Goal: Information Seeking & Learning: Compare options

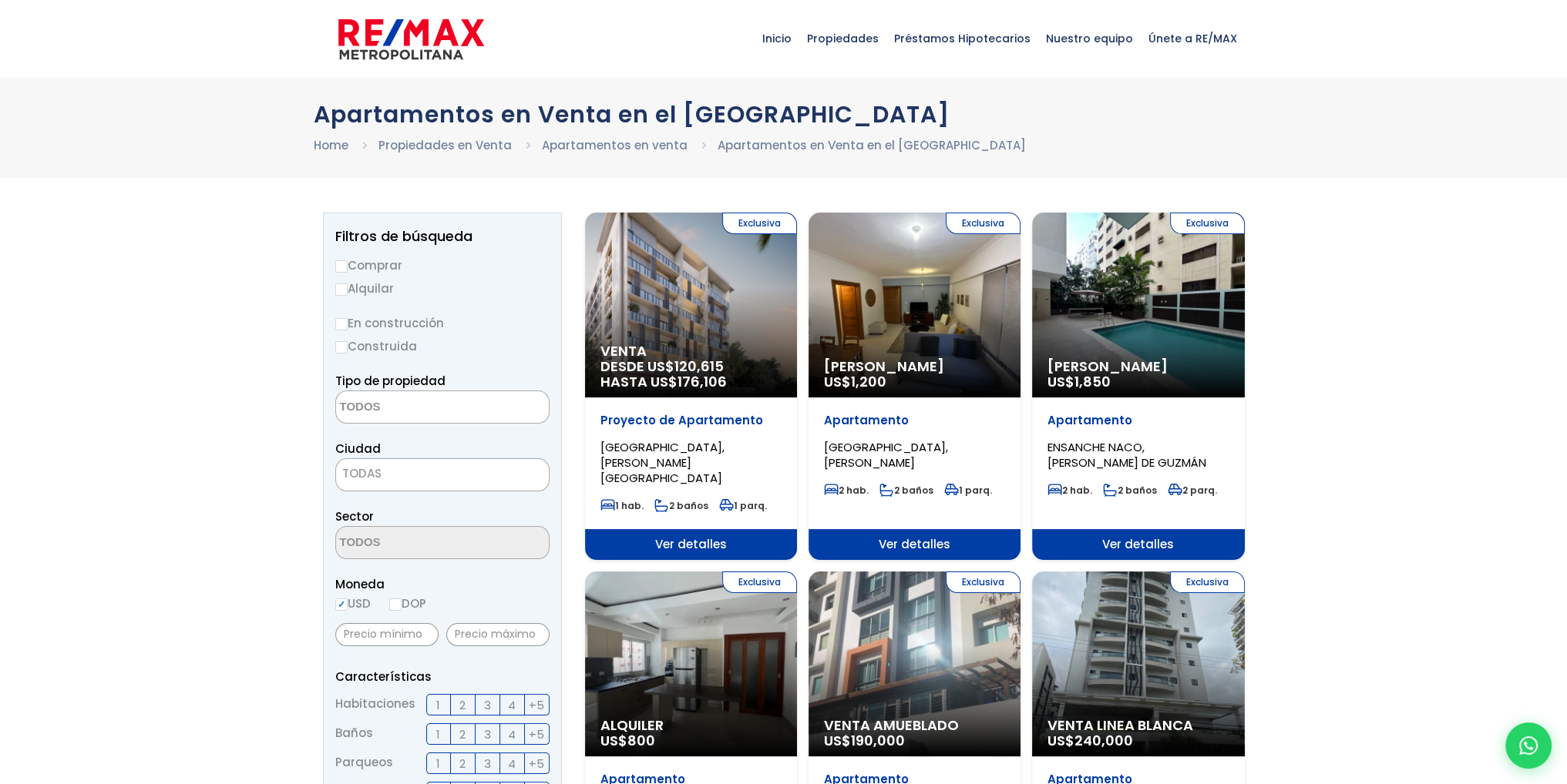
click at [466, 396] on textarea "Search" at bounding box center [410, 407] width 150 height 33
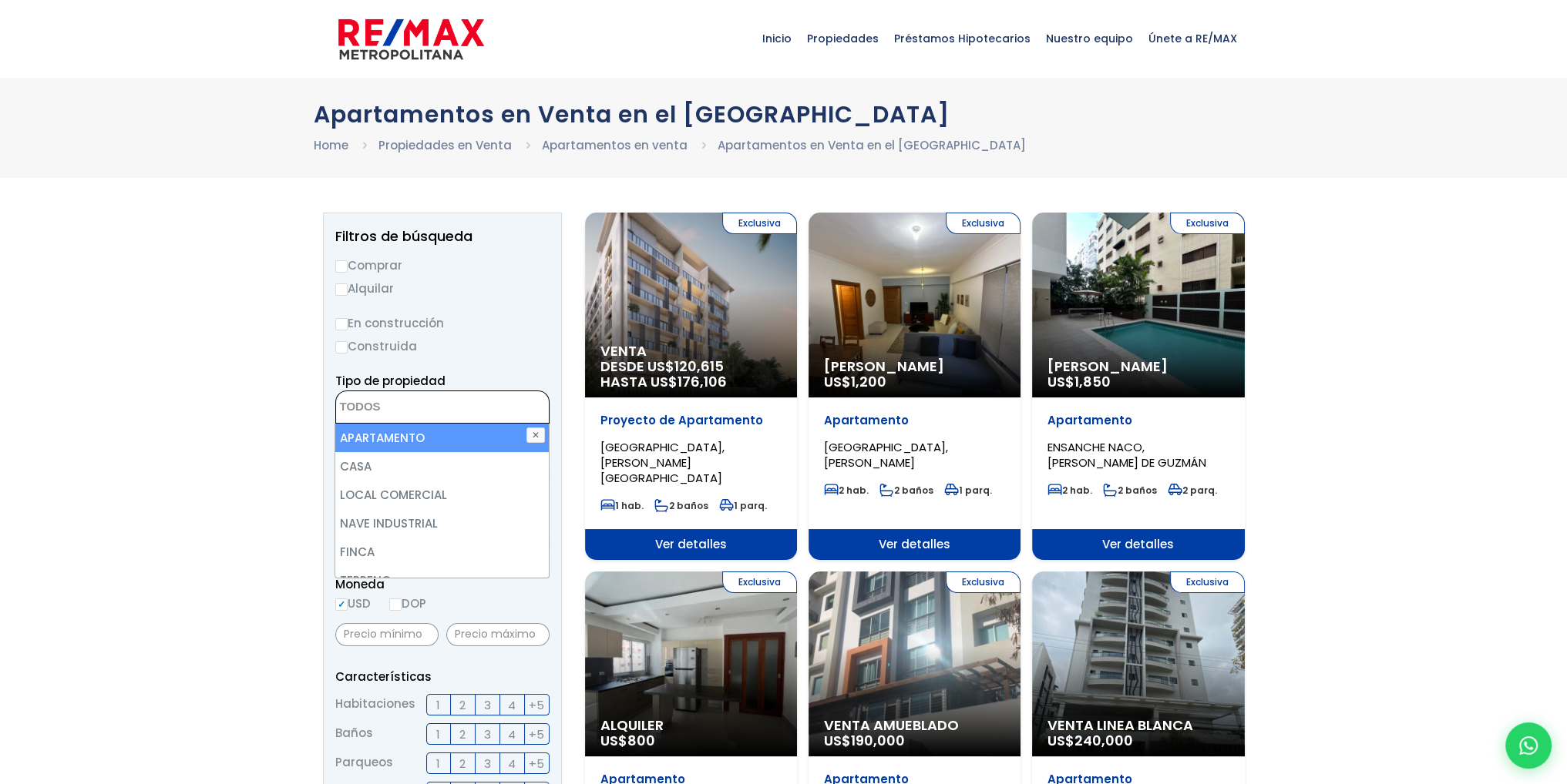
click at [434, 436] on li "APARTAMENTO" at bounding box center [442, 438] width 213 height 29
select select "apartment"
click at [458, 337] on label "Construida" at bounding box center [442, 345] width 214 height 19
click at [0, 0] on input "Construida" at bounding box center [0, 0] width 0 height 0
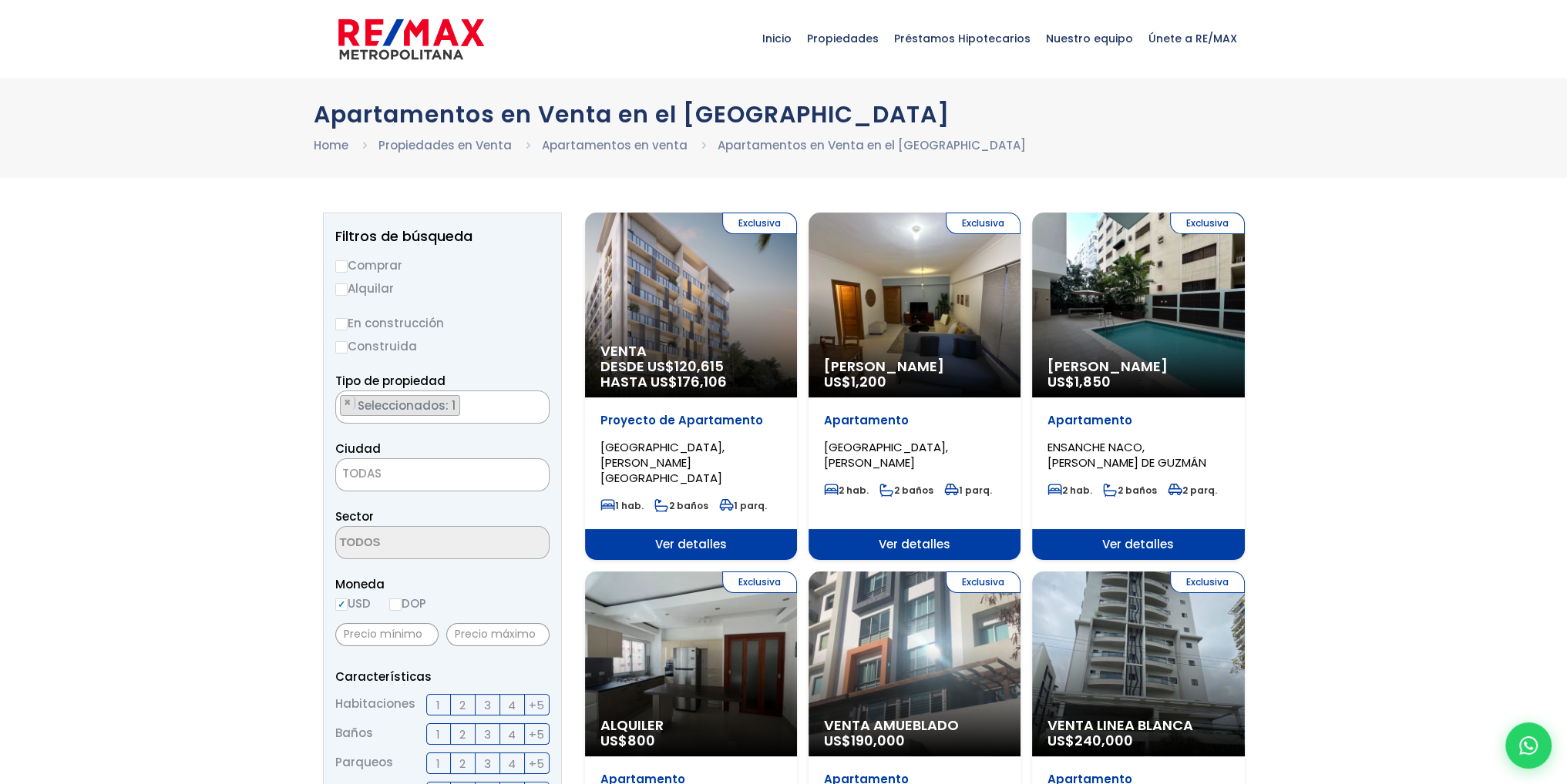
click at [433, 474] on span "TODAS" at bounding box center [442, 474] width 213 height 22
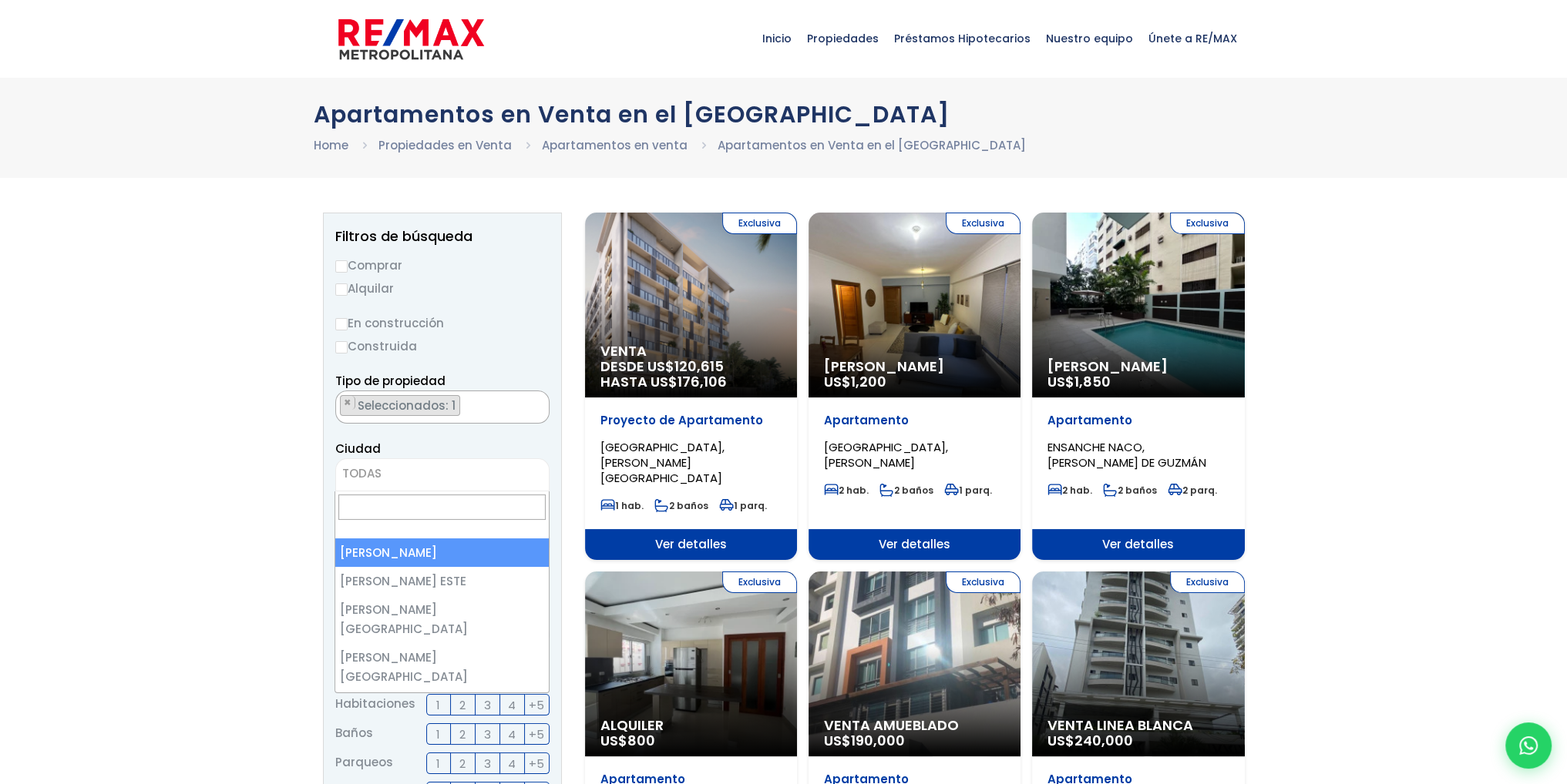
select select "1"
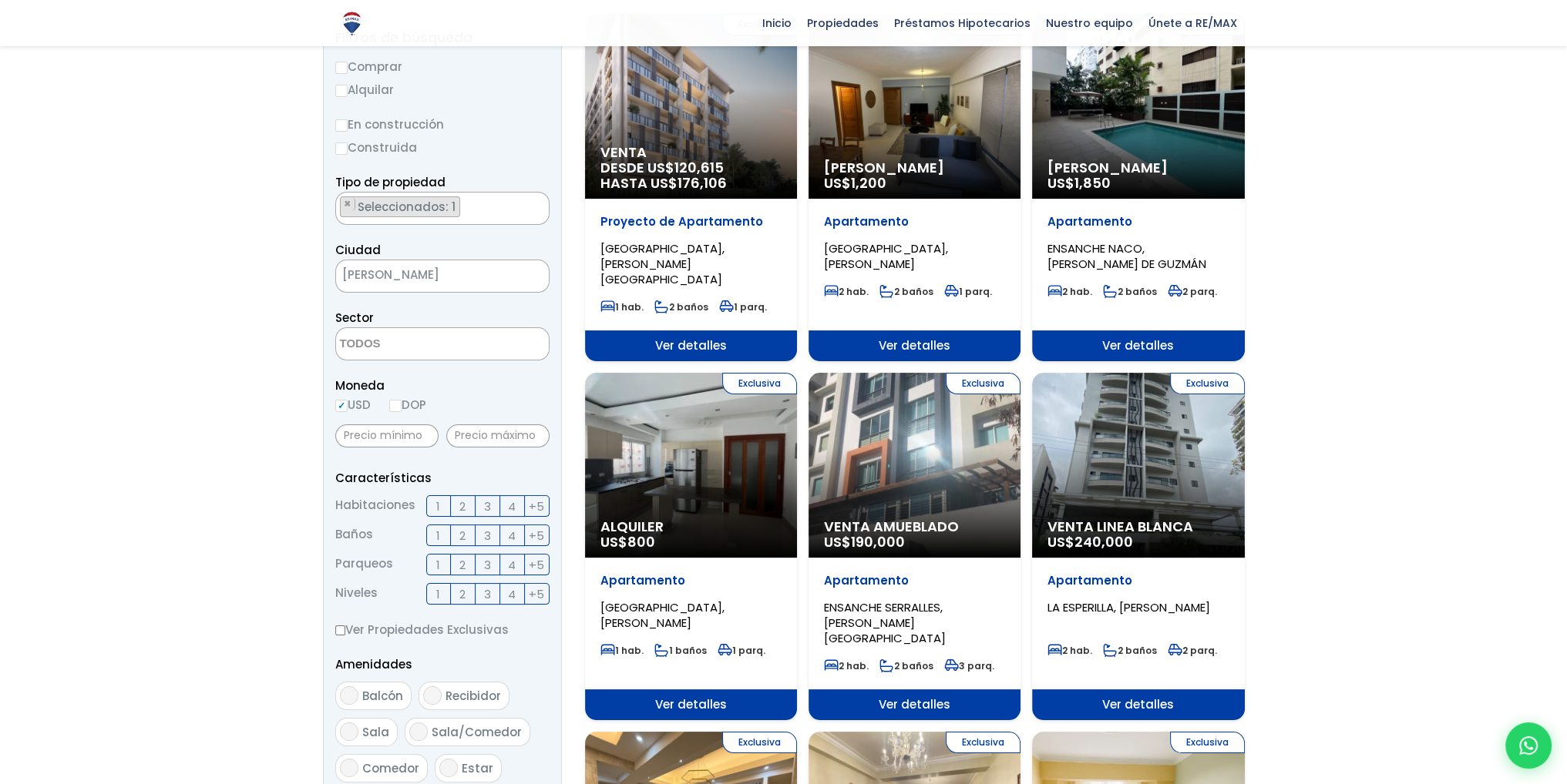
scroll to position [231, 0]
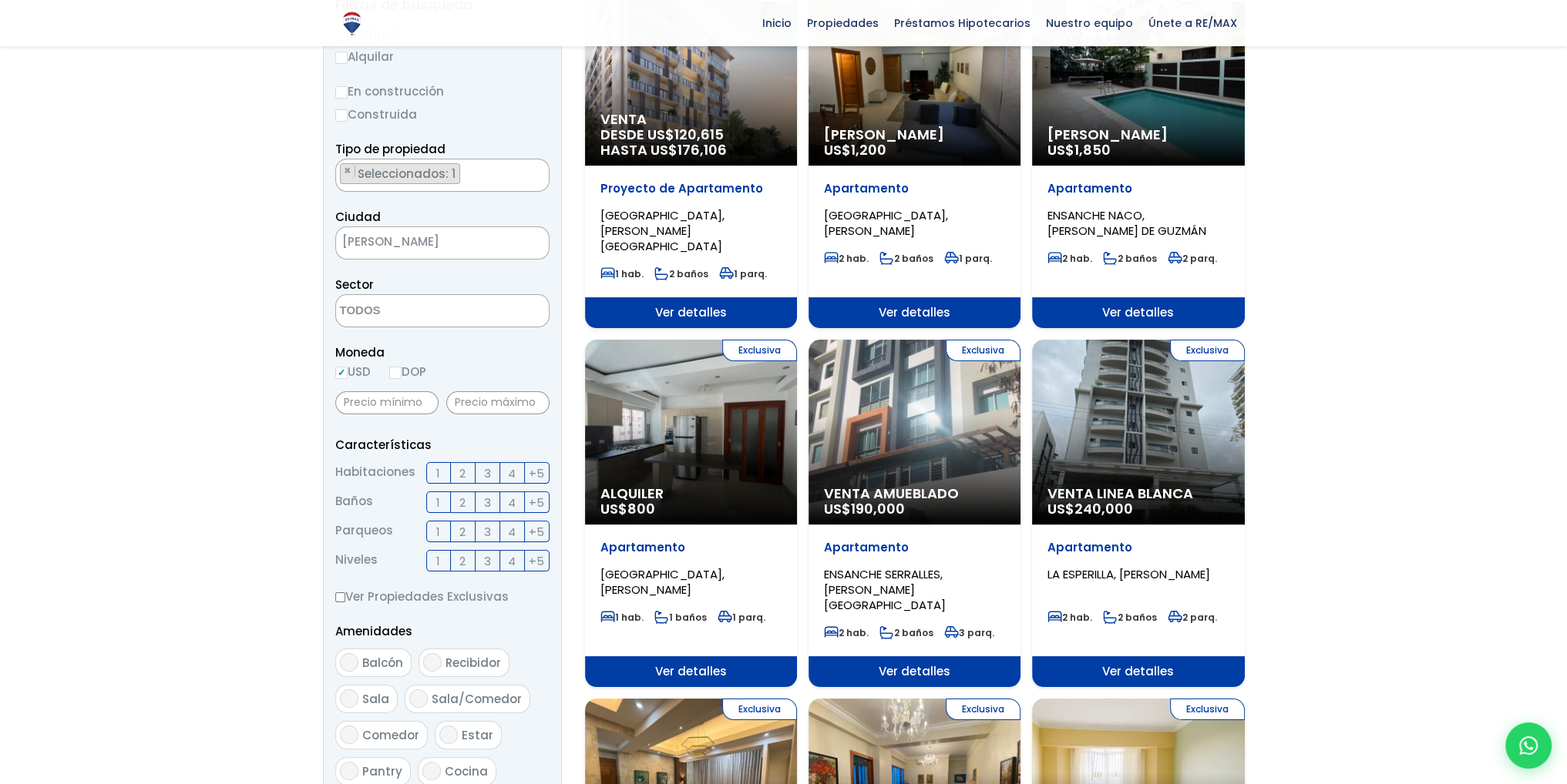
click at [466, 473] on label "2" at bounding box center [462, 473] width 24 height 22
click at [0, 0] on input "2" at bounding box center [0, 0] width 0 height 0
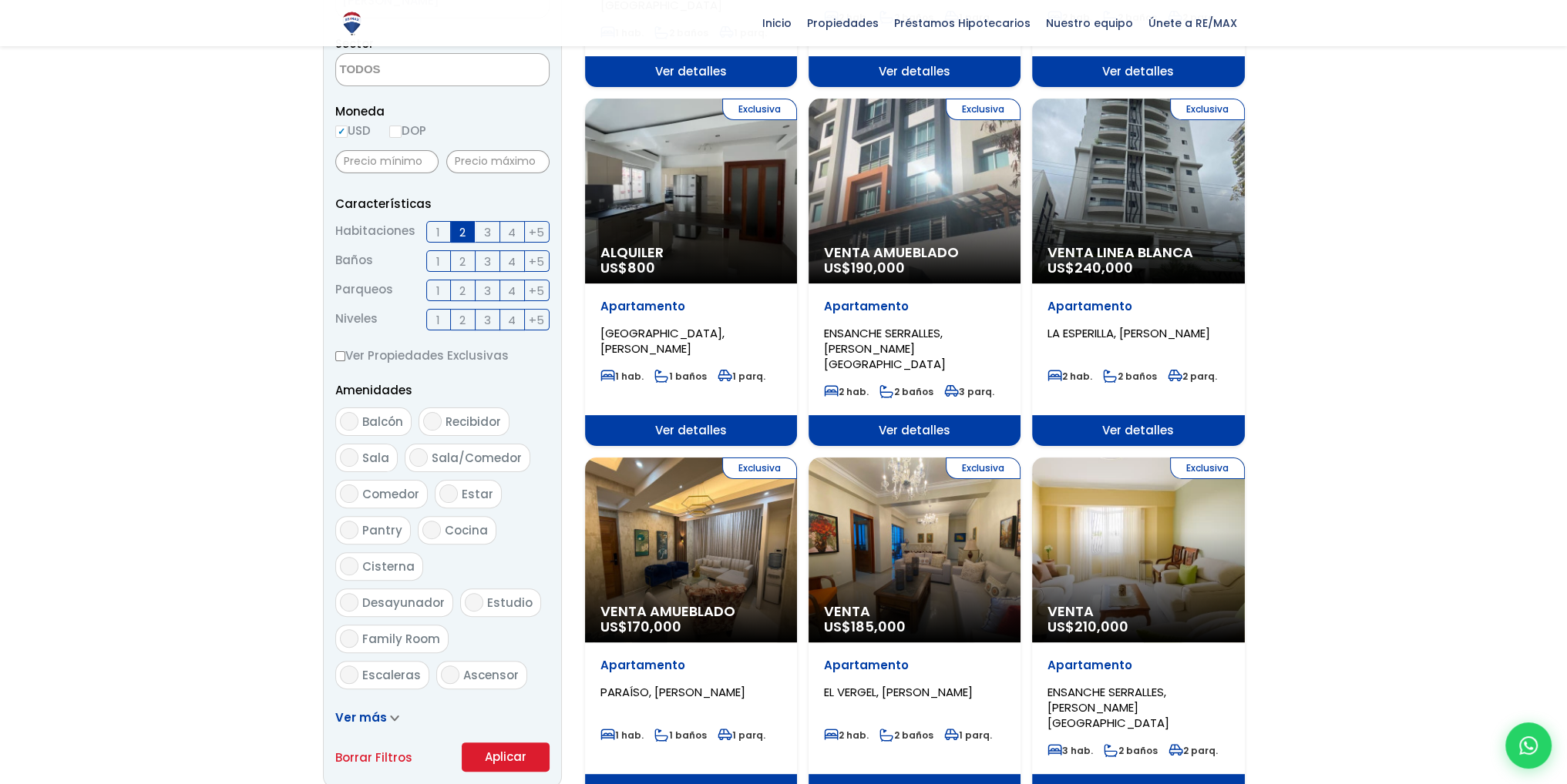
scroll to position [616, 0]
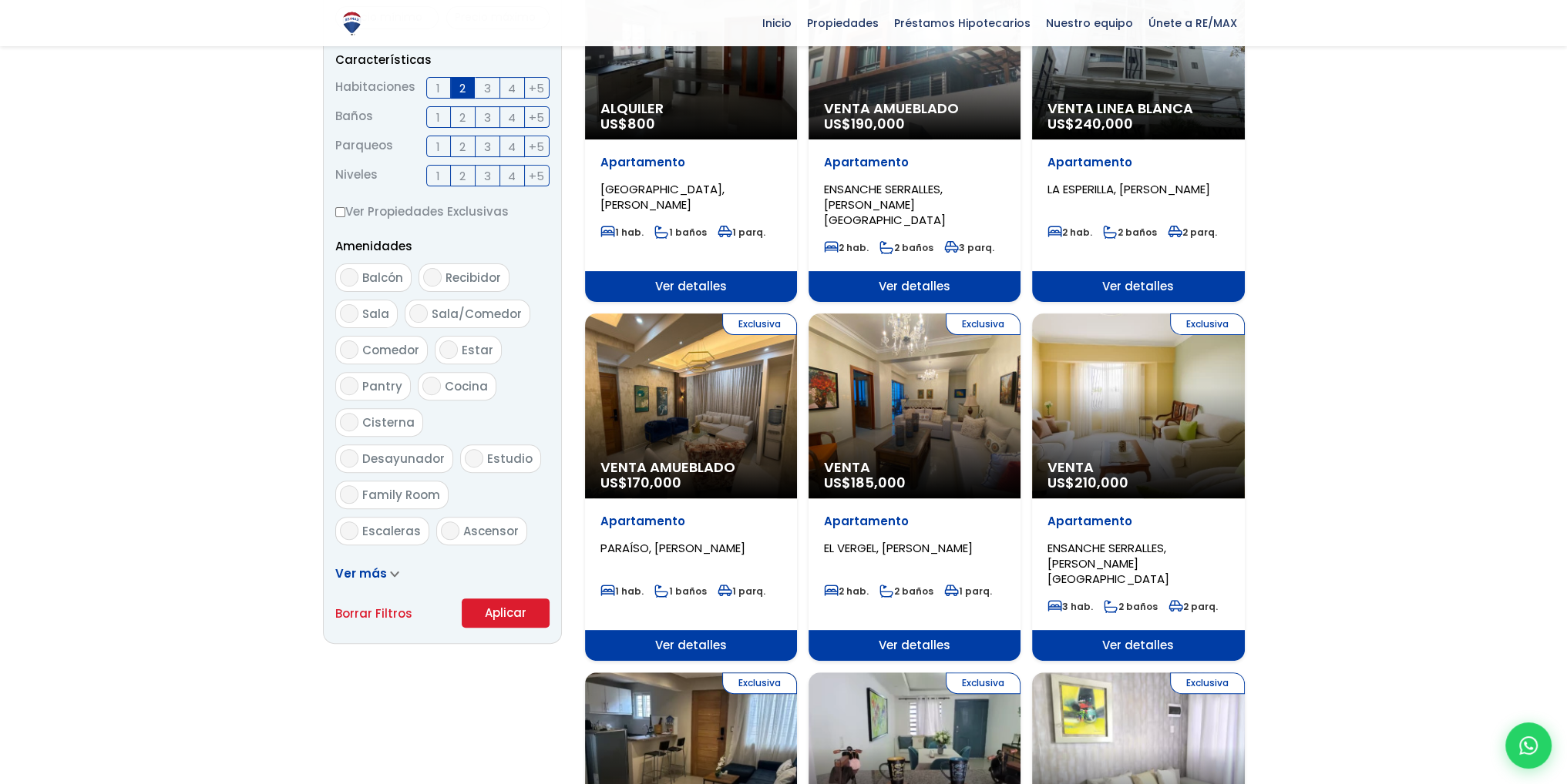
drag, startPoint x: 562, startPoint y: 615, endPoint x: 523, endPoint y: 608, distance: 39.6
click at [562, 615] on div "Filtros de búsqueda Comprar Alquilar En construcción Construida Tipo de propied…" at bounding box center [784, 711] width 922 height 2232
click at [523, 608] on button "Aplicar" at bounding box center [505, 613] width 88 height 30
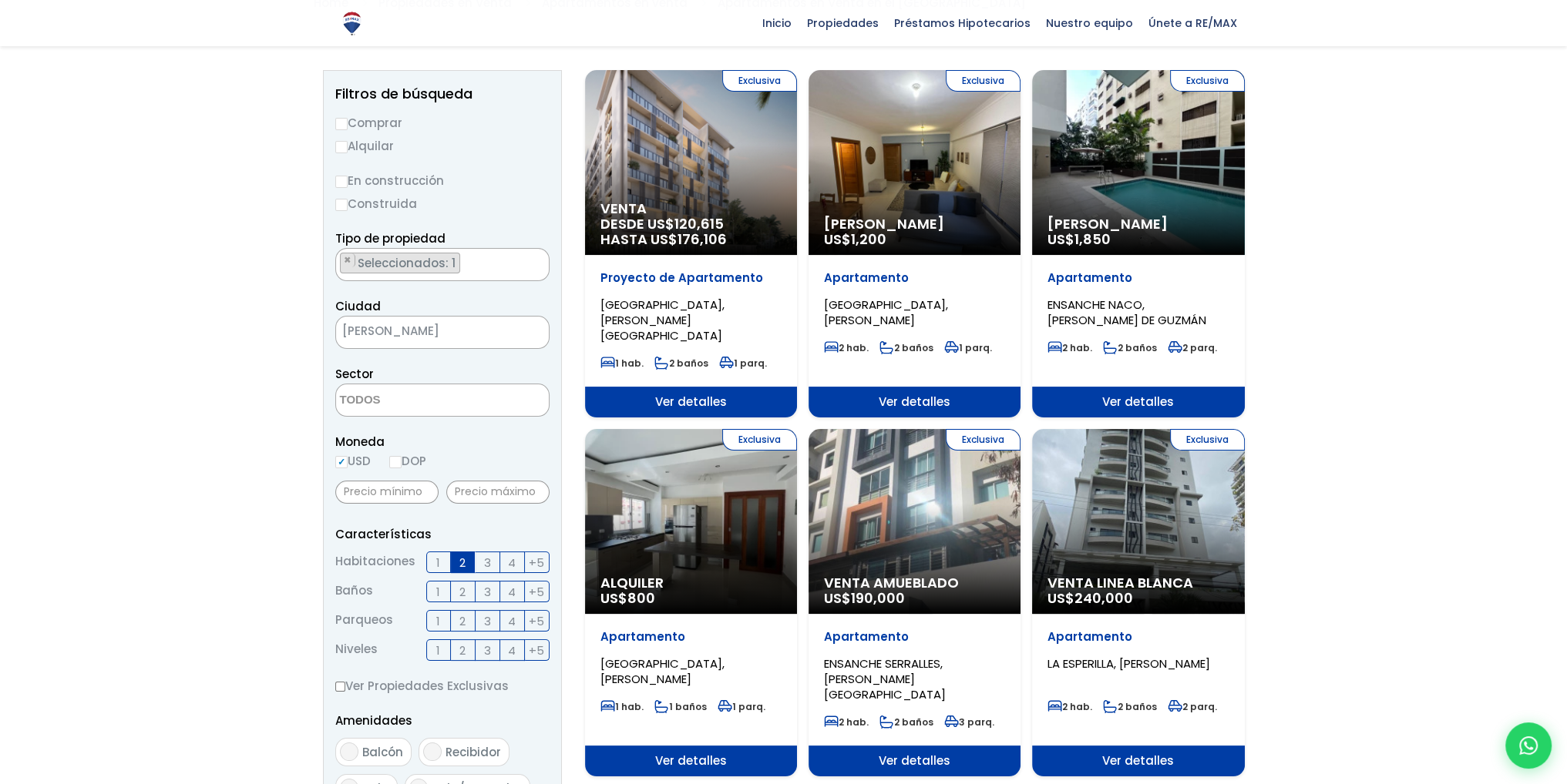
scroll to position [77, 0]
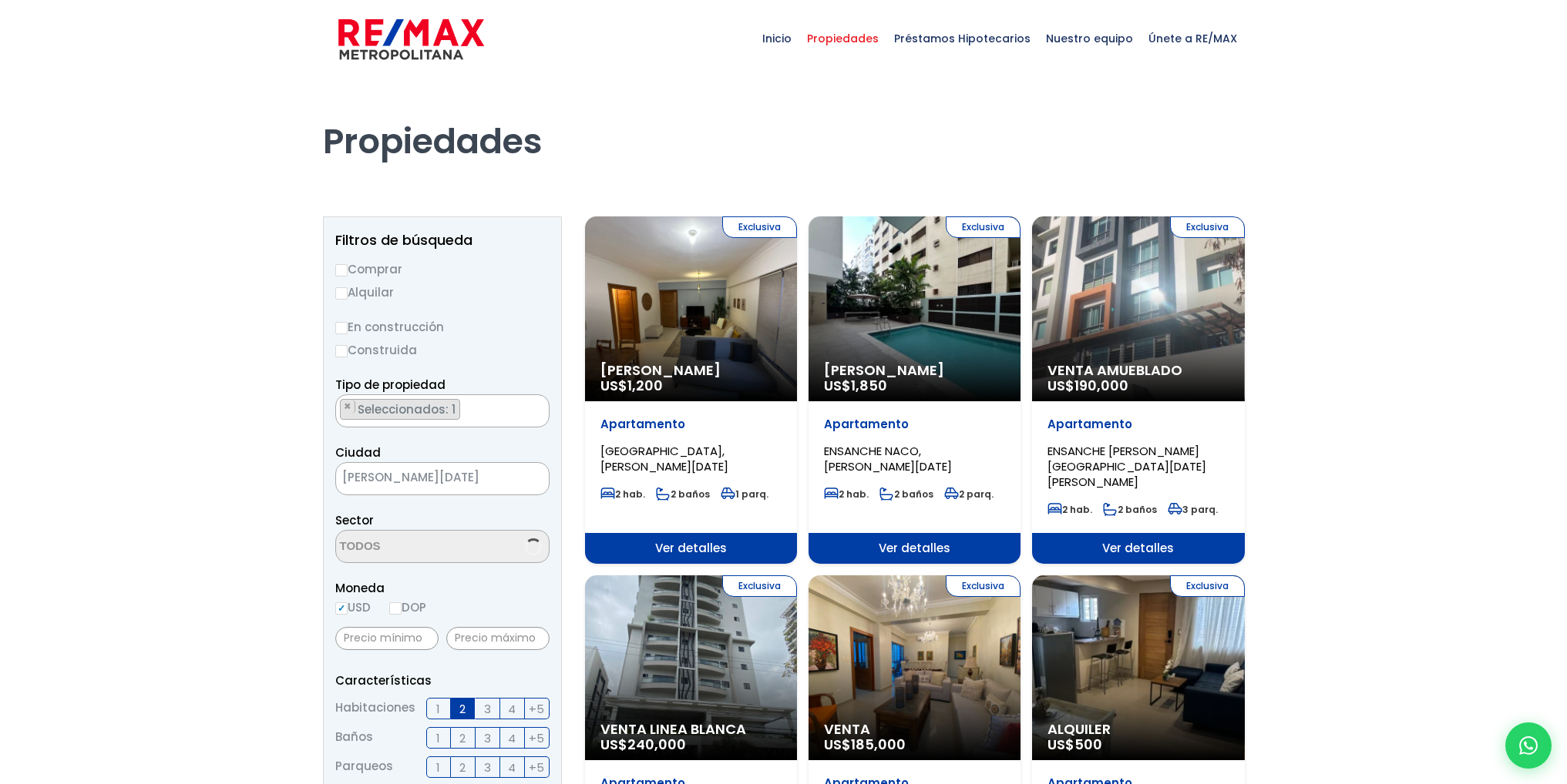
click at [338, 185] on div "Propiedades" at bounding box center [784, 142] width 941 height 127
click at [345, 265] on input "Comprar" at bounding box center [342, 271] width 13 height 13
radio input "true"
click at [342, 347] on input "Construida" at bounding box center [342, 352] width 13 height 13
radio input "true"
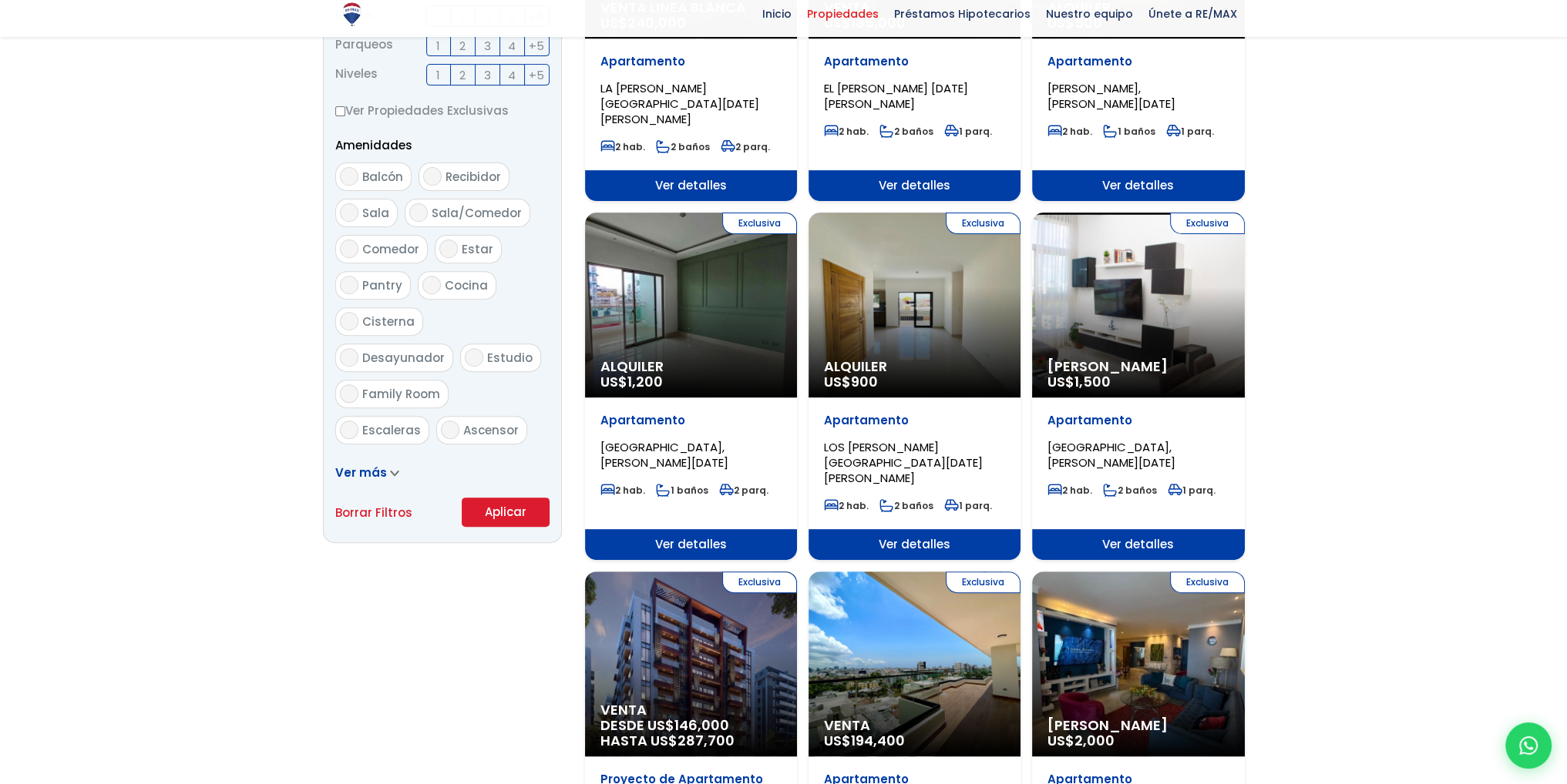
scroll to position [848, 0]
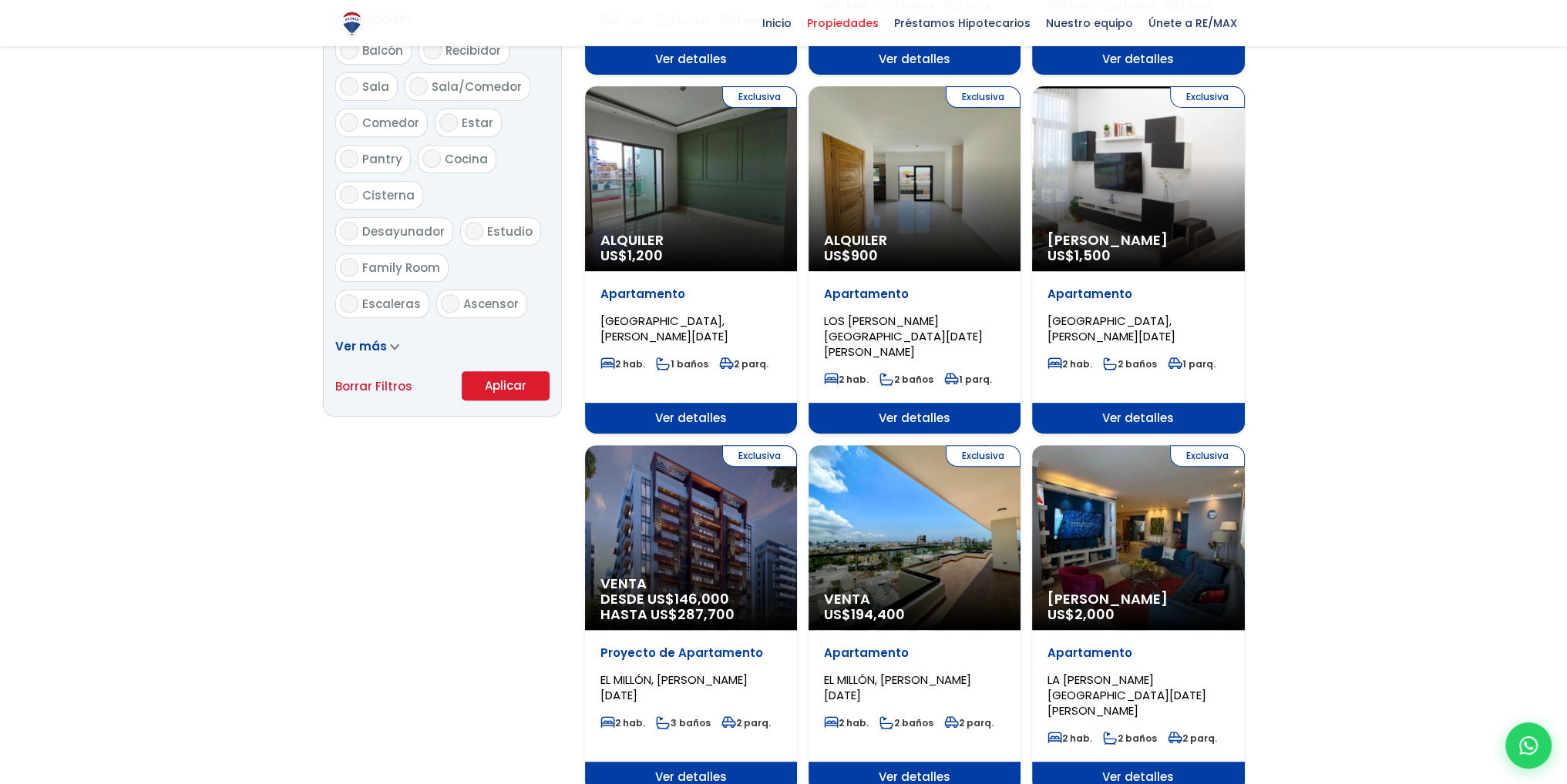
click at [503, 392] on button "Aplicar" at bounding box center [505, 386] width 88 height 30
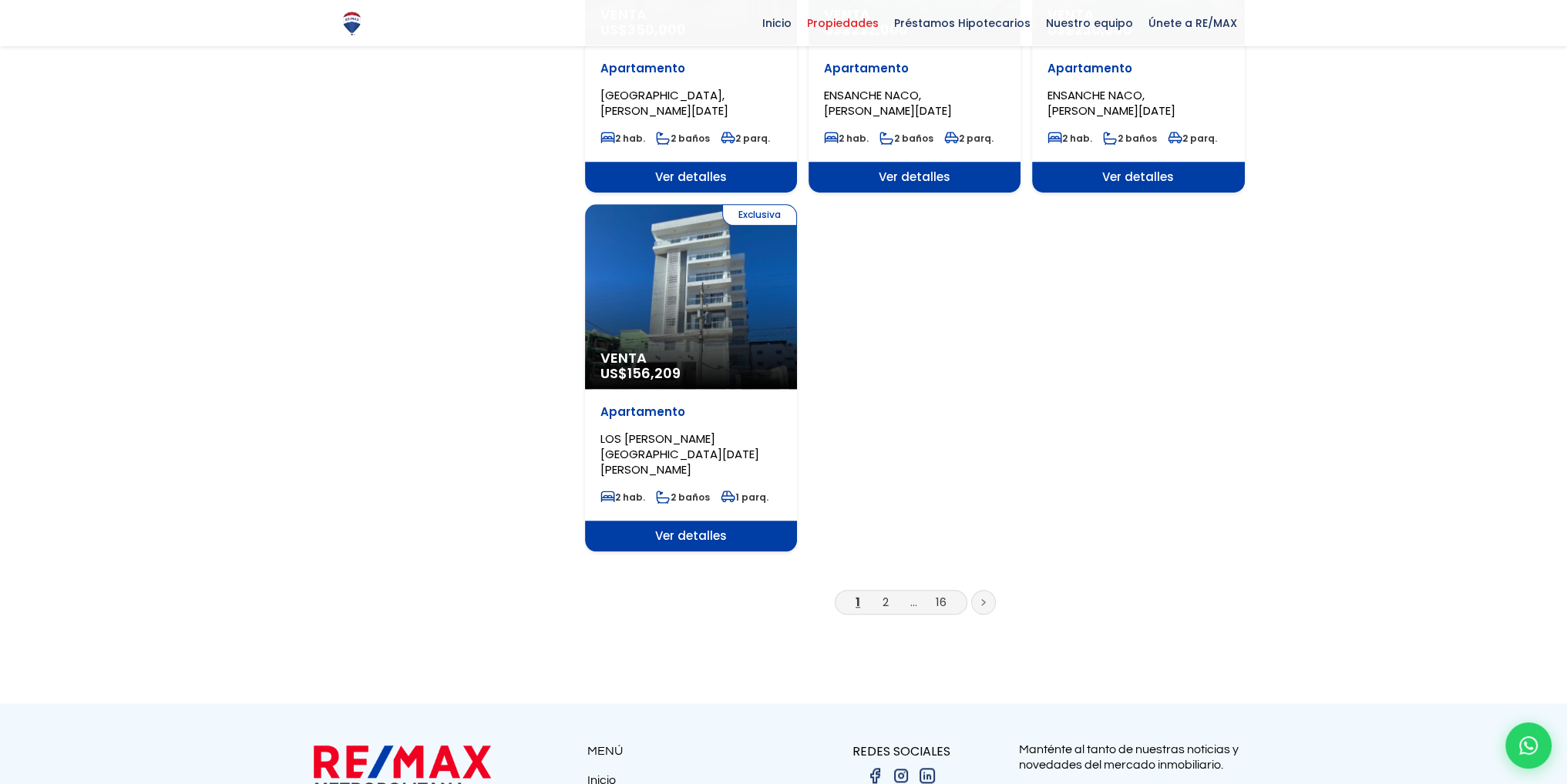
scroll to position [1773, 0]
click at [886, 593] on link "2" at bounding box center [885, 601] width 6 height 16
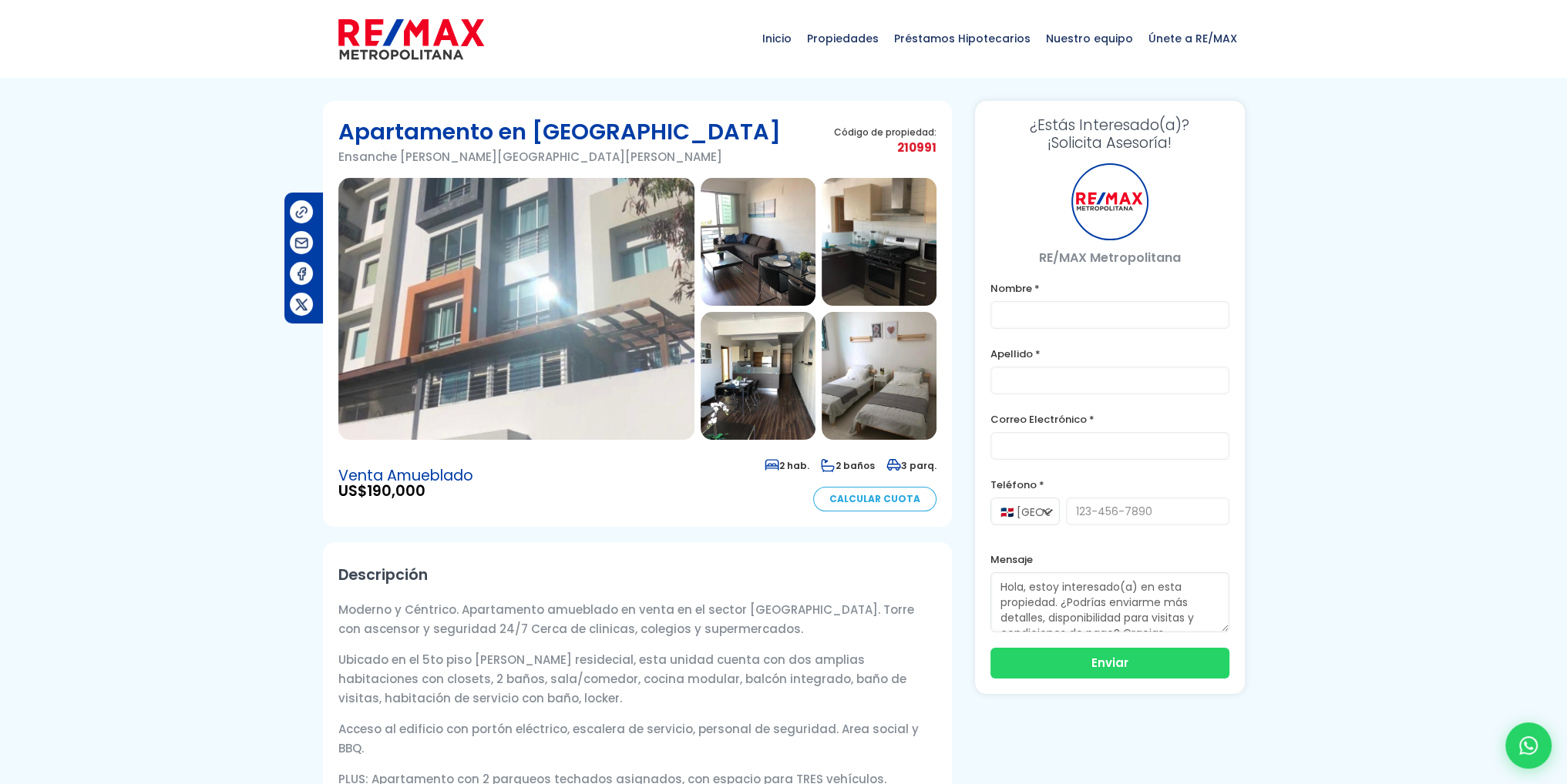
click at [582, 344] on img at bounding box center [516, 309] width 356 height 262
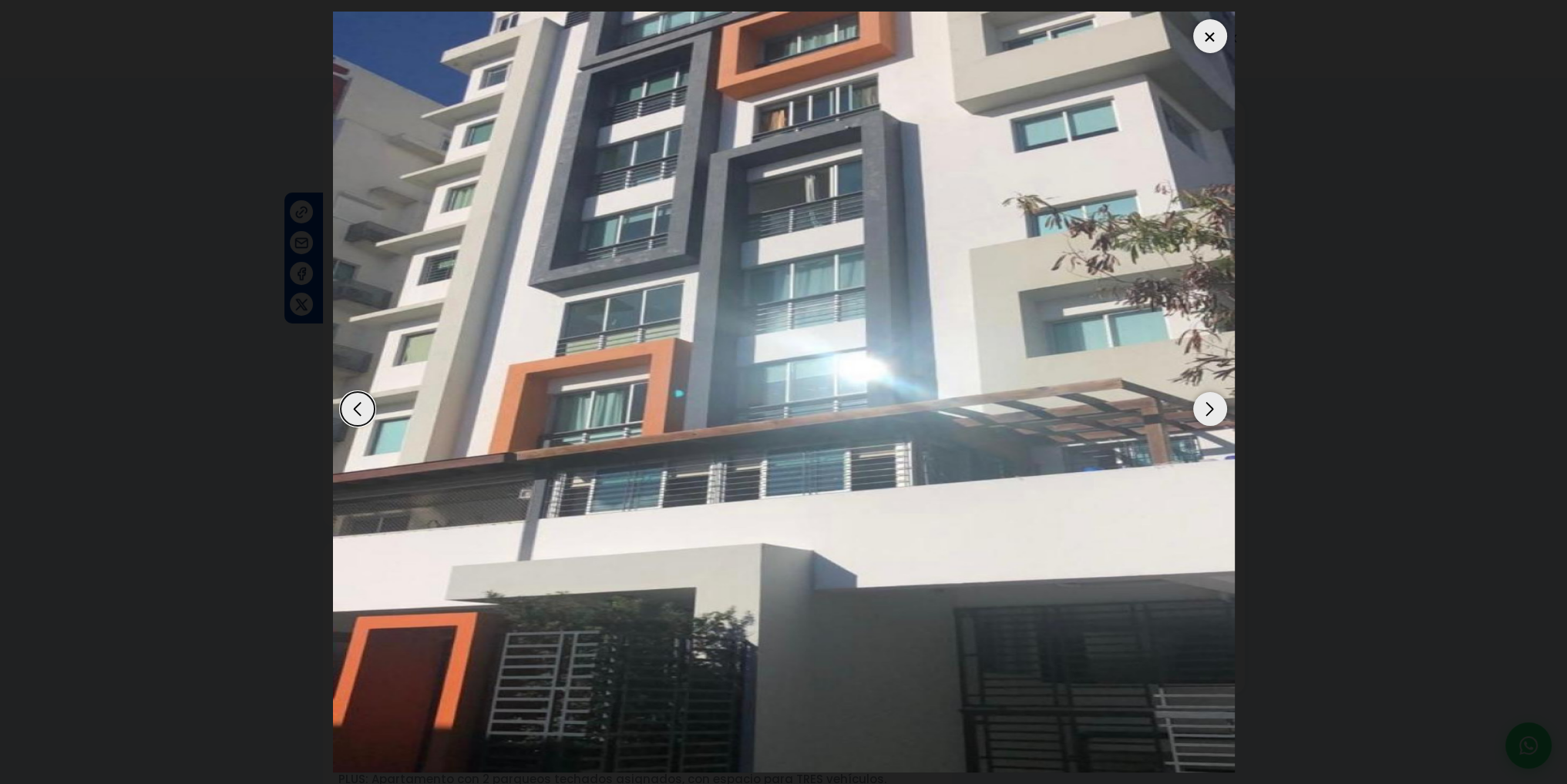
click at [1210, 411] on div "Next slide" at bounding box center [1211, 409] width 34 height 34
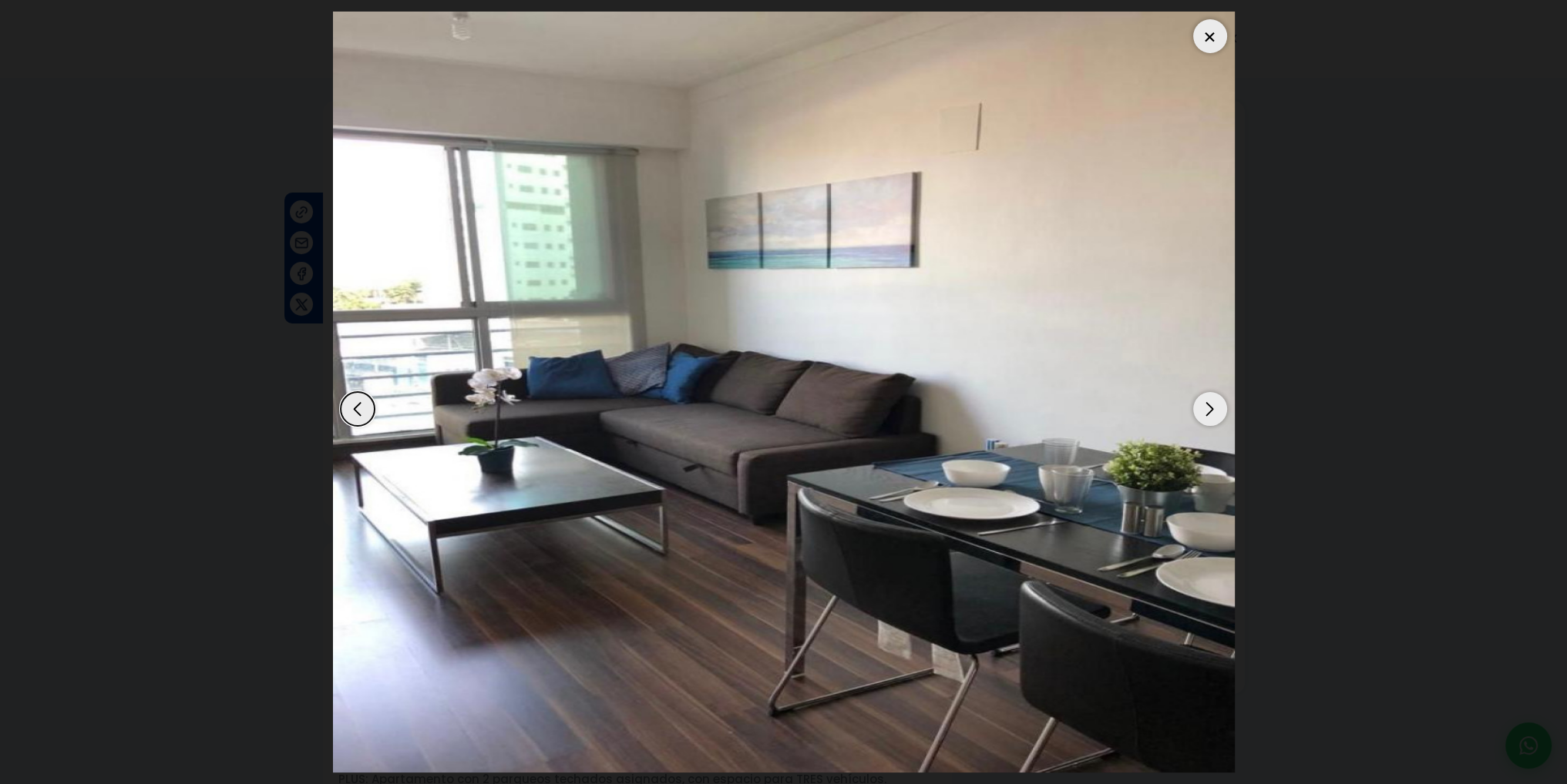
click at [1210, 411] on div "Next slide" at bounding box center [1211, 409] width 34 height 34
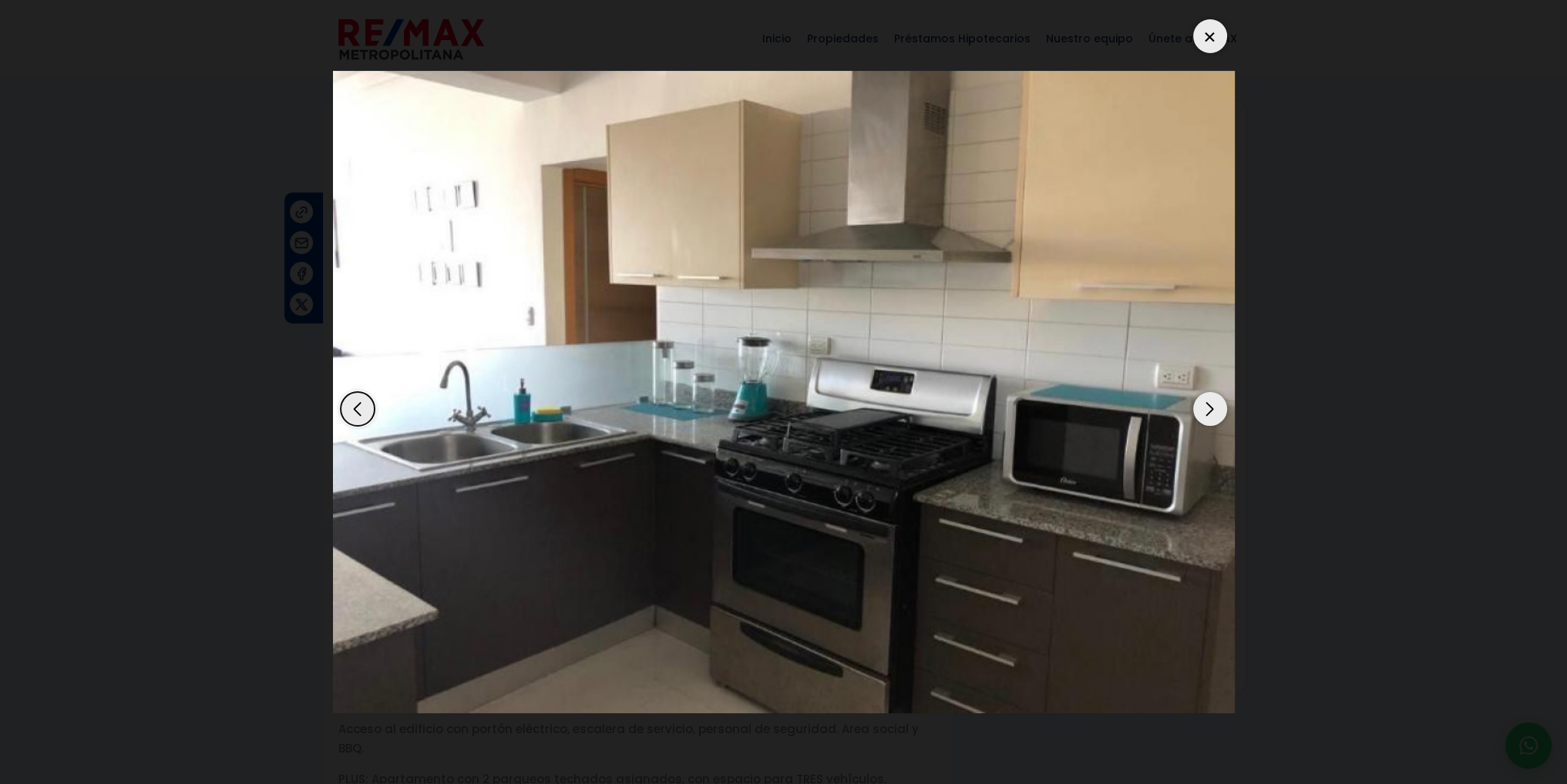
click at [1210, 411] on div "Next slide" at bounding box center [1211, 409] width 34 height 34
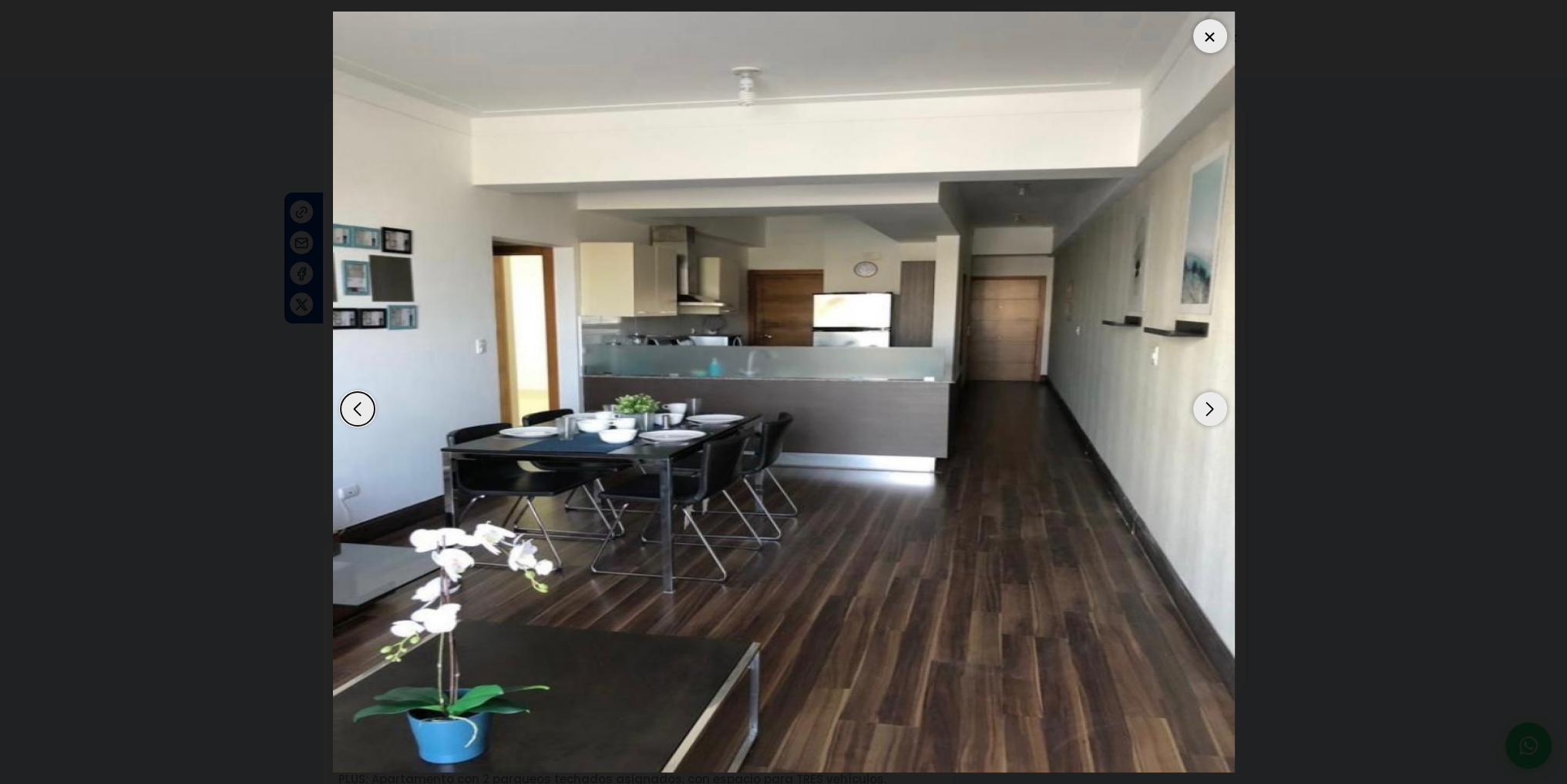
click at [1210, 411] on div "Next slide" at bounding box center [1211, 409] width 34 height 34
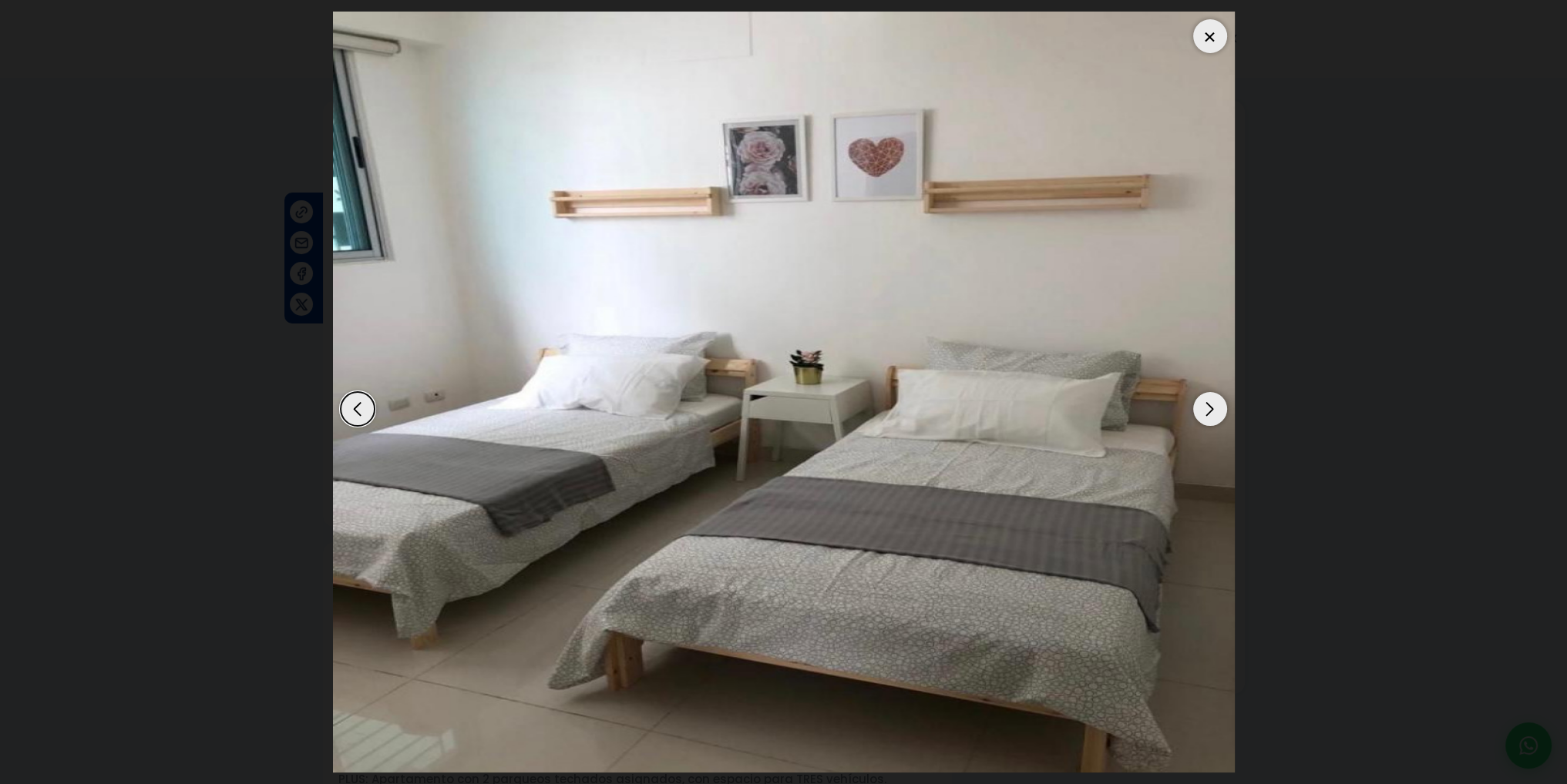
click at [1210, 411] on div "Next slide" at bounding box center [1211, 409] width 34 height 34
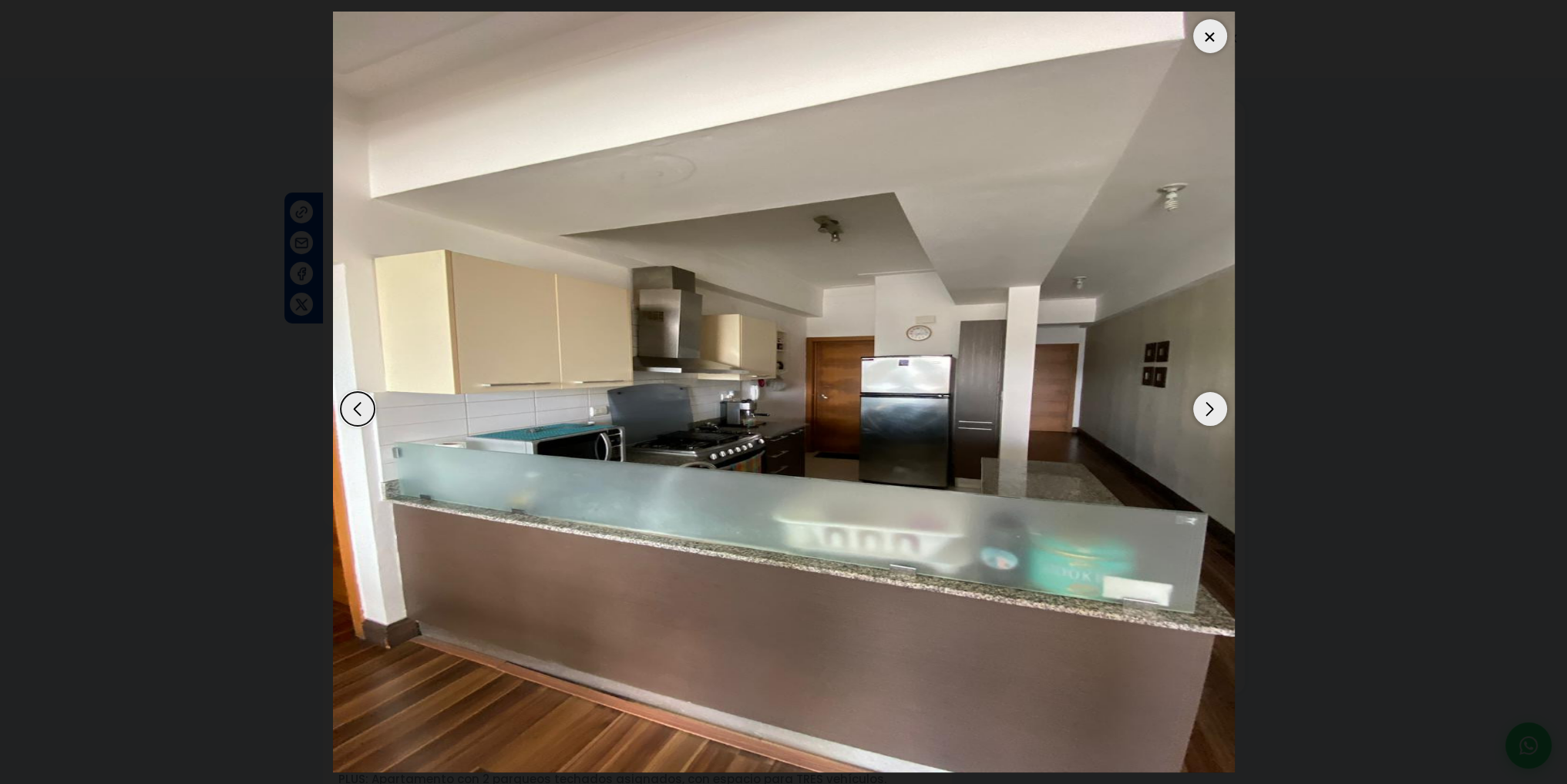
click at [1210, 411] on div "Next slide" at bounding box center [1211, 409] width 34 height 34
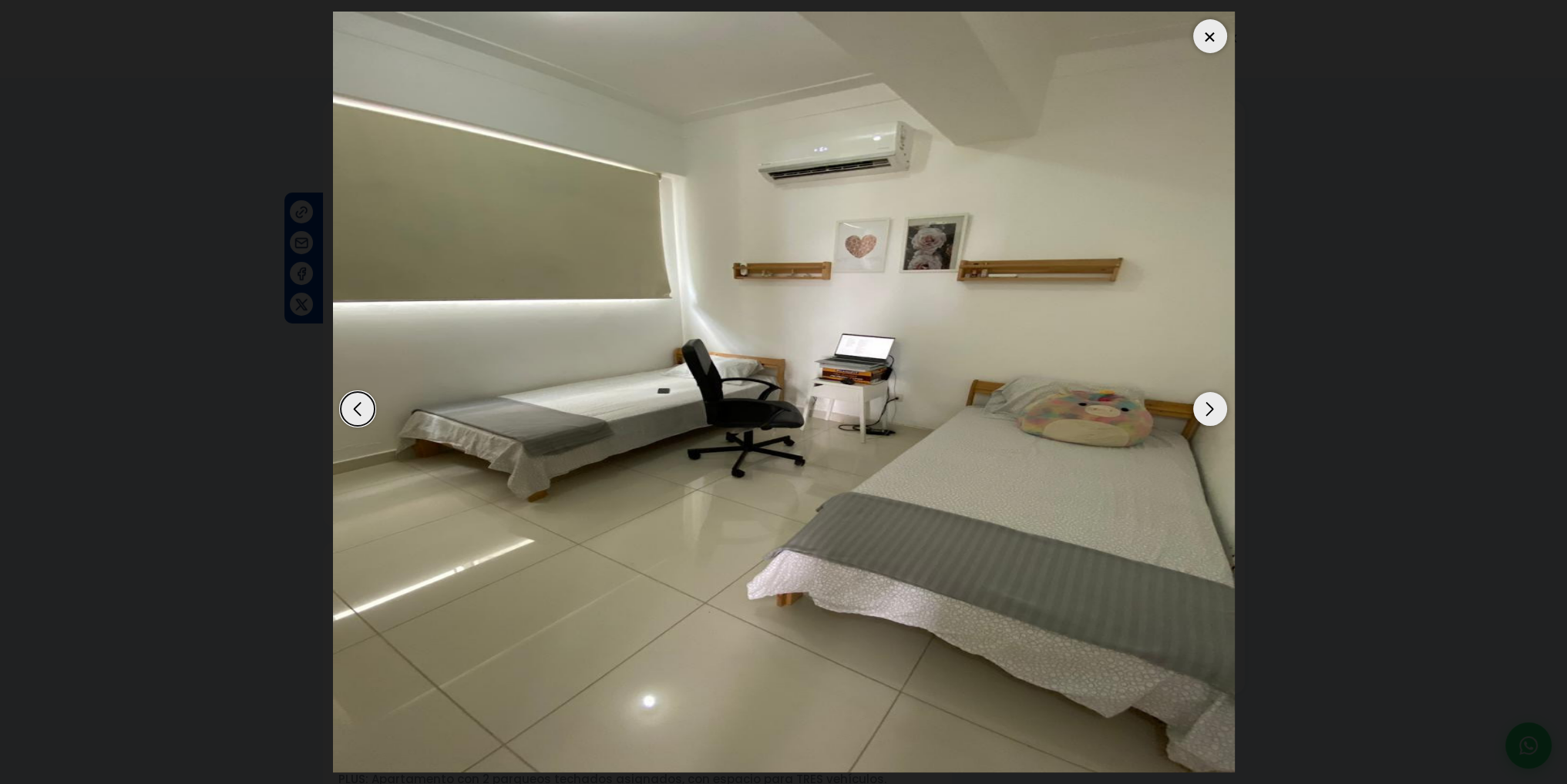
click at [1210, 411] on div "Next slide" at bounding box center [1211, 409] width 34 height 34
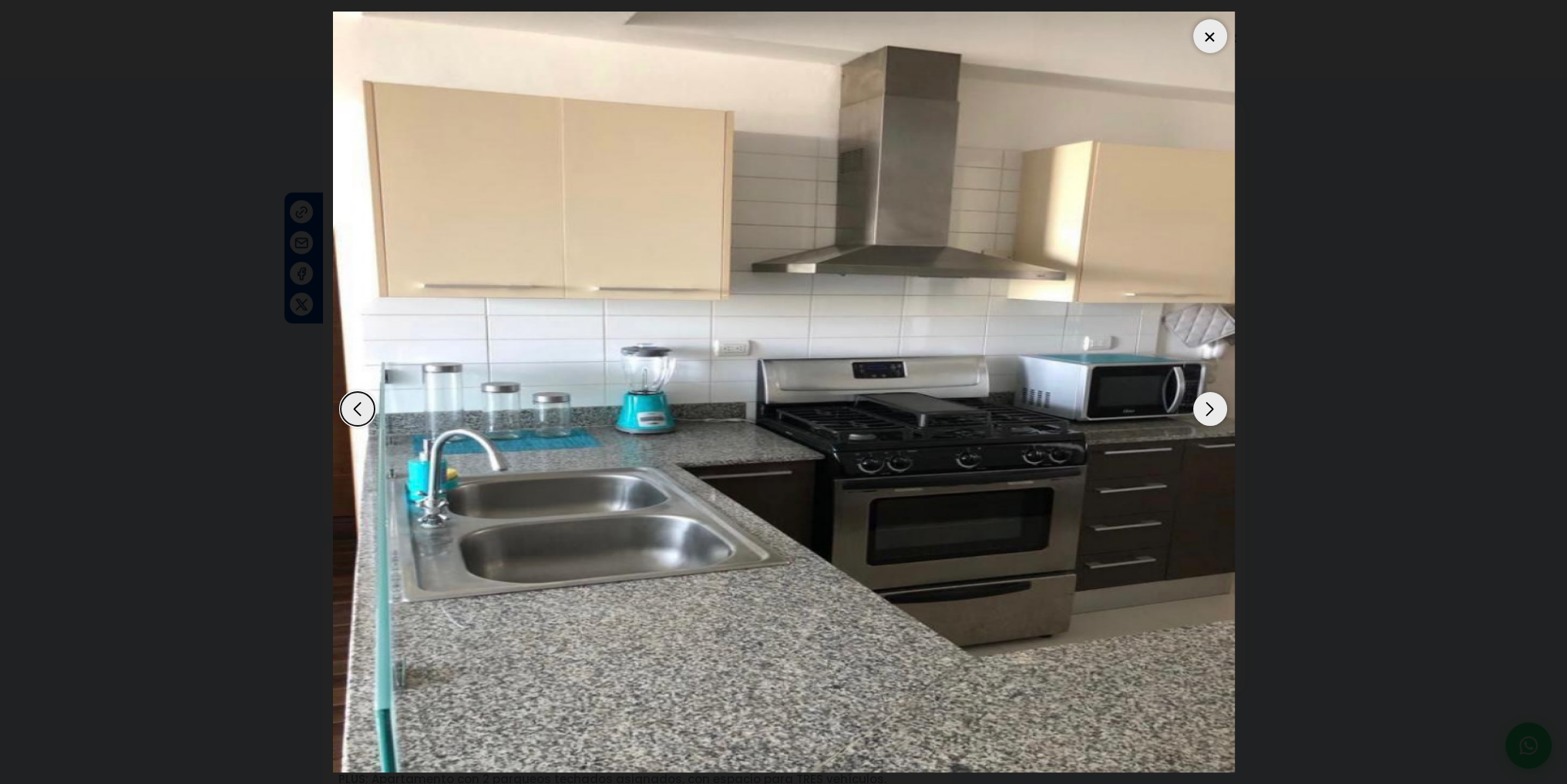
click at [1210, 411] on div "Next slide" at bounding box center [1211, 409] width 34 height 34
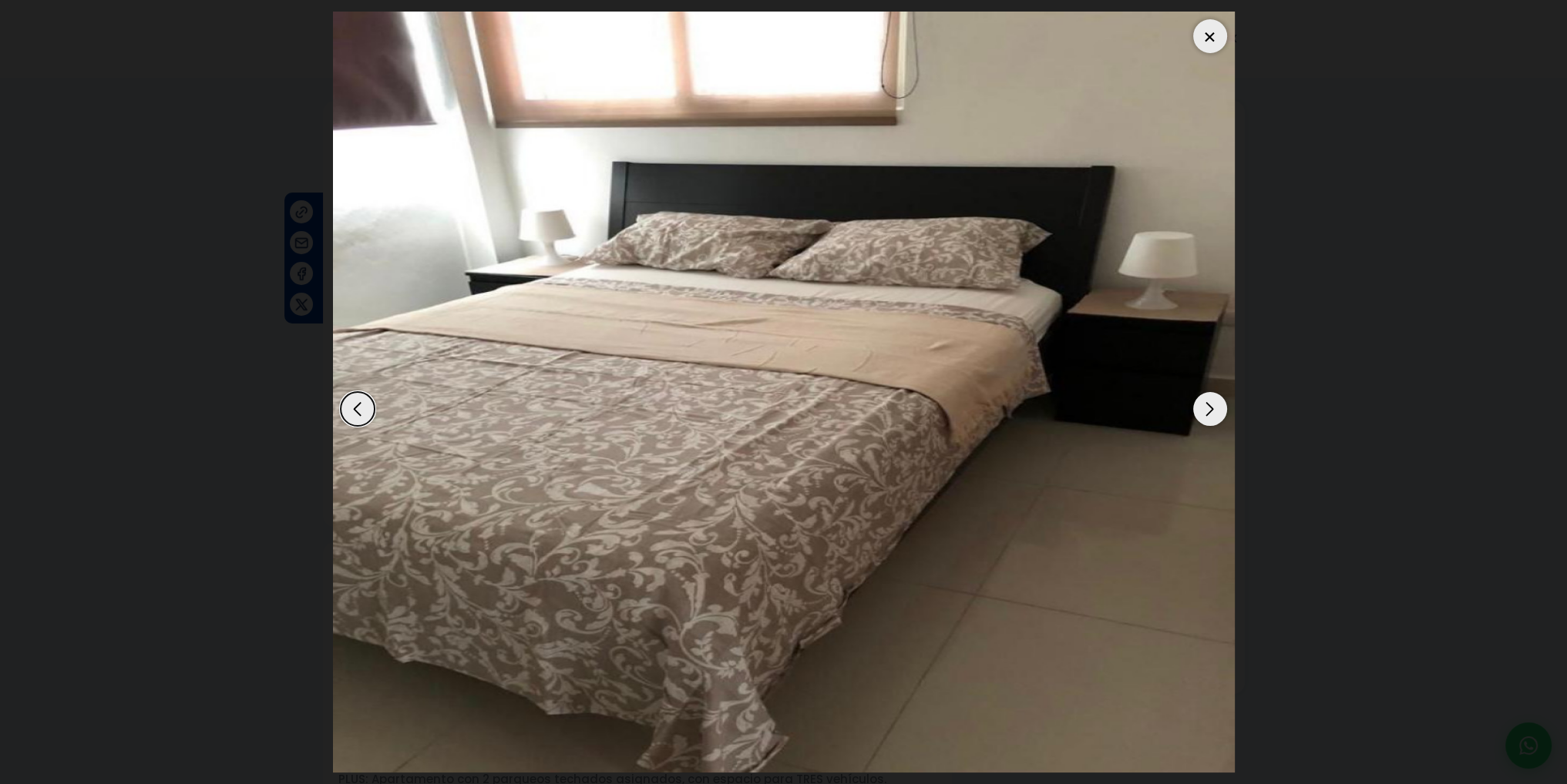
click at [1210, 411] on div "Next slide" at bounding box center [1211, 409] width 34 height 34
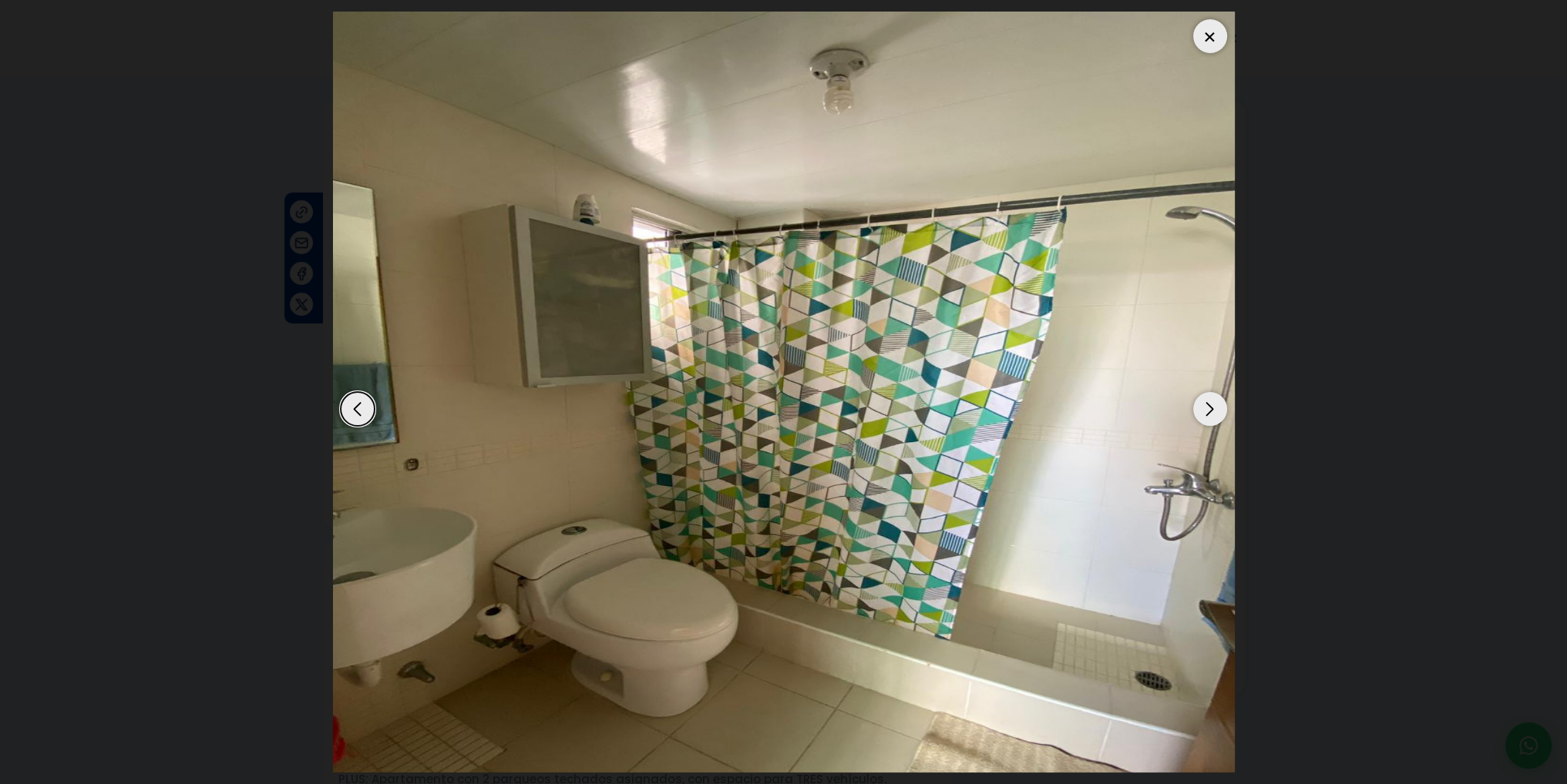
click at [1210, 411] on div "Next slide" at bounding box center [1211, 409] width 34 height 34
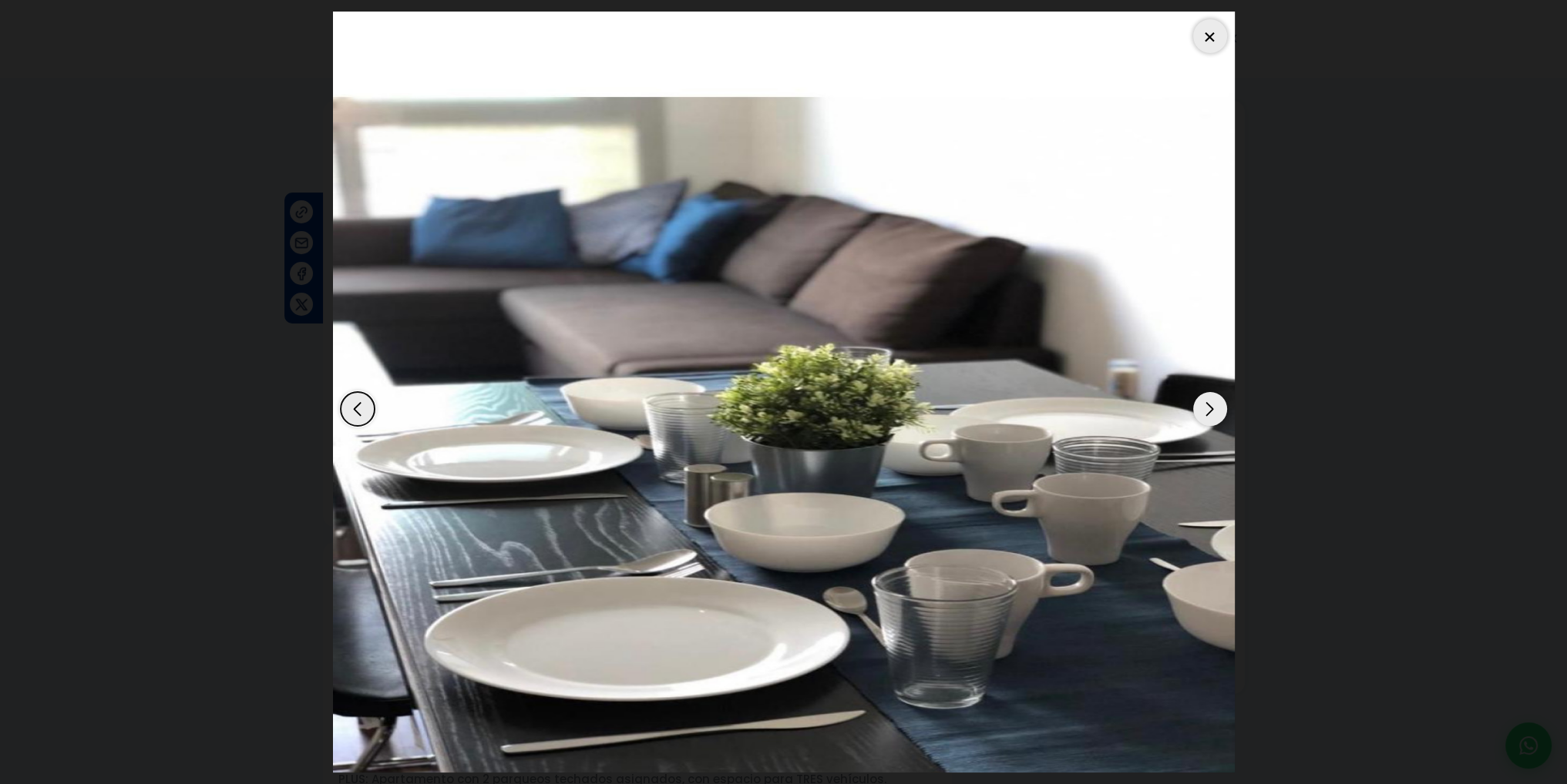
click at [1210, 411] on div "Next slide" at bounding box center [1211, 409] width 34 height 34
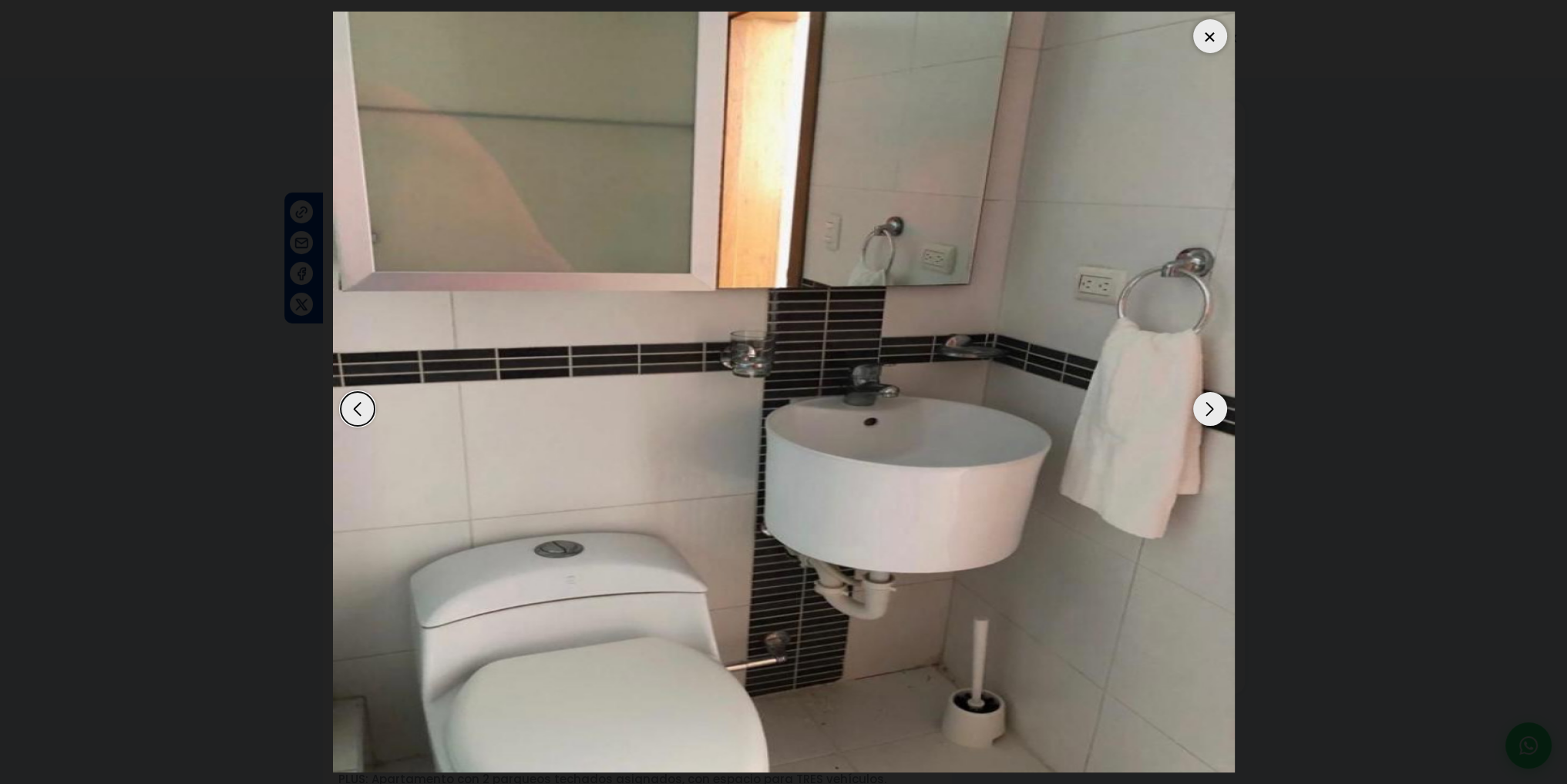
click at [1210, 411] on div "Next slide" at bounding box center [1211, 409] width 34 height 34
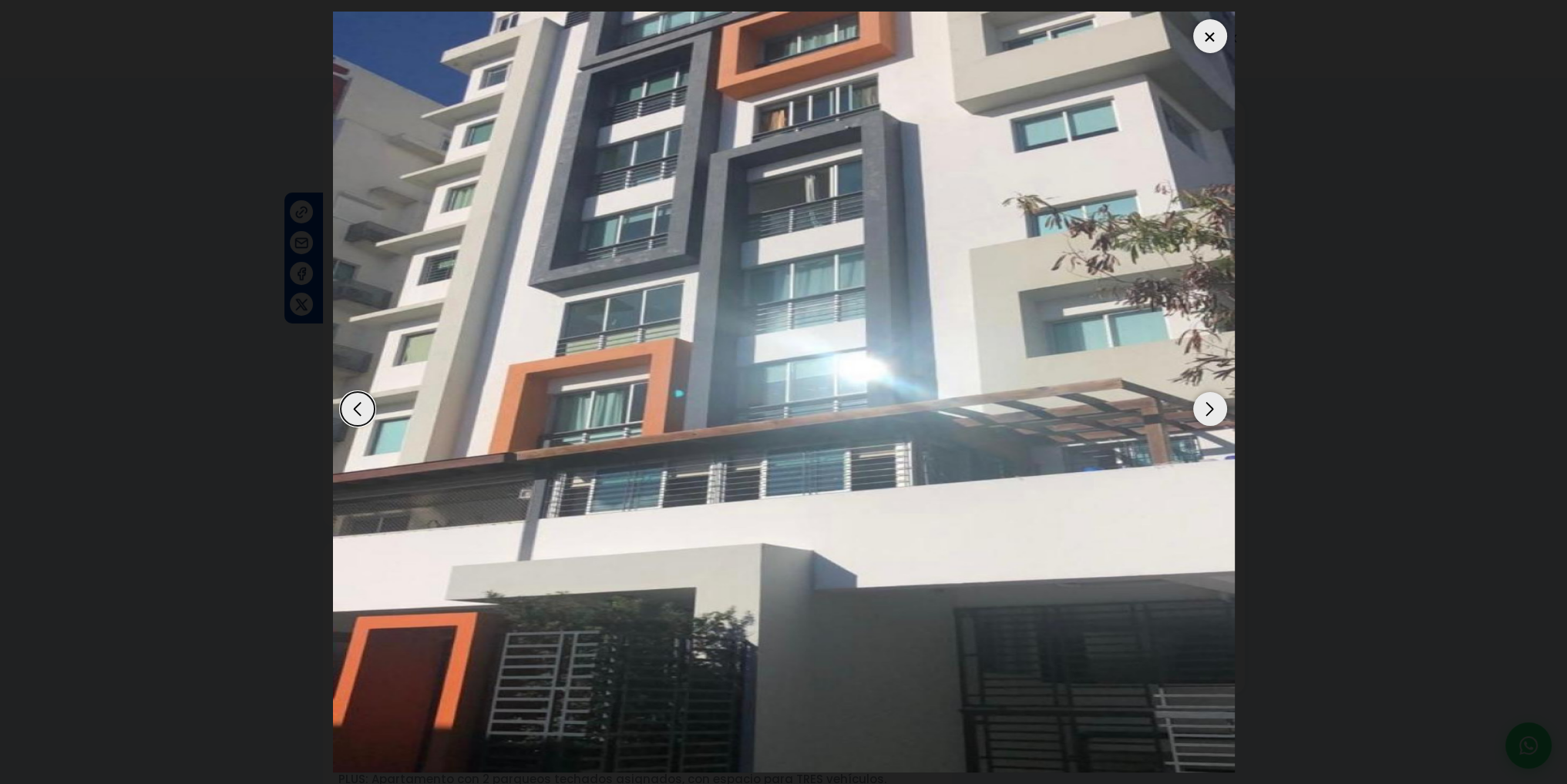
click at [1247, 405] on dialog at bounding box center [784, 392] width 925 height 784
click at [321, 419] on dialog at bounding box center [784, 392] width 925 height 784
click at [1217, 41] on div at bounding box center [1211, 36] width 34 height 34
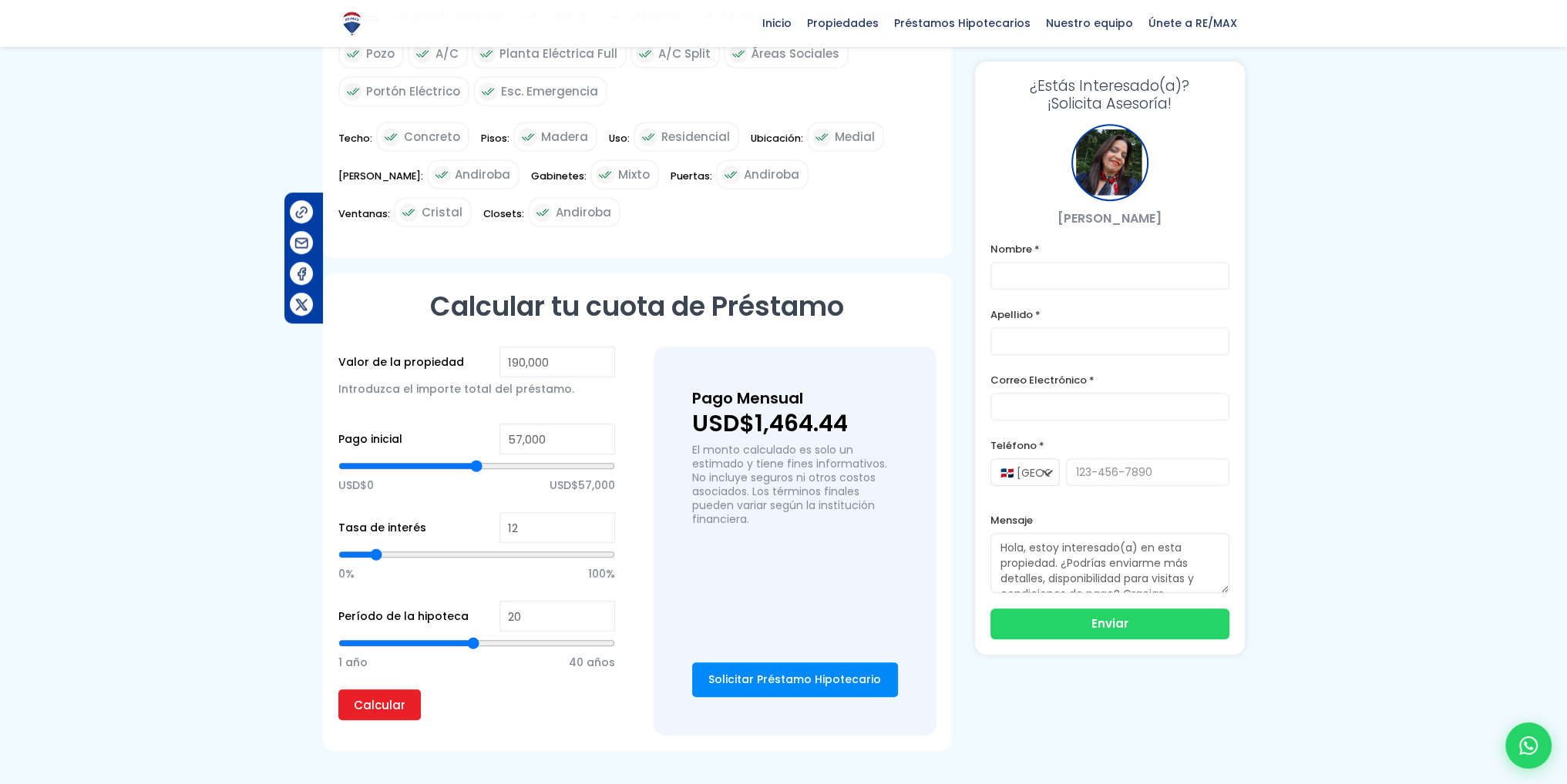
scroll to position [925, 0]
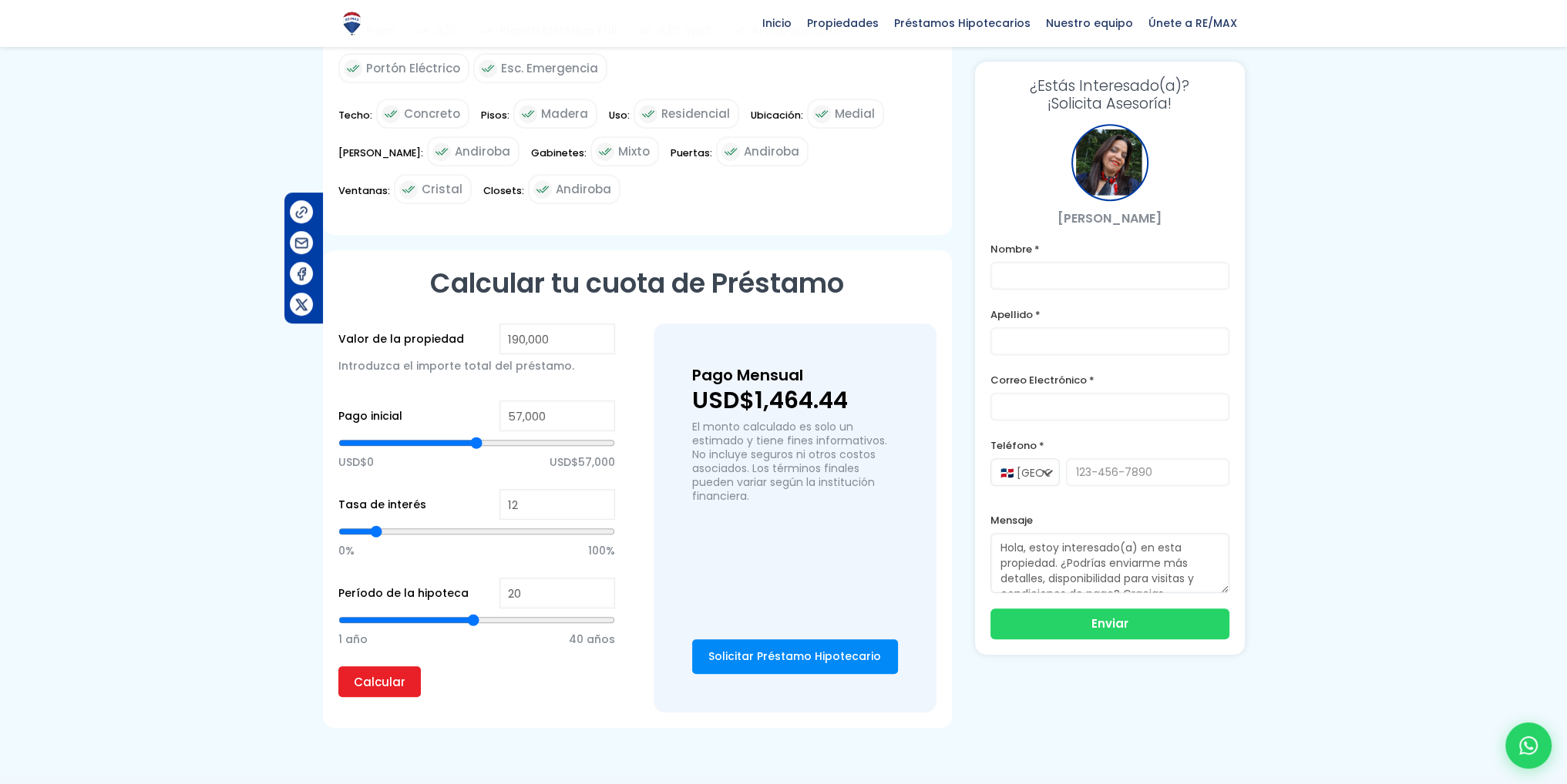
type input "96,522"
type input "96522"
type input "95,194"
type input "95194"
type input "94,751"
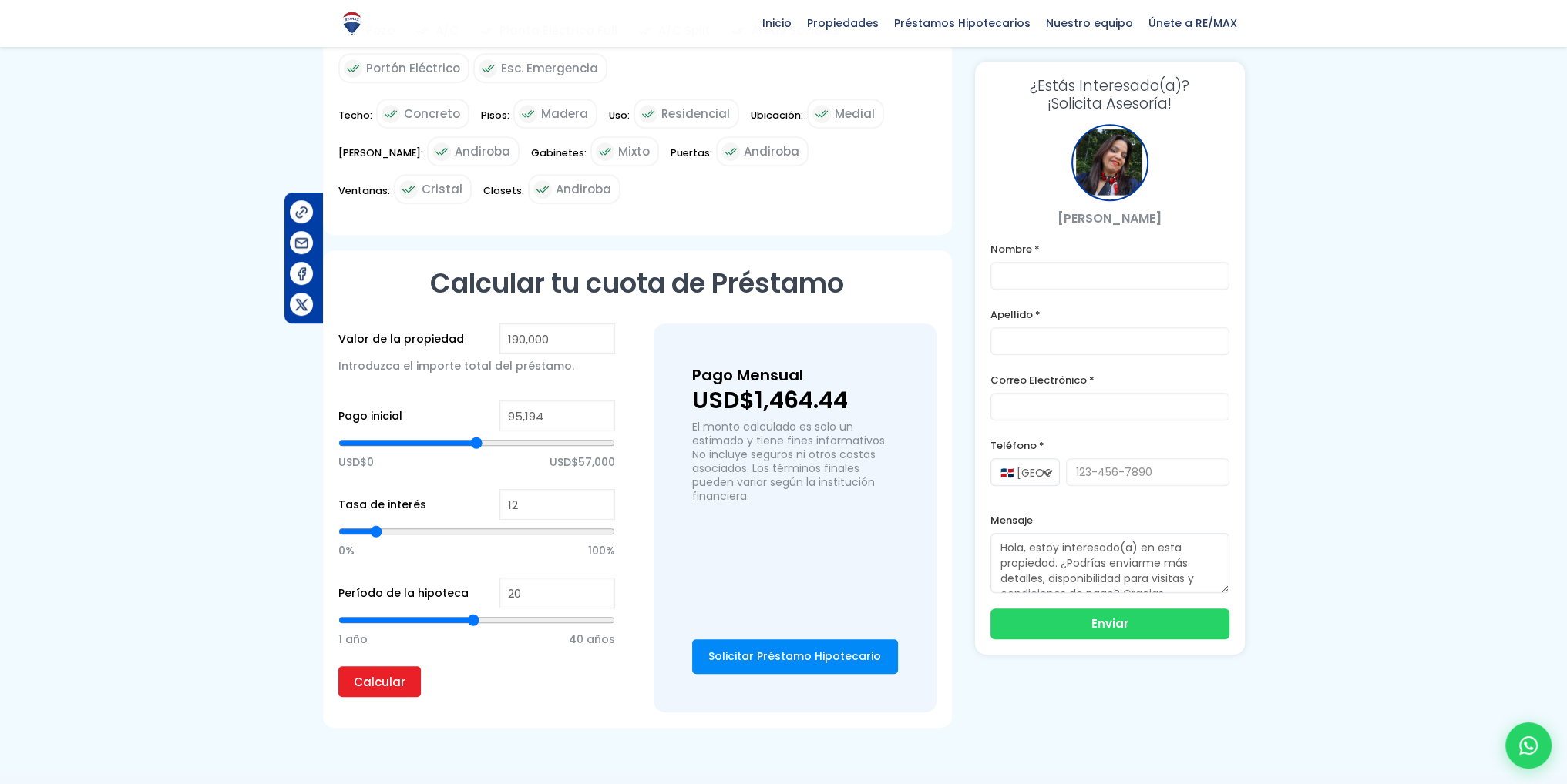
type input "94751"
type input "94,308"
type input "94308"
type input "93,865"
type input "93865"
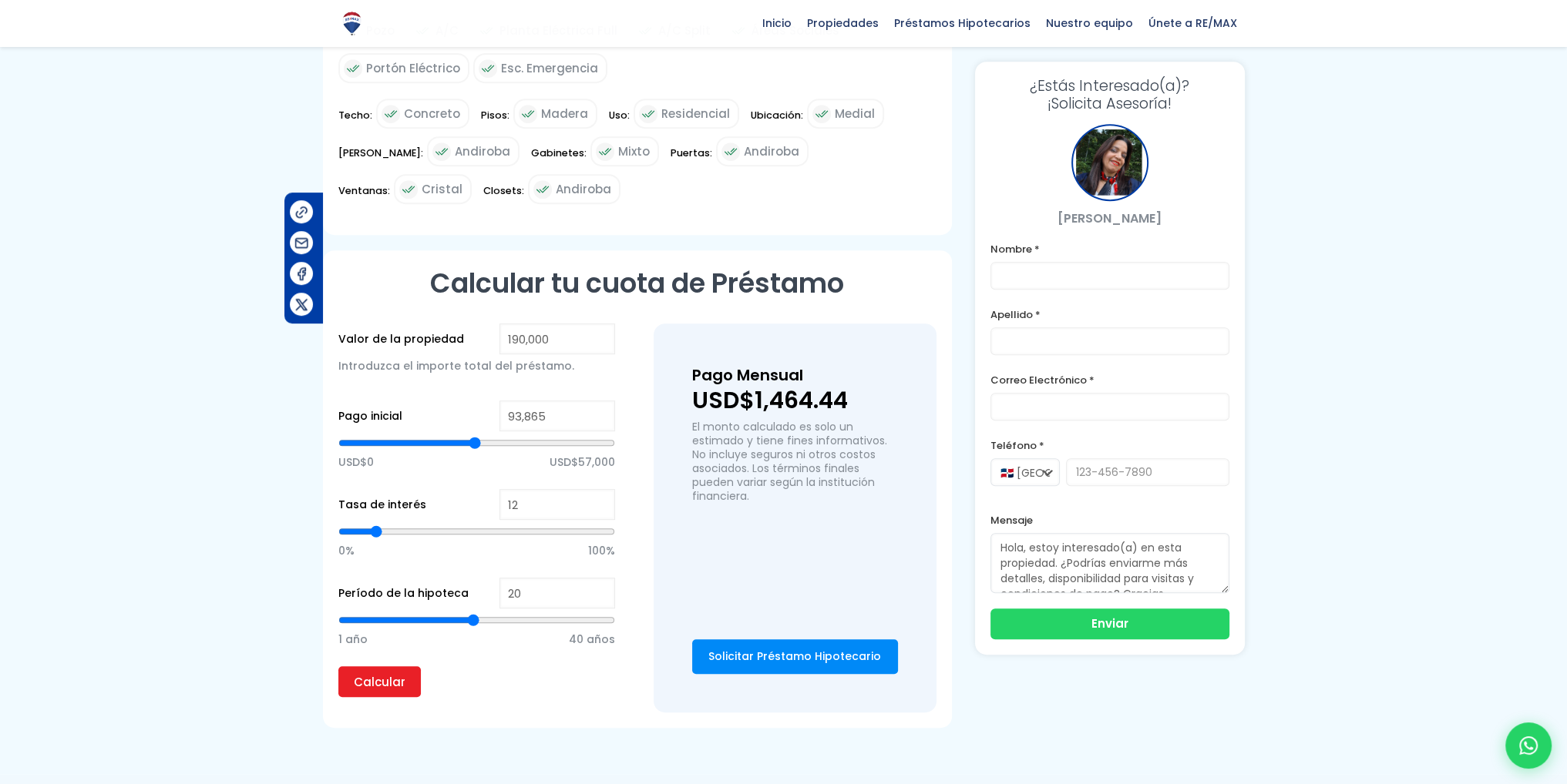
type input "92,980"
type input "92980"
type input "92,094"
type input "92094"
type input "91,652"
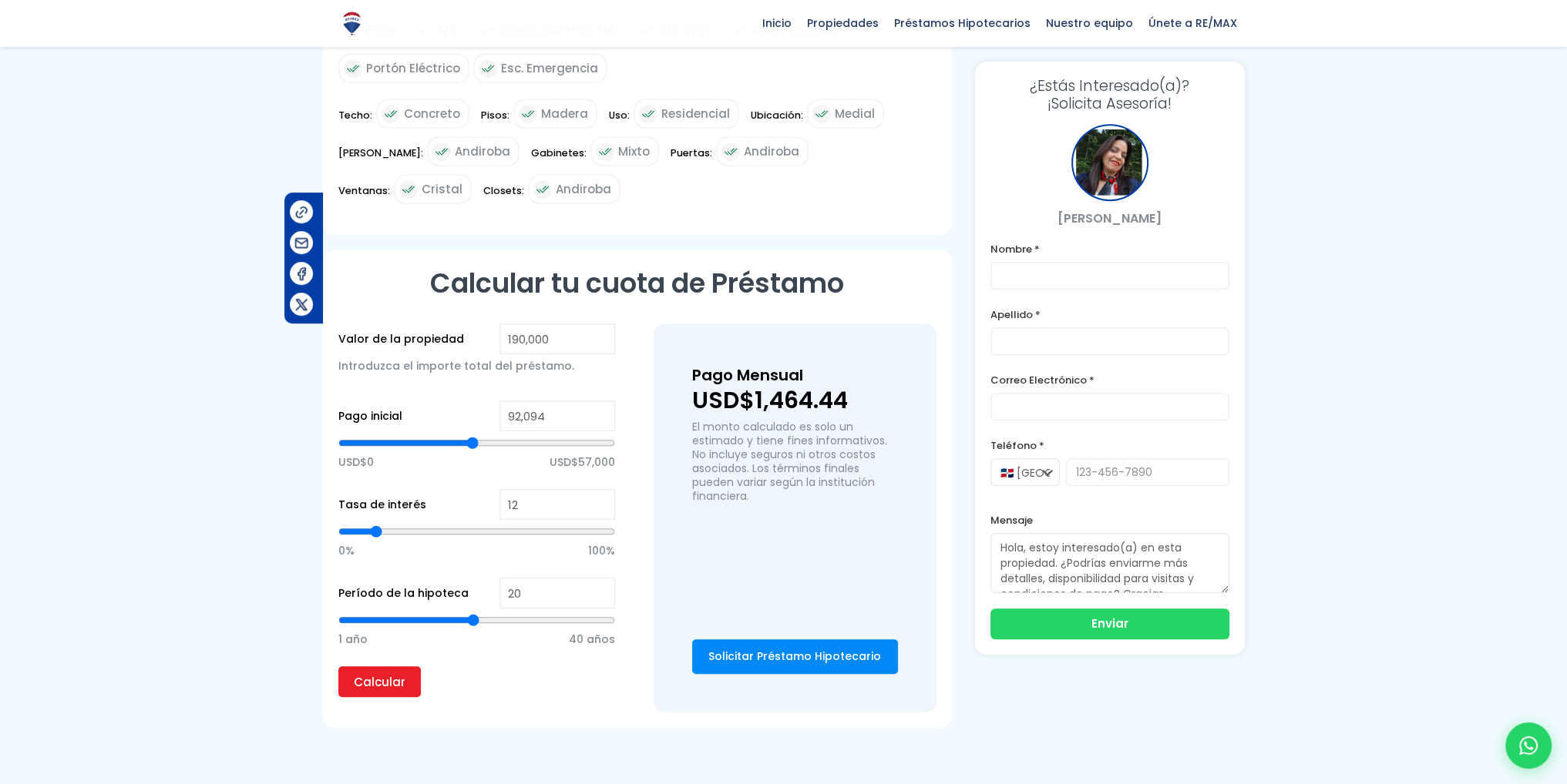
type input "91652"
type input "91,209"
type input "91209"
type input "90,323"
type input "90323"
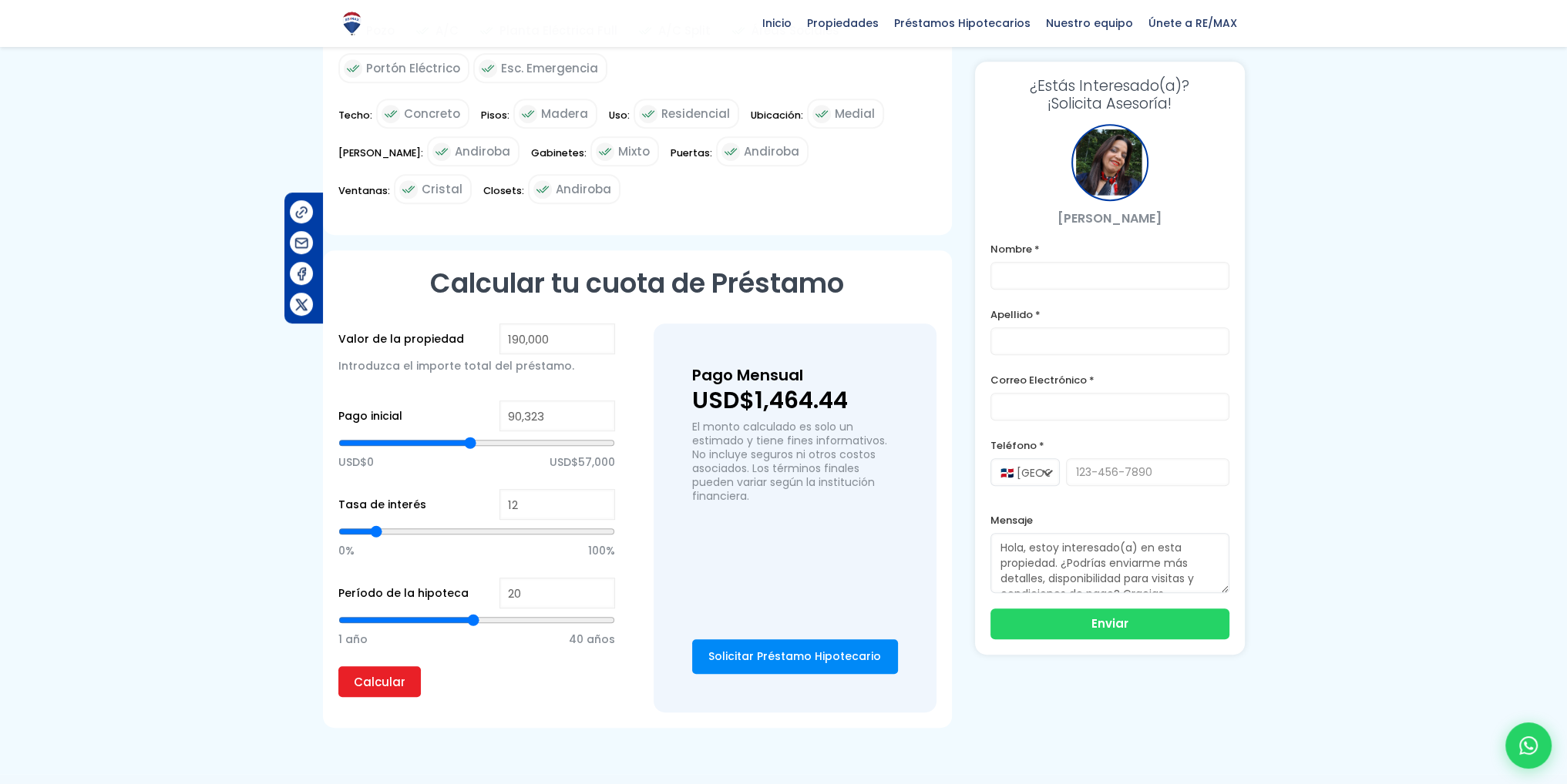
type input "89,438"
type input "89438"
type input "88,995"
type input "88995"
type input "88,110"
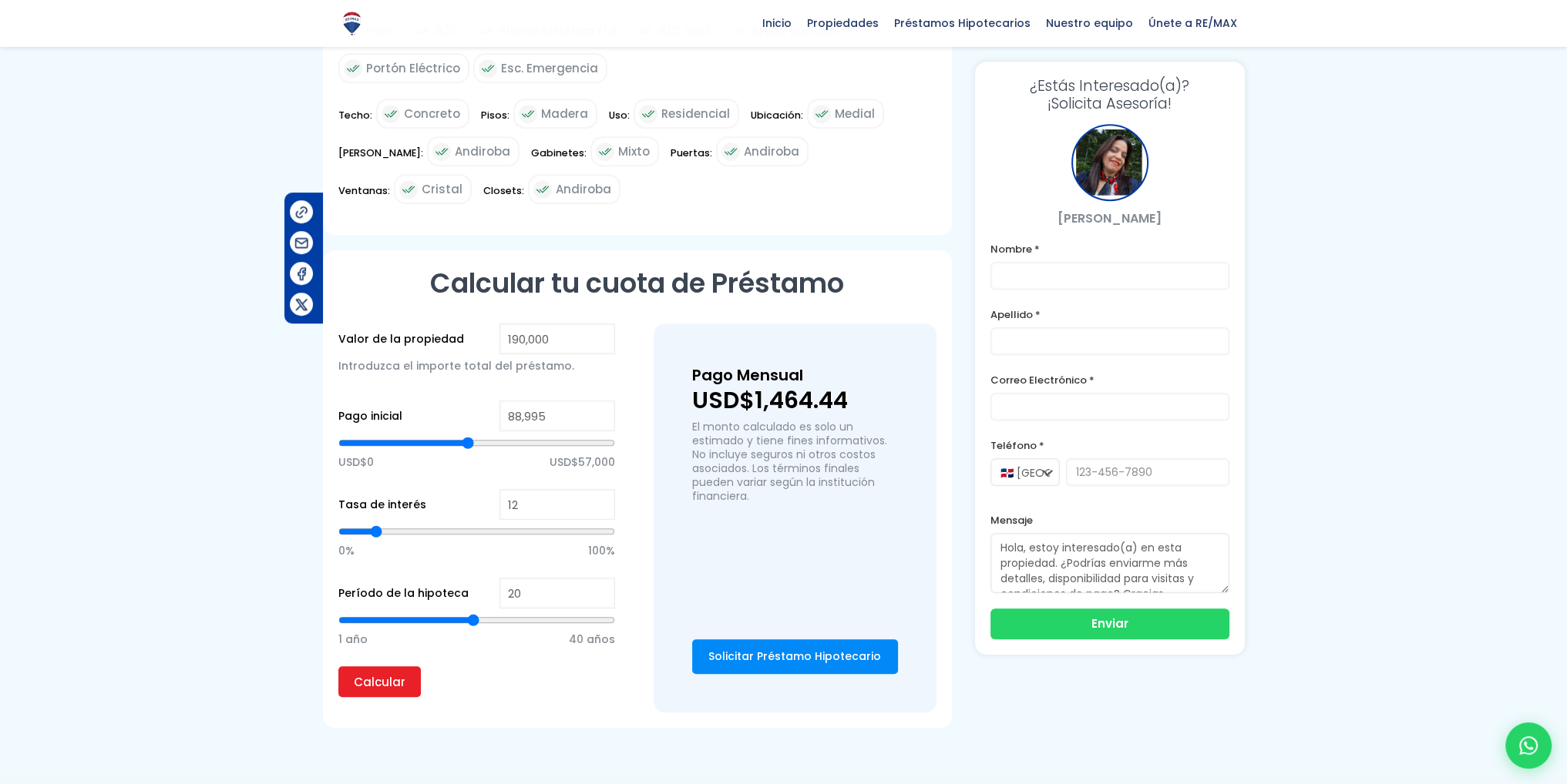
type input "88110"
type input "87,224"
type input "87224"
type input "86,781"
type input "86781"
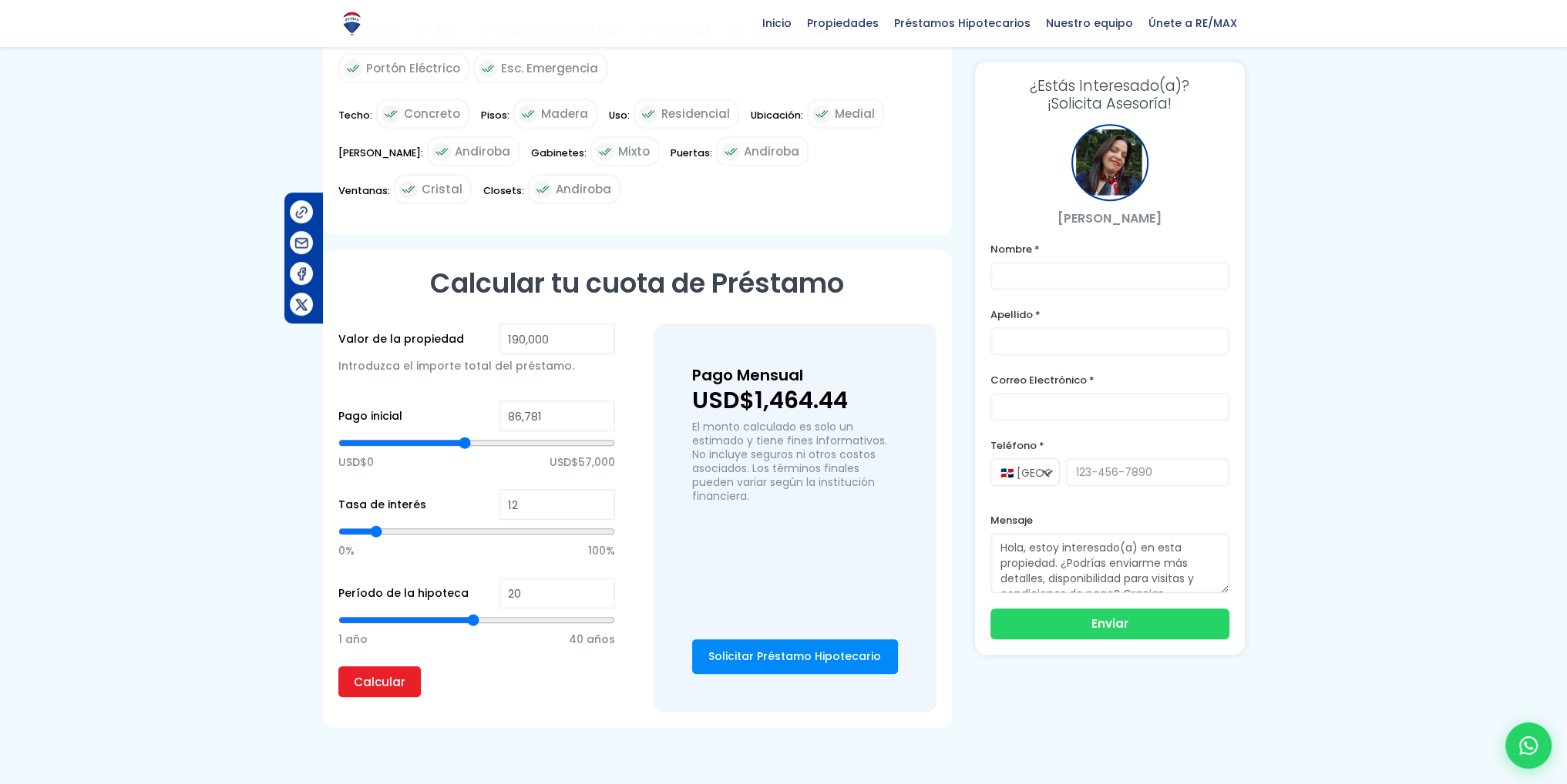
type input "85,896"
type input "85896"
type input "85,453"
type input "85453"
type input "85,010"
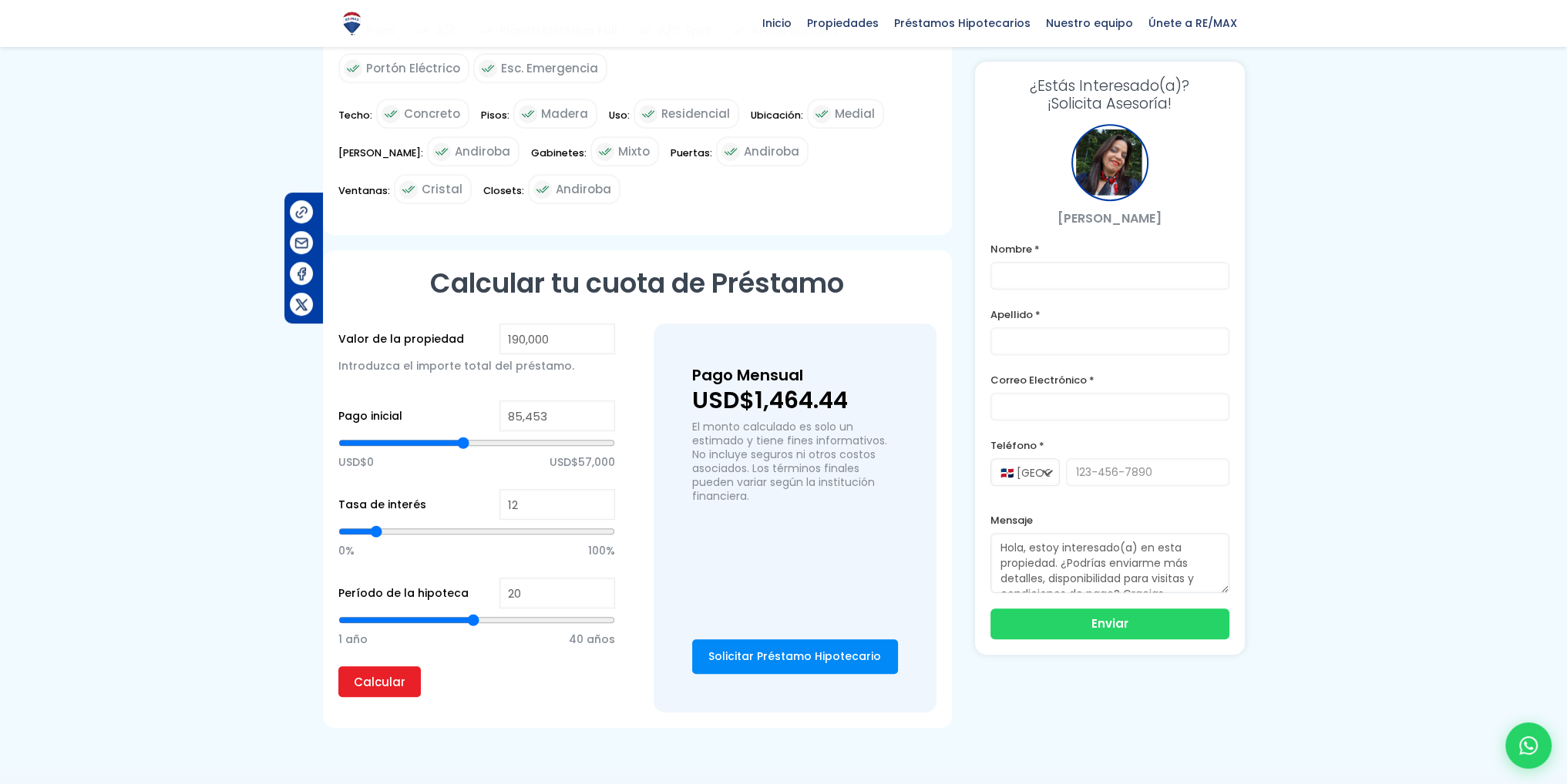
type input "85010"
type input "84,567"
type input "84567"
type input "84,125"
type input "84125"
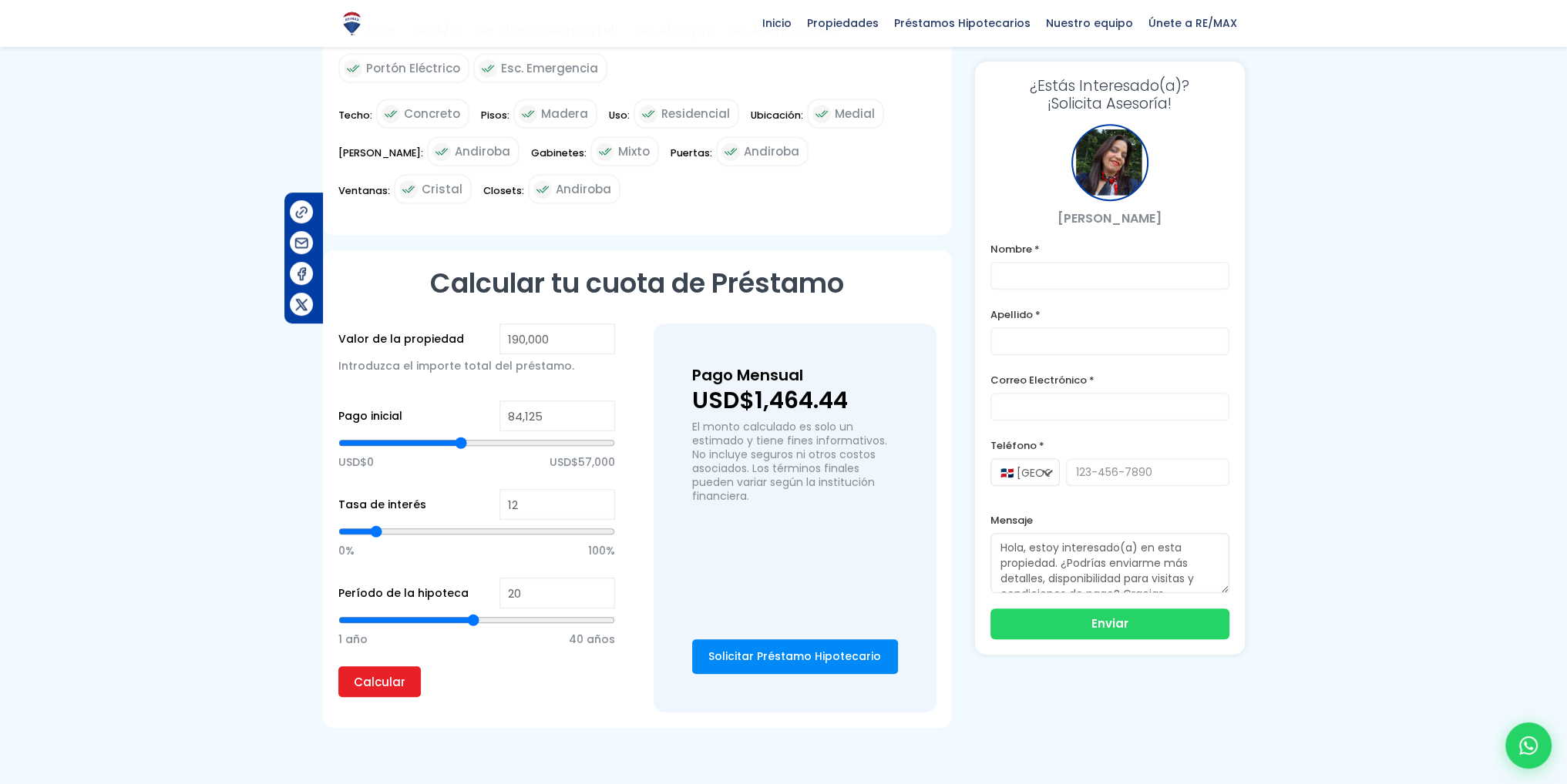
type input "83,682"
type input "83682"
type input "83,239"
type input "83239"
type input "80,140"
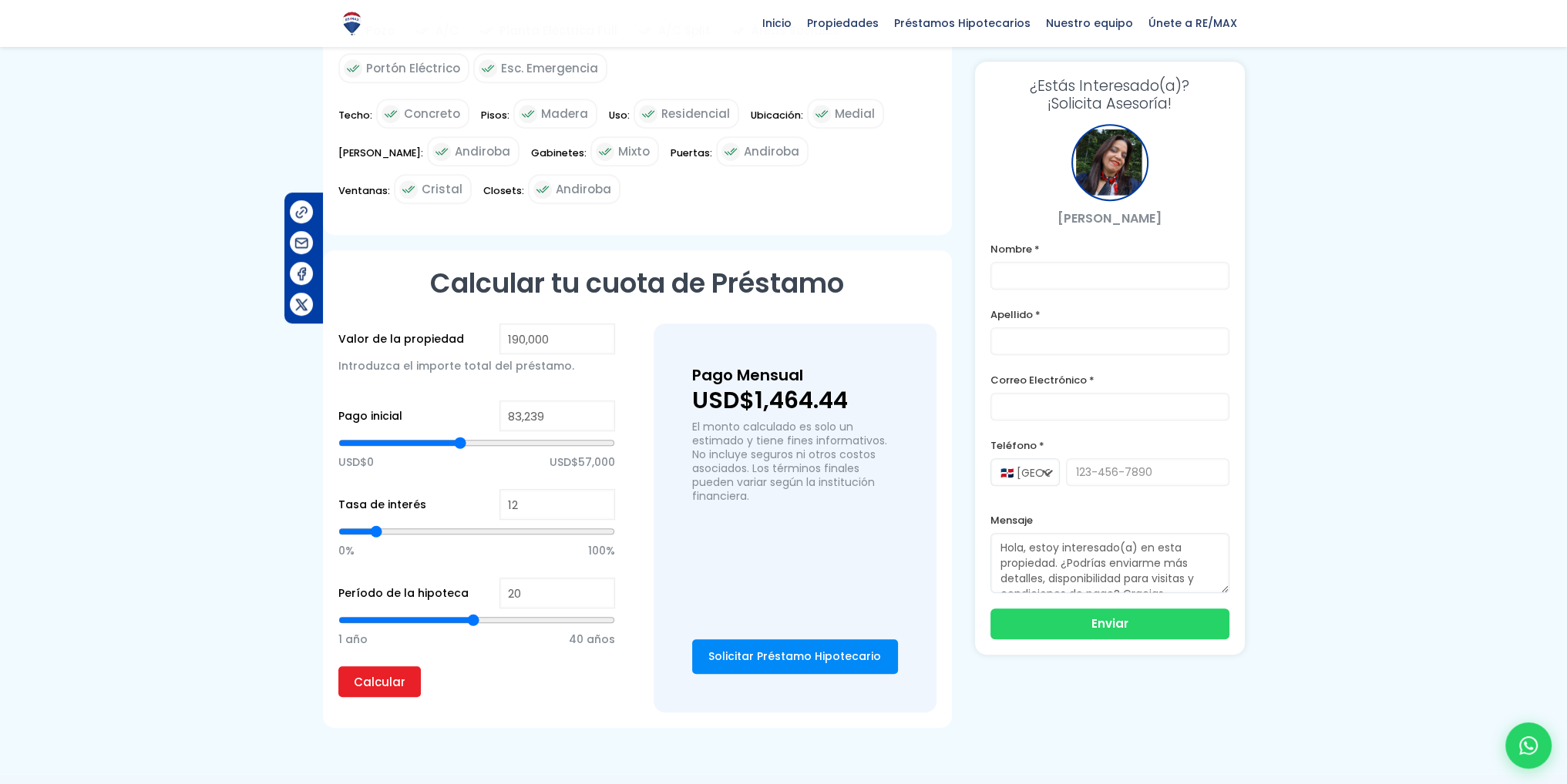
type input "80140"
type input "73,941"
type input "73941"
type input "65,086"
type input "65086"
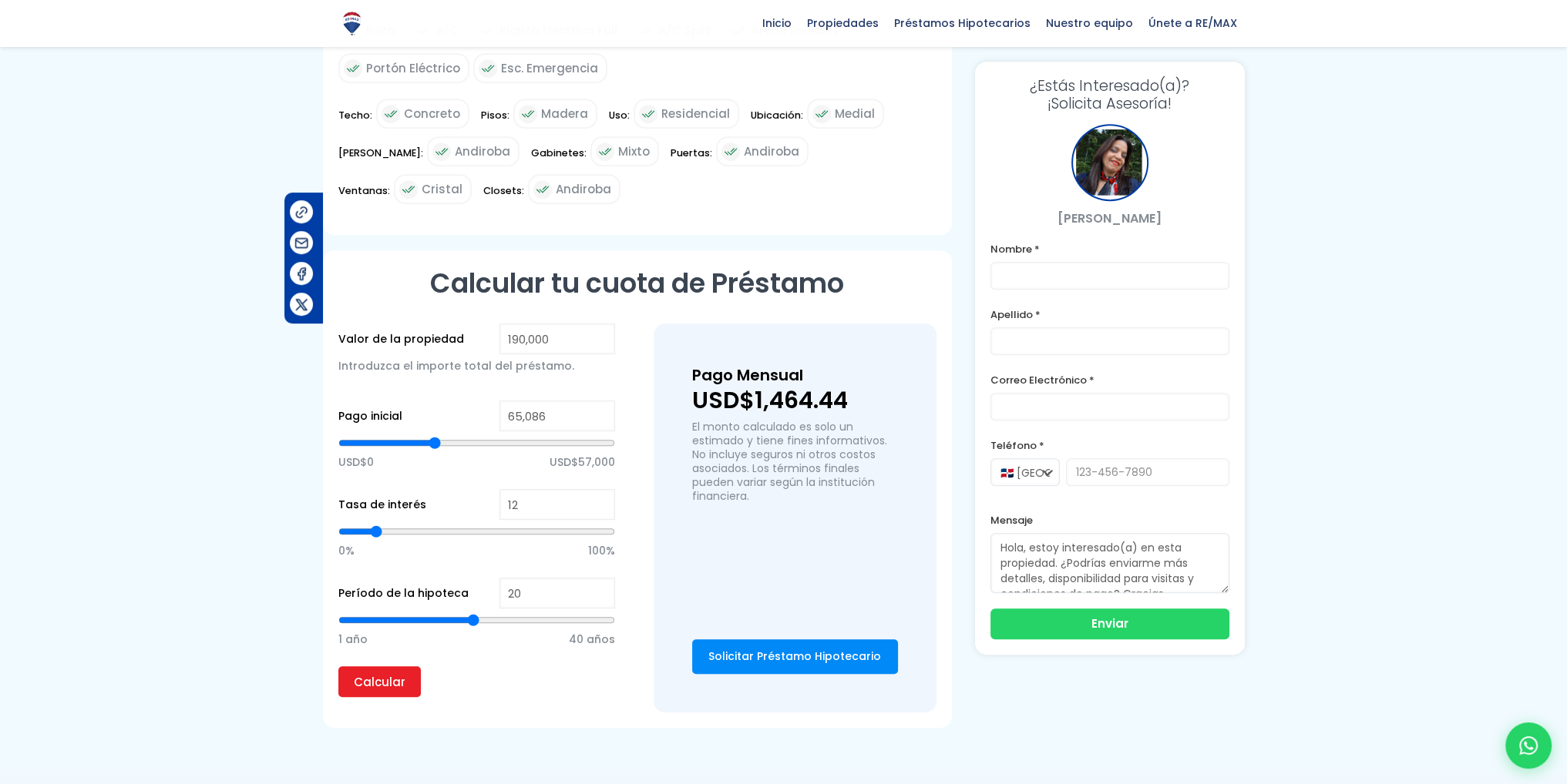
type input "61,101"
type input "61101"
type input "52,689"
type input "52689"
type input "46,047"
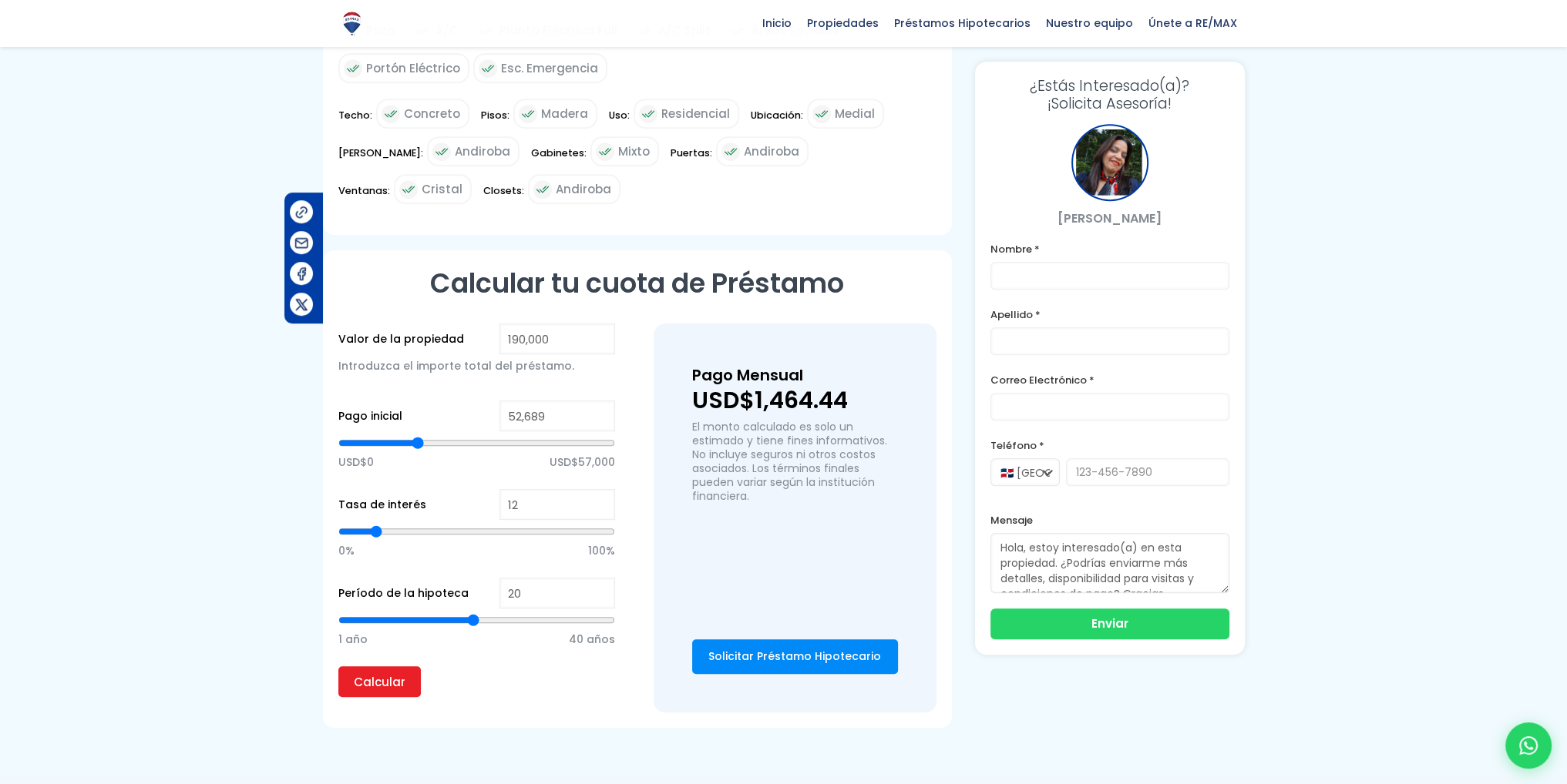
type input "46047"
type input "39,849"
type input "39849"
type input "37,635"
type input "37635"
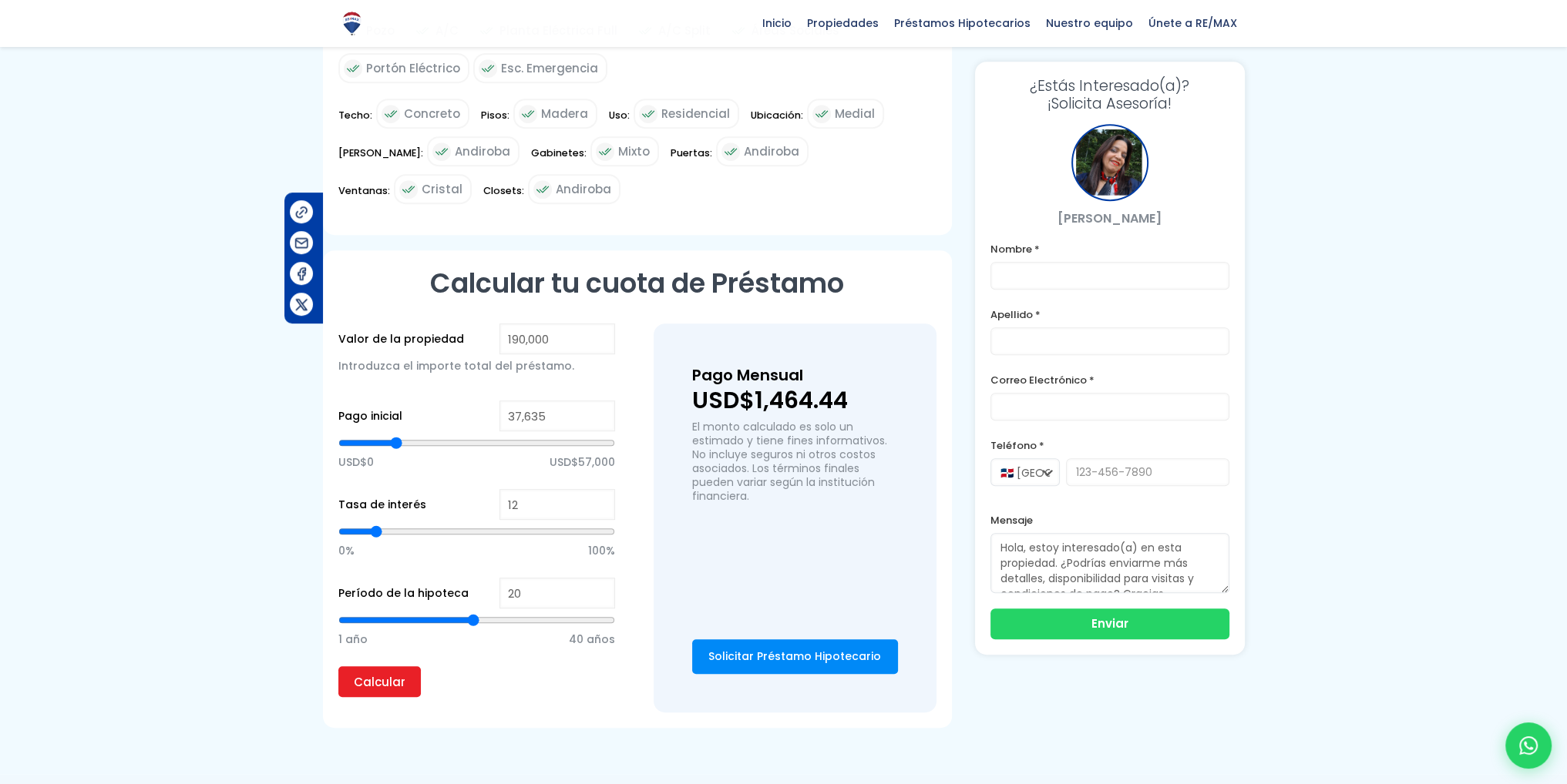
type input "34,535"
type input "34535"
type input "31,436"
type input "31436"
type input "30,108"
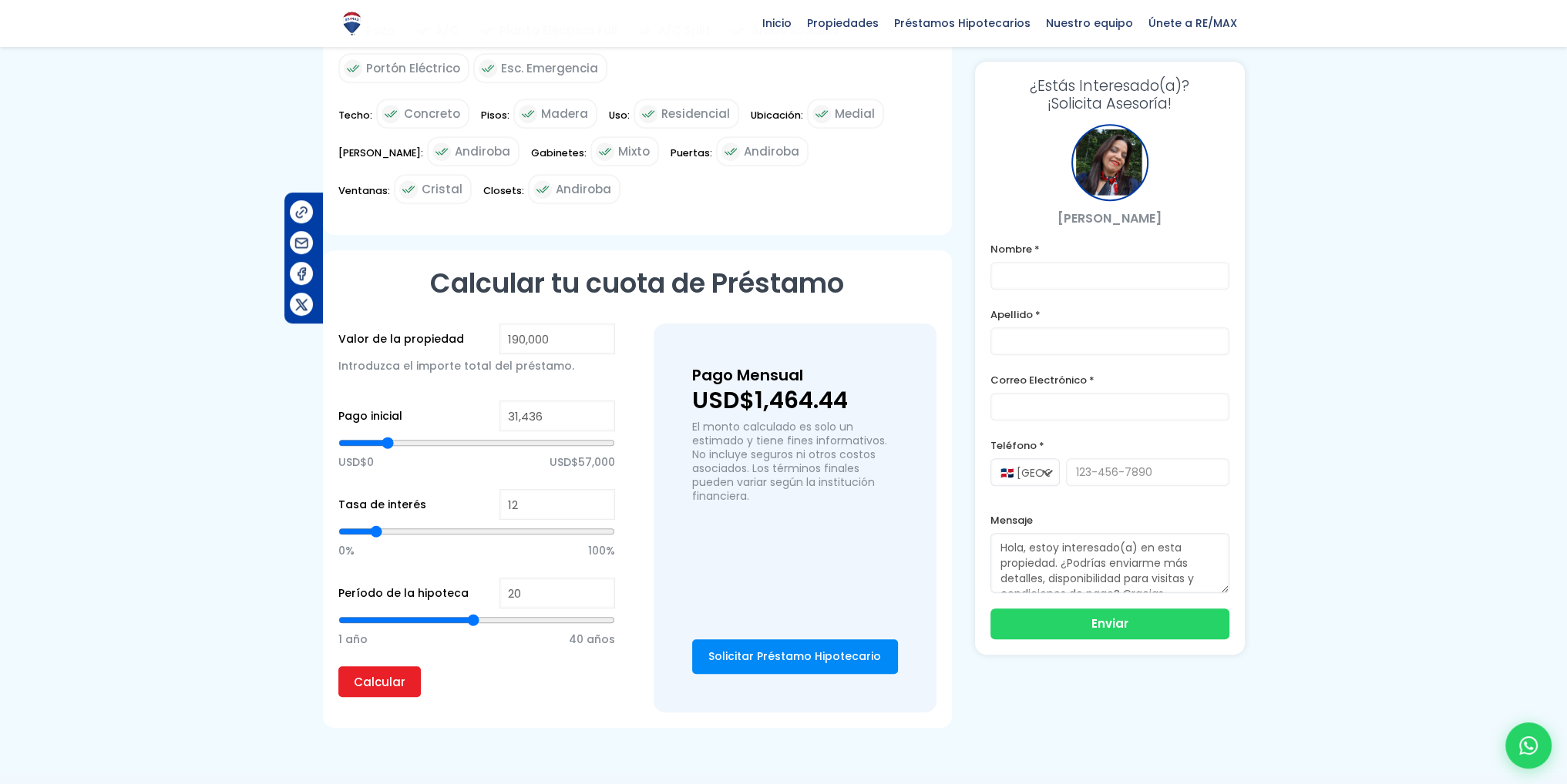
type input "30108"
type input "28,779"
type input "28779"
type input "28,337"
type input "28337"
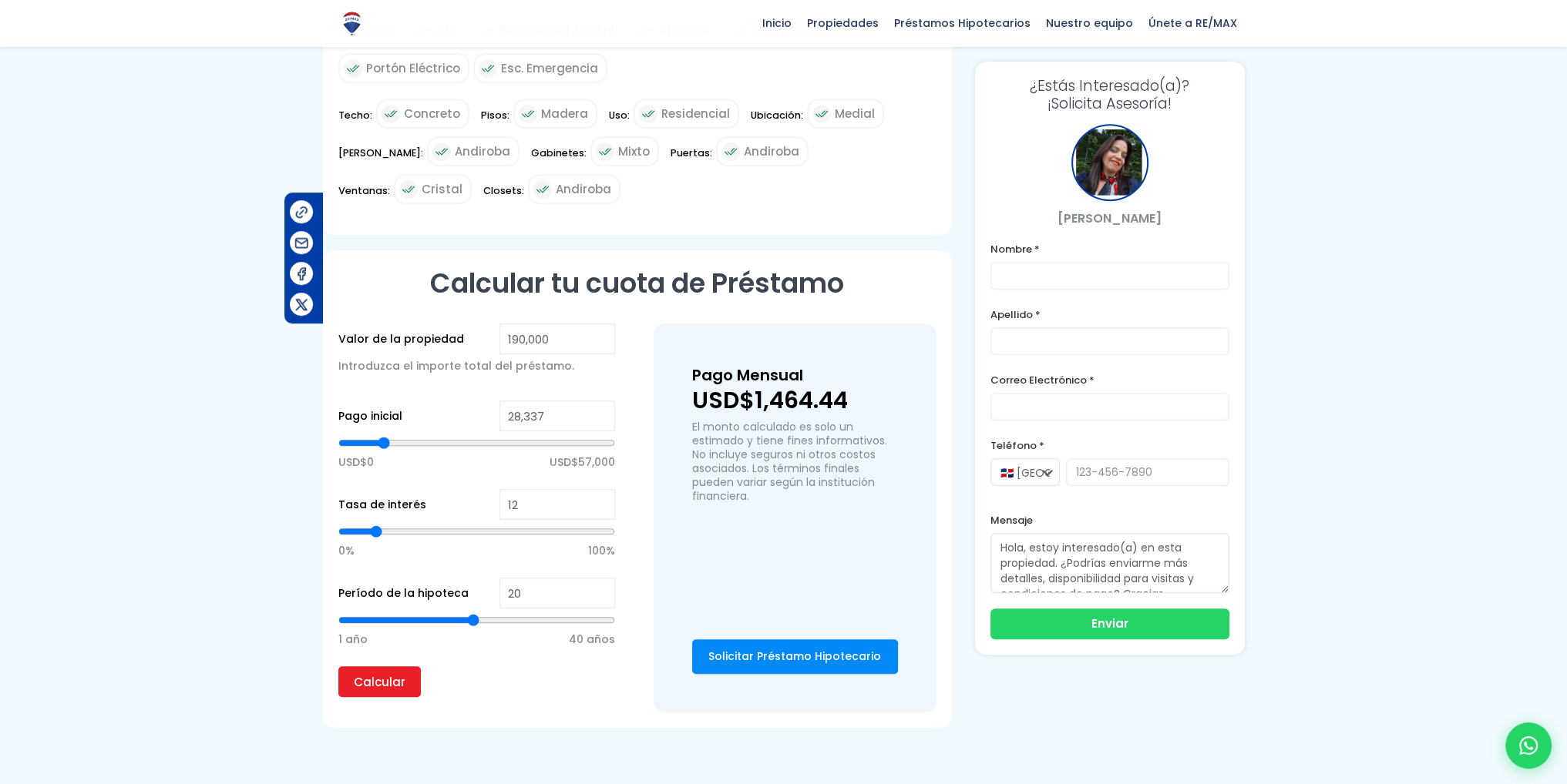
type input "27,894"
type input "27894"
type input "26,566"
type input "26566"
type input "23,909"
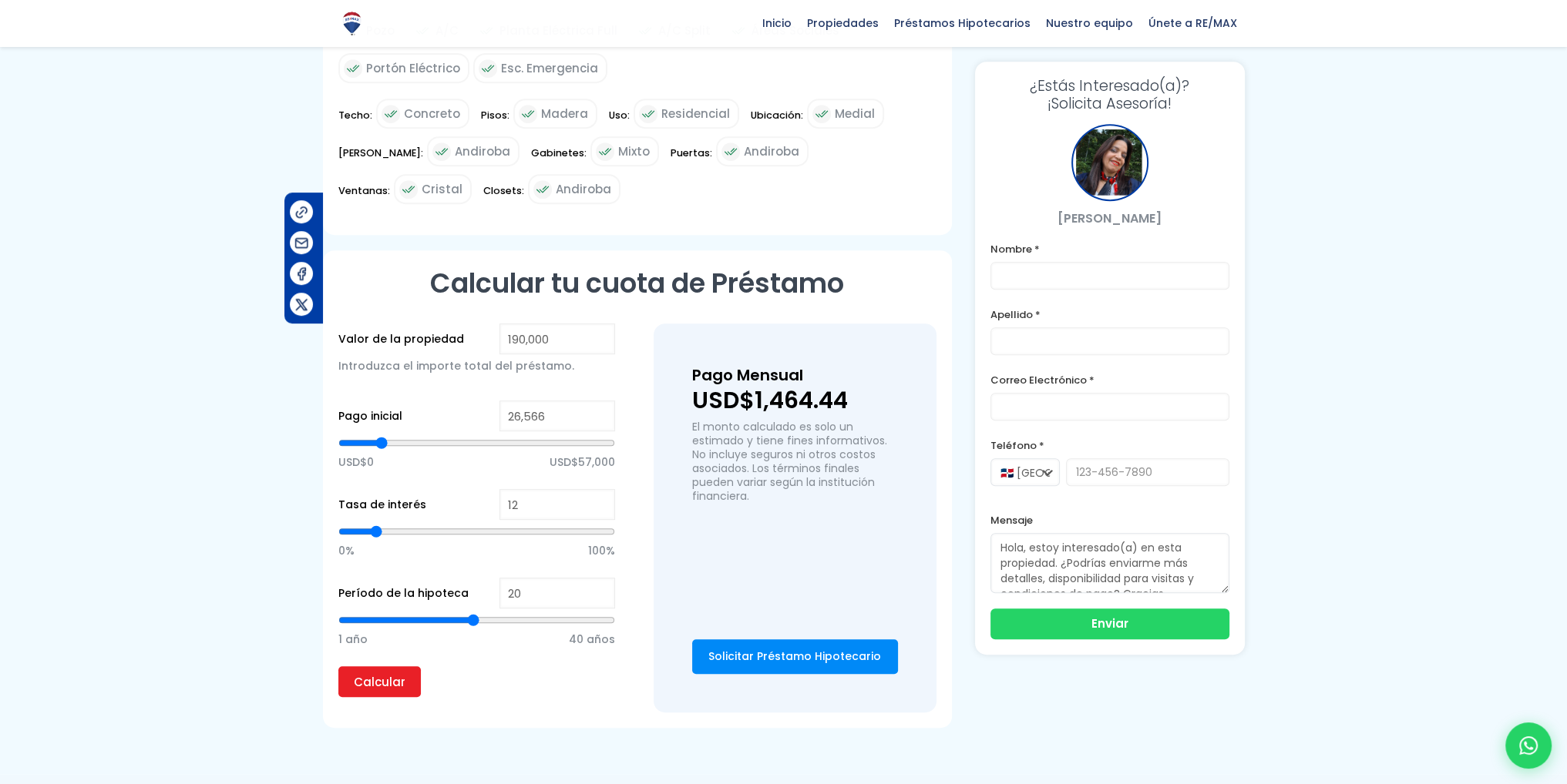
type input "23909"
type input "22,138"
type input "22138"
type input "20,367"
type input "20367"
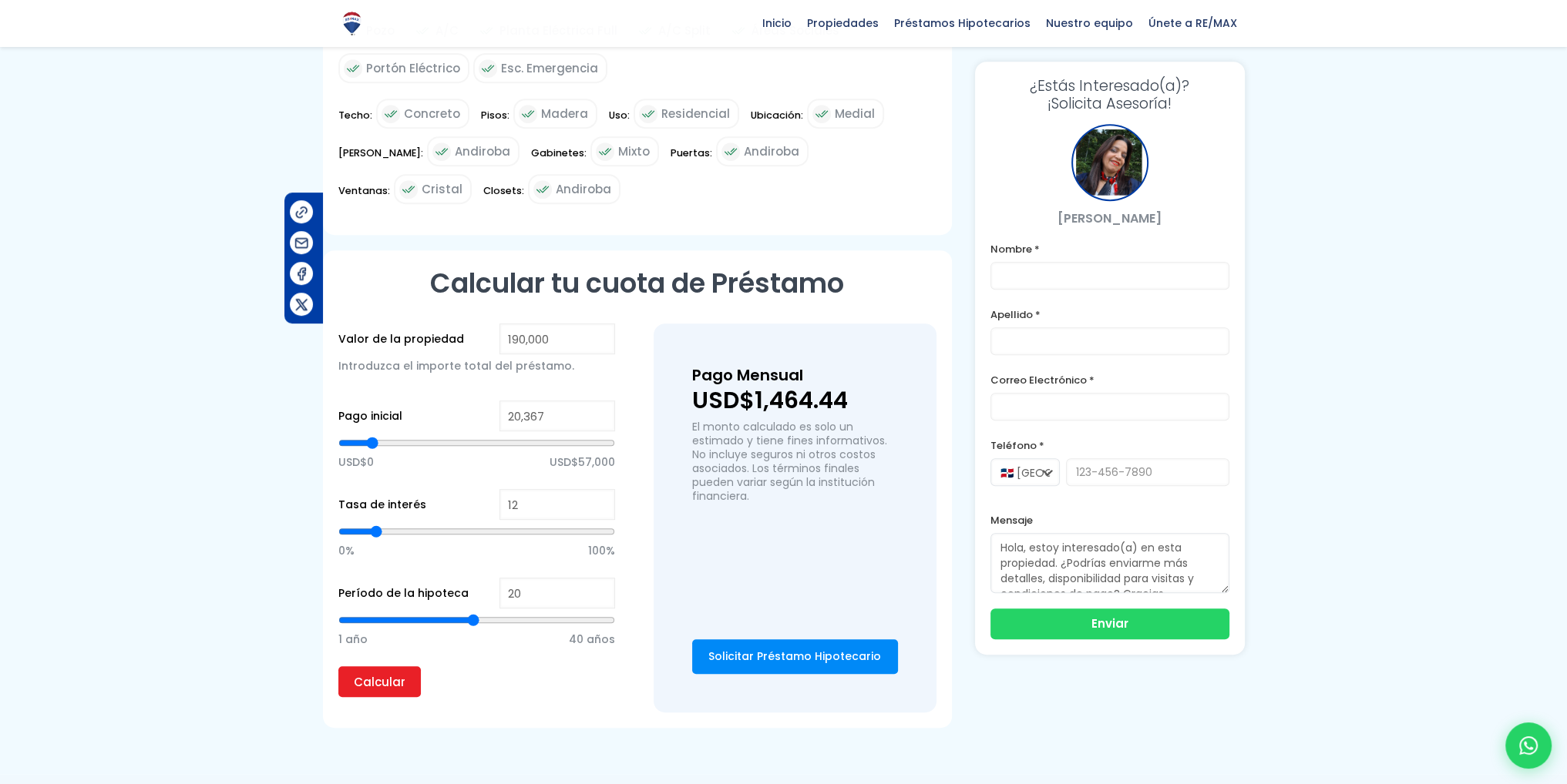
type input "19,482"
type input "19482"
type input "19,039"
type input "19039"
type input "17,710"
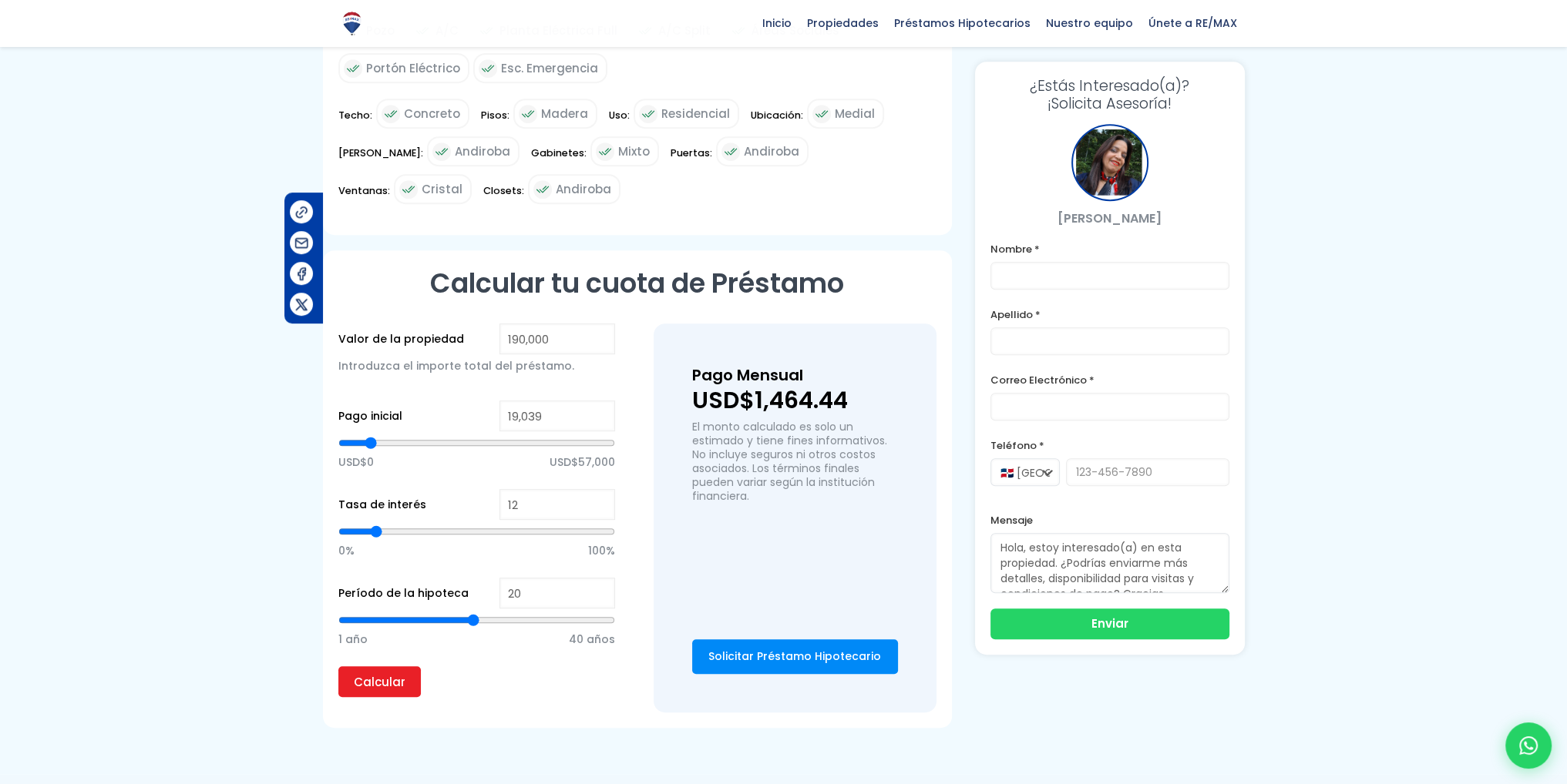
type input "17710"
type input "16,382"
type input "16382"
type input "15,054"
type input "15054"
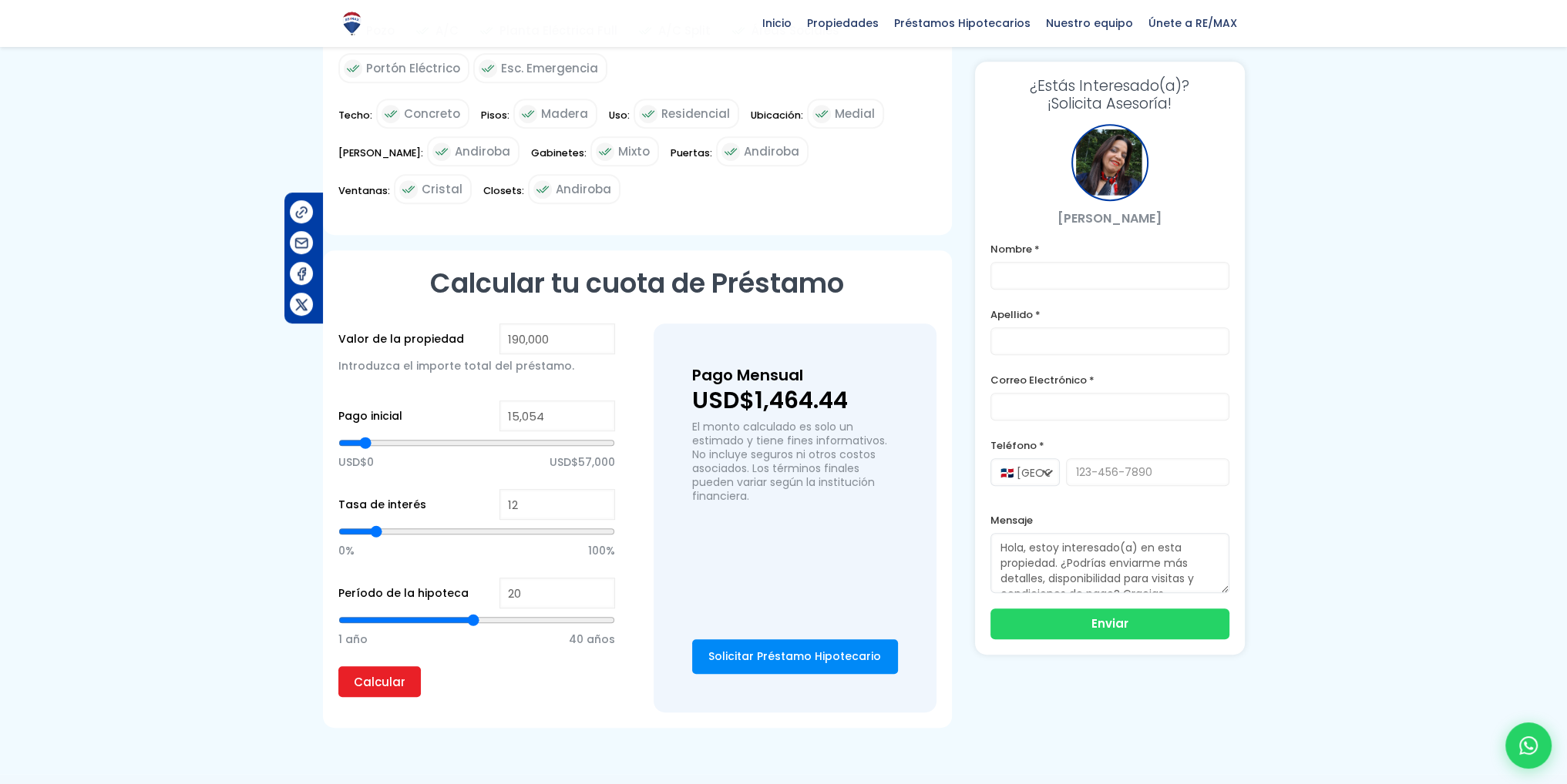
type input "14,611"
type input "14611"
type input "15,497"
type input "15497"
type input "15,939"
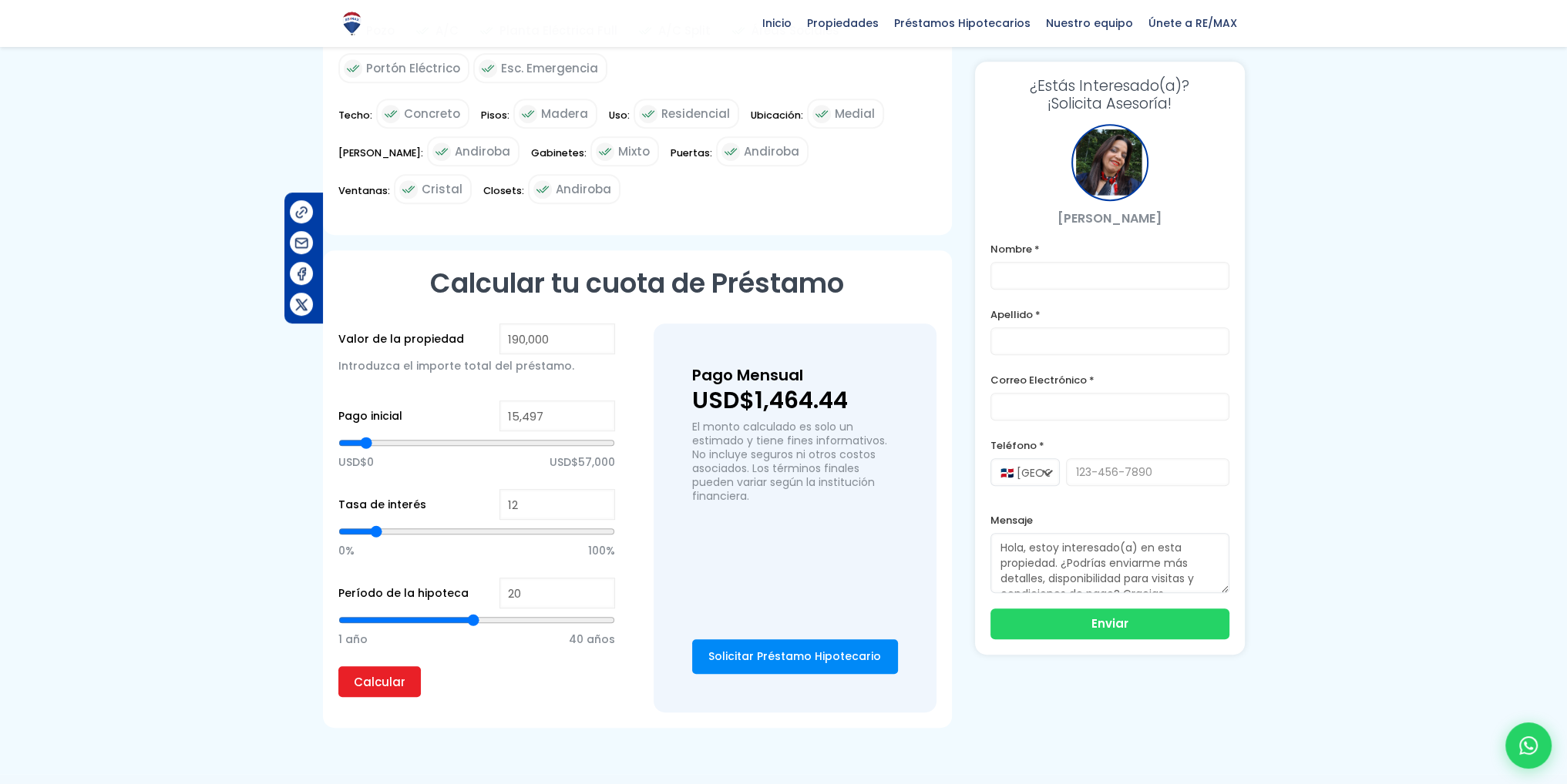
type input "15939"
type input "16,825"
type input "16825"
type input "17,268"
type input "17268"
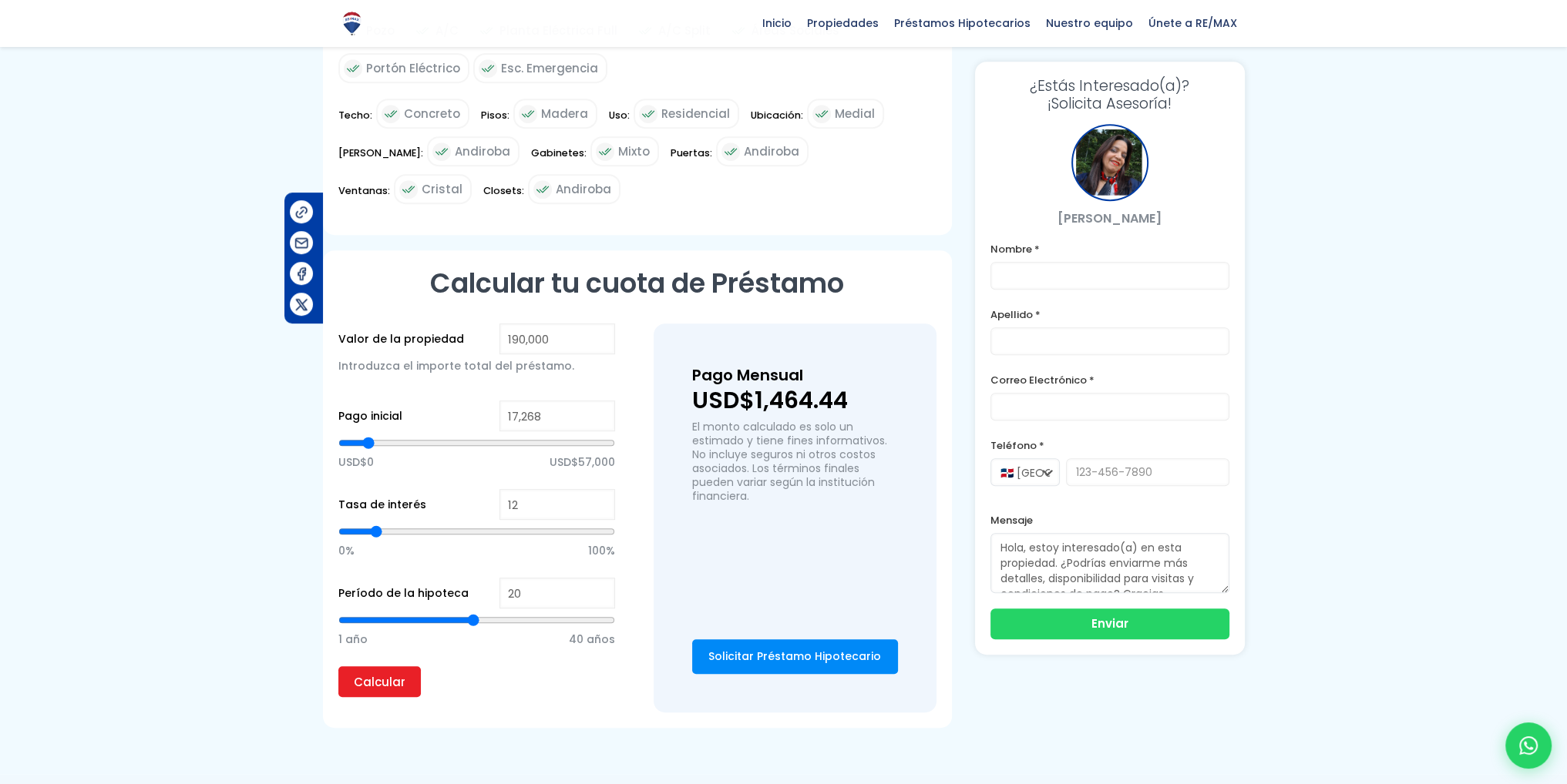
type input "17,710"
type input "17710"
type input "18,153"
type input "18153"
type input "18,596"
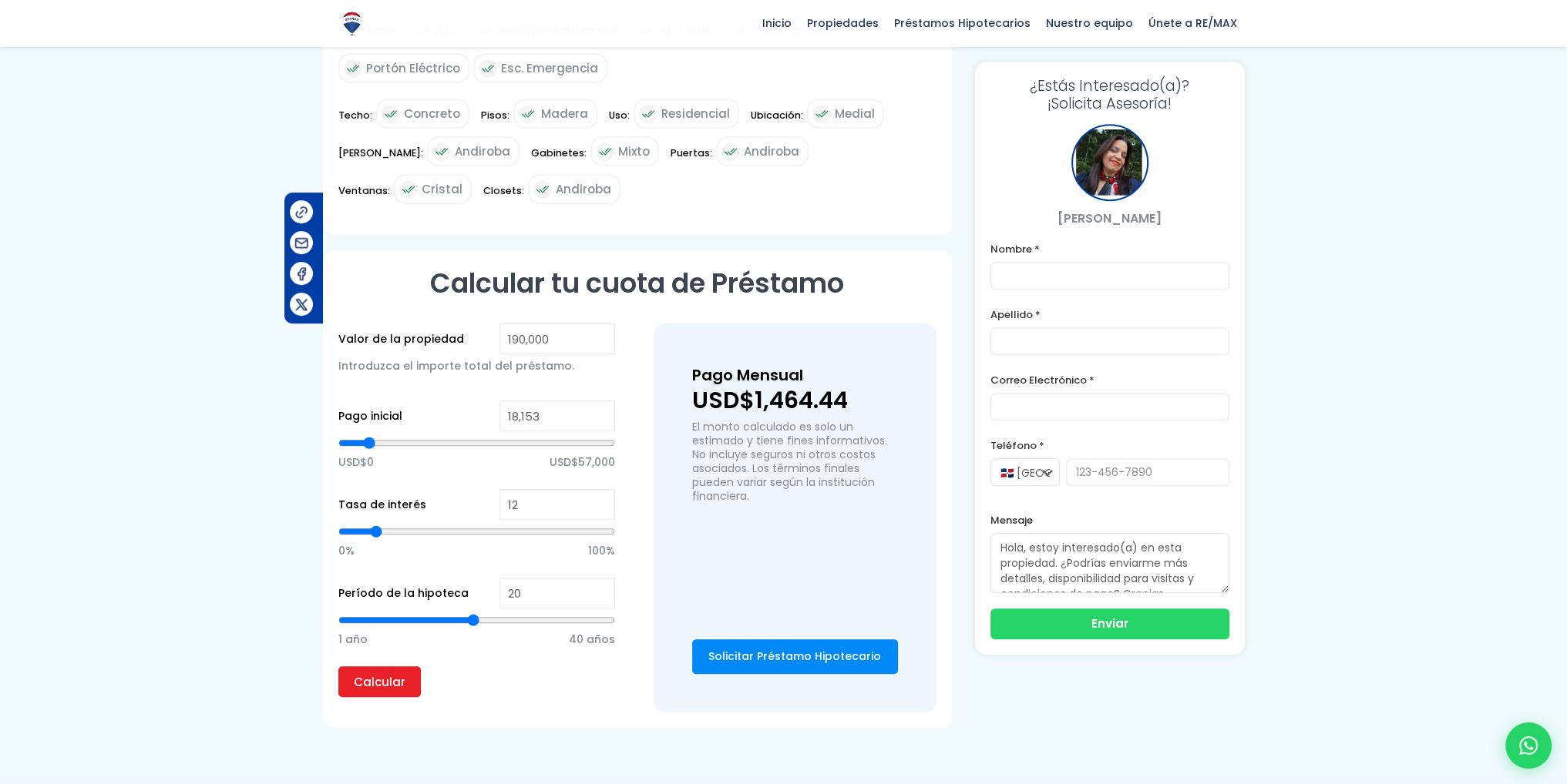
type input "18596"
type input "19,039"
type input "19039"
type input "18,596"
type input "18596"
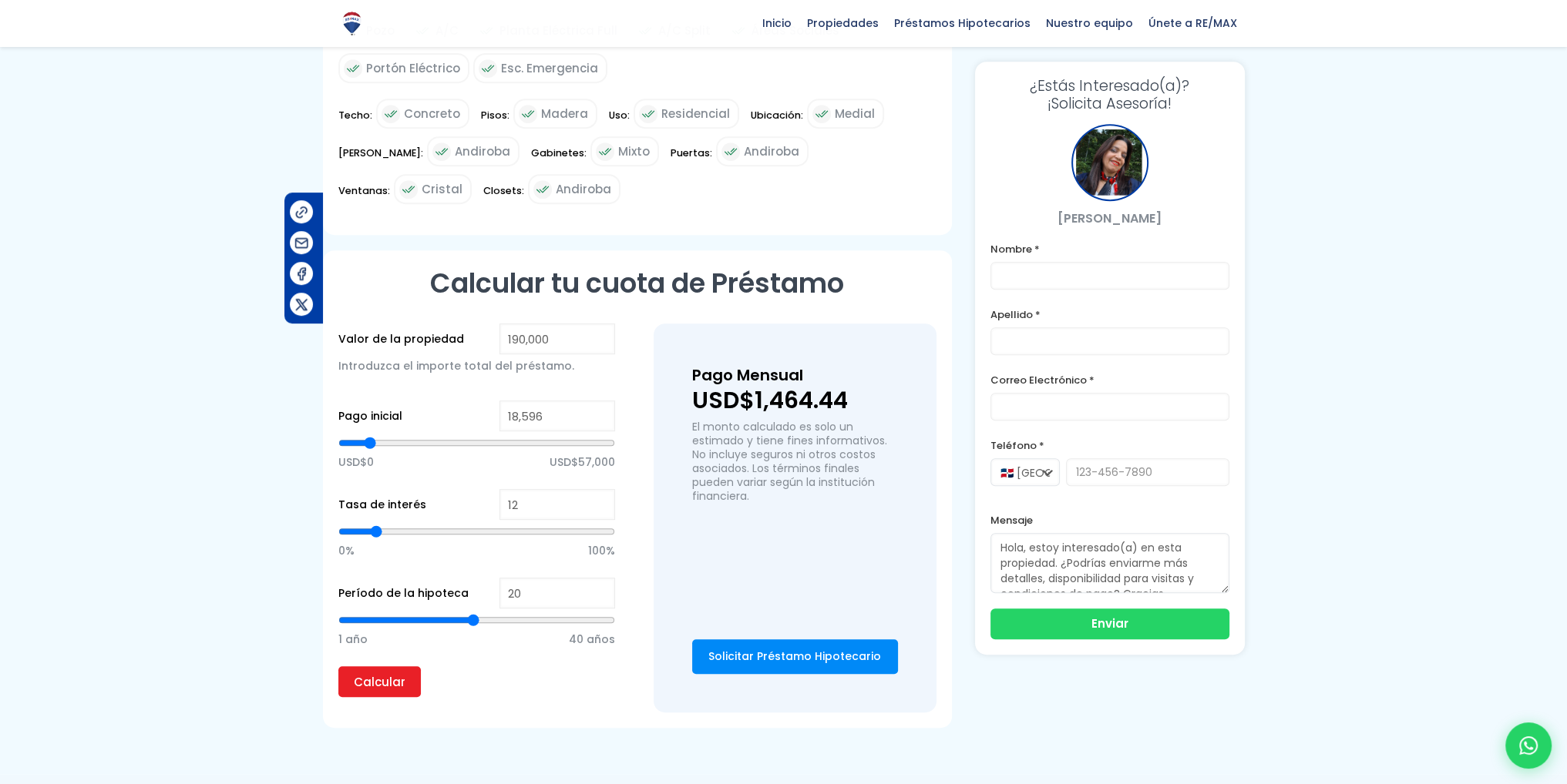
type input "18,153"
type input "18153"
type input "17,710"
type input "17710"
type input "17,268"
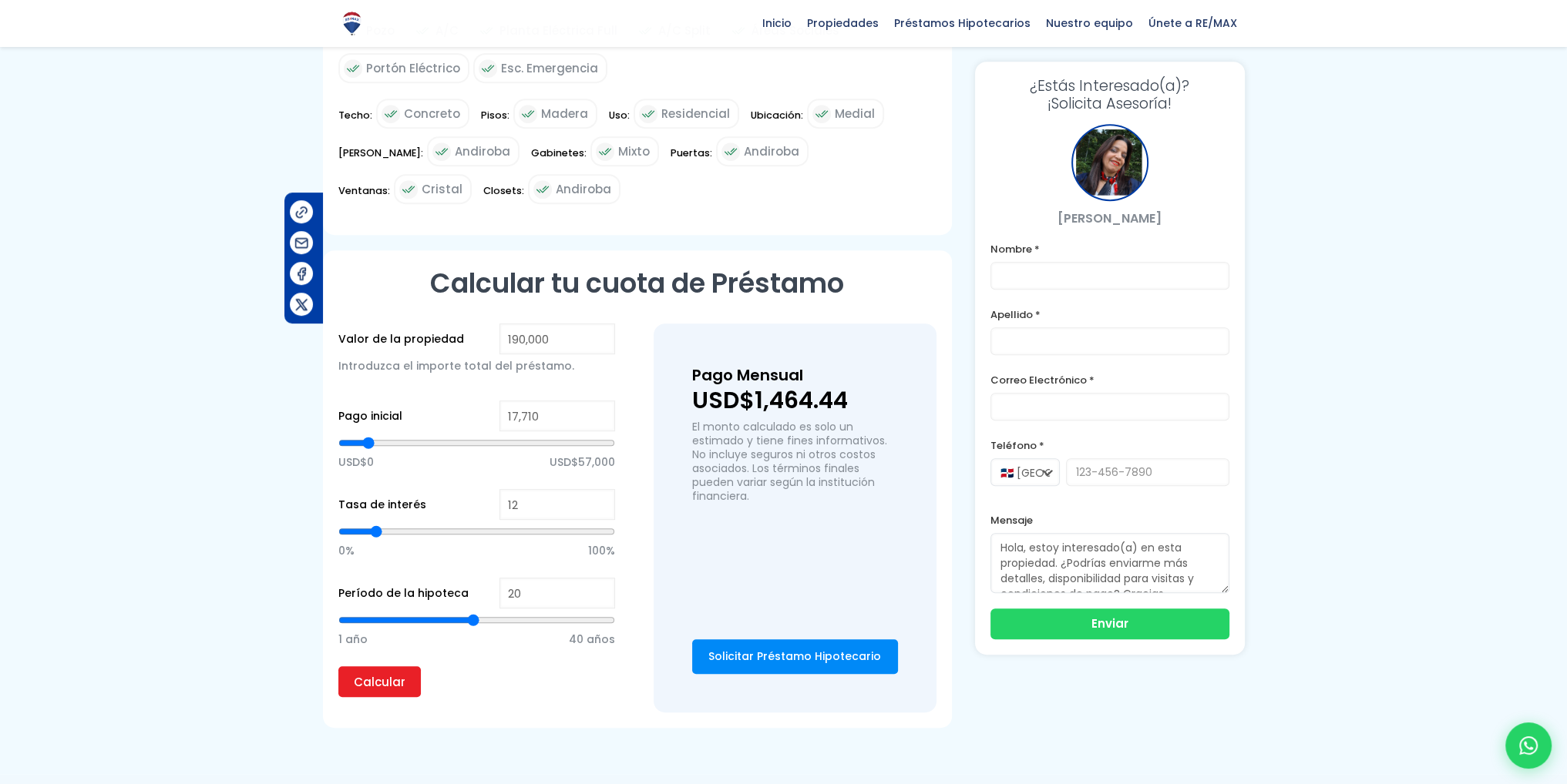
type input "17268"
type input "16,825"
type input "16825"
type input "17,268"
type input "17268"
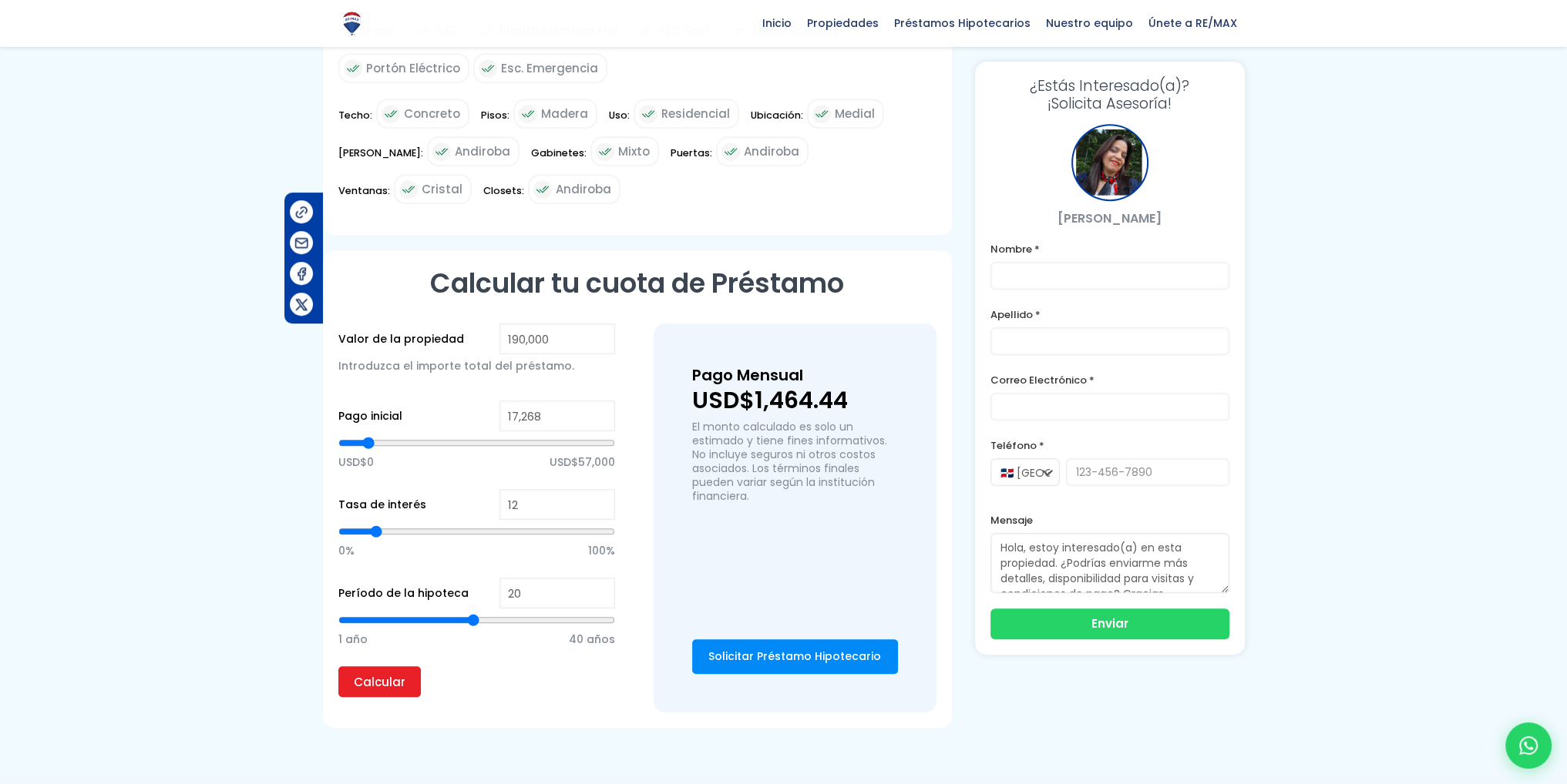
type input "17,710"
type input "17710"
type input "18,153"
type input "18153"
type input "19,039"
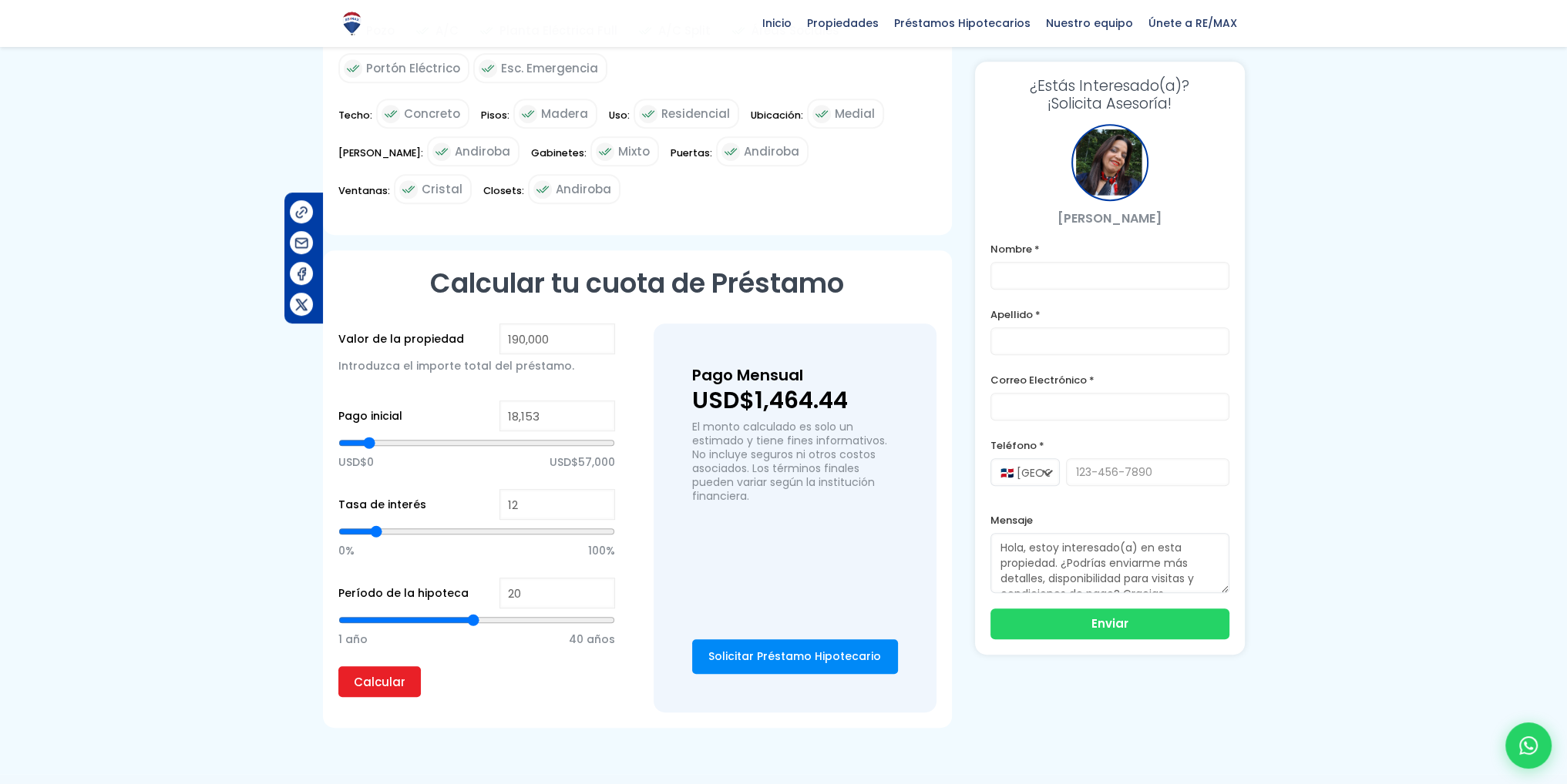
type input "19039"
type input "19,482"
type input "19482"
type input "19,924"
drag, startPoint x: 478, startPoint y: 423, endPoint x: 372, endPoint y: 438, distance: 107.1
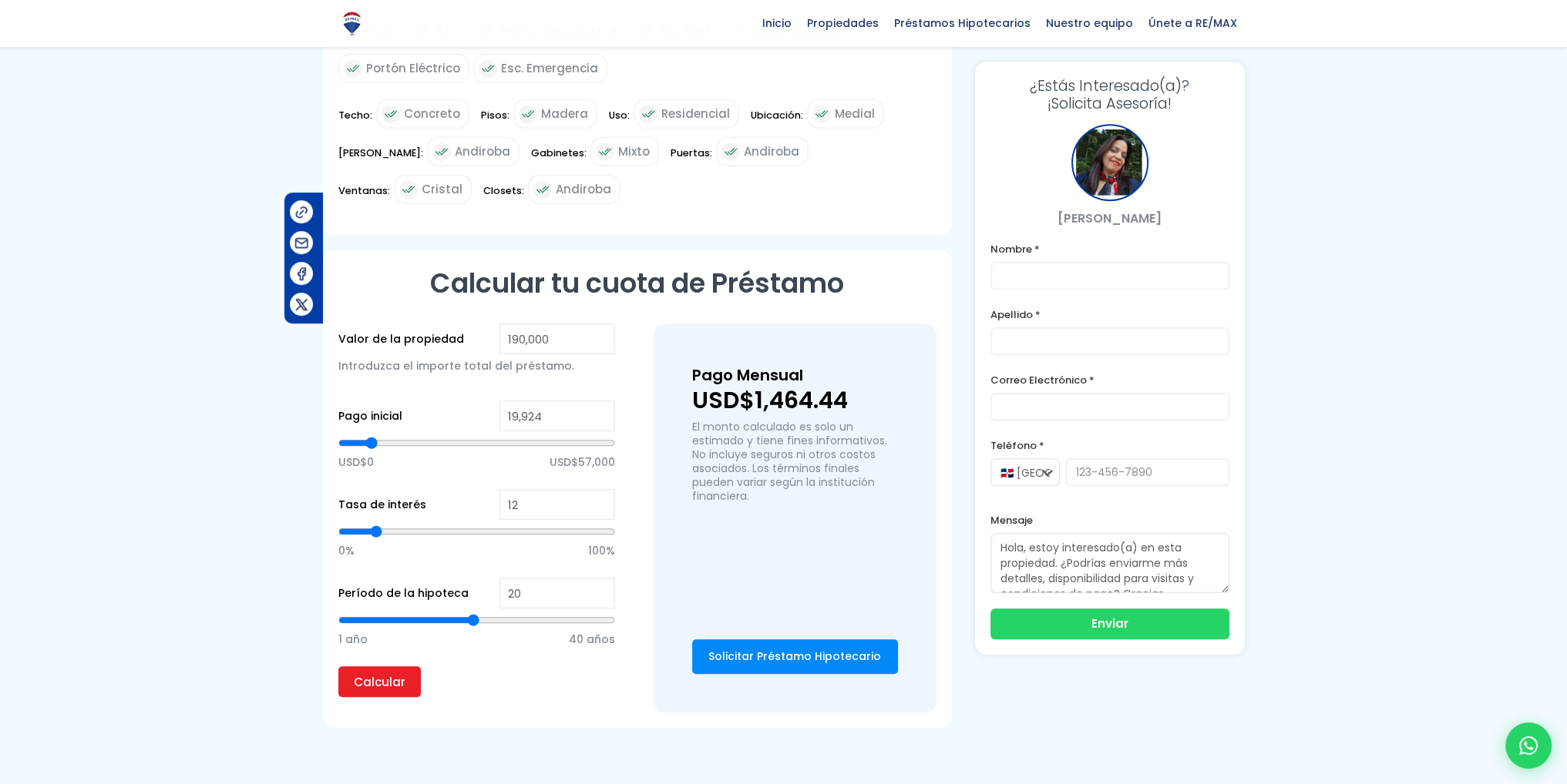
type input "19924"
click at [372, 438] on input "range" at bounding box center [477, 442] width 276 height 15
type input "11"
type input "10"
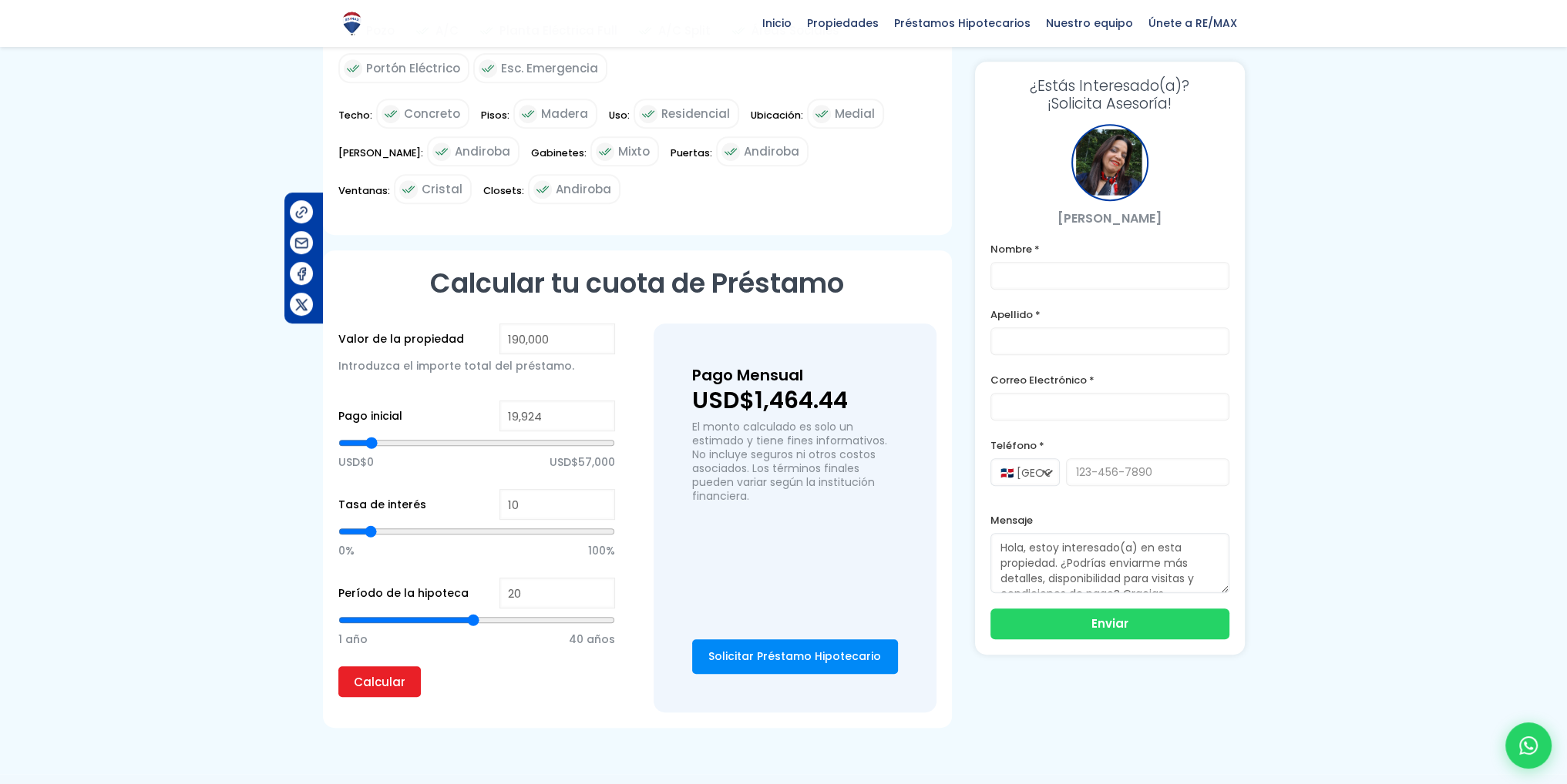
type input "10"
click at [370, 524] on input "range" at bounding box center [477, 531] width 276 height 15
type input "11"
type input "12"
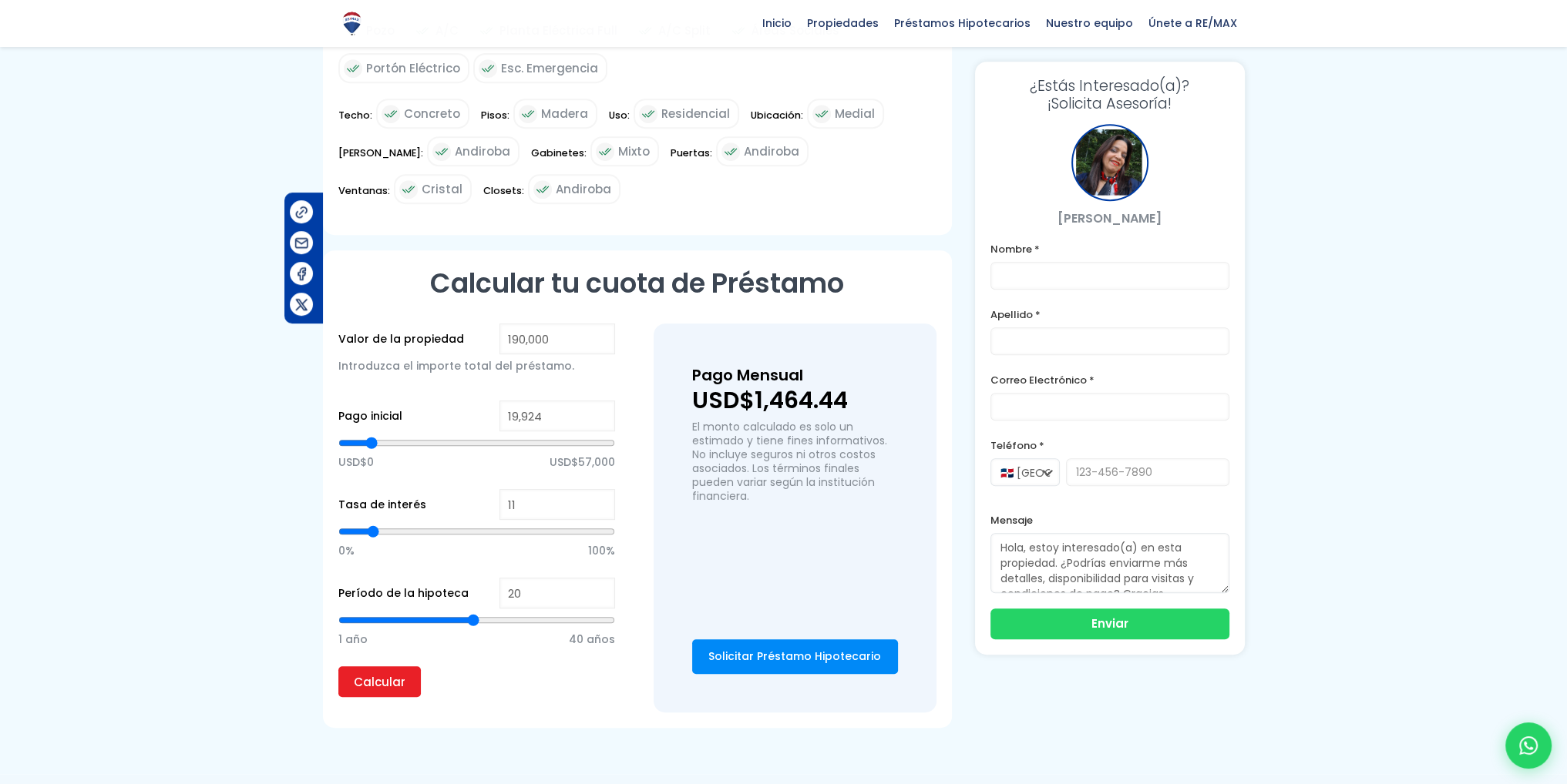
type input "12"
type input "13"
type input "14"
drag, startPoint x: 370, startPoint y: 510, endPoint x: 380, endPoint y: 510, distance: 10.0
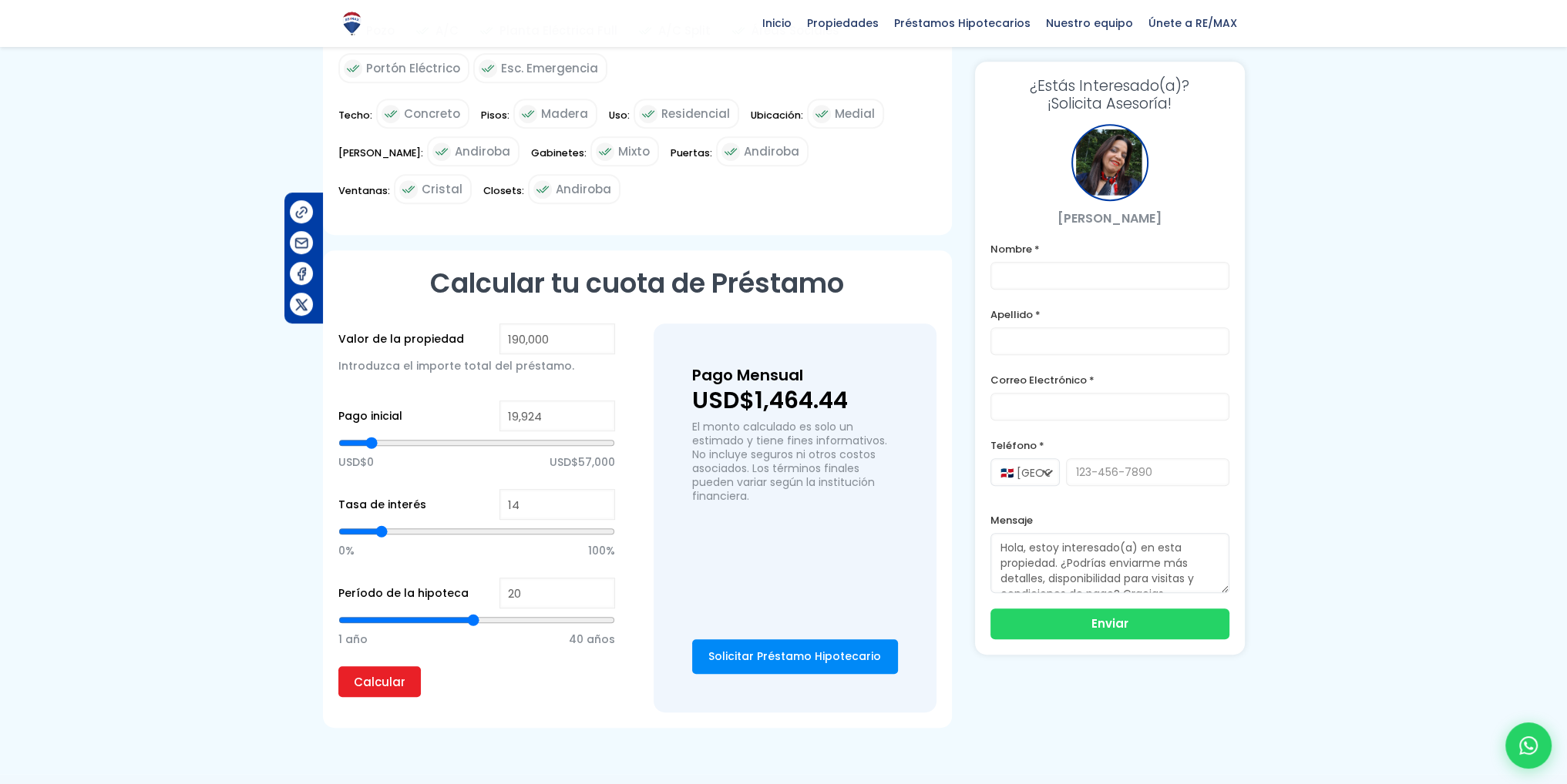
type input "14"
click at [380, 524] on input "range" at bounding box center [477, 531] width 276 height 15
type input "13"
type input "12"
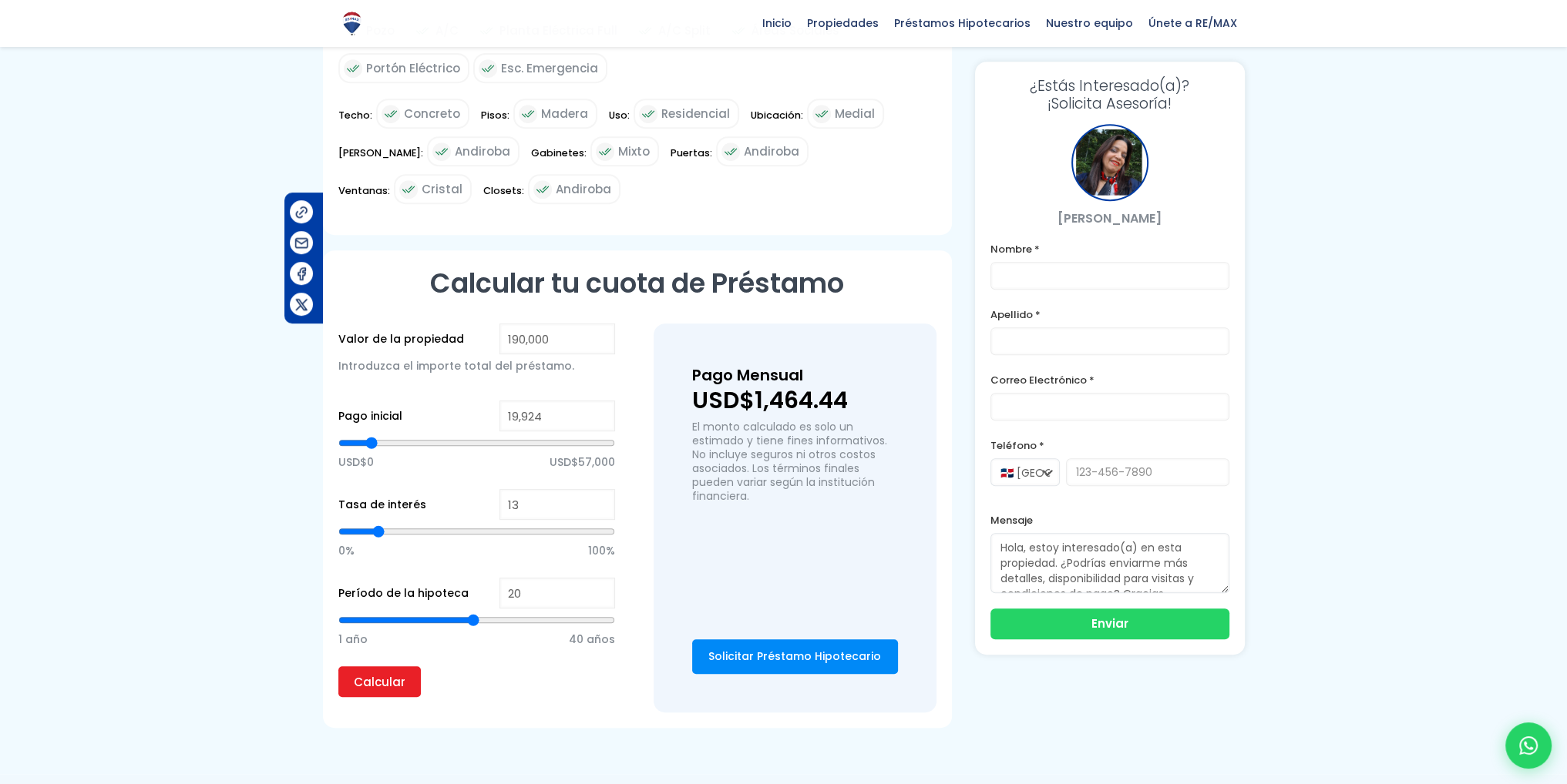
type input "12"
type input "11"
type input "10"
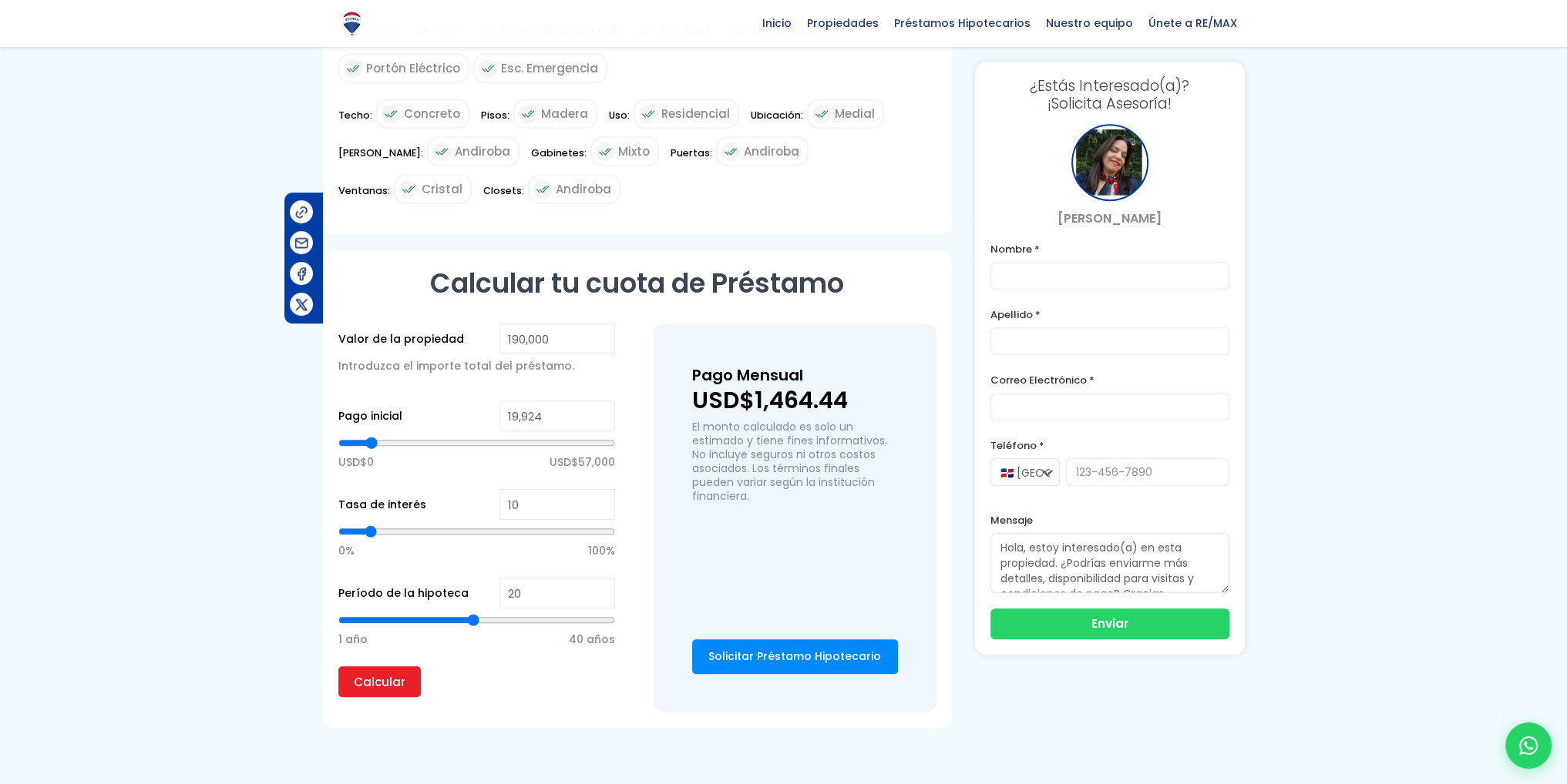
type input "9"
type input "8"
type input "9"
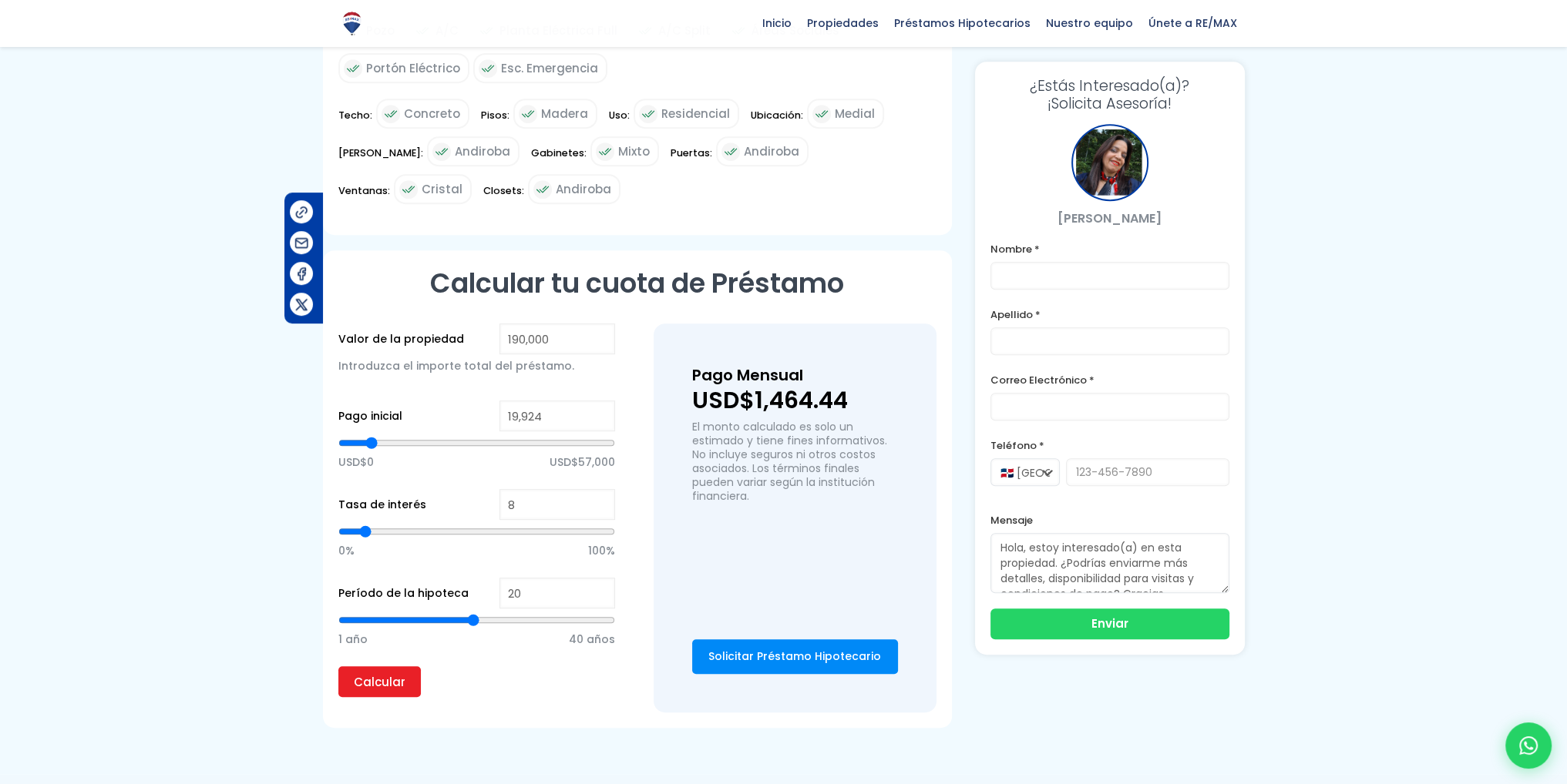
type input "9"
type input "10"
drag, startPoint x: 380, startPoint y: 510, endPoint x: 371, endPoint y: 512, distance: 9.2
type input "10"
click at [371, 524] on input "range" at bounding box center [477, 531] width 276 height 15
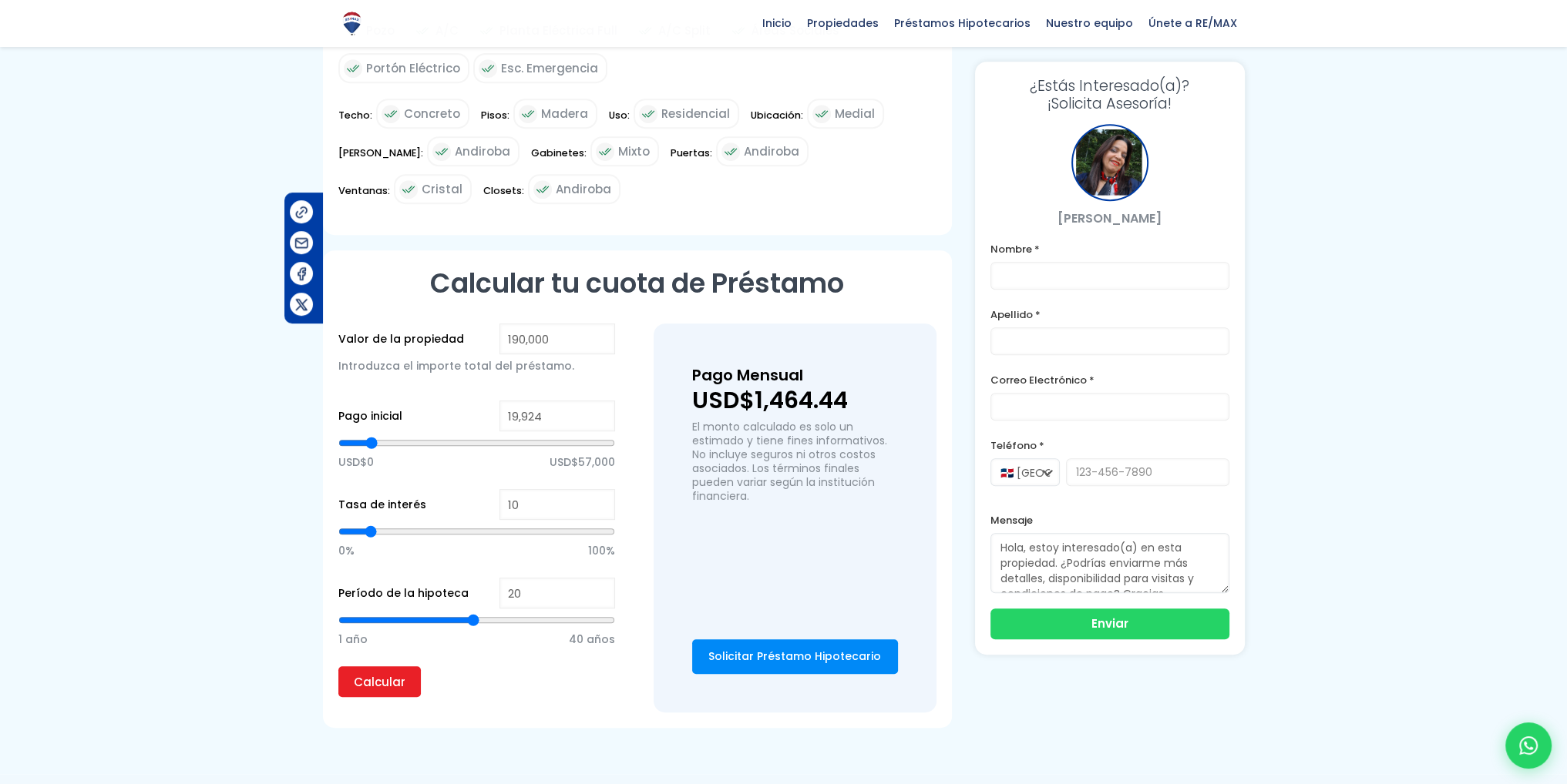
type input "21"
type input "22"
type input "23"
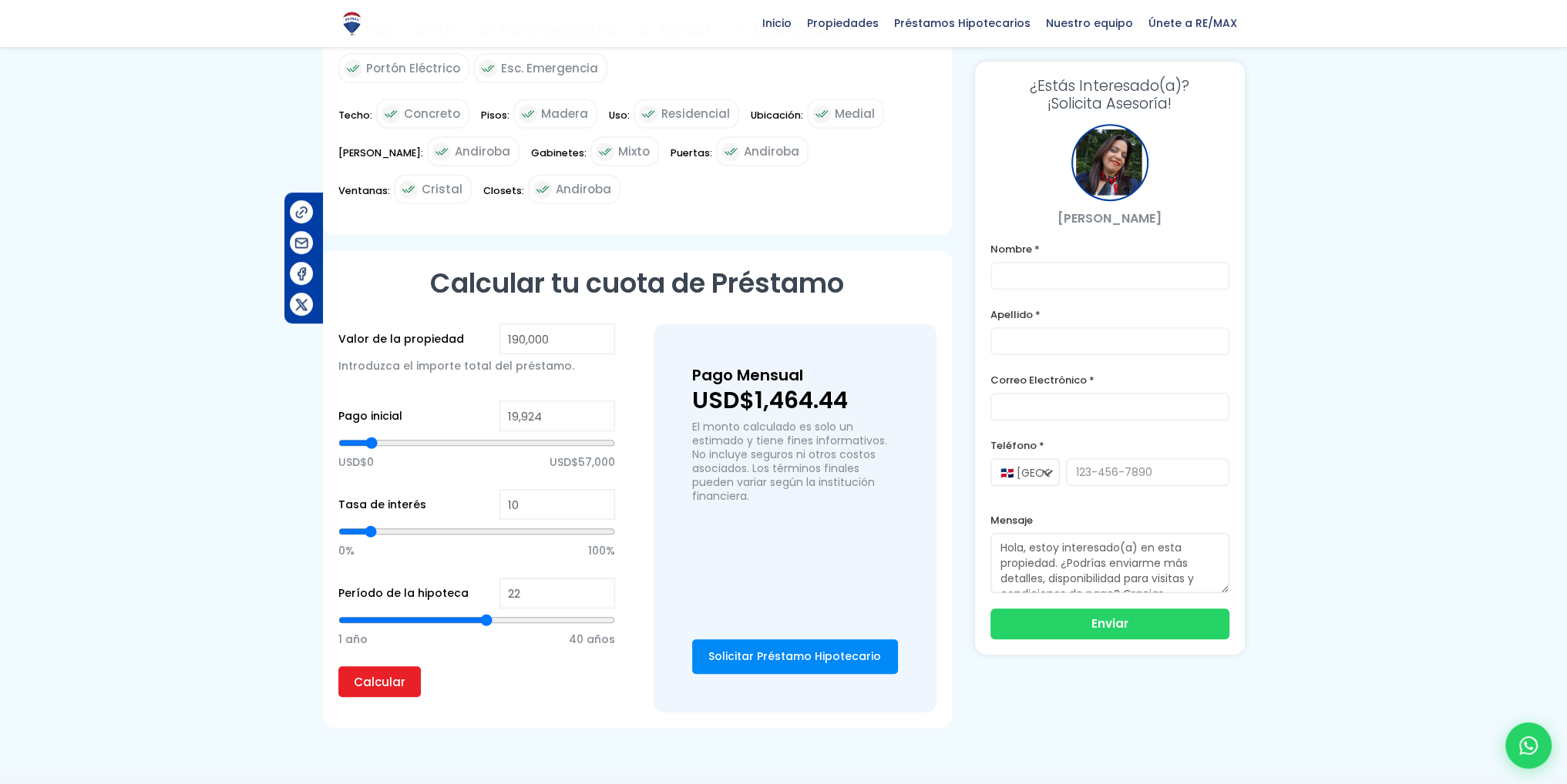
type input "23"
type input "24"
type input "25"
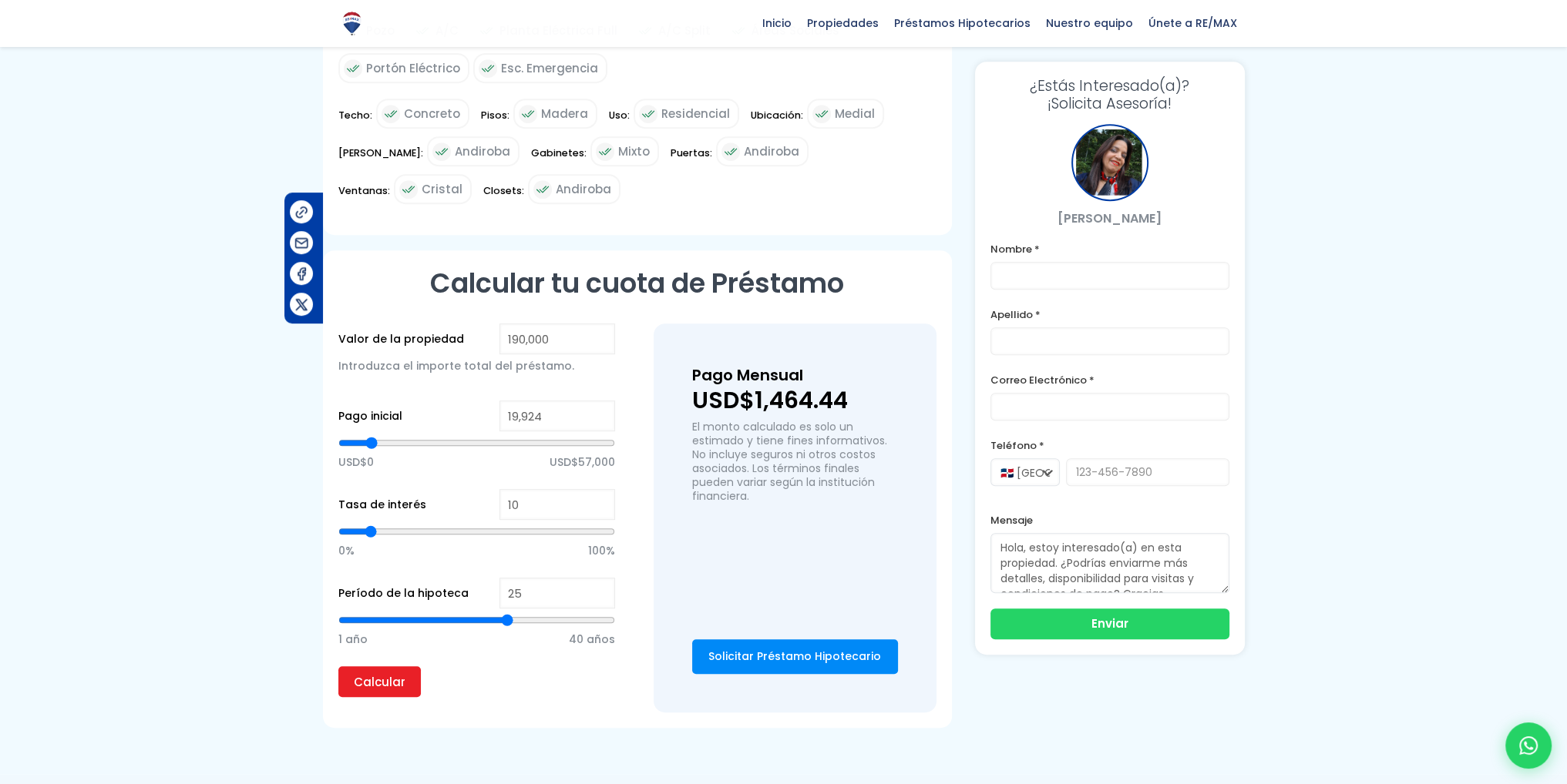
type input "26"
type input "27"
type input "28"
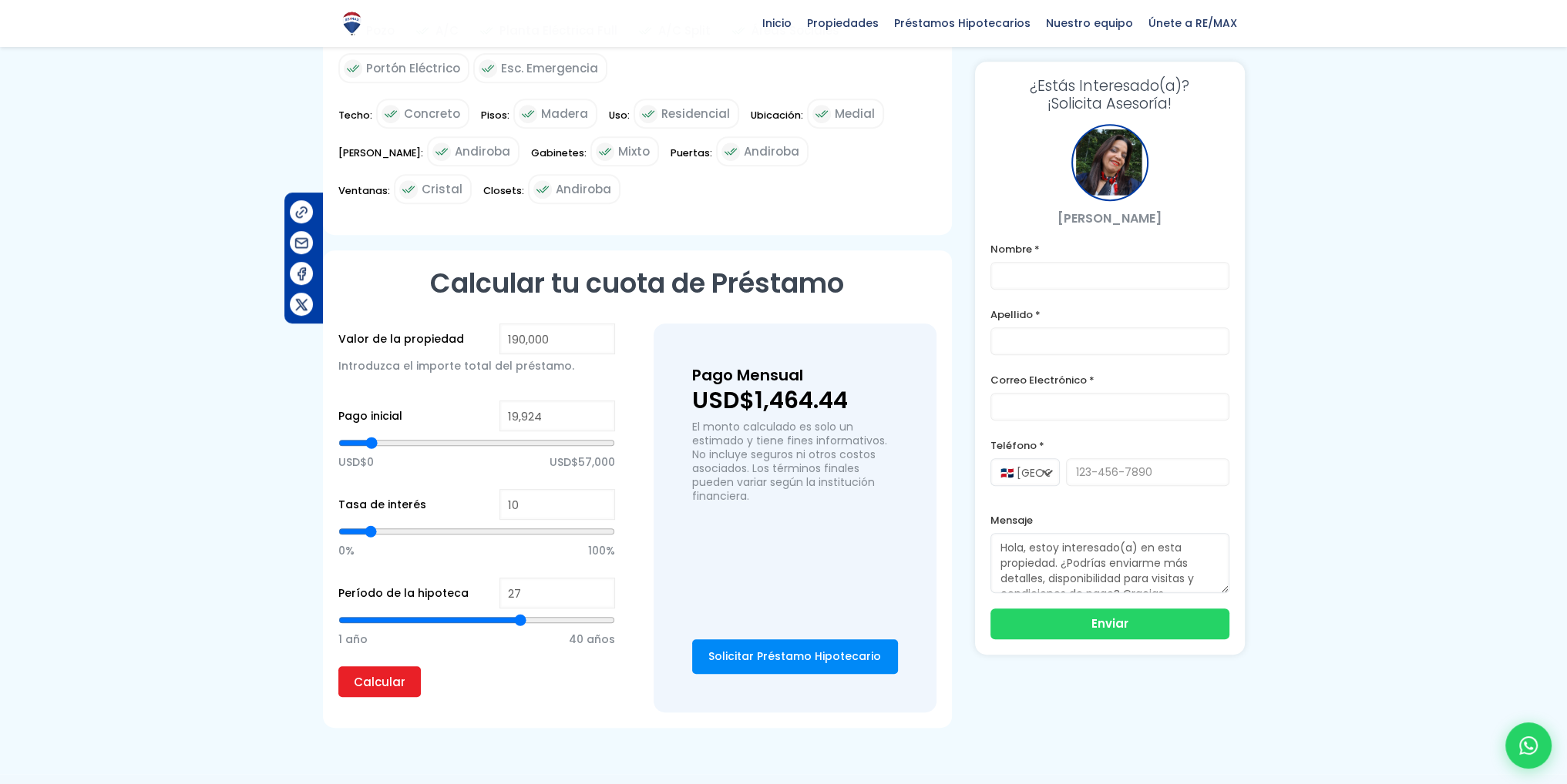
type input "28"
type input "29"
type input "30"
drag, startPoint x: 473, startPoint y: 593, endPoint x: 539, endPoint y: 589, distance: 66.1
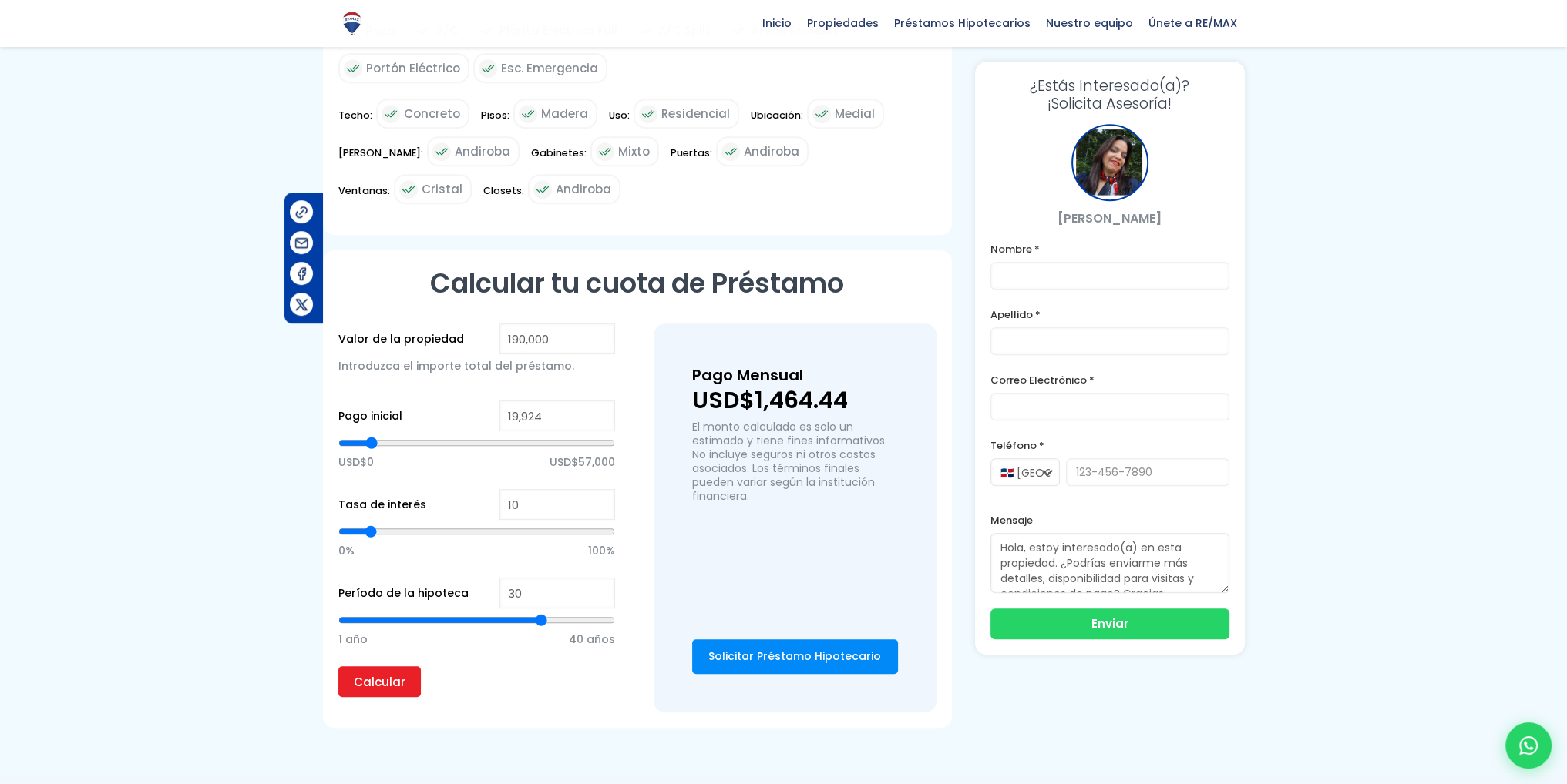
type input "30"
click at [539, 613] on input "range" at bounding box center [477, 620] width 276 height 15
click at [355, 666] on input "Calcular" at bounding box center [380, 682] width 83 height 30
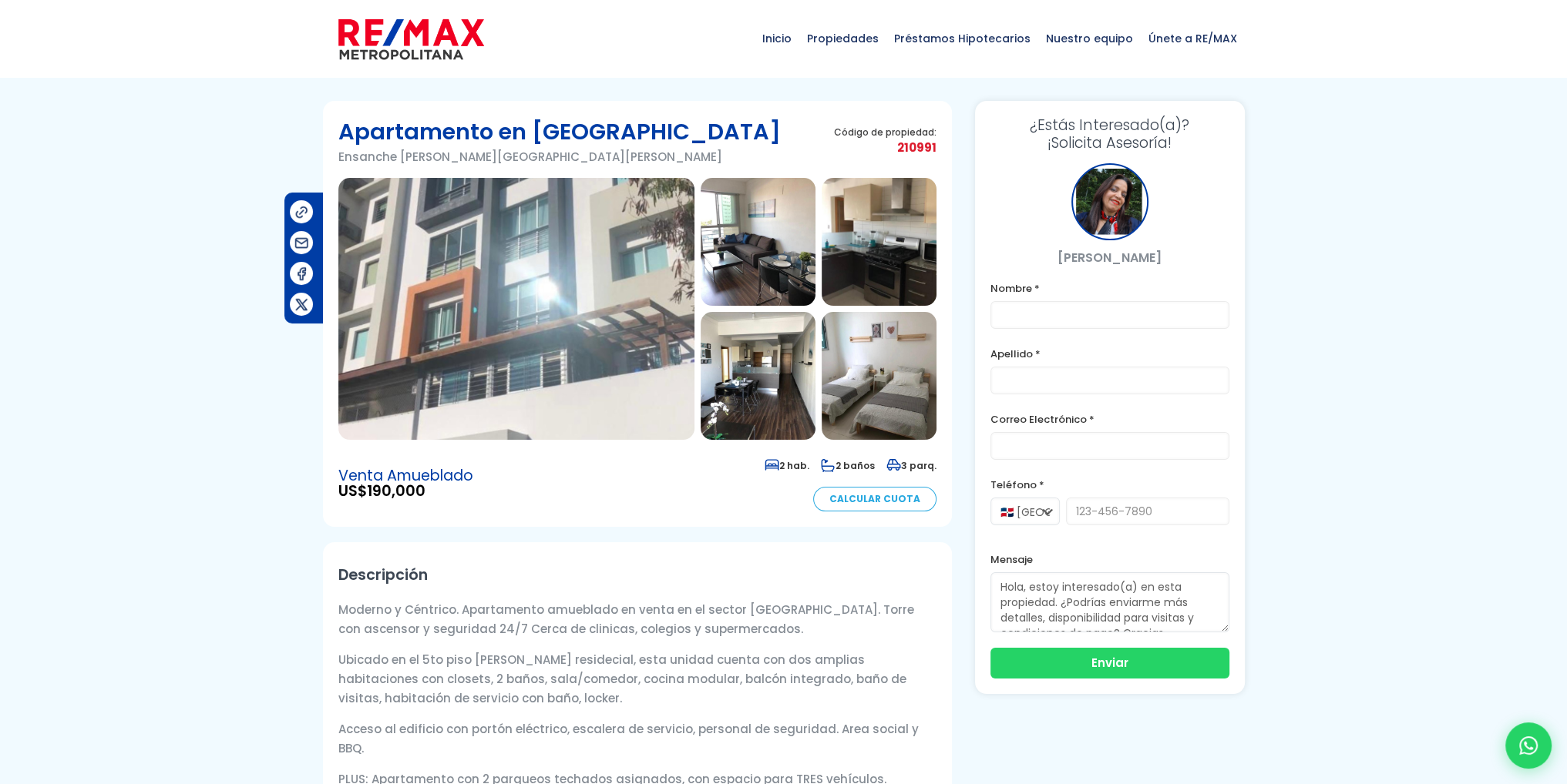
scroll to position [0, 0]
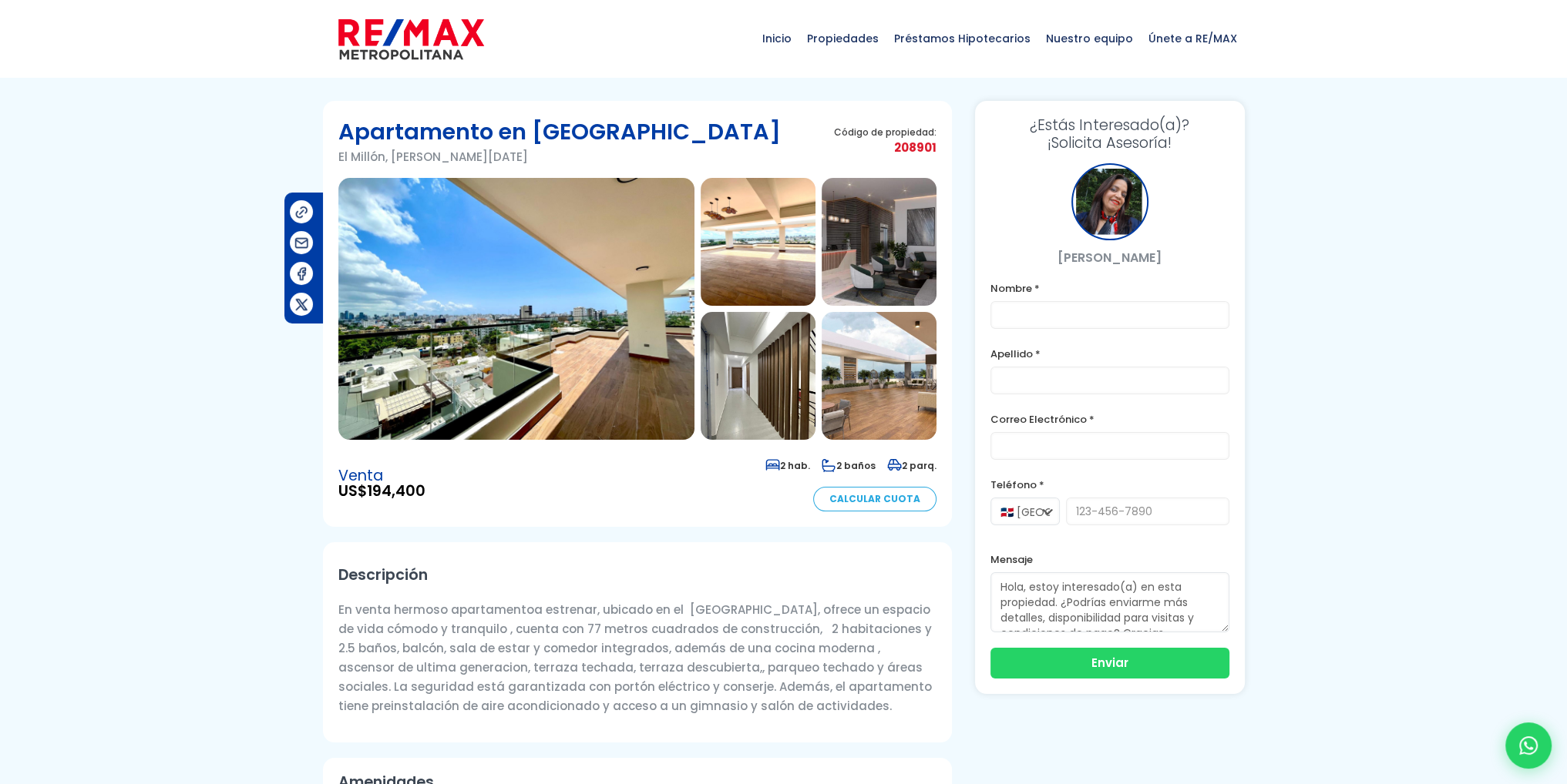
click at [615, 368] on img at bounding box center [516, 309] width 356 height 262
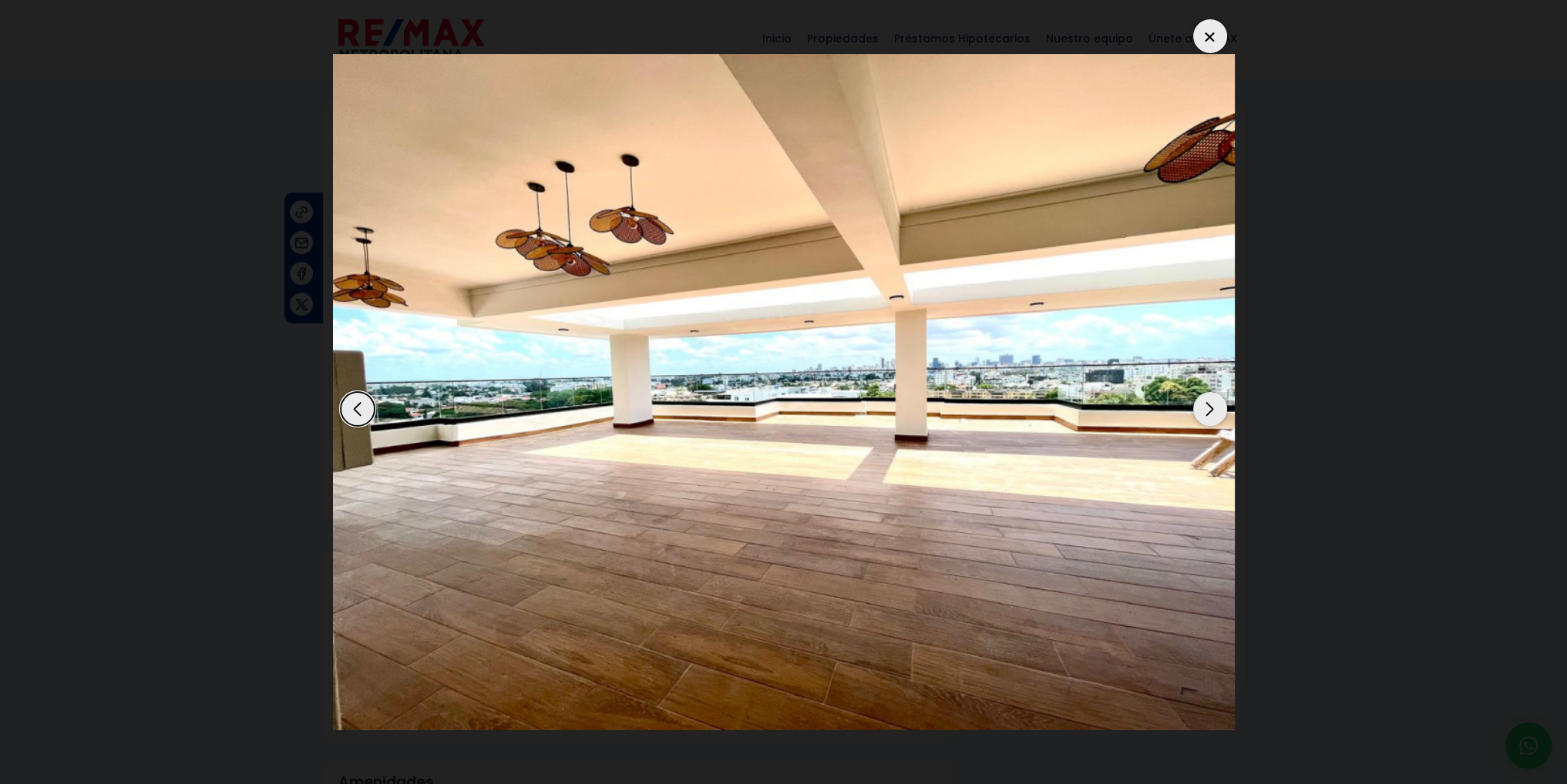
click at [1209, 412] on div "Next slide" at bounding box center [1211, 409] width 34 height 34
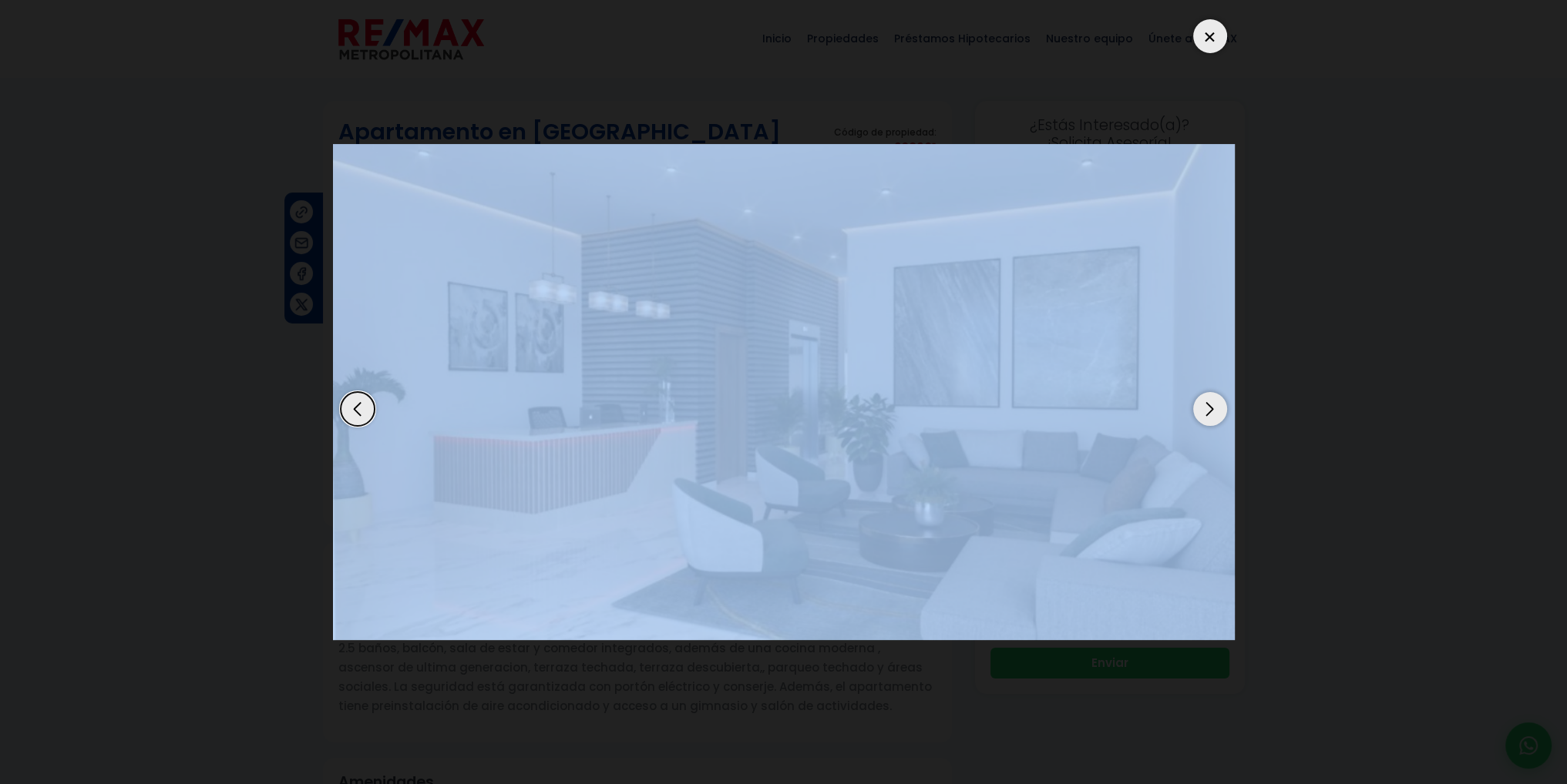
click at [1209, 412] on div "Next slide" at bounding box center [1211, 409] width 34 height 34
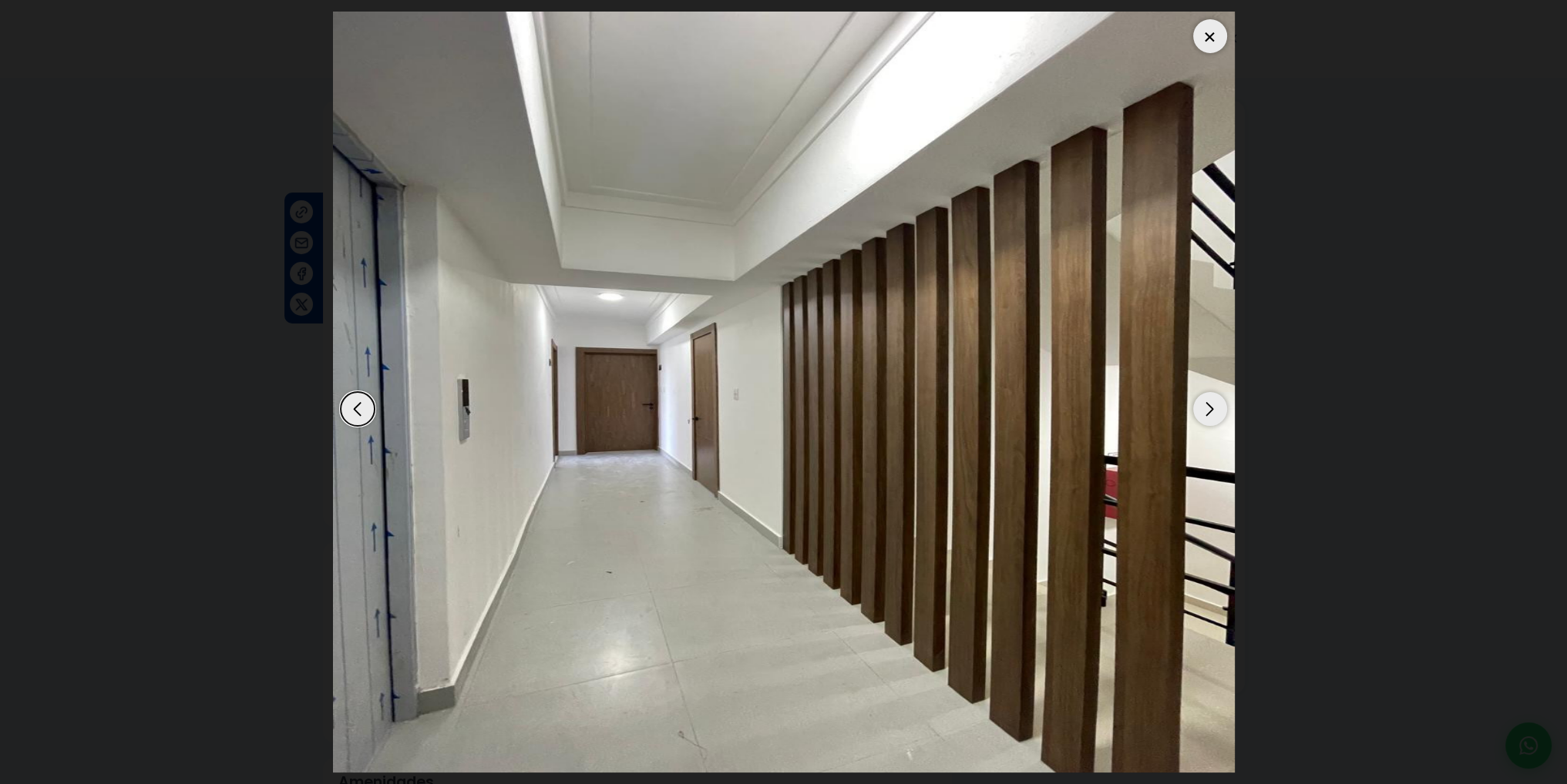
click at [1209, 412] on div "Next slide" at bounding box center [1211, 409] width 34 height 34
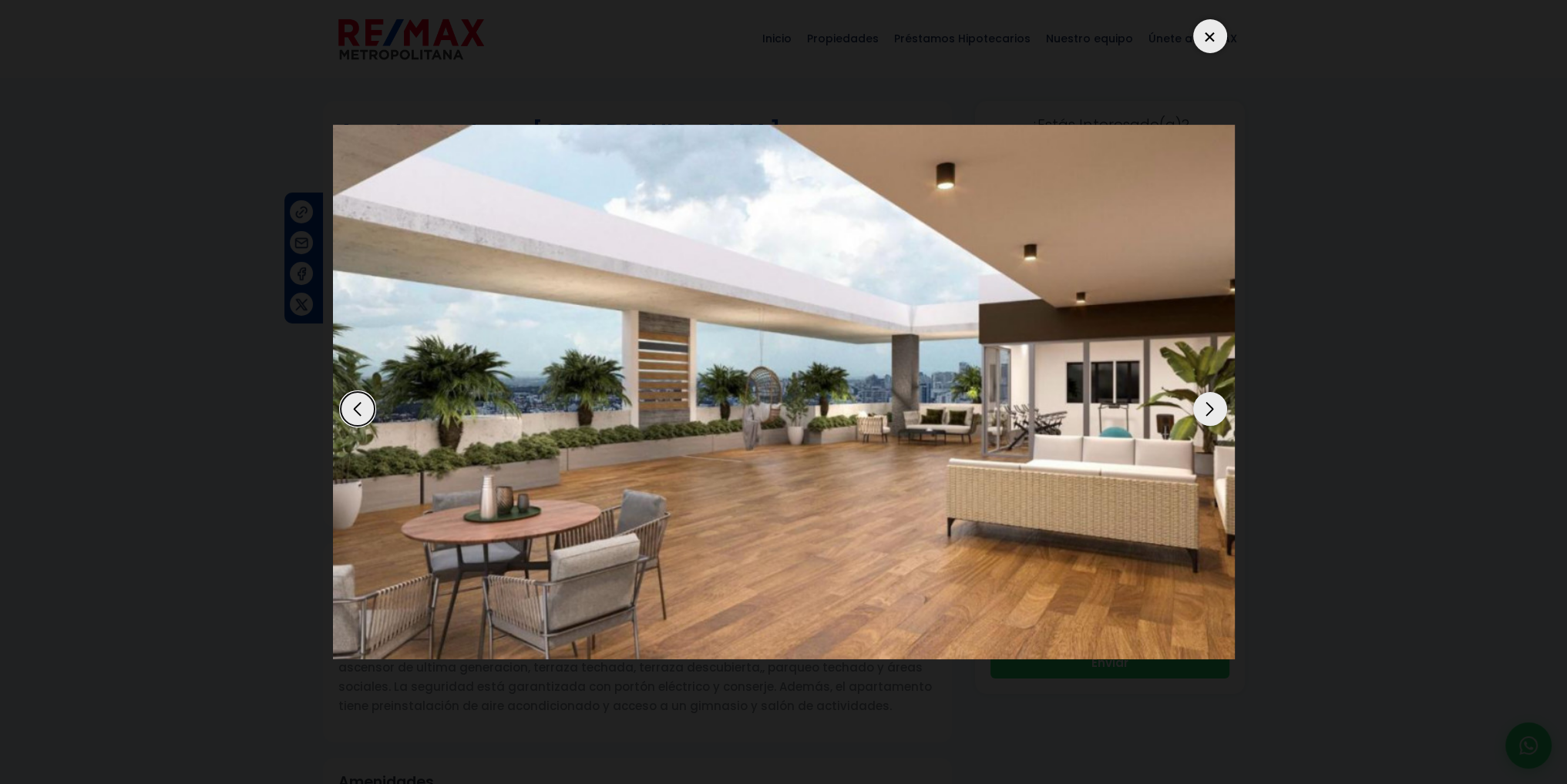
click at [1209, 412] on div "Next slide" at bounding box center [1211, 409] width 34 height 34
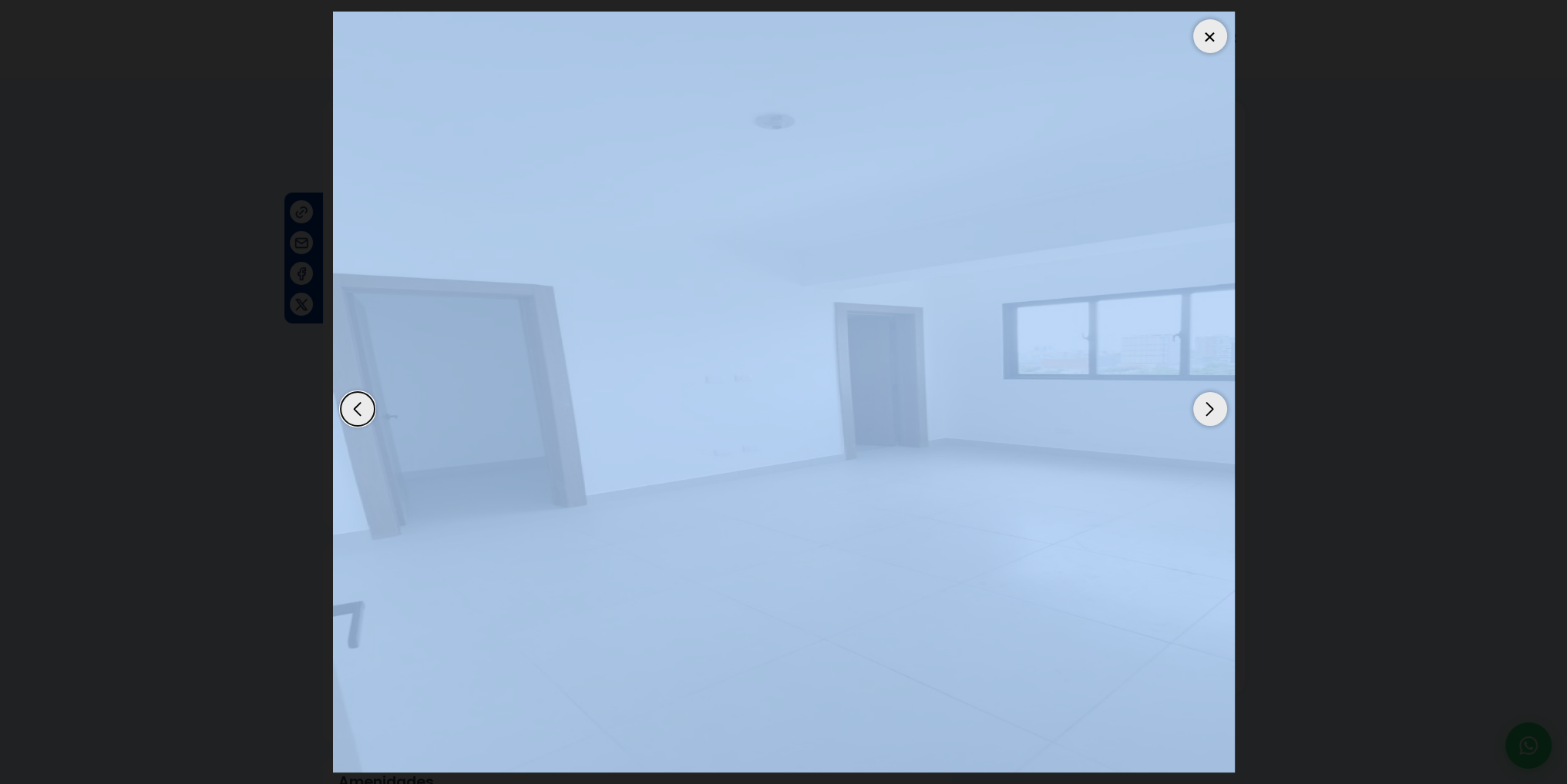
click at [1209, 412] on div "Next slide" at bounding box center [1211, 409] width 34 height 34
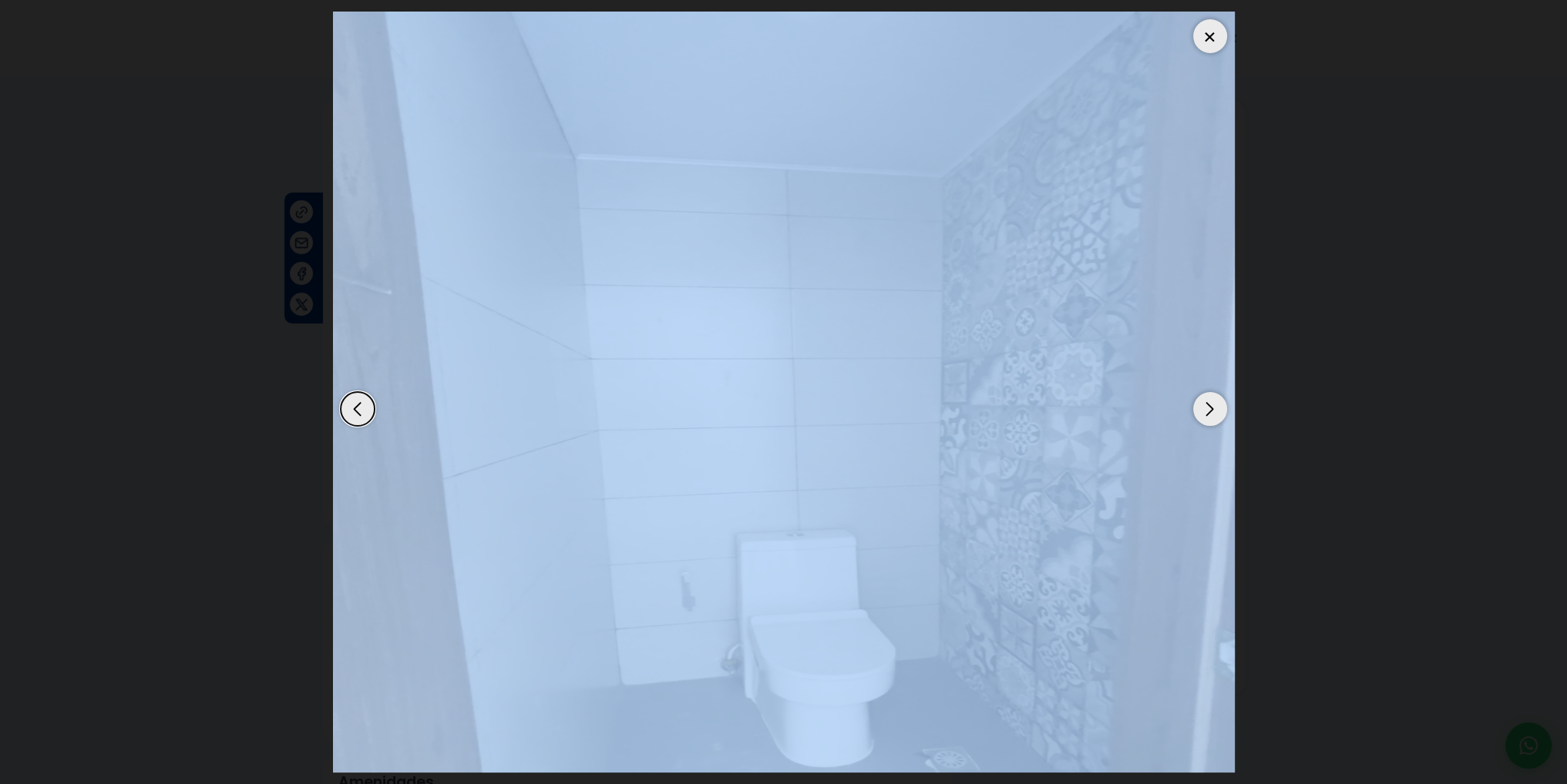
click at [1209, 412] on div "Next slide" at bounding box center [1211, 409] width 34 height 34
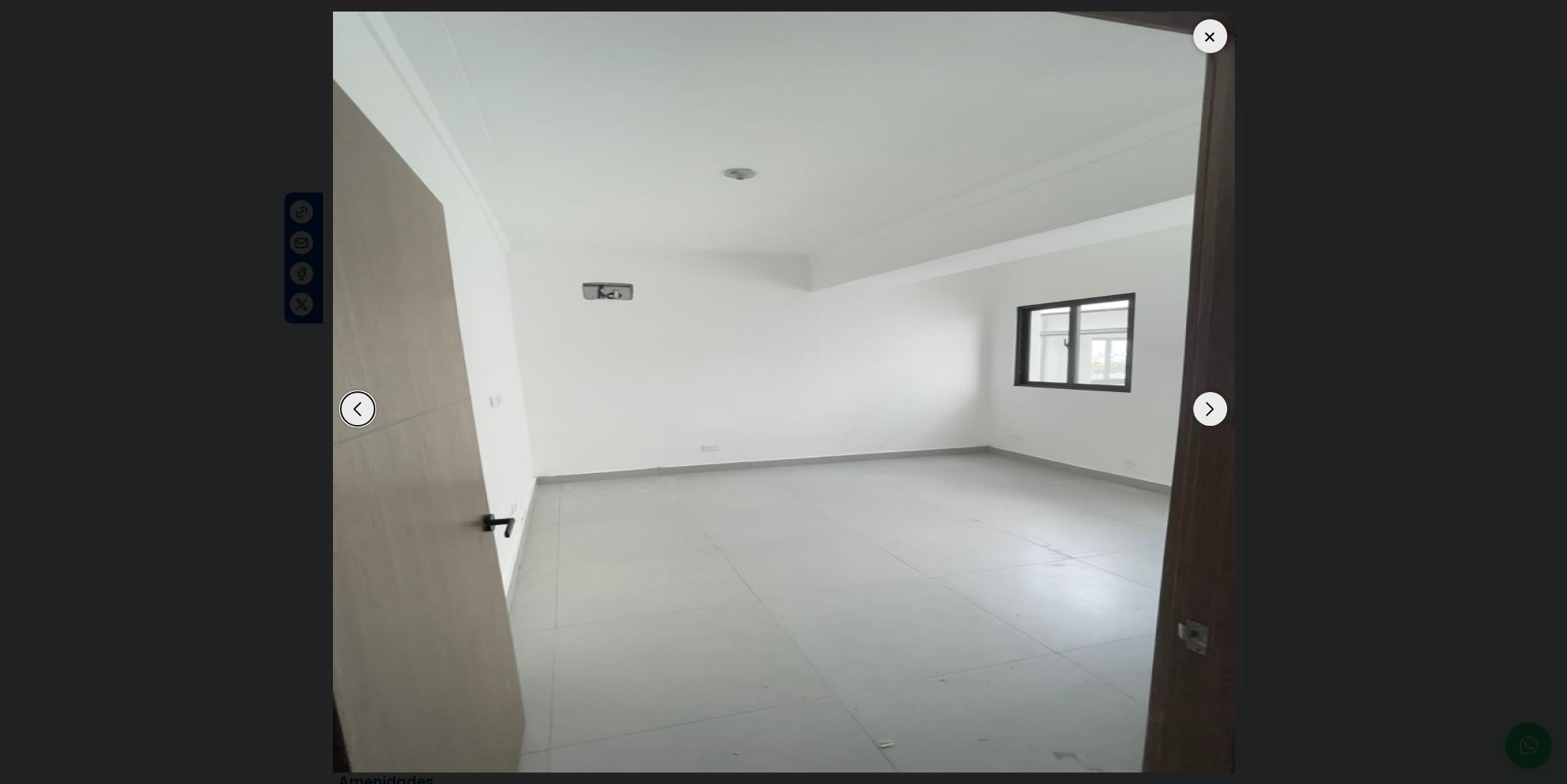
click at [1209, 412] on div "Next slide" at bounding box center [1211, 409] width 34 height 34
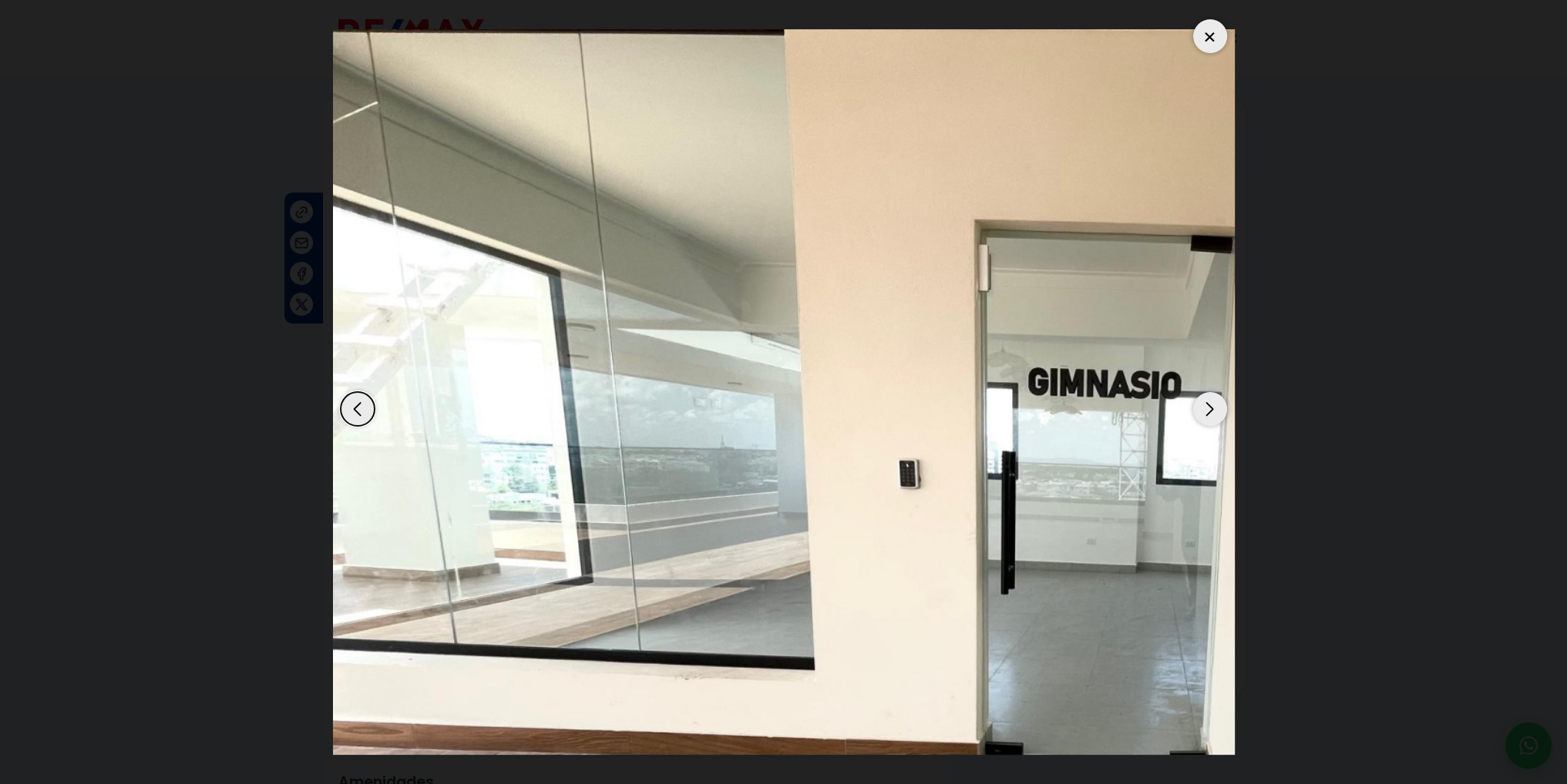
click at [1209, 412] on div "Next slide" at bounding box center [1211, 409] width 34 height 34
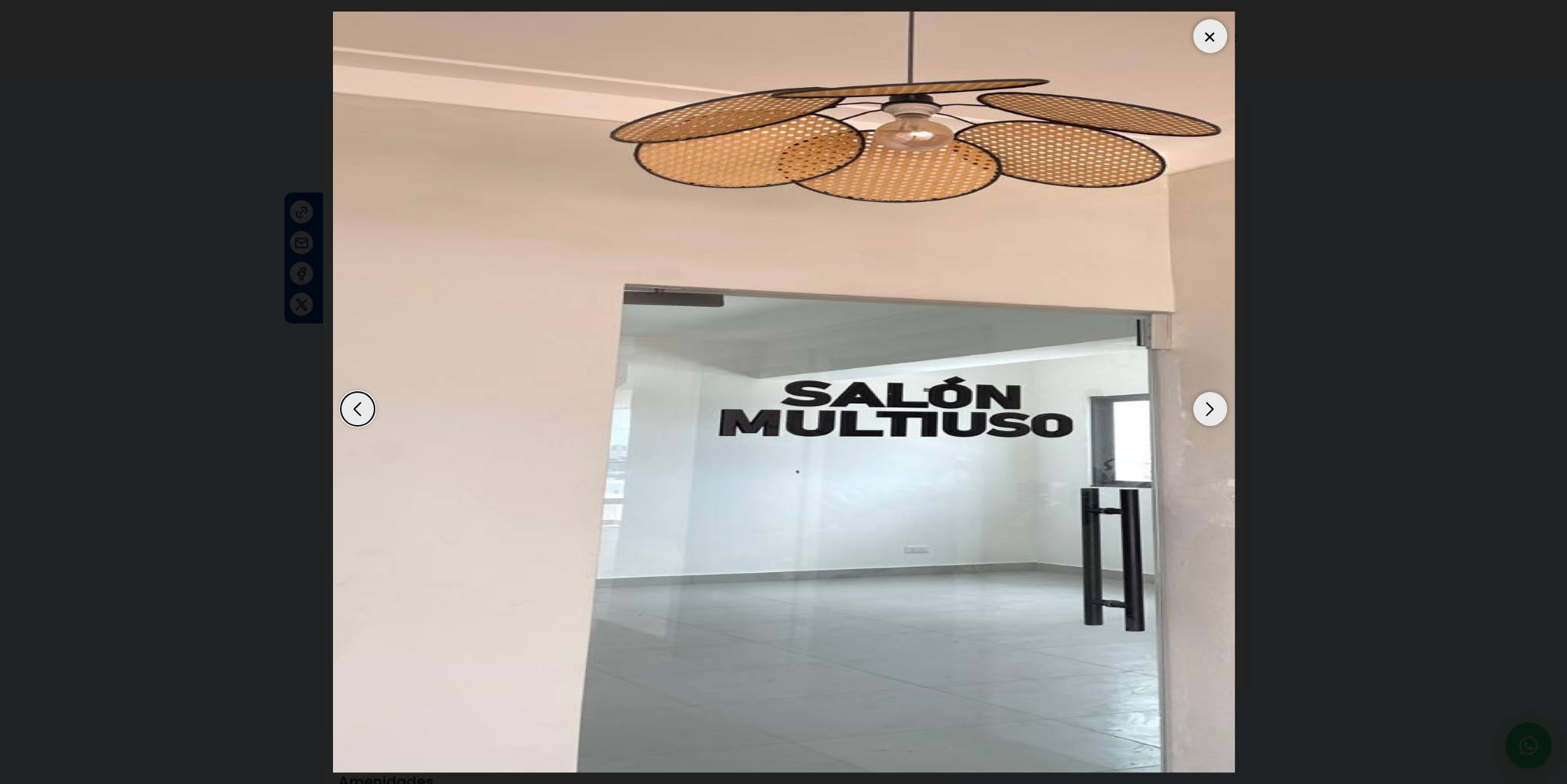
click at [1209, 412] on div "Next slide" at bounding box center [1211, 409] width 34 height 34
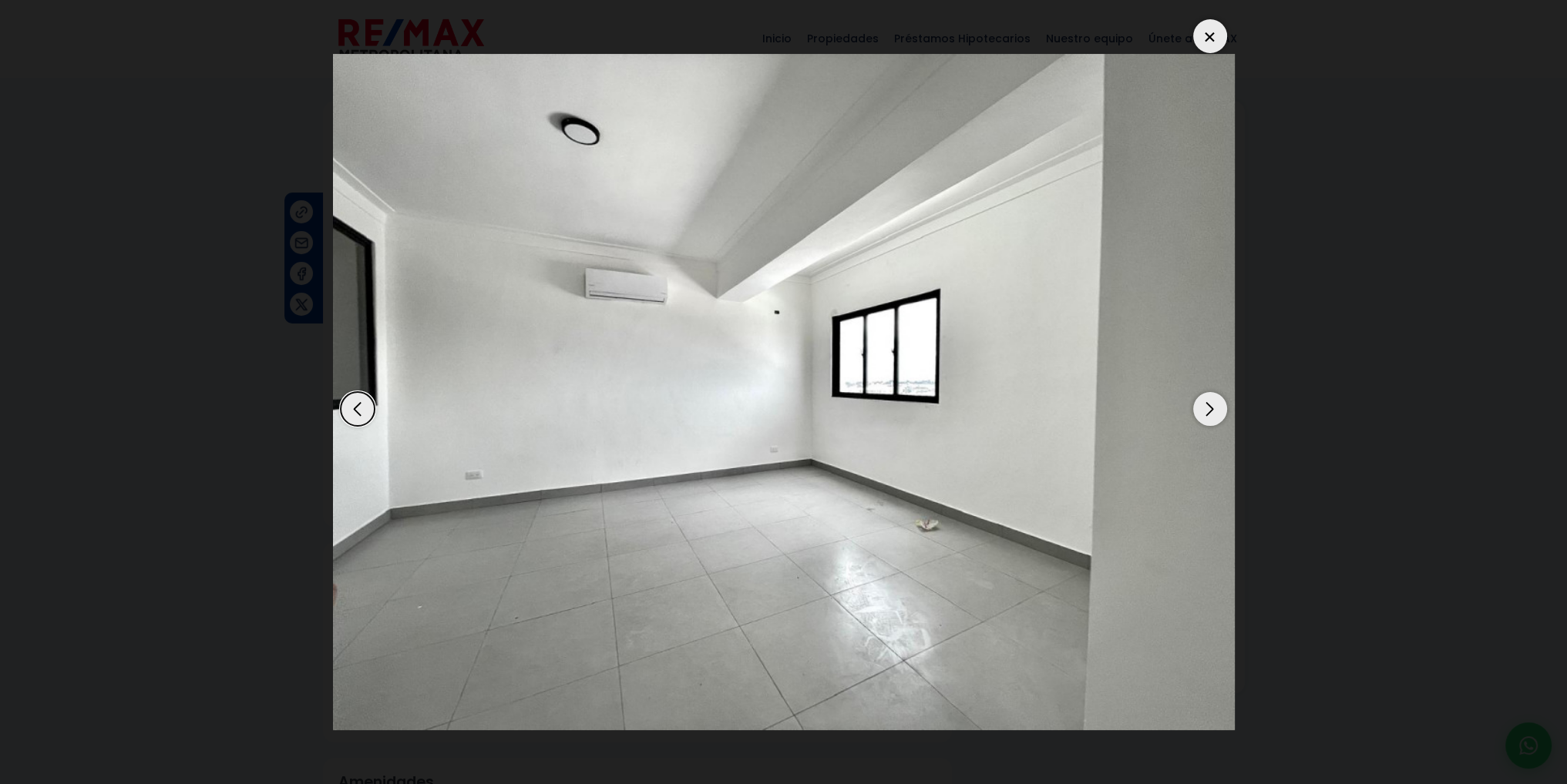
click at [1209, 412] on div "Next slide" at bounding box center [1211, 409] width 34 height 34
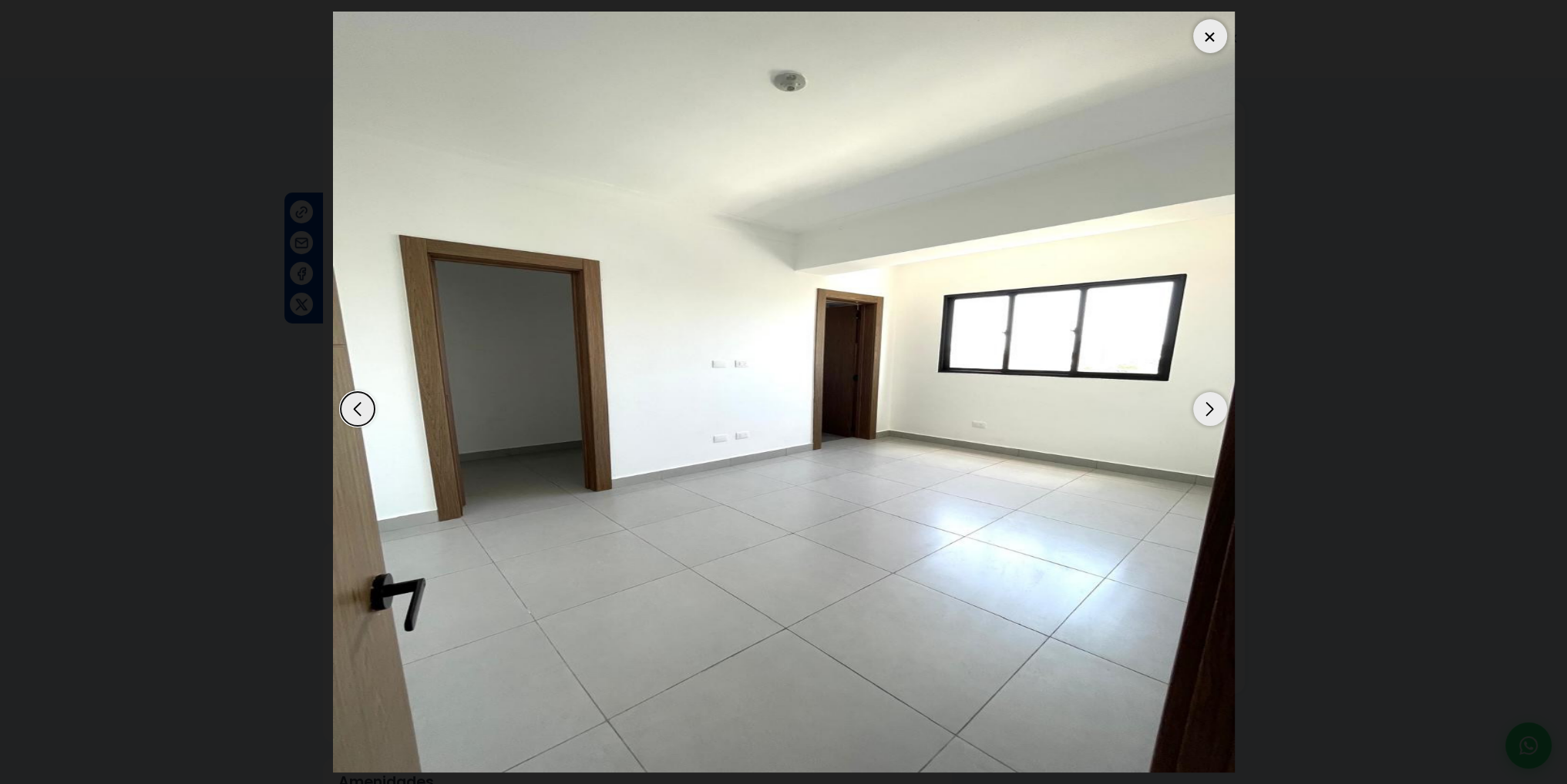
click at [1209, 412] on div "Next slide" at bounding box center [1211, 409] width 34 height 34
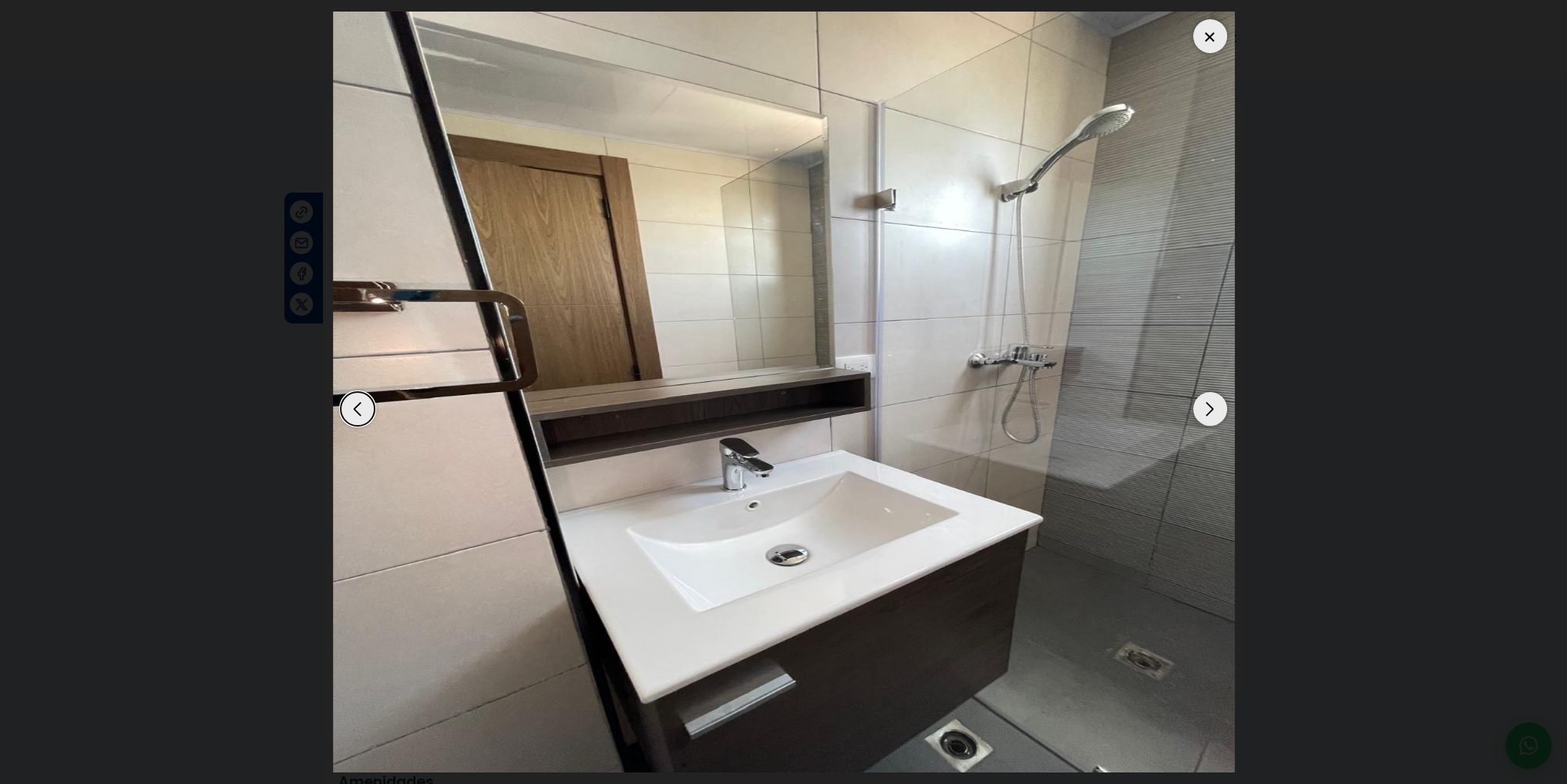
click at [1209, 412] on div "Next slide" at bounding box center [1211, 409] width 34 height 34
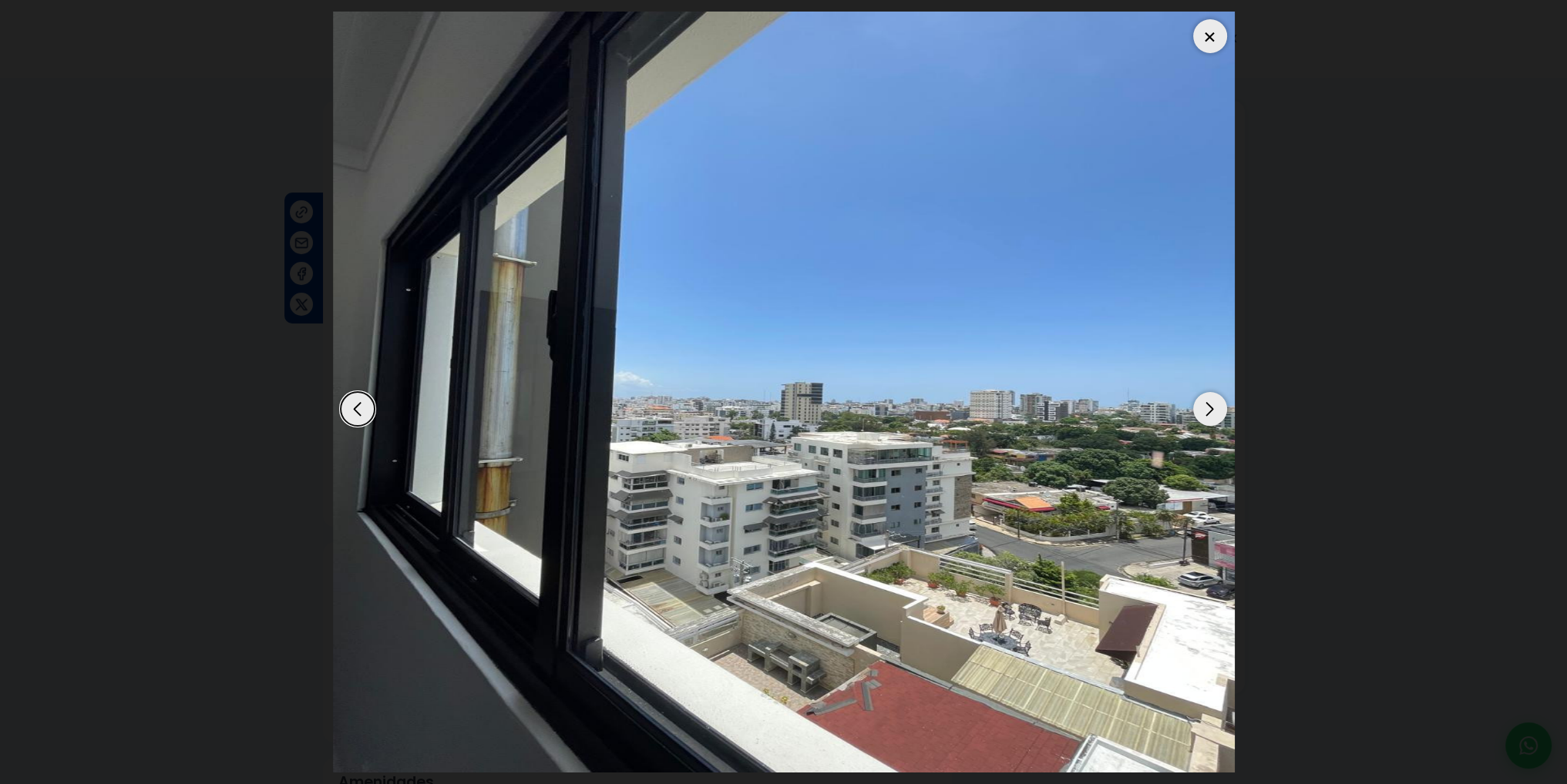
click at [1209, 412] on div "Next slide" at bounding box center [1211, 409] width 34 height 34
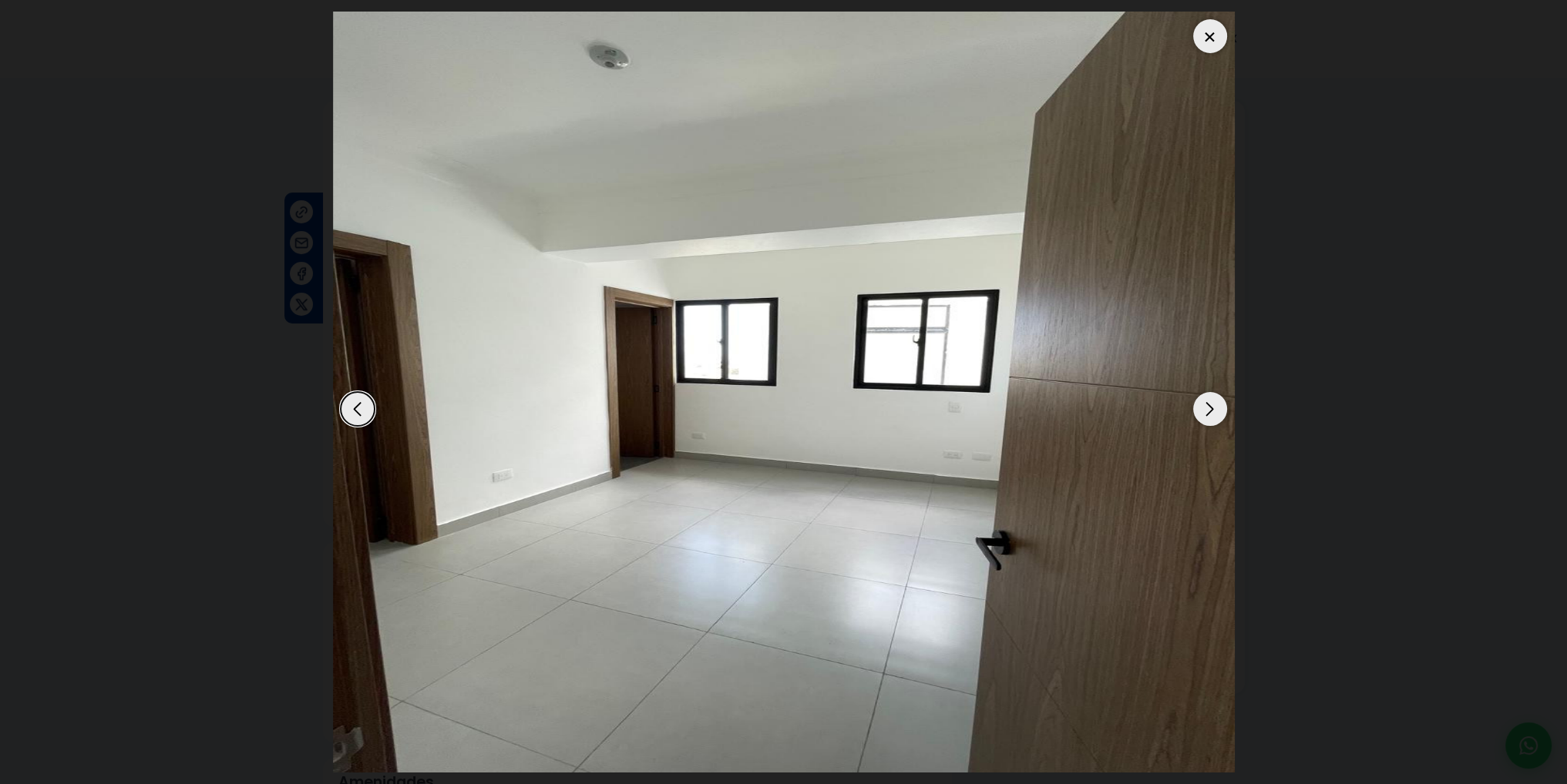
click at [1209, 412] on div "Next slide" at bounding box center [1211, 409] width 34 height 34
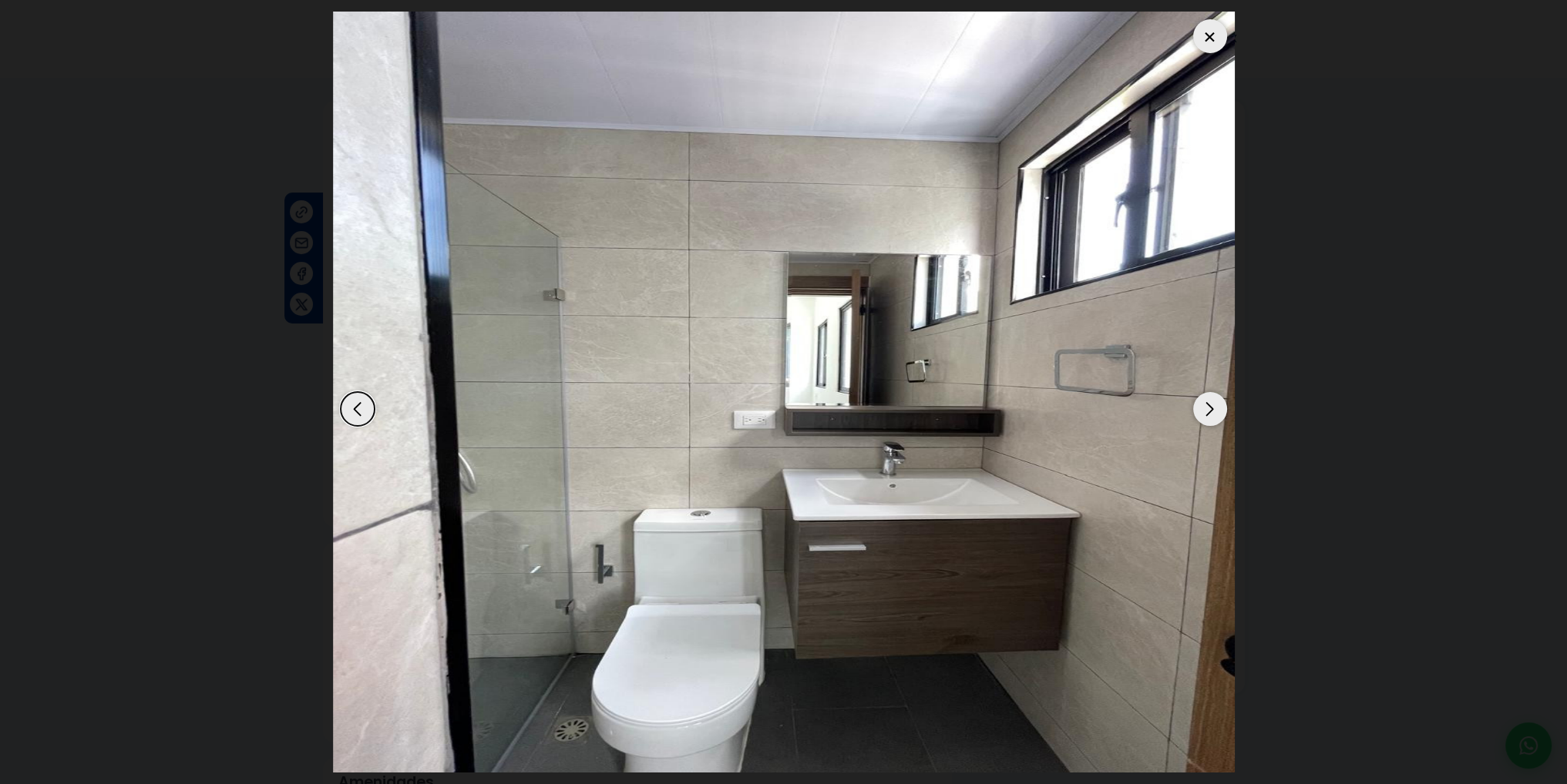
click at [1247, 382] on dialog at bounding box center [784, 392] width 925 height 784
click at [1247, 388] on dialog at bounding box center [784, 392] width 925 height 784
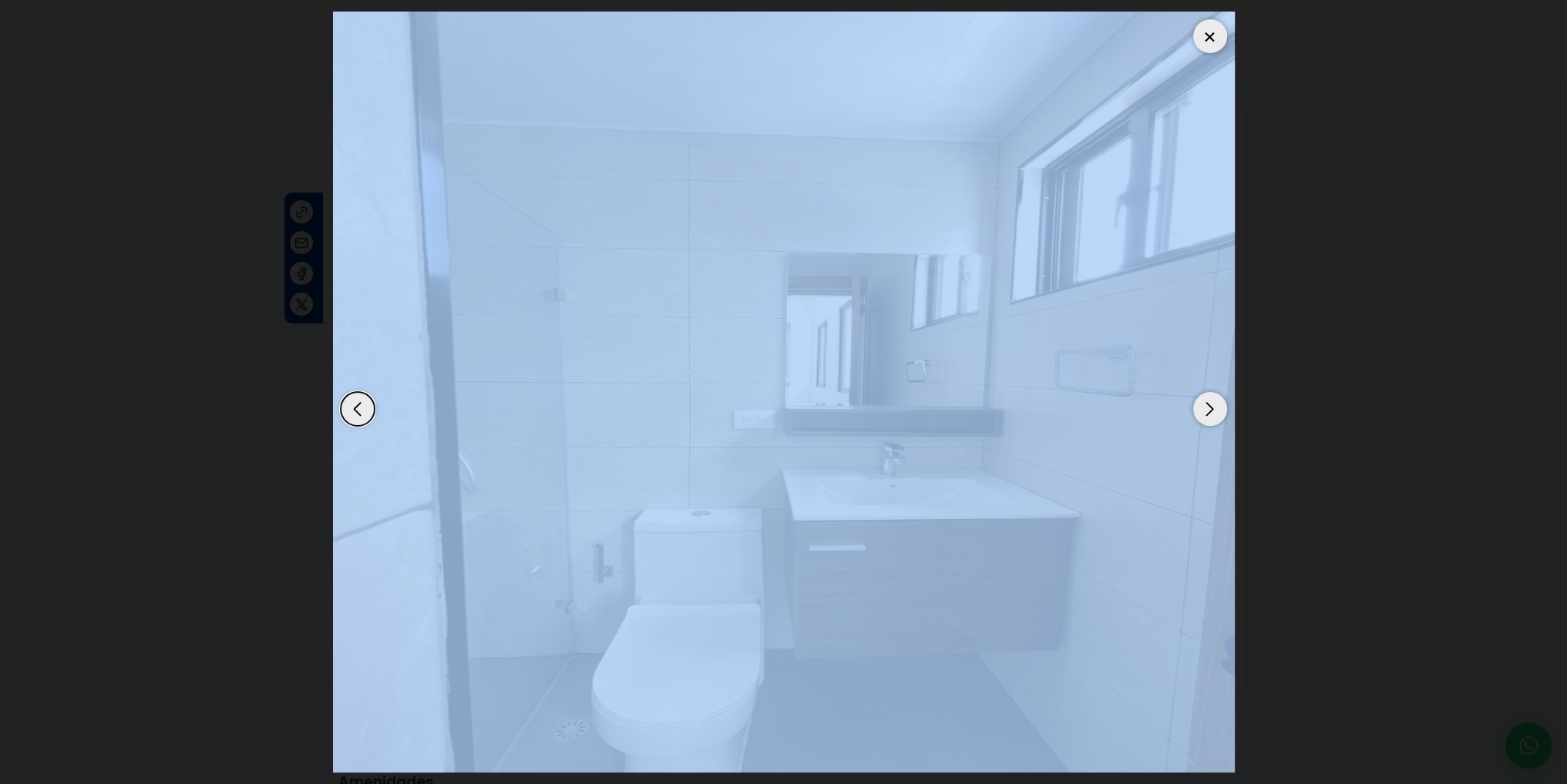
click at [1247, 388] on dialog at bounding box center [784, 392] width 925 height 784
click at [1210, 47] on div at bounding box center [1211, 36] width 34 height 34
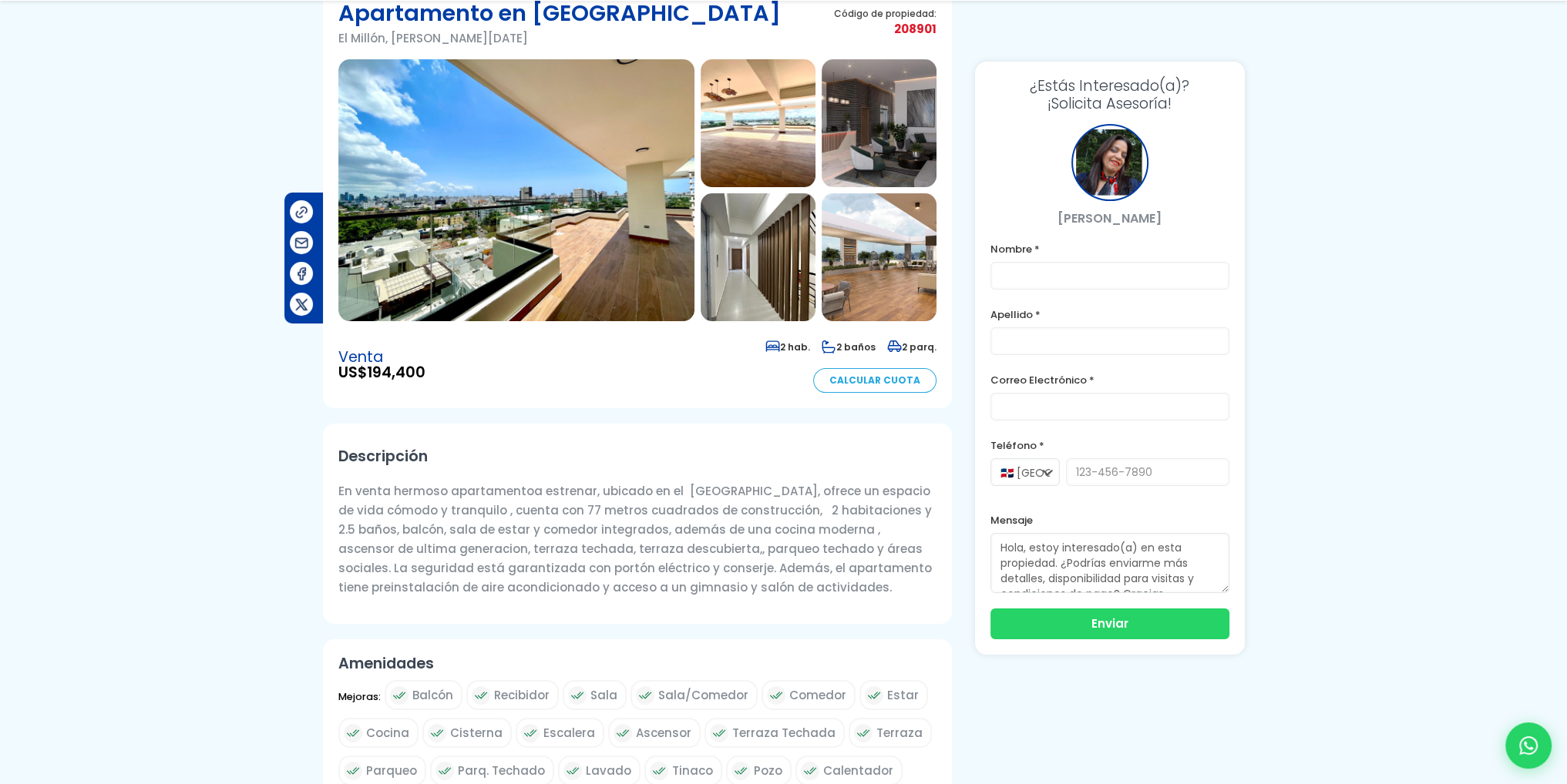
scroll to position [154, 0]
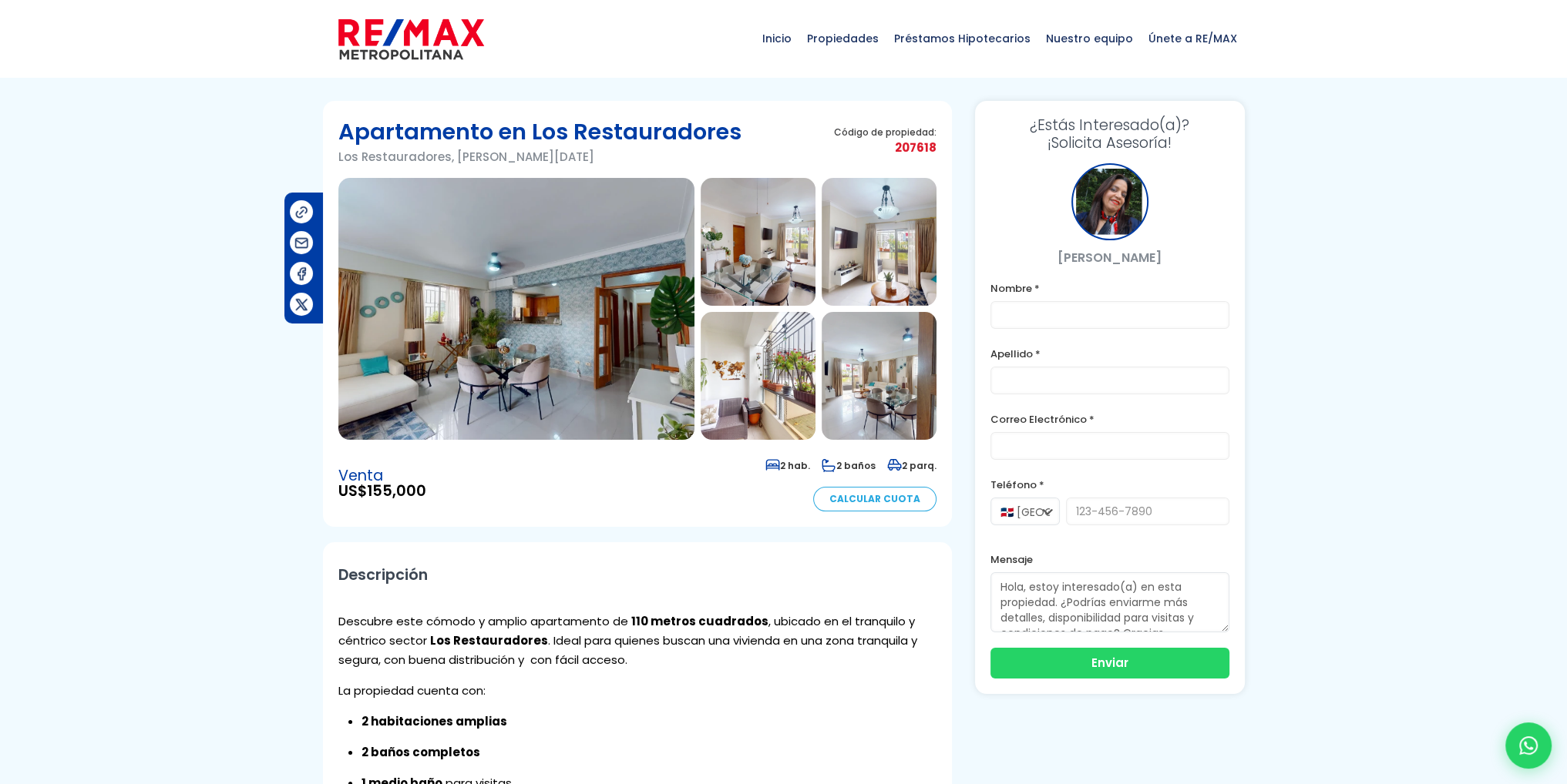
click at [601, 275] on img at bounding box center [516, 309] width 356 height 262
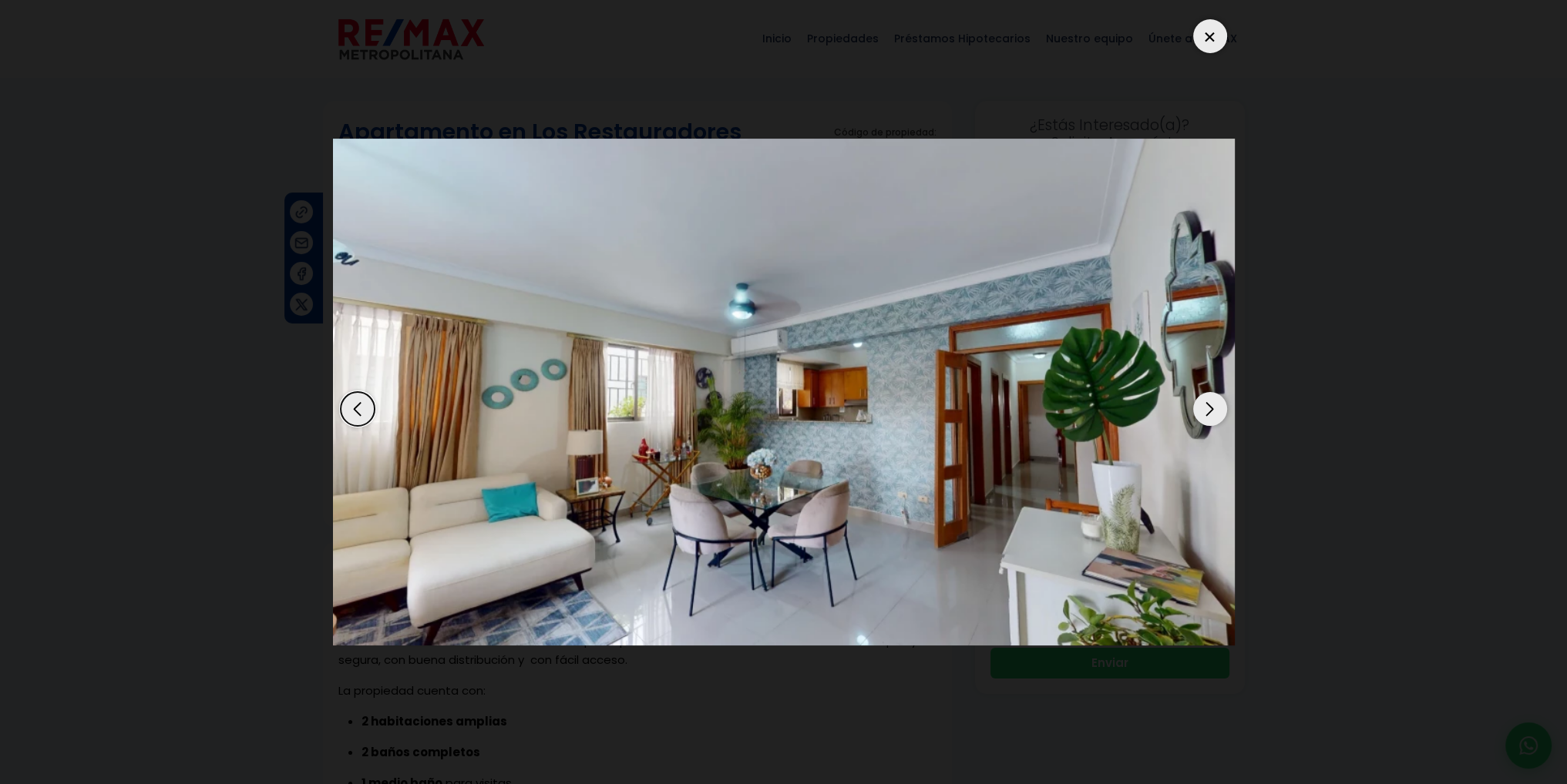
click at [1203, 408] on div "Next slide" at bounding box center [1211, 409] width 34 height 34
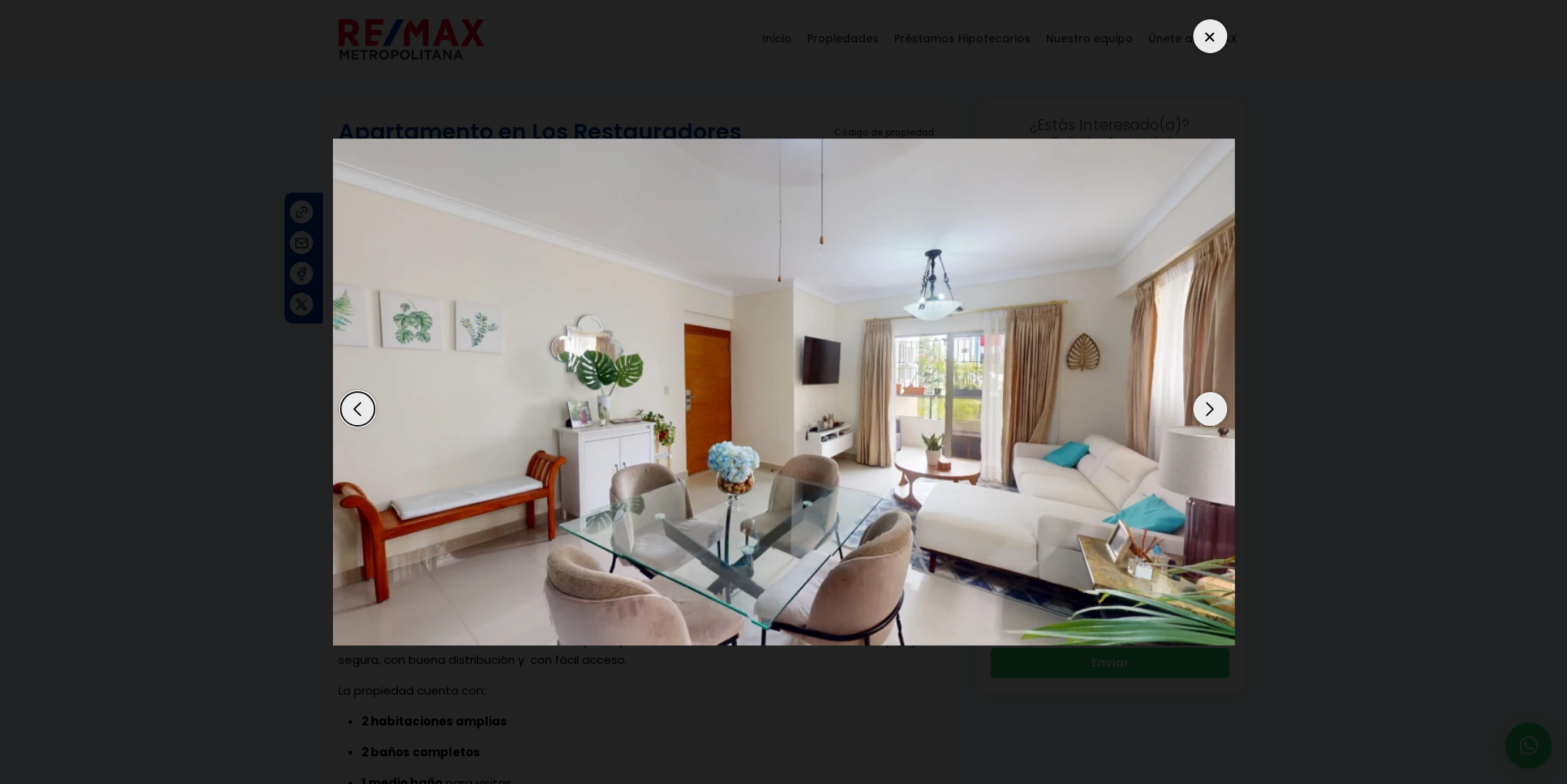
click at [1203, 408] on div "Next slide" at bounding box center [1211, 409] width 34 height 34
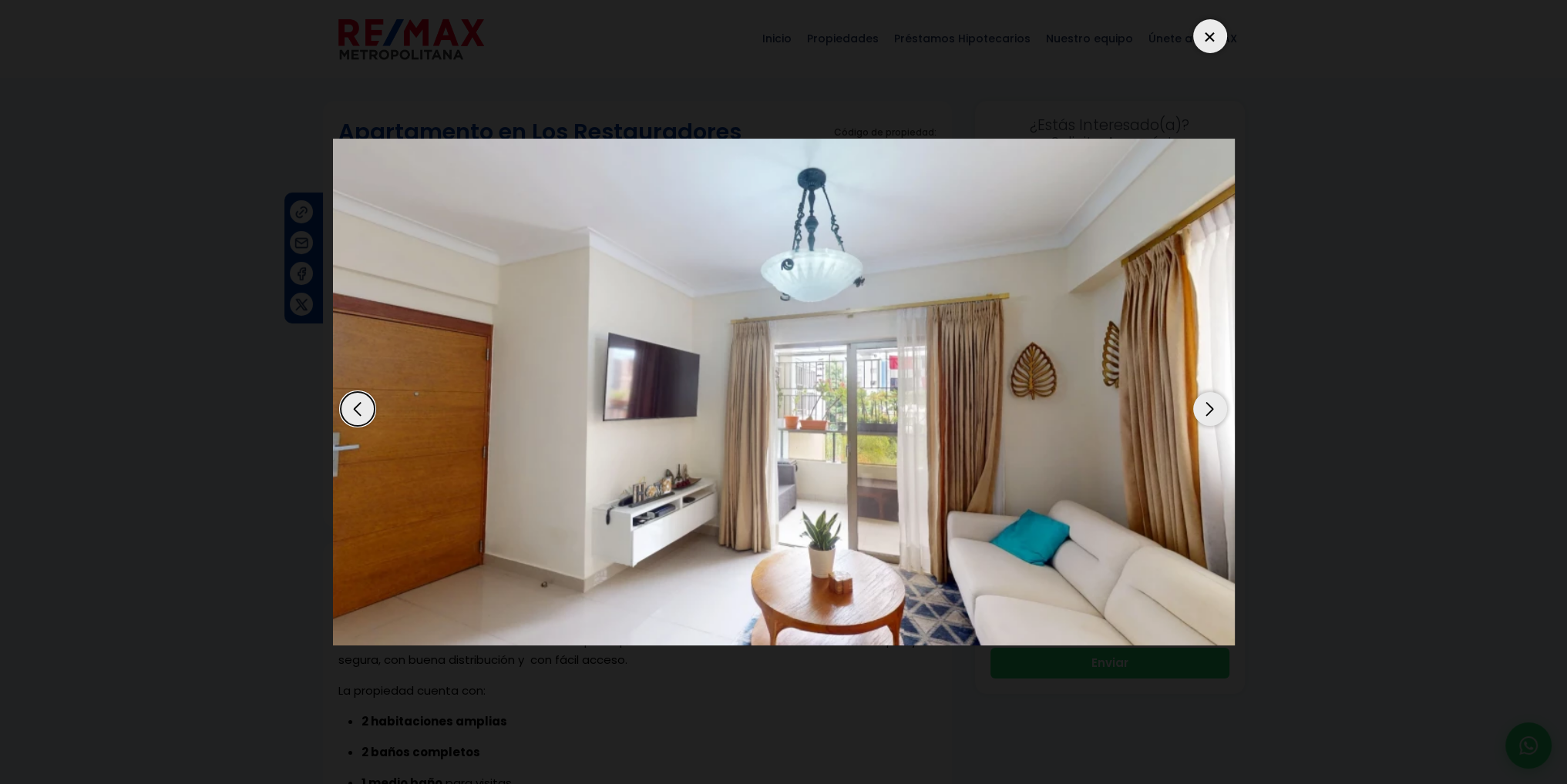
click at [1203, 408] on div "Next slide" at bounding box center [1211, 409] width 34 height 34
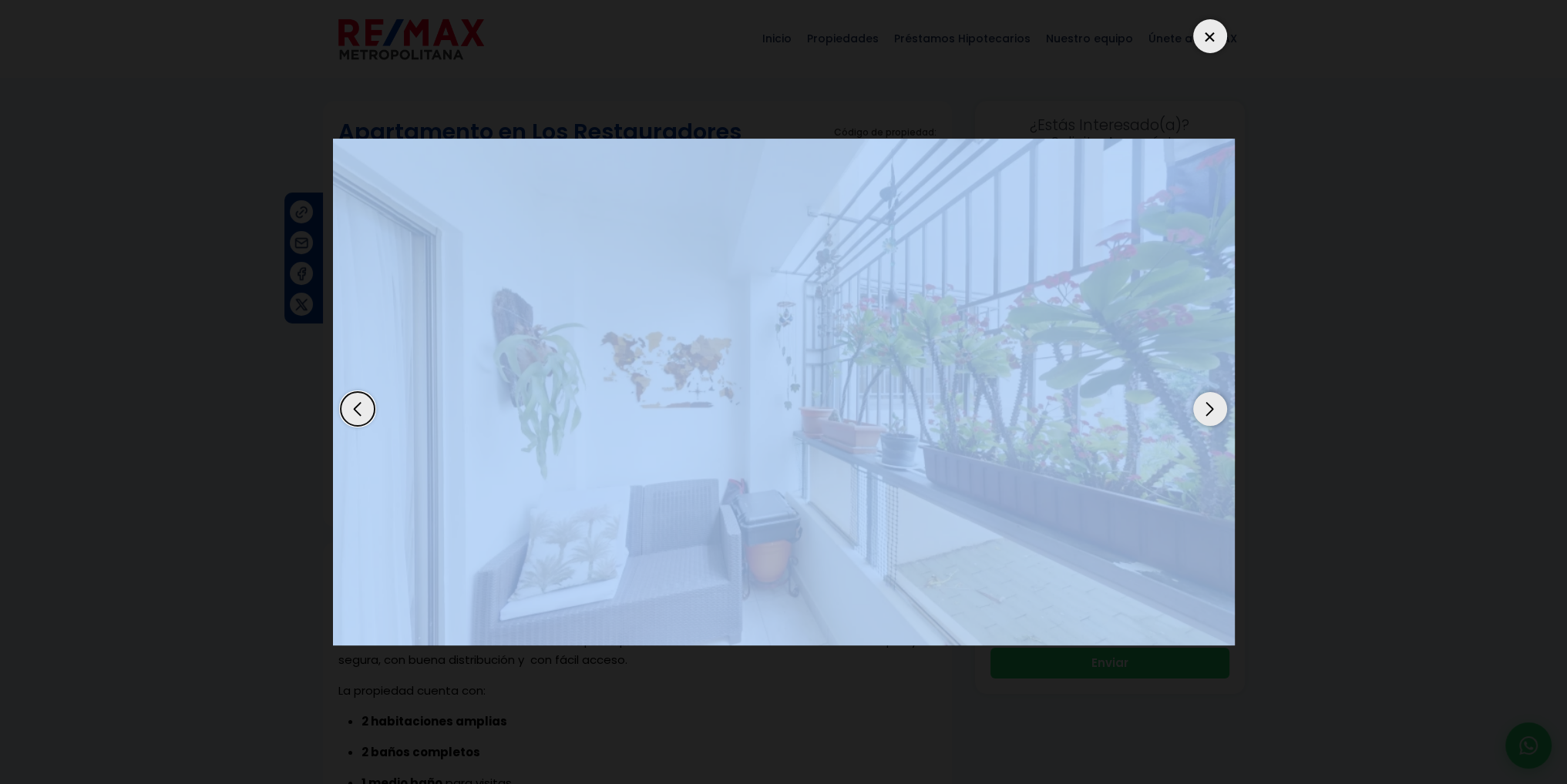
click at [1203, 408] on div "Next slide" at bounding box center [1211, 409] width 34 height 34
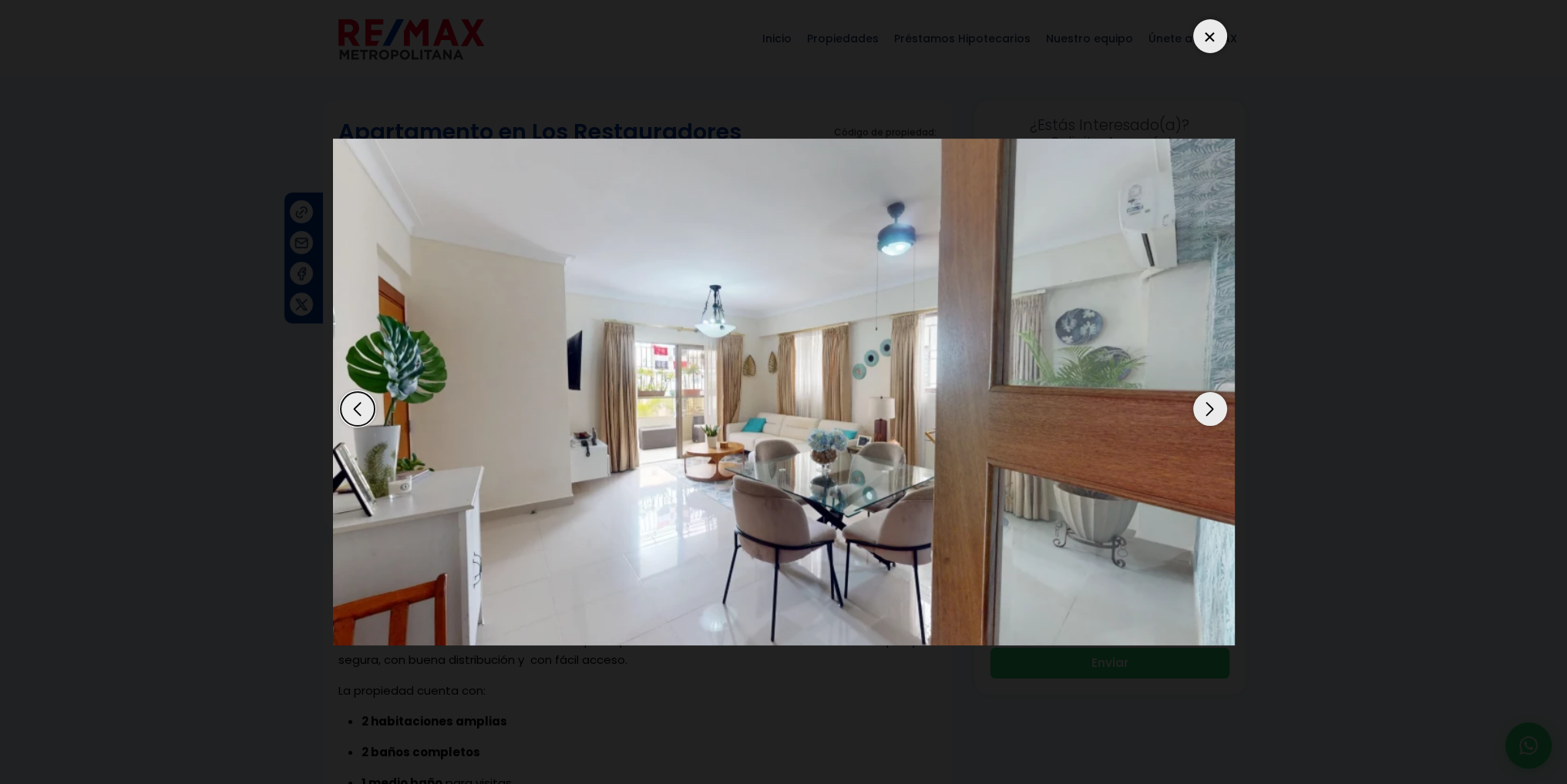
click at [1247, 396] on dialog at bounding box center [784, 392] width 925 height 784
click at [1199, 33] on div at bounding box center [1211, 36] width 34 height 34
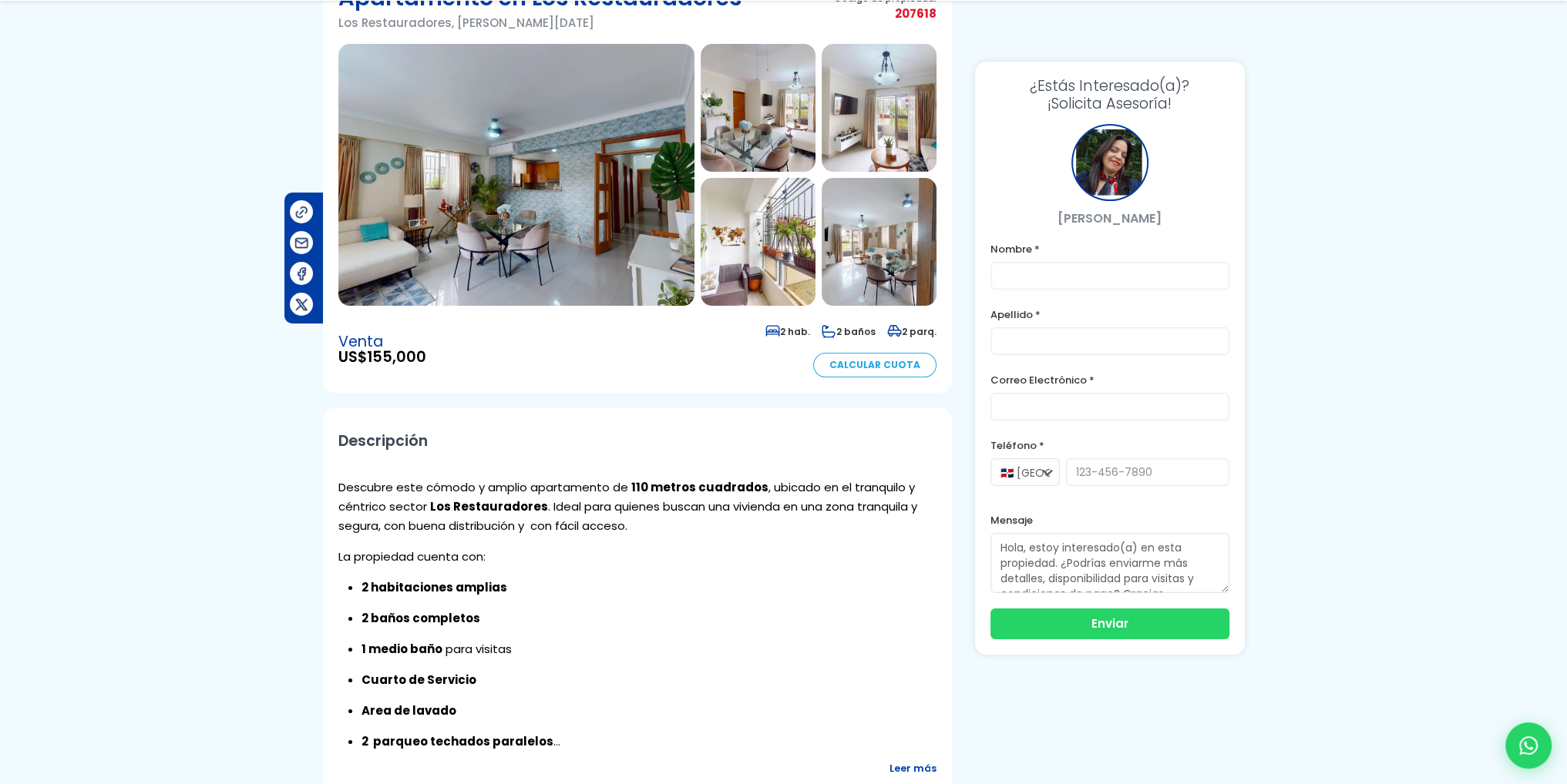
scroll to position [231, 0]
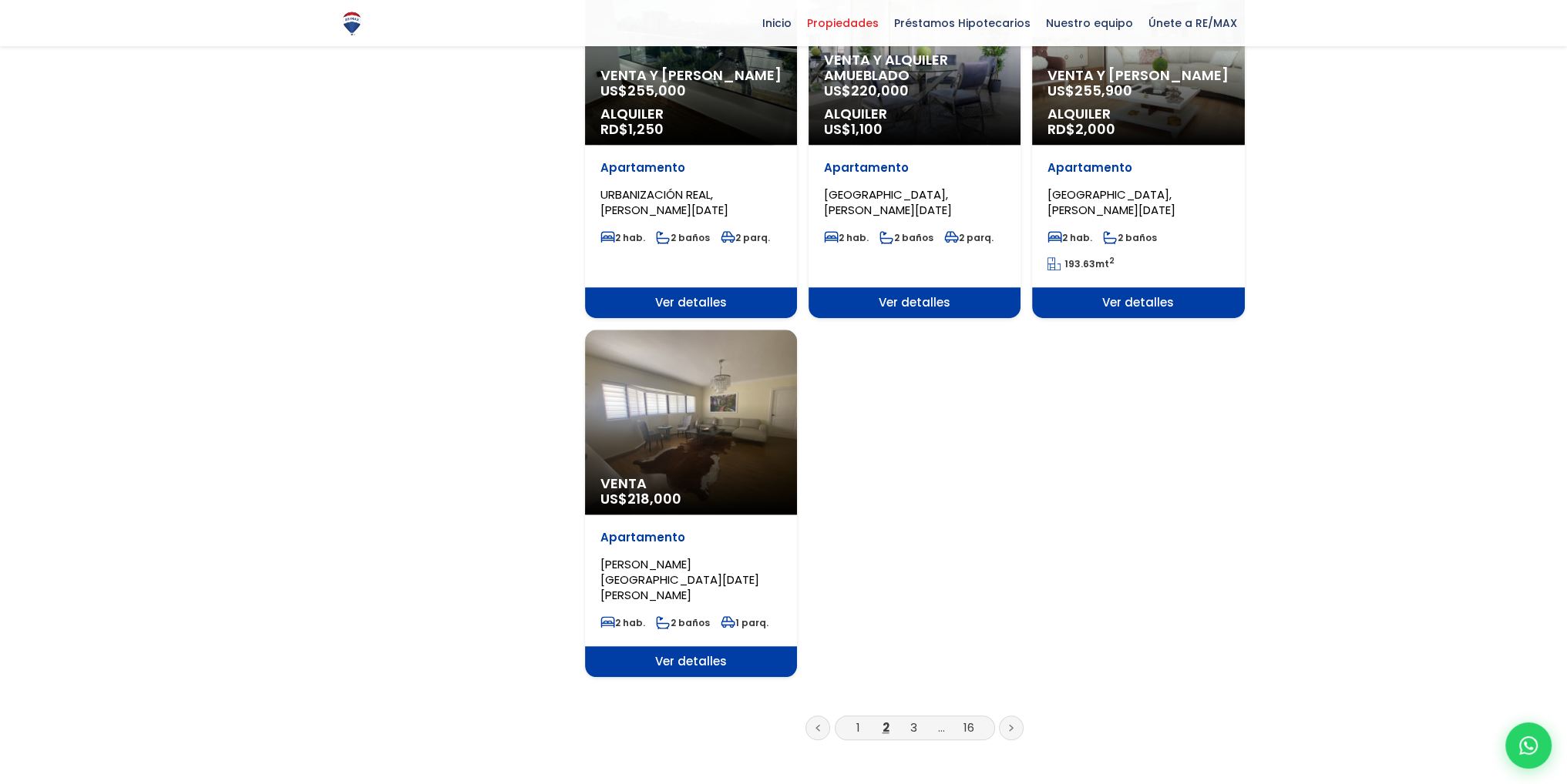
scroll to position [1695, 0]
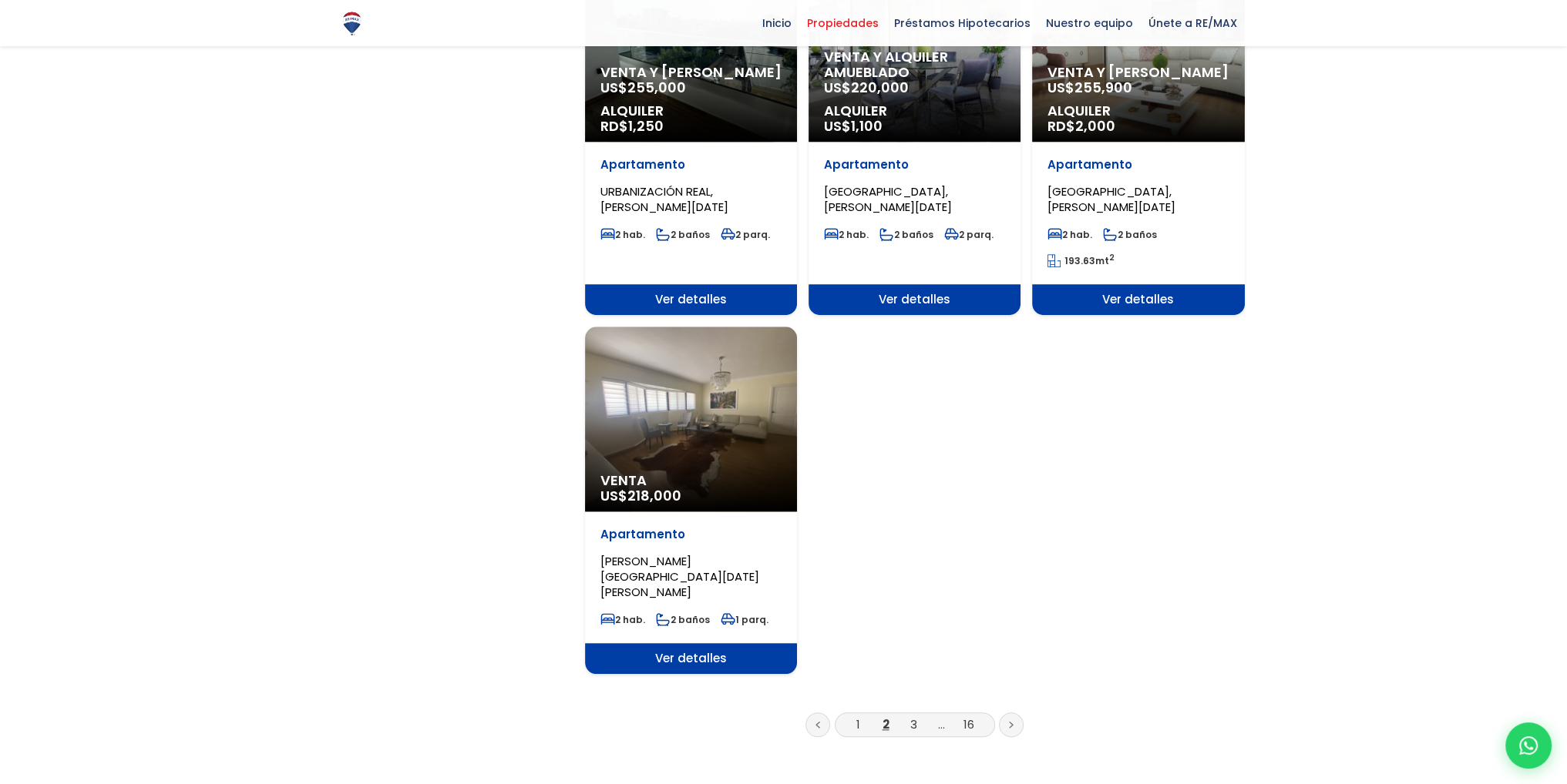
click at [912, 717] on link "3" at bounding box center [914, 725] width 7 height 16
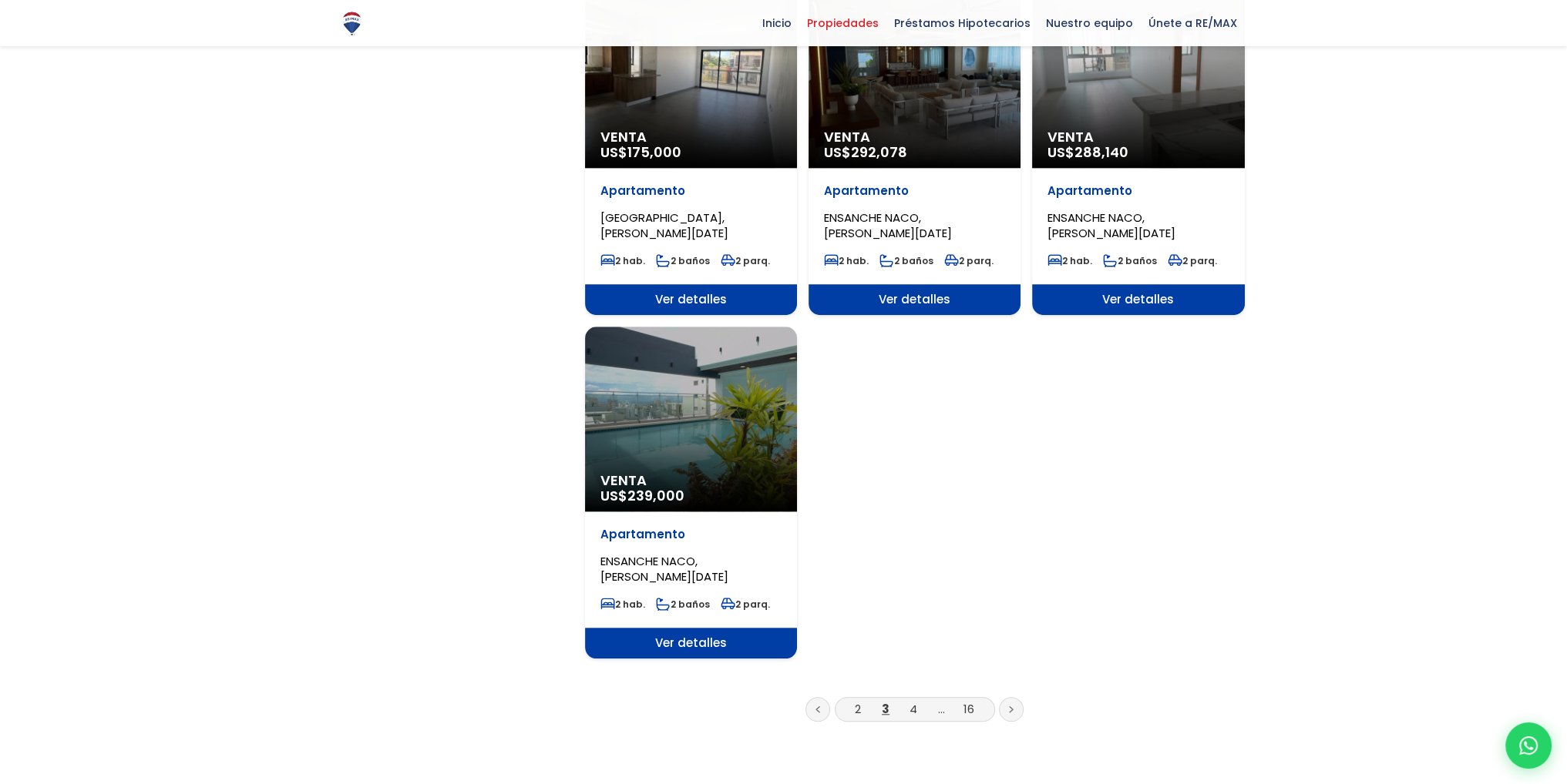
scroll to position [1695, 0]
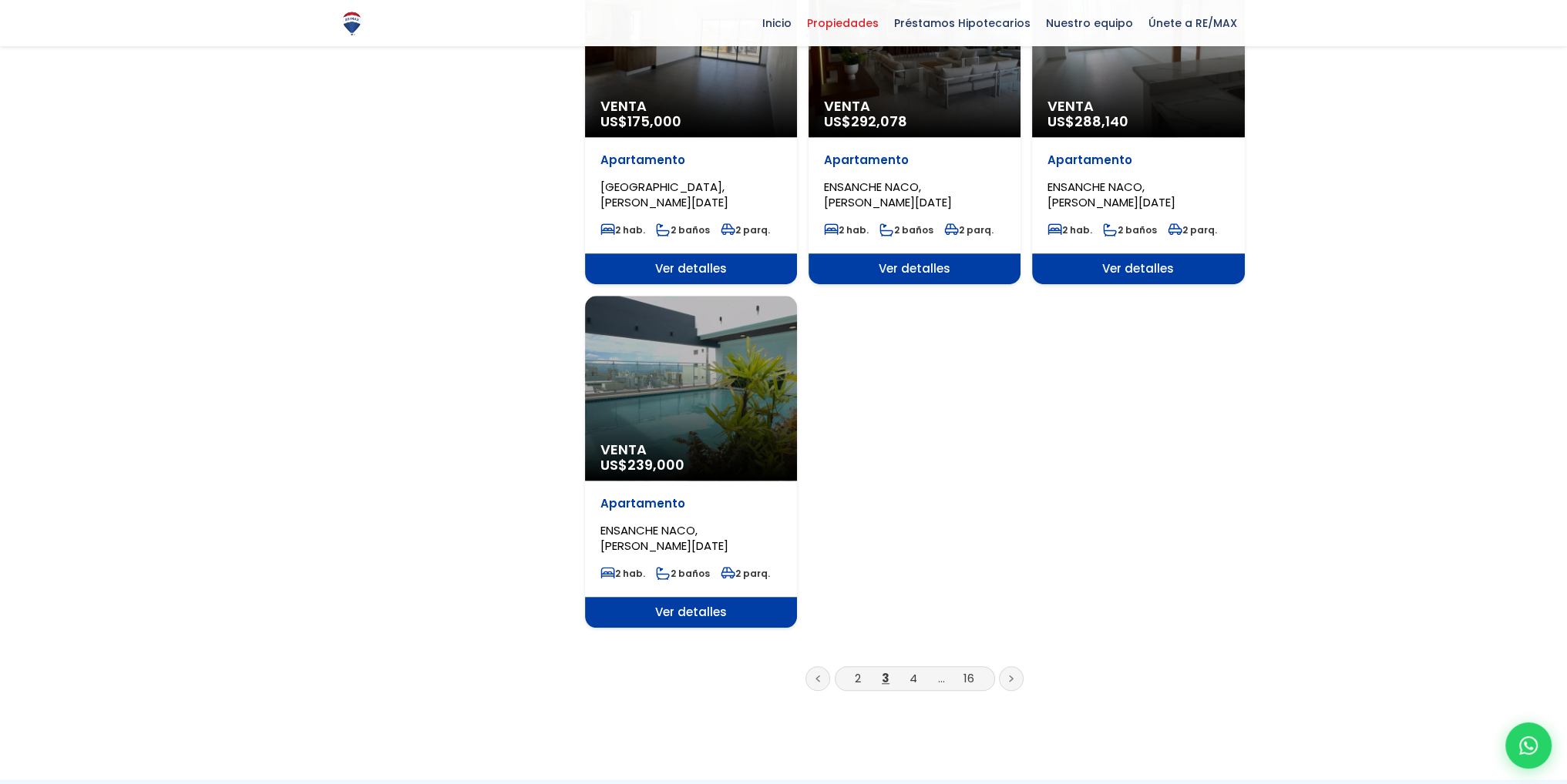
click at [916, 669] on li "4" at bounding box center [913, 678] width 24 height 19
click at [912, 670] on link "4" at bounding box center [914, 678] width 8 height 16
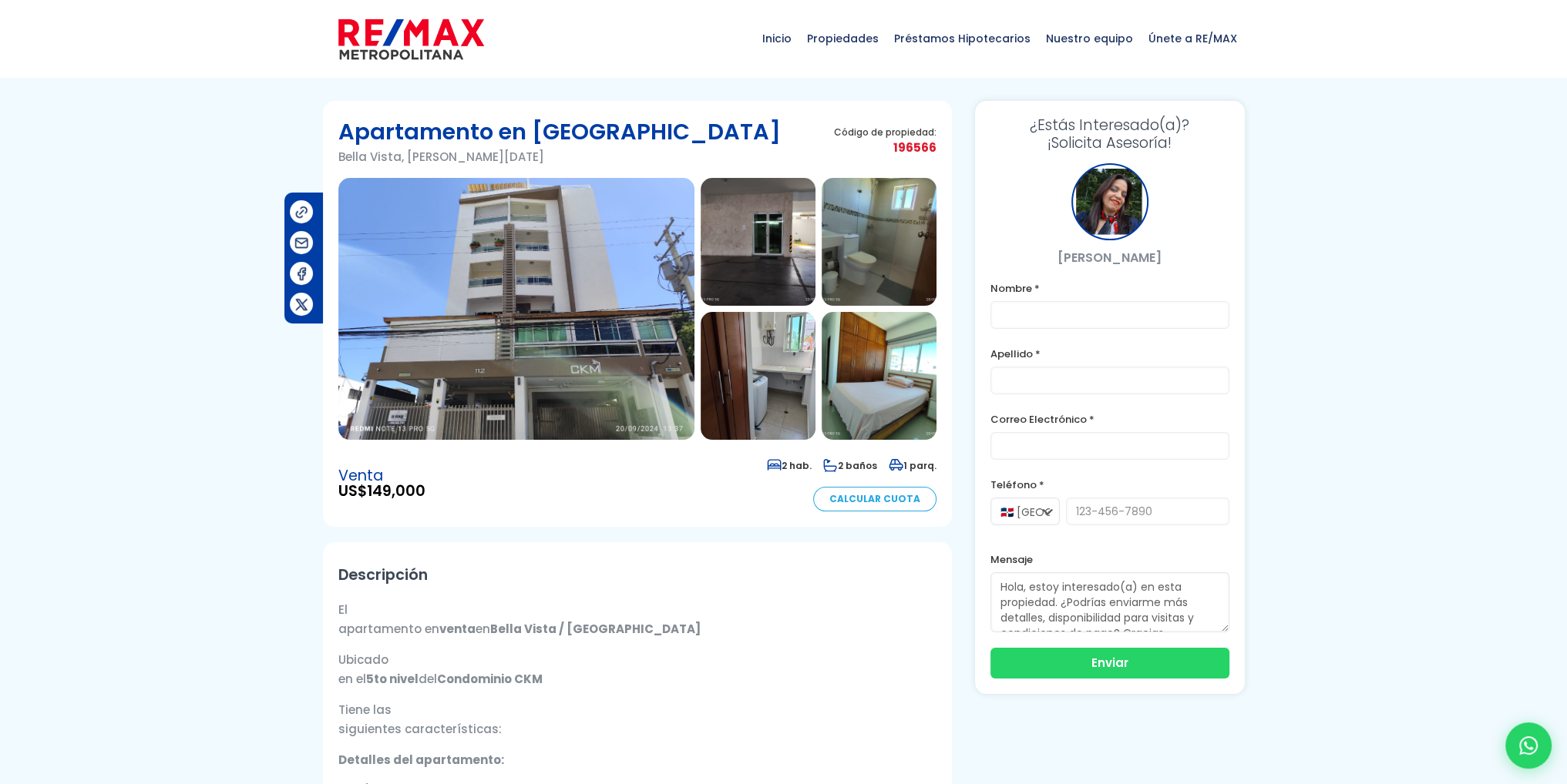
click at [658, 379] on img at bounding box center [516, 309] width 356 height 262
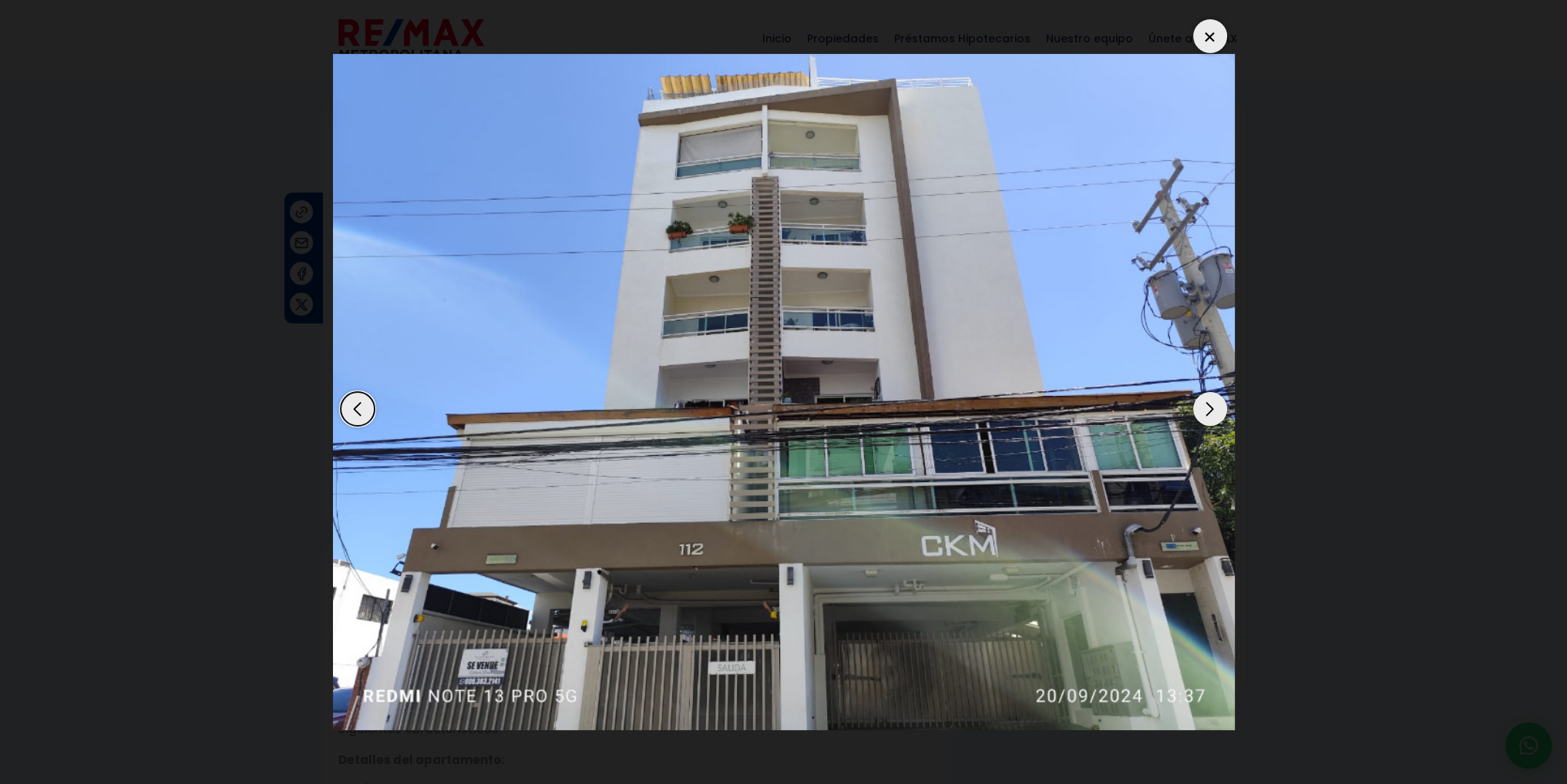
click at [1194, 410] on div "Next slide" at bounding box center [1211, 409] width 34 height 34
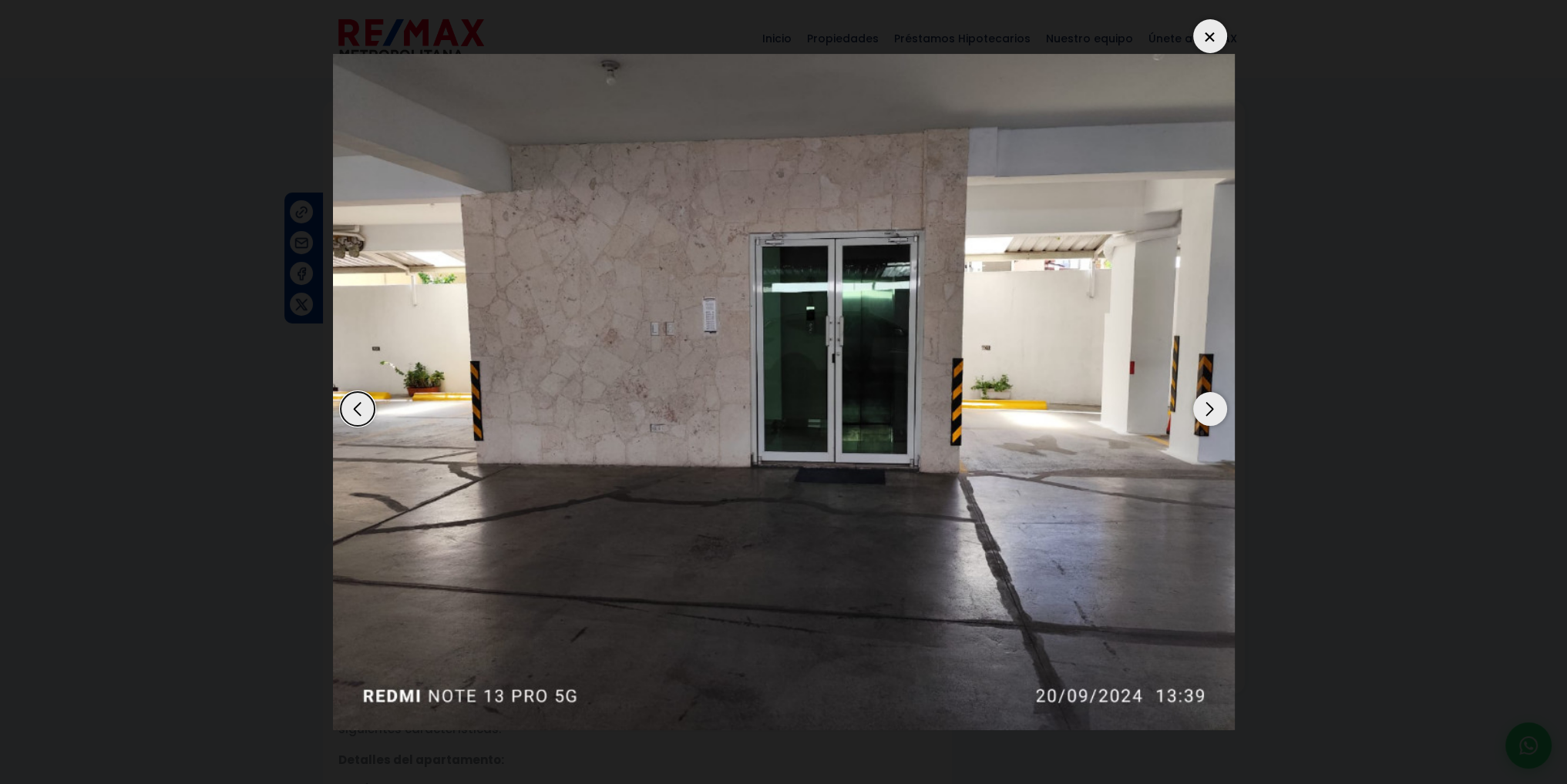
click at [1206, 411] on div "Next slide" at bounding box center [1211, 409] width 34 height 34
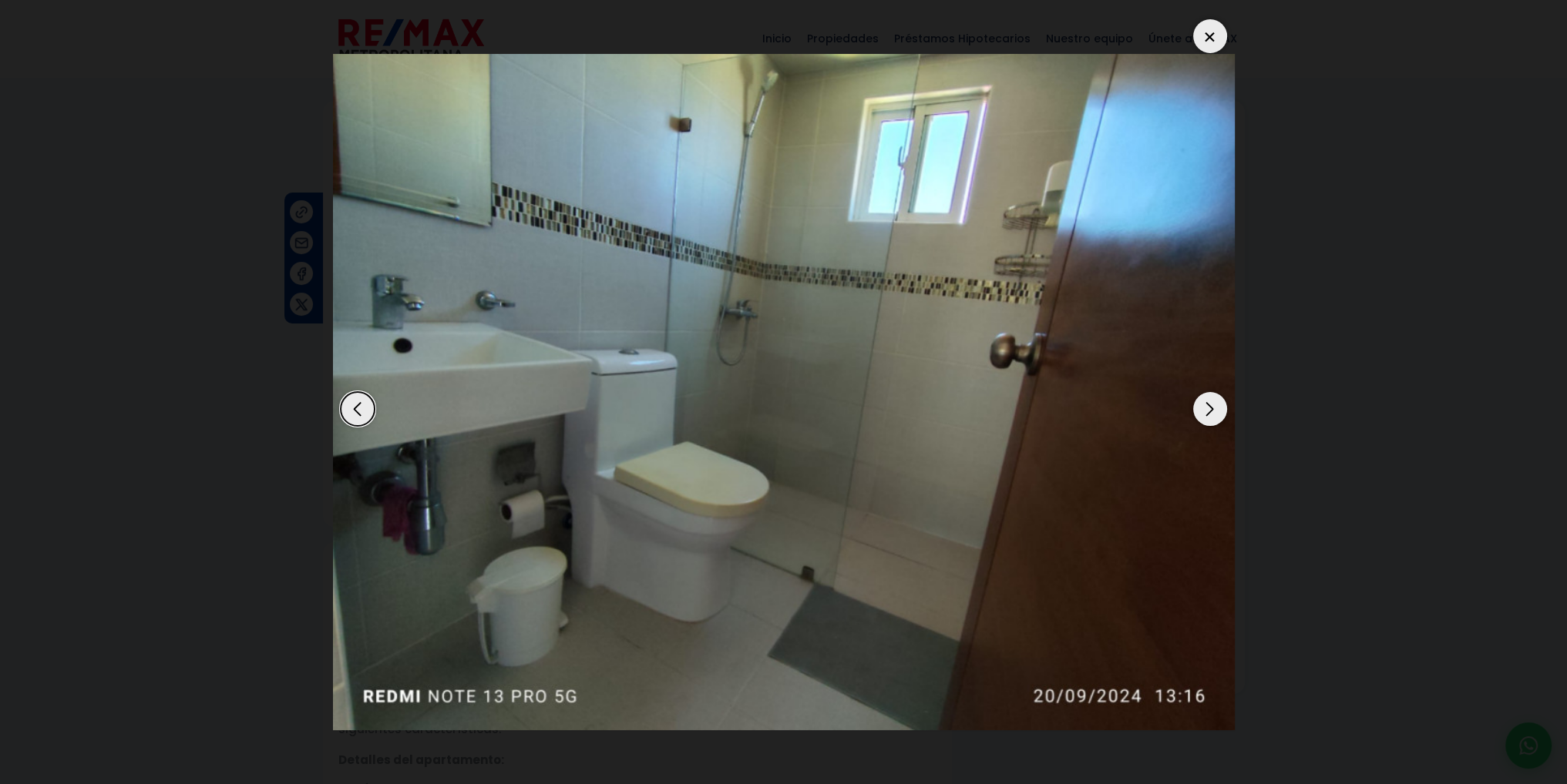
click at [1206, 411] on div "Next slide" at bounding box center [1211, 409] width 34 height 34
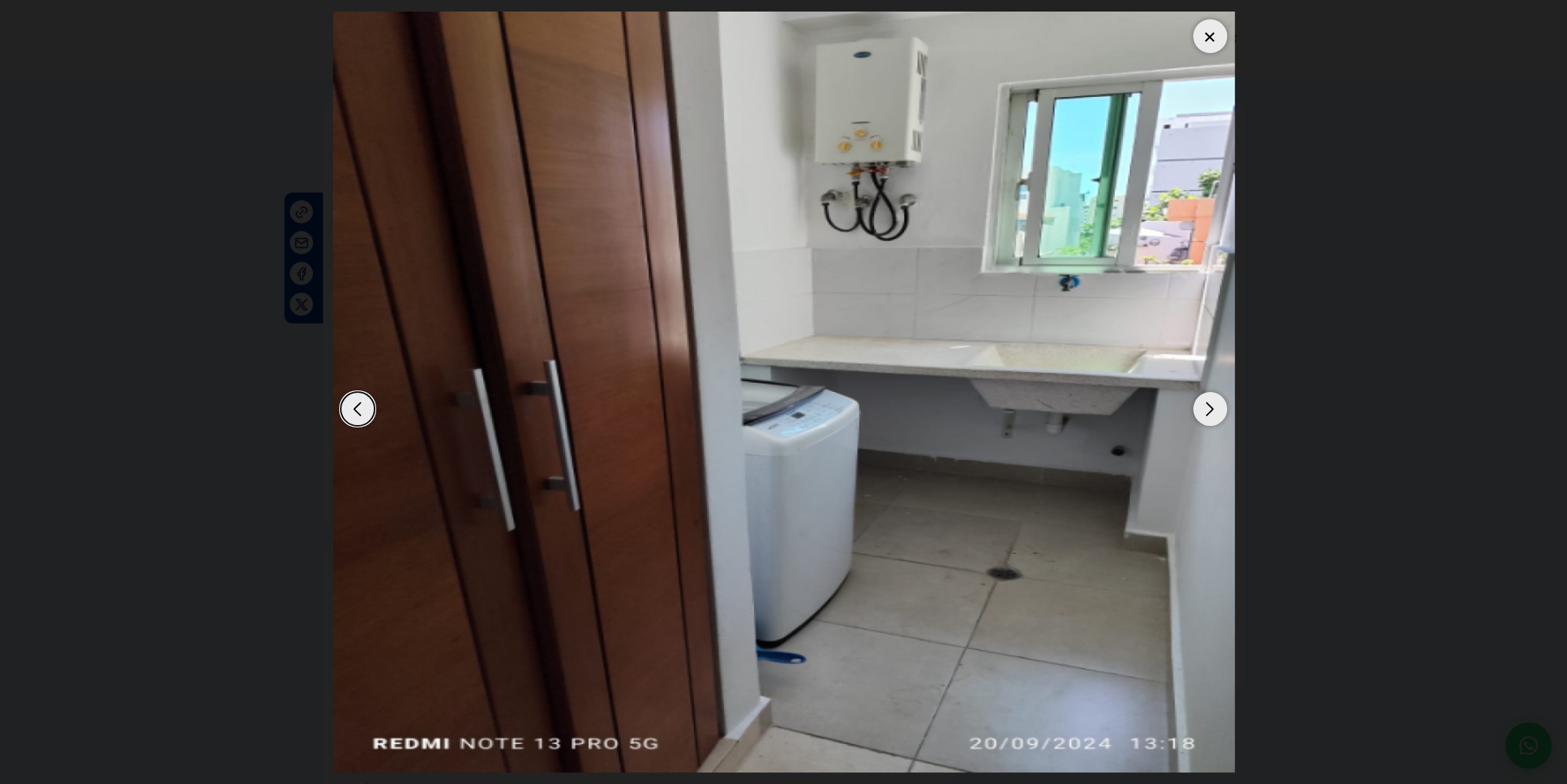
click at [1206, 411] on div "Next slide" at bounding box center [1211, 409] width 34 height 34
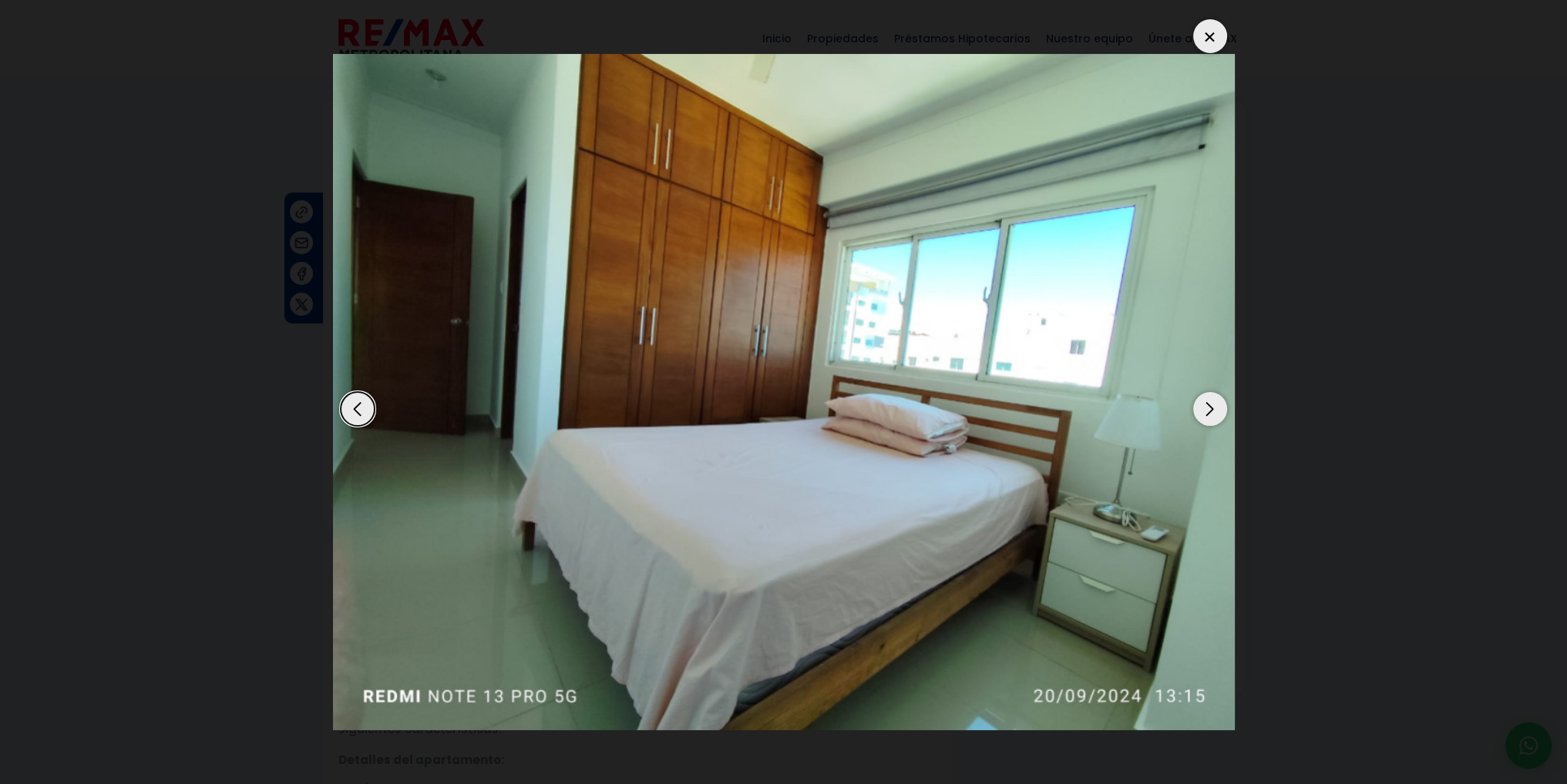
click at [1206, 411] on div "Next slide" at bounding box center [1211, 409] width 34 height 34
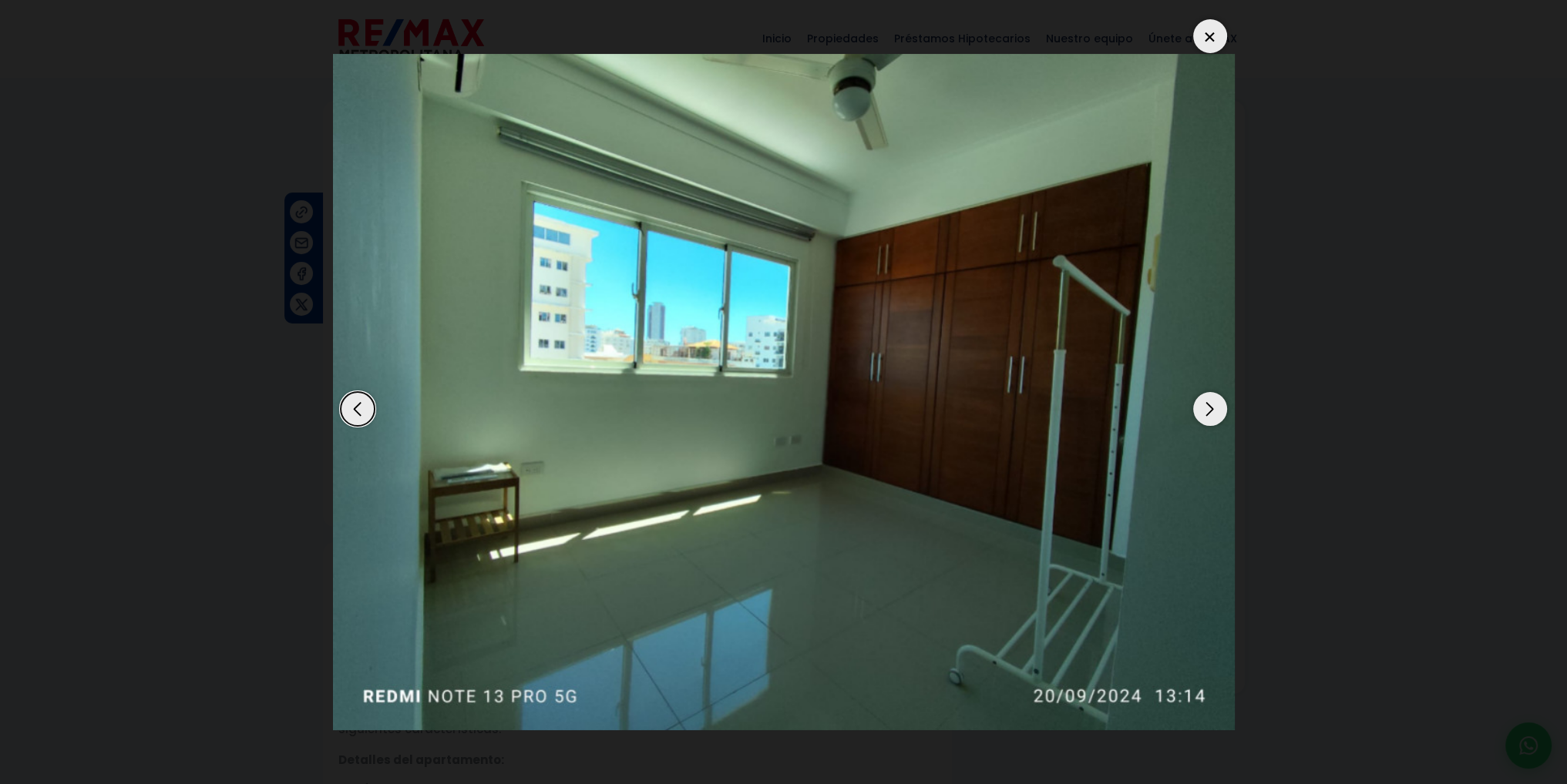
click at [1206, 411] on div "Next slide" at bounding box center [1211, 409] width 34 height 34
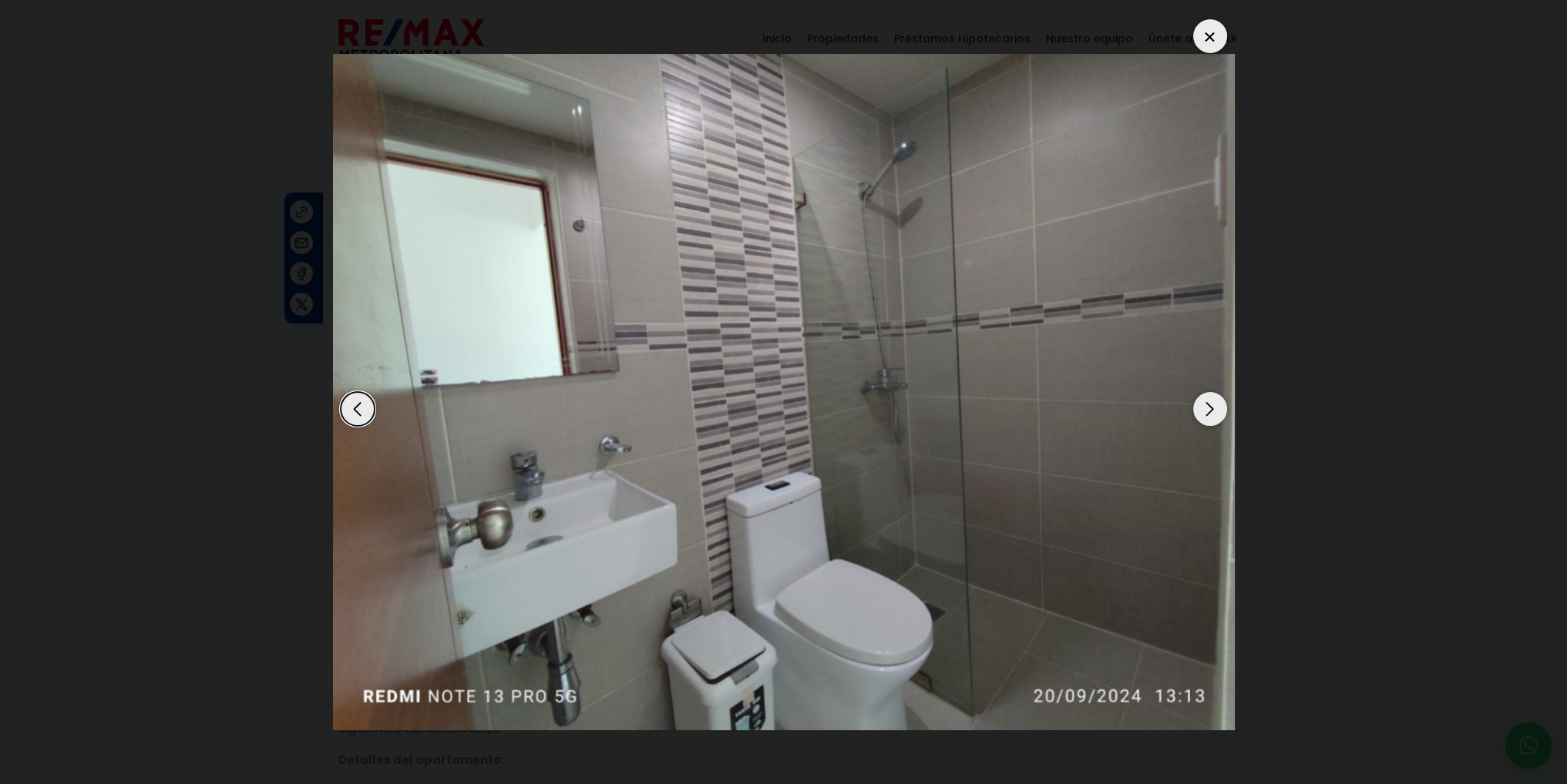
click at [1206, 411] on div "Next slide" at bounding box center [1211, 409] width 34 height 34
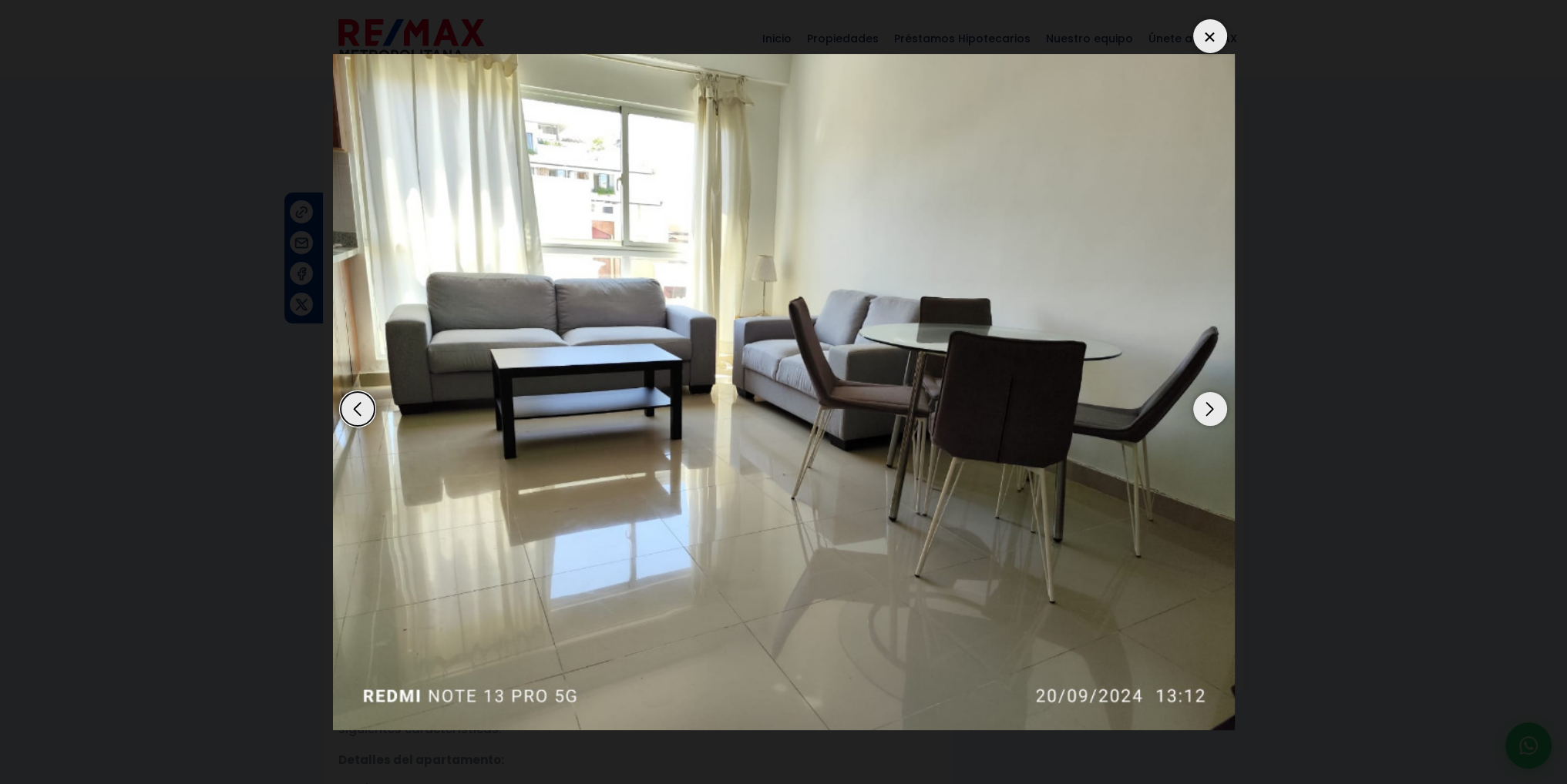
click at [1206, 411] on div "Next slide" at bounding box center [1211, 409] width 34 height 34
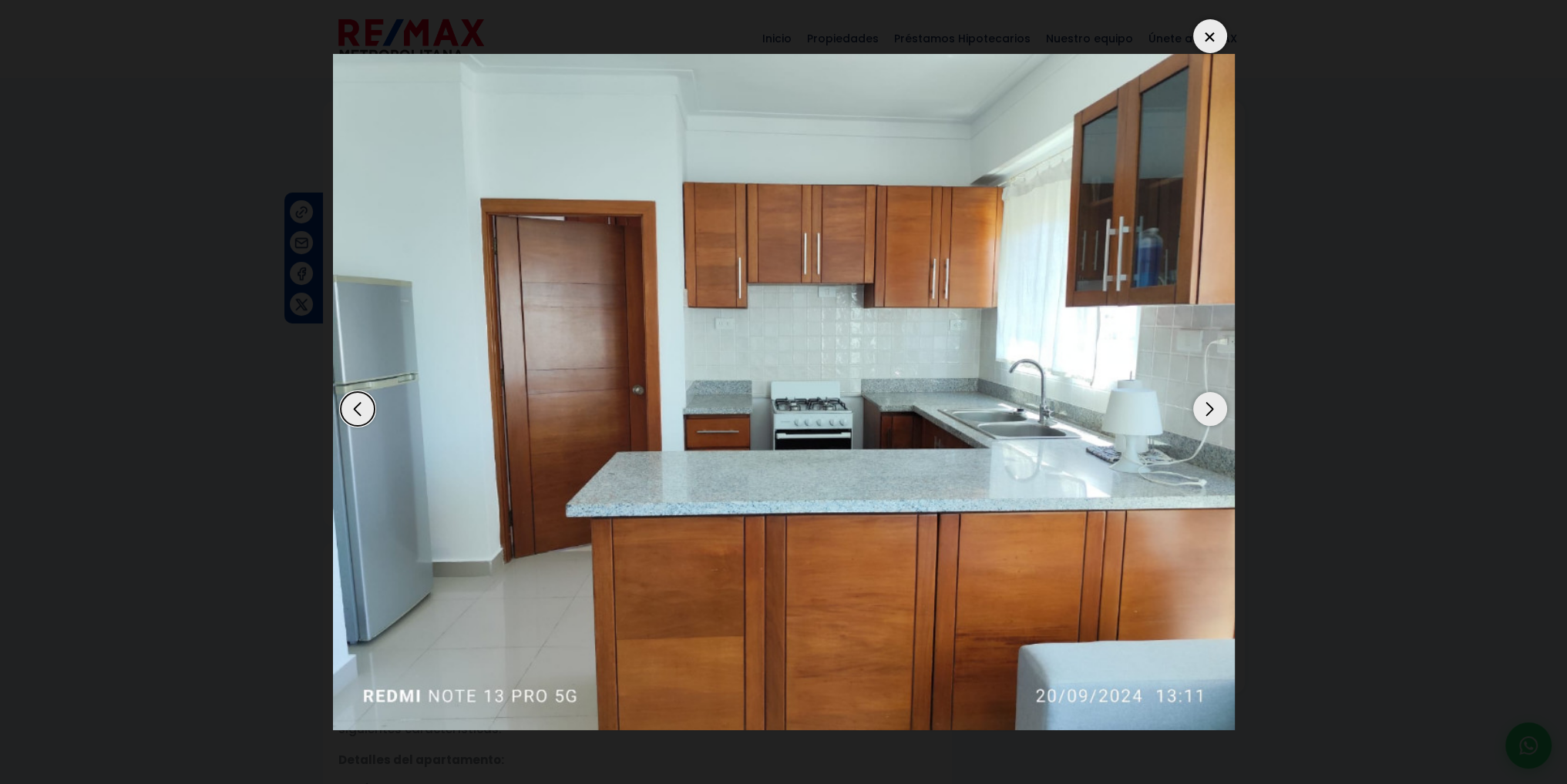
click at [1206, 411] on div "Next slide" at bounding box center [1211, 409] width 34 height 34
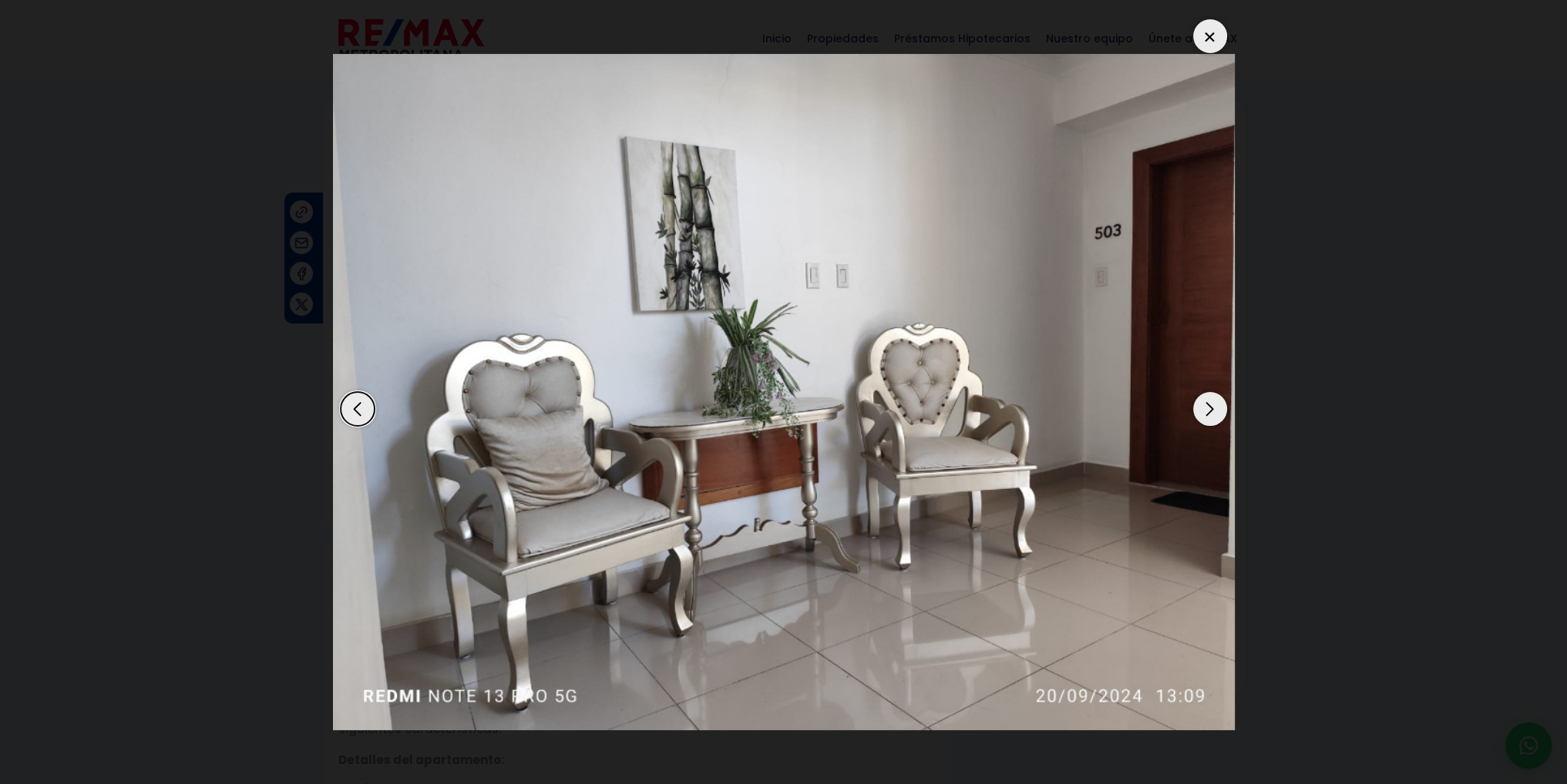
click at [1206, 411] on div "Next slide" at bounding box center [1211, 409] width 34 height 34
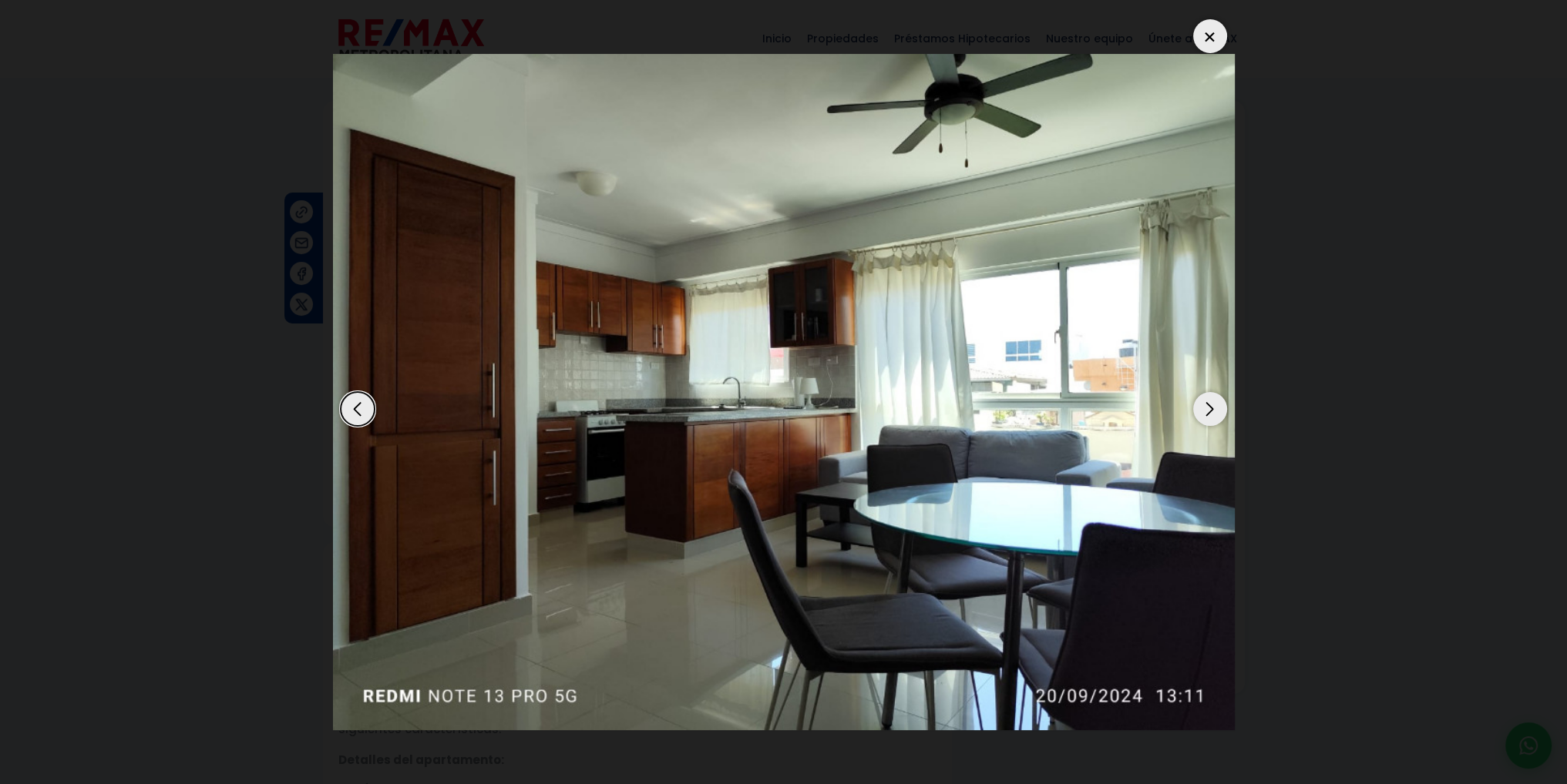
click at [1206, 411] on div "Next slide" at bounding box center [1211, 409] width 34 height 34
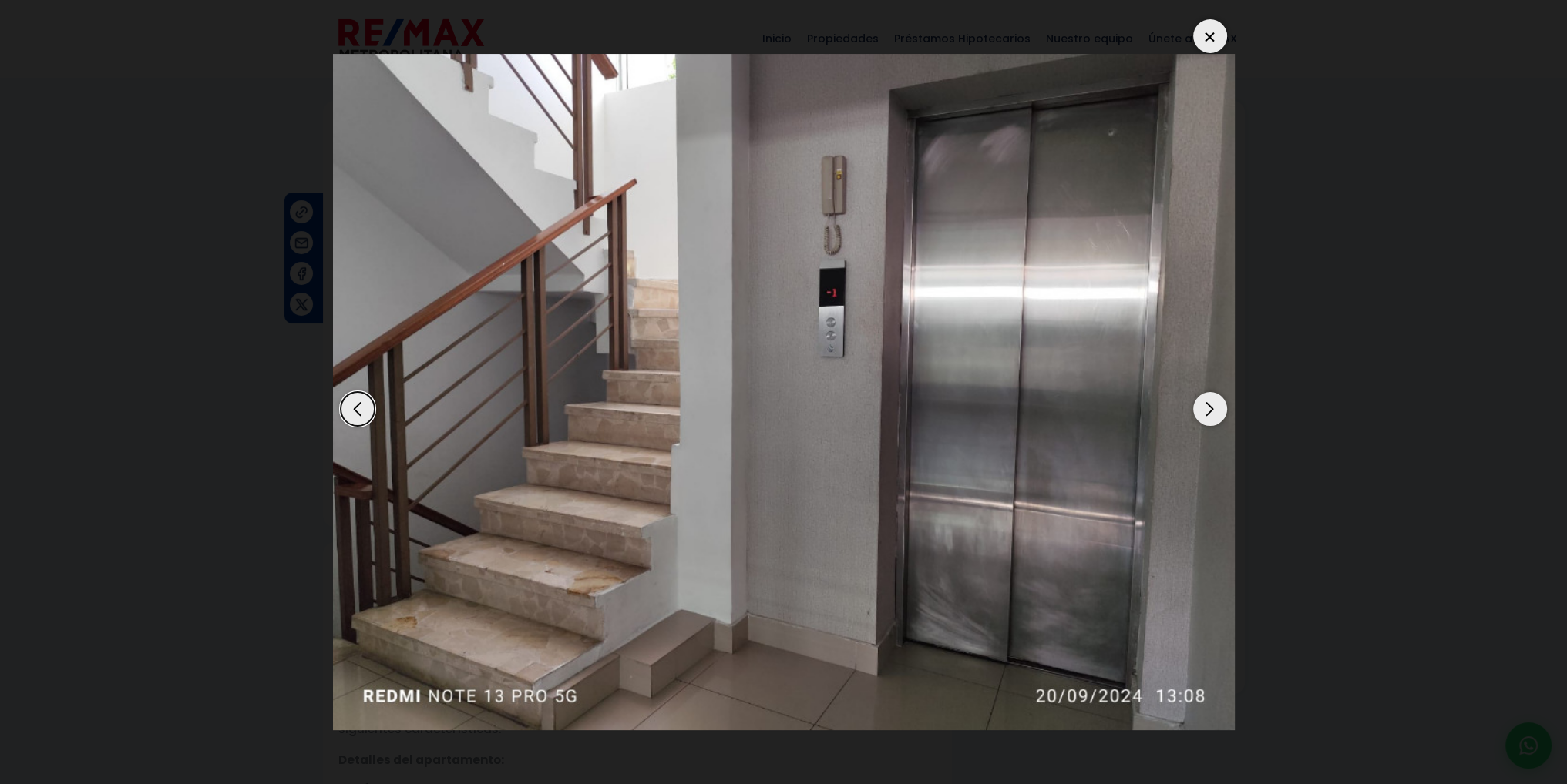
click at [1206, 411] on div "Next slide" at bounding box center [1211, 409] width 34 height 34
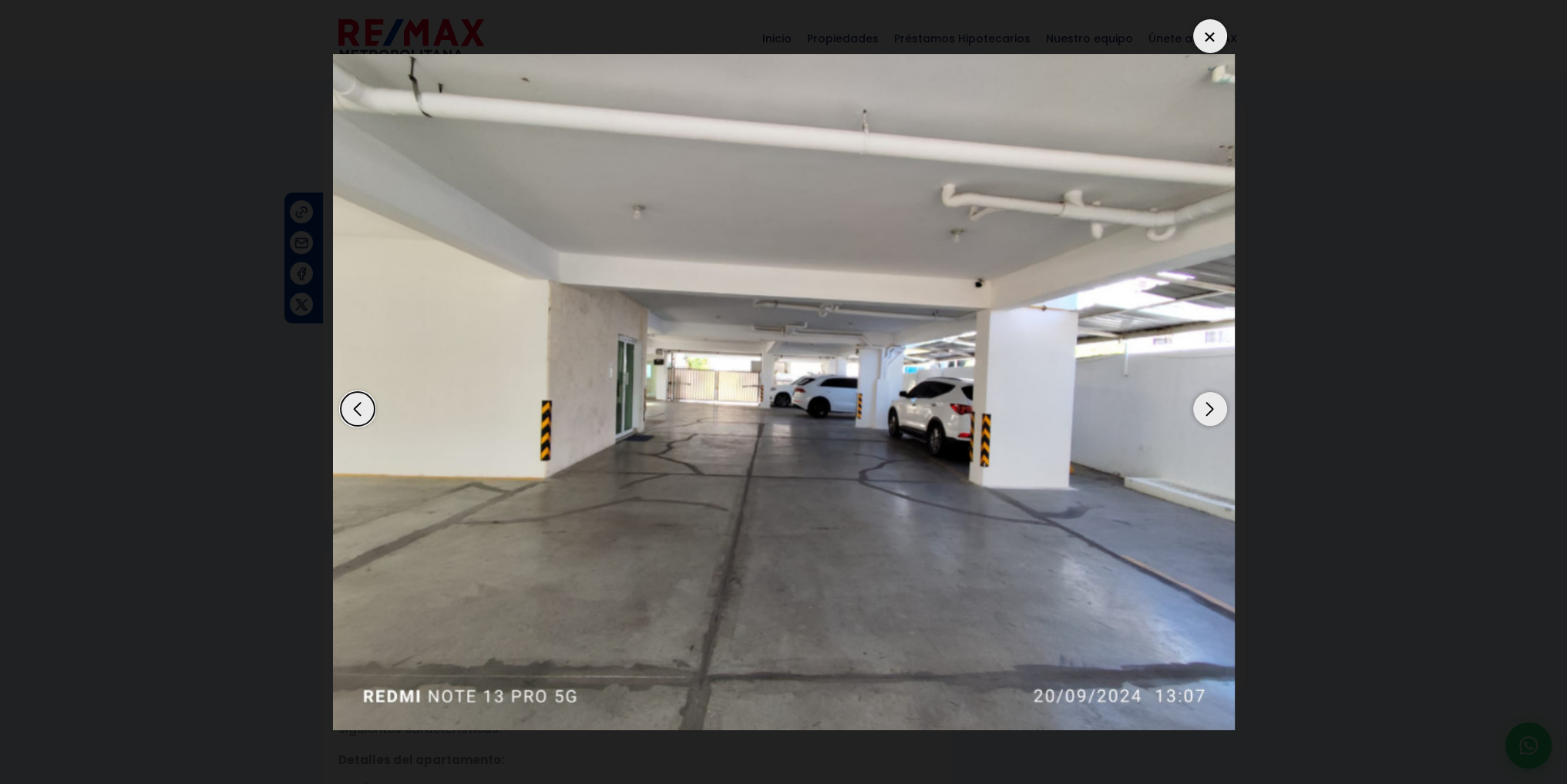
click at [1206, 411] on div "Next slide" at bounding box center [1211, 409] width 34 height 34
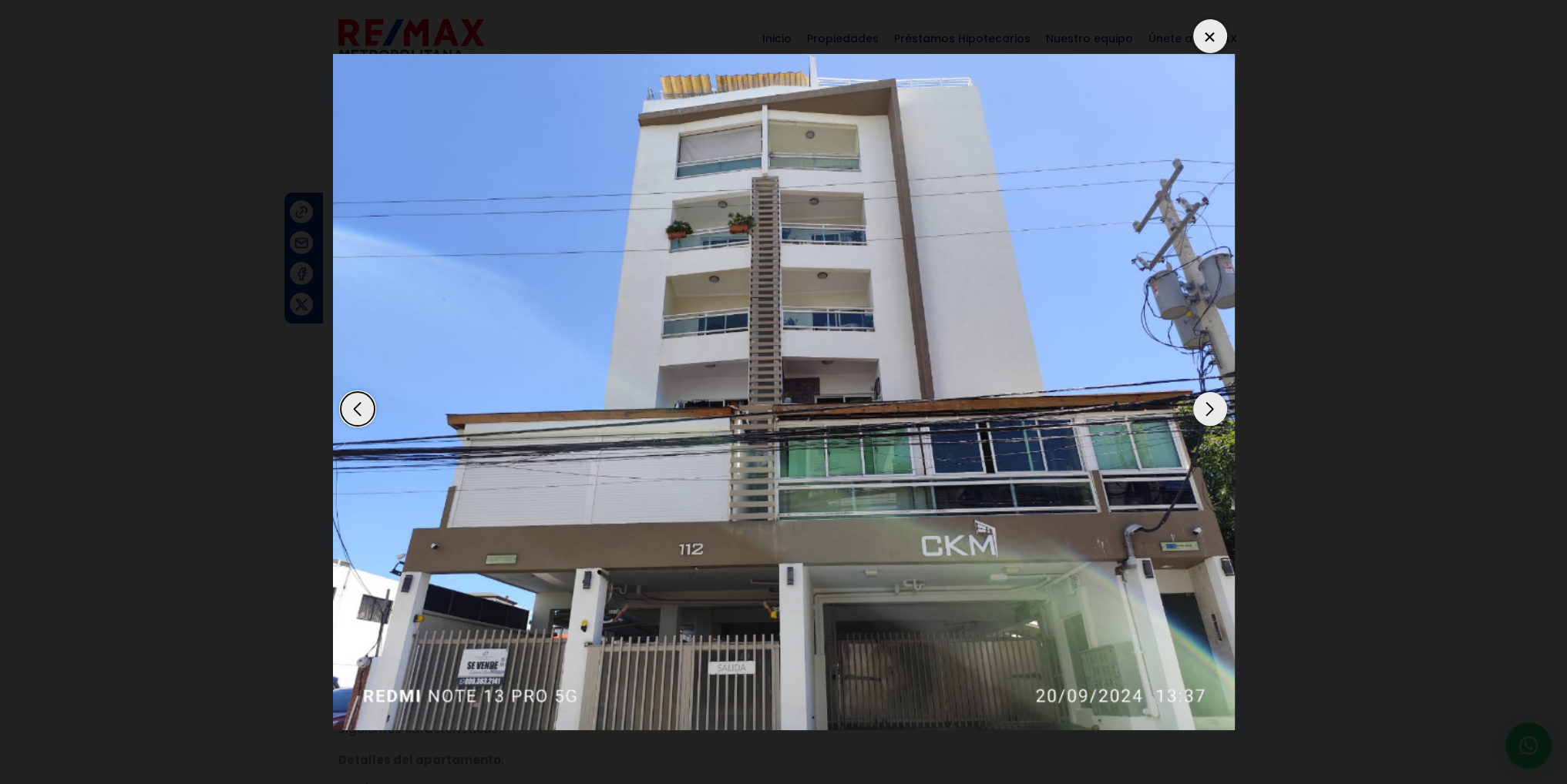
click at [1203, 41] on div at bounding box center [1211, 36] width 34 height 34
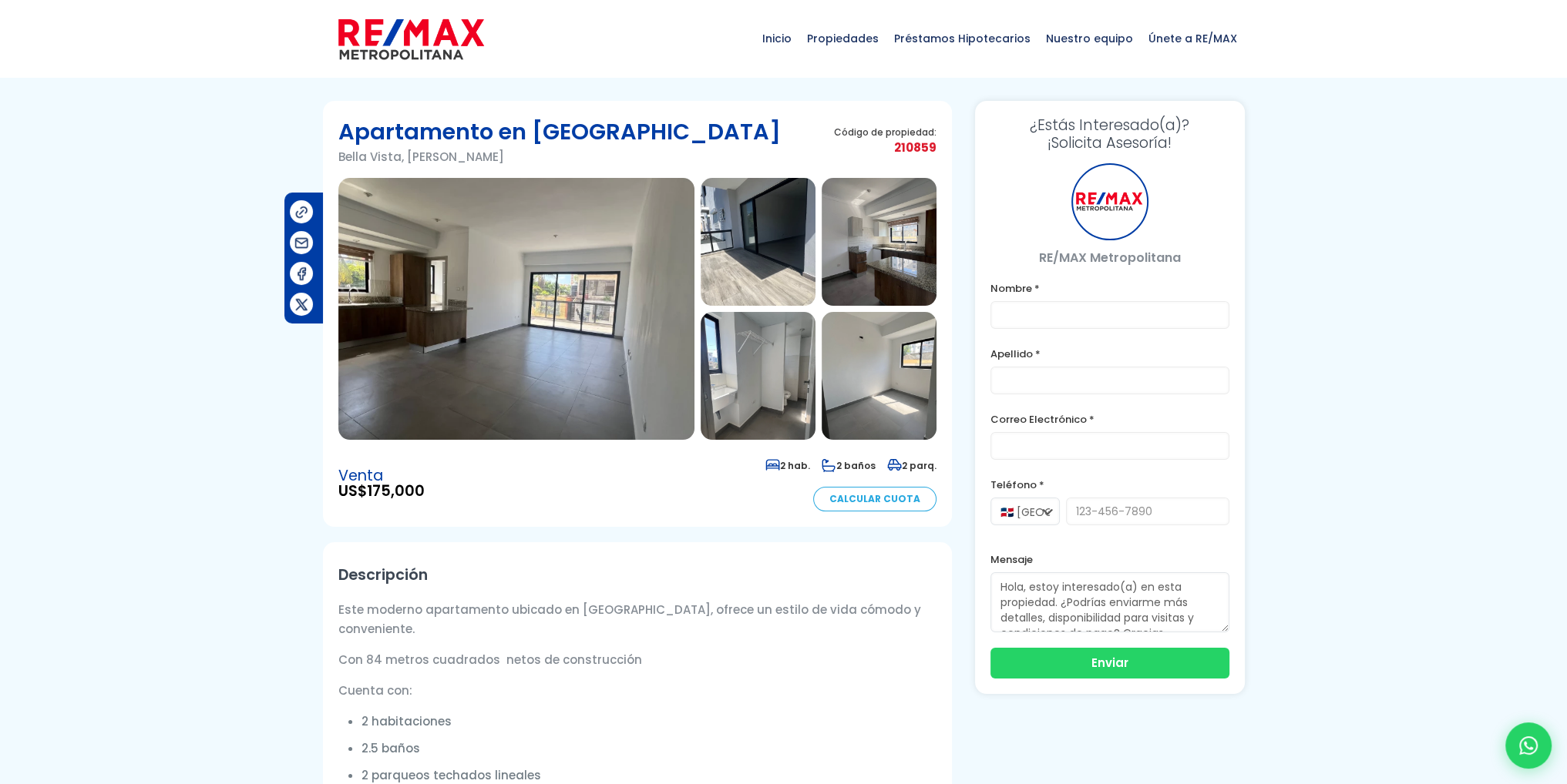
click at [547, 332] on img at bounding box center [516, 309] width 356 height 262
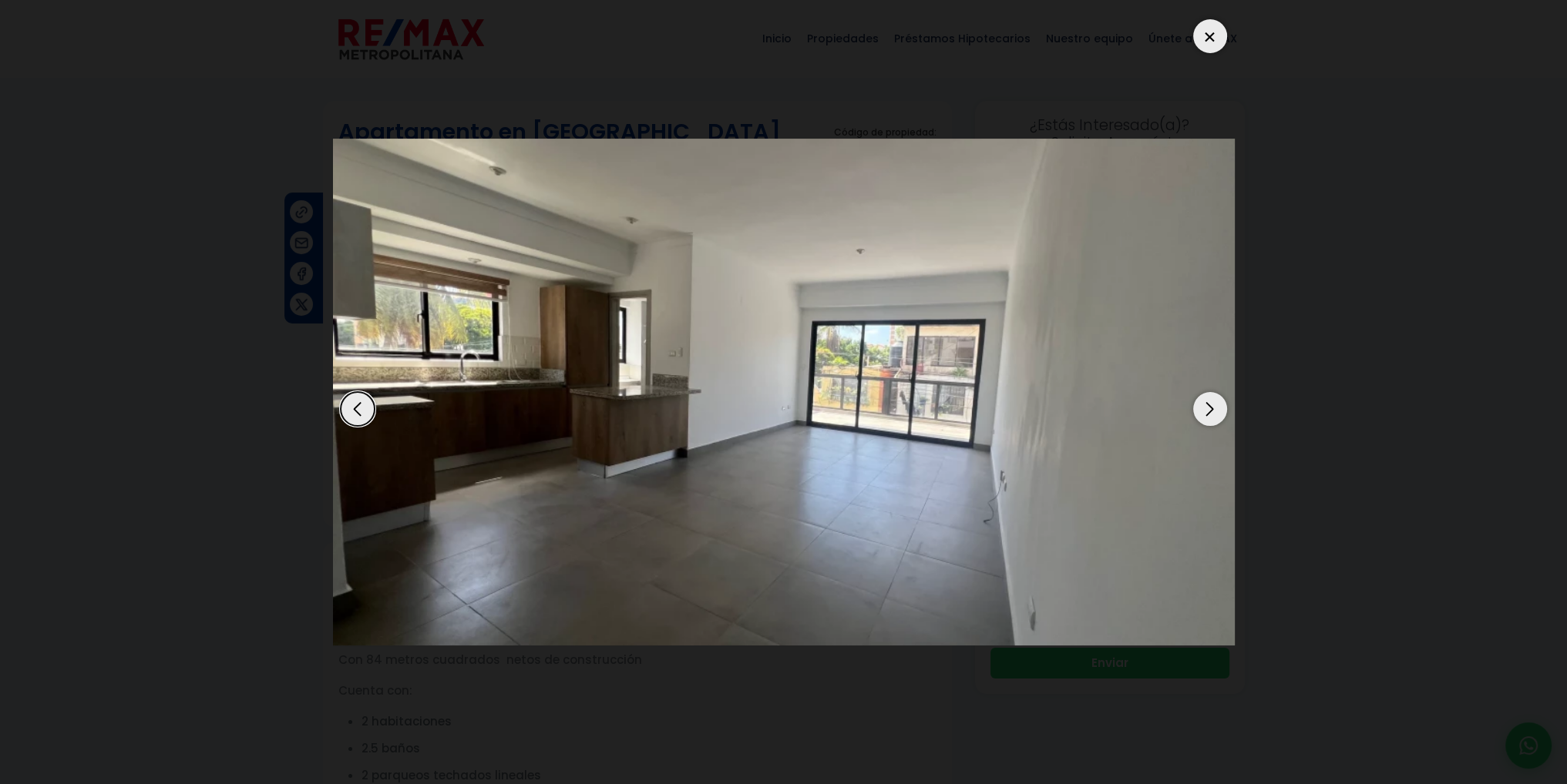
click at [1213, 422] on div "Next slide" at bounding box center [1211, 409] width 34 height 34
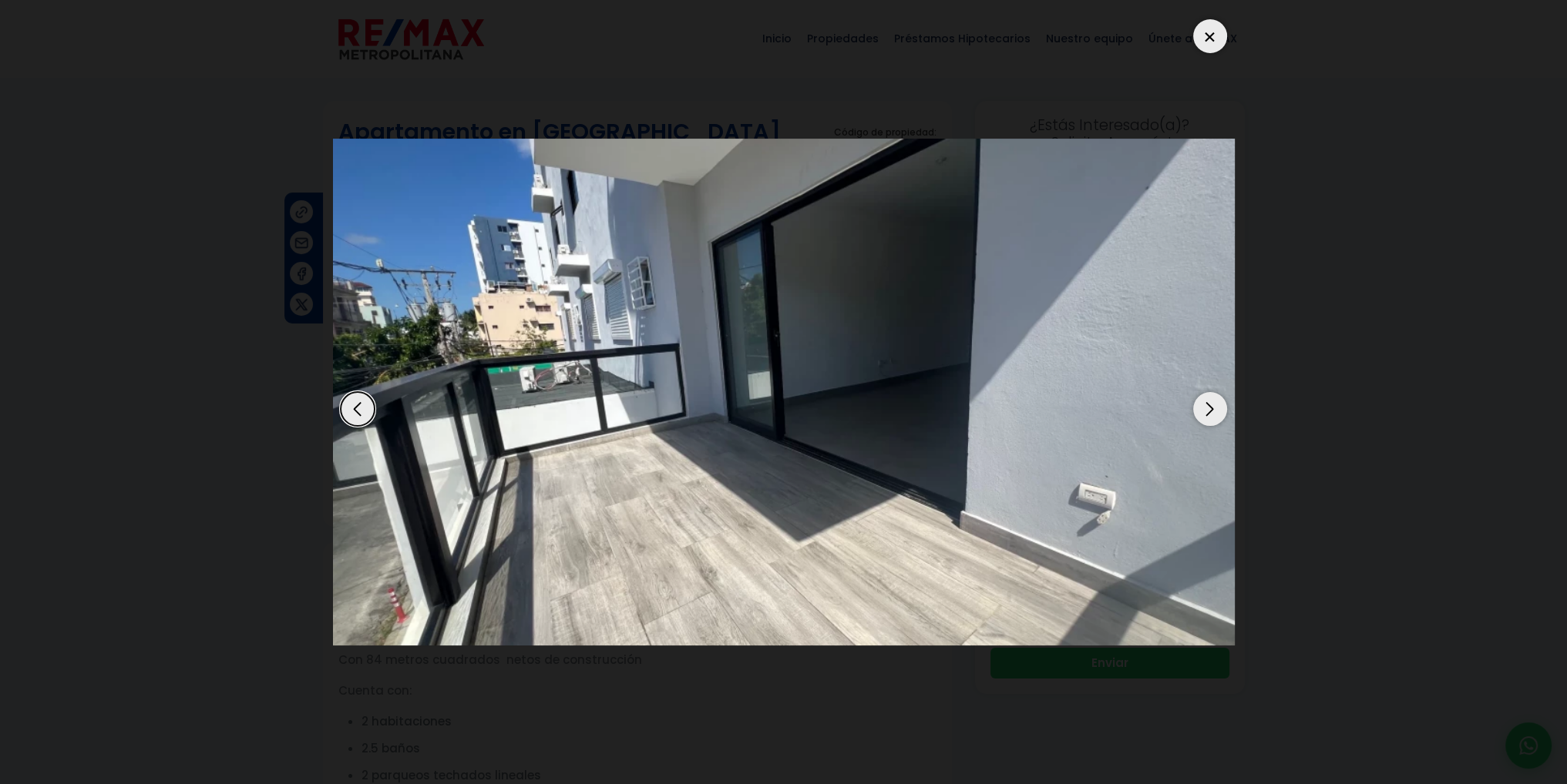
click at [1213, 422] on div "Next slide" at bounding box center [1211, 409] width 34 height 34
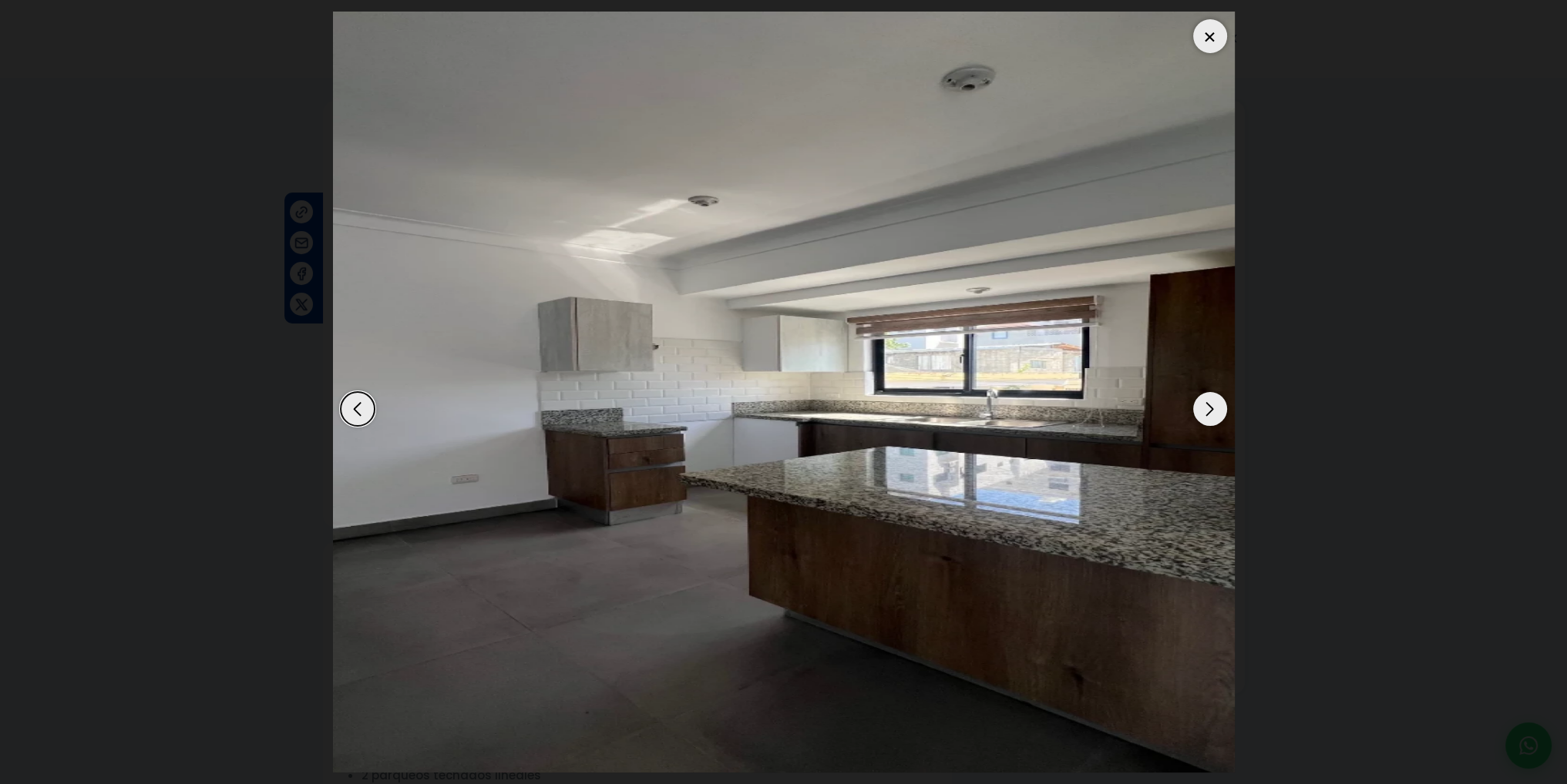
click at [1213, 422] on div "Next slide" at bounding box center [1211, 409] width 34 height 34
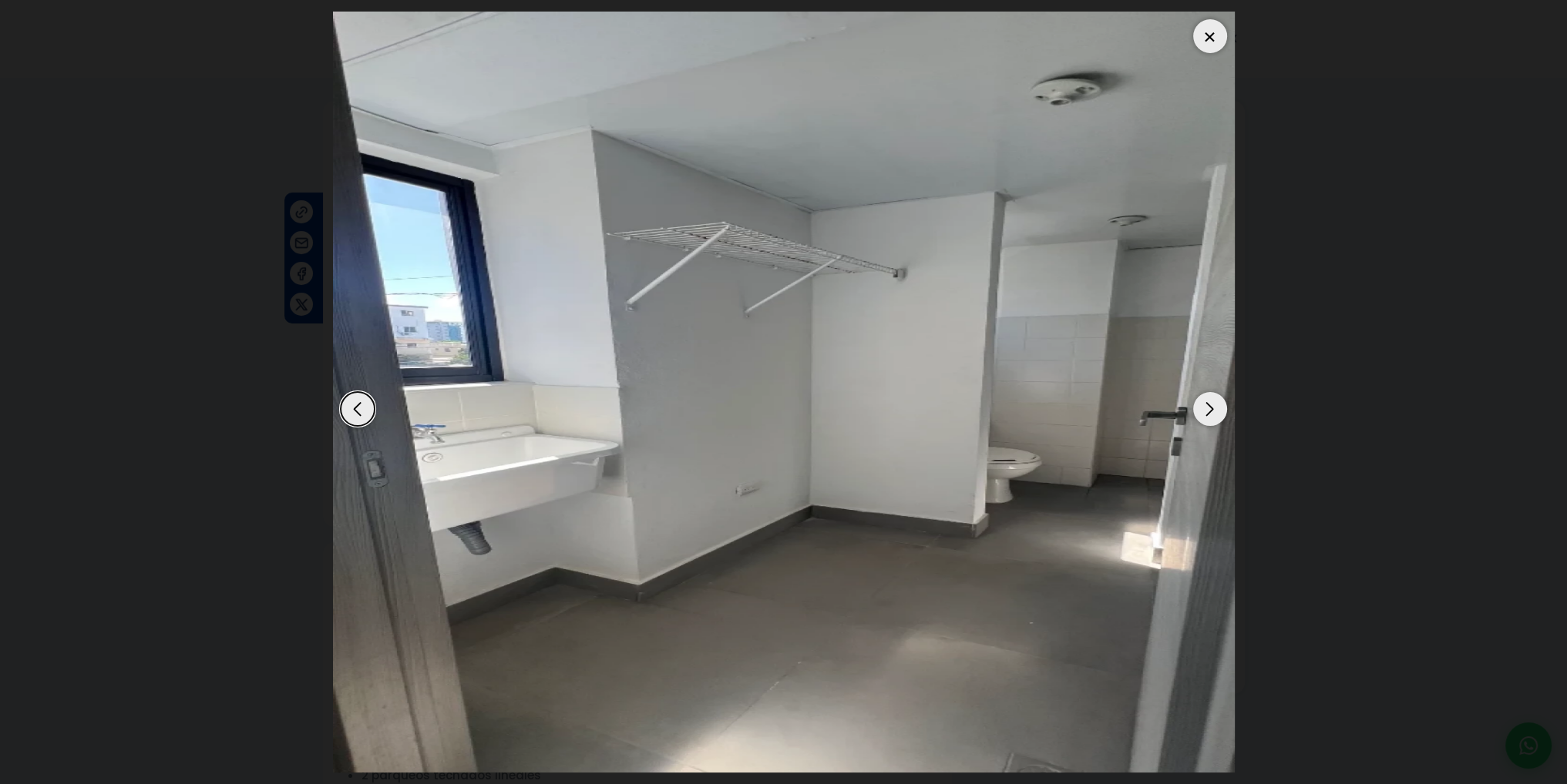
click at [1213, 422] on div "Next slide" at bounding box center [1211, 409] width 34 height 34
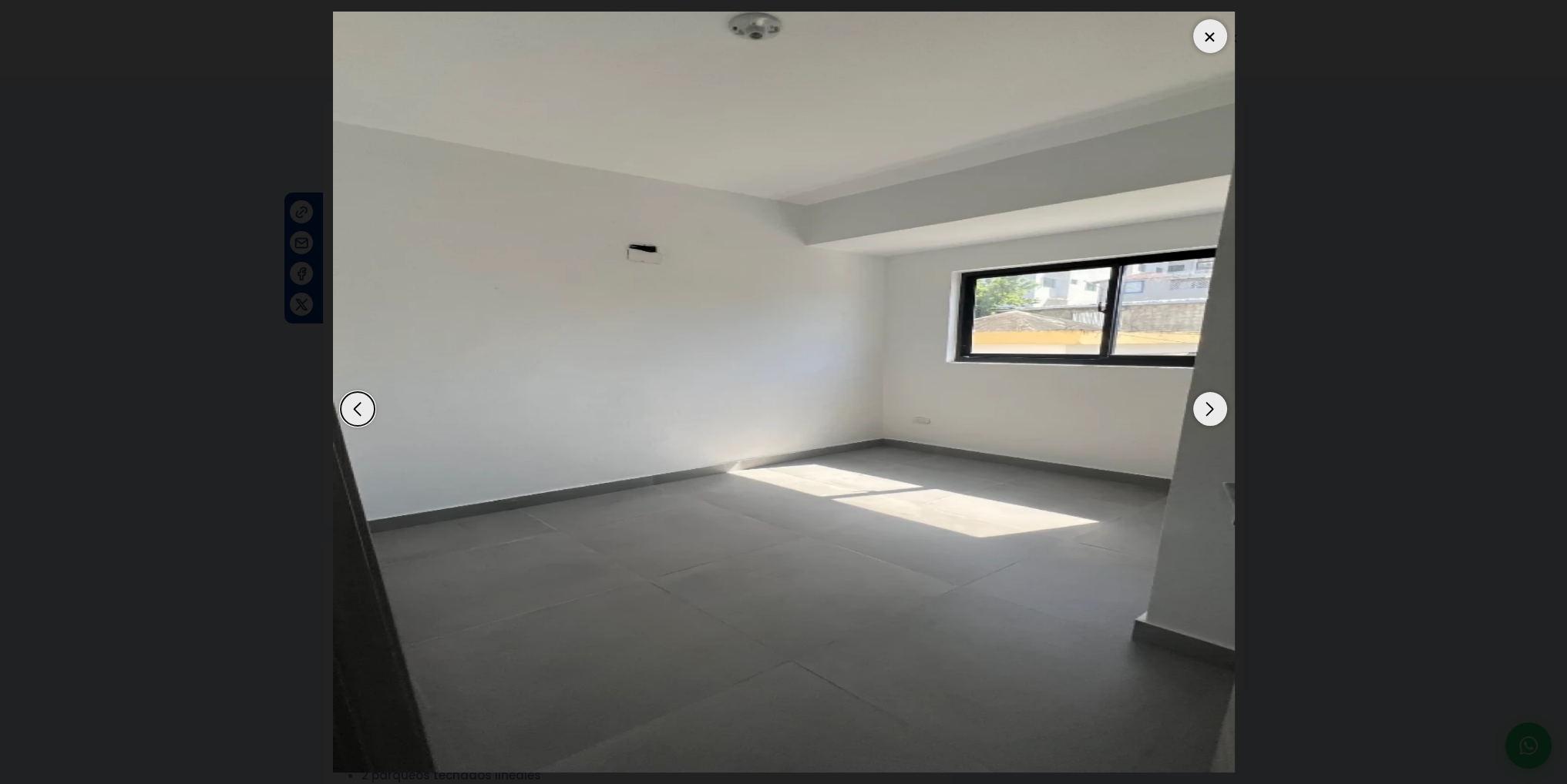
click at [1213, 422] on div "Next slide" at bounding box center [1211, 409] width 34 height 34
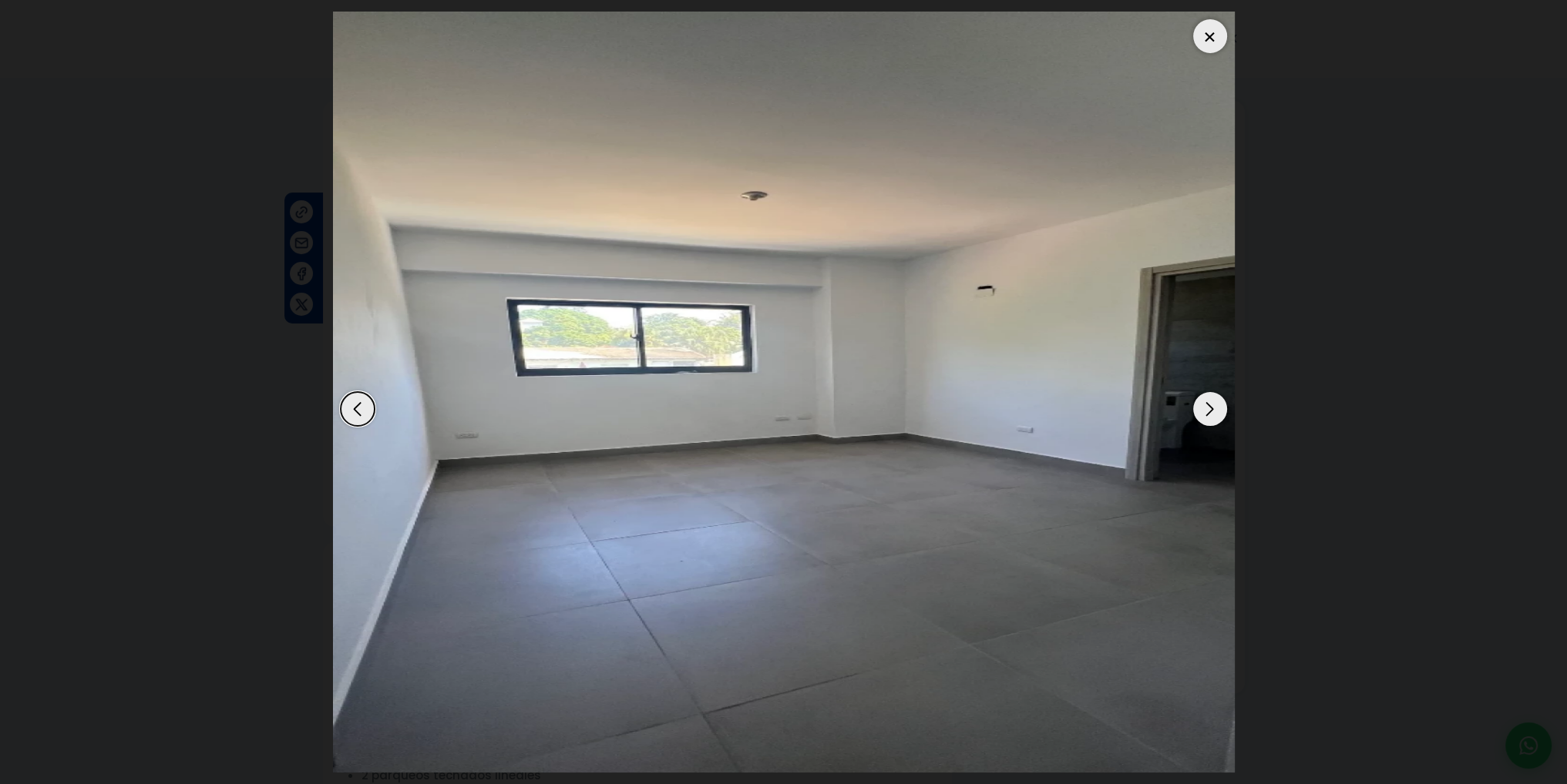
click at [1213, 422] on div "Next slide" at bounding box center [1211, 409] width 34 height 34
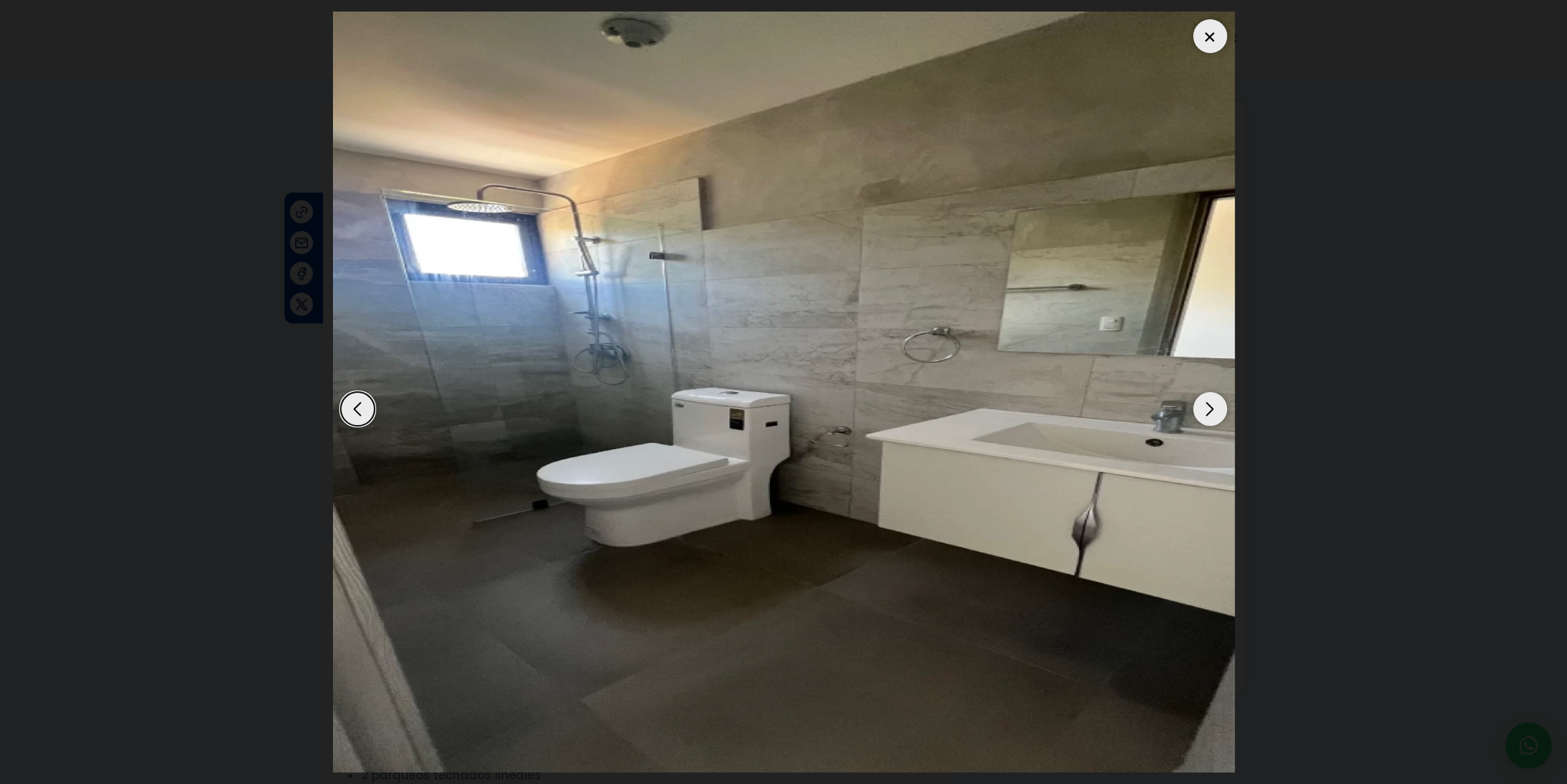
click at [1213, 422] on div "Next slide" at bounding box center [1211, 409] width 34 height 34
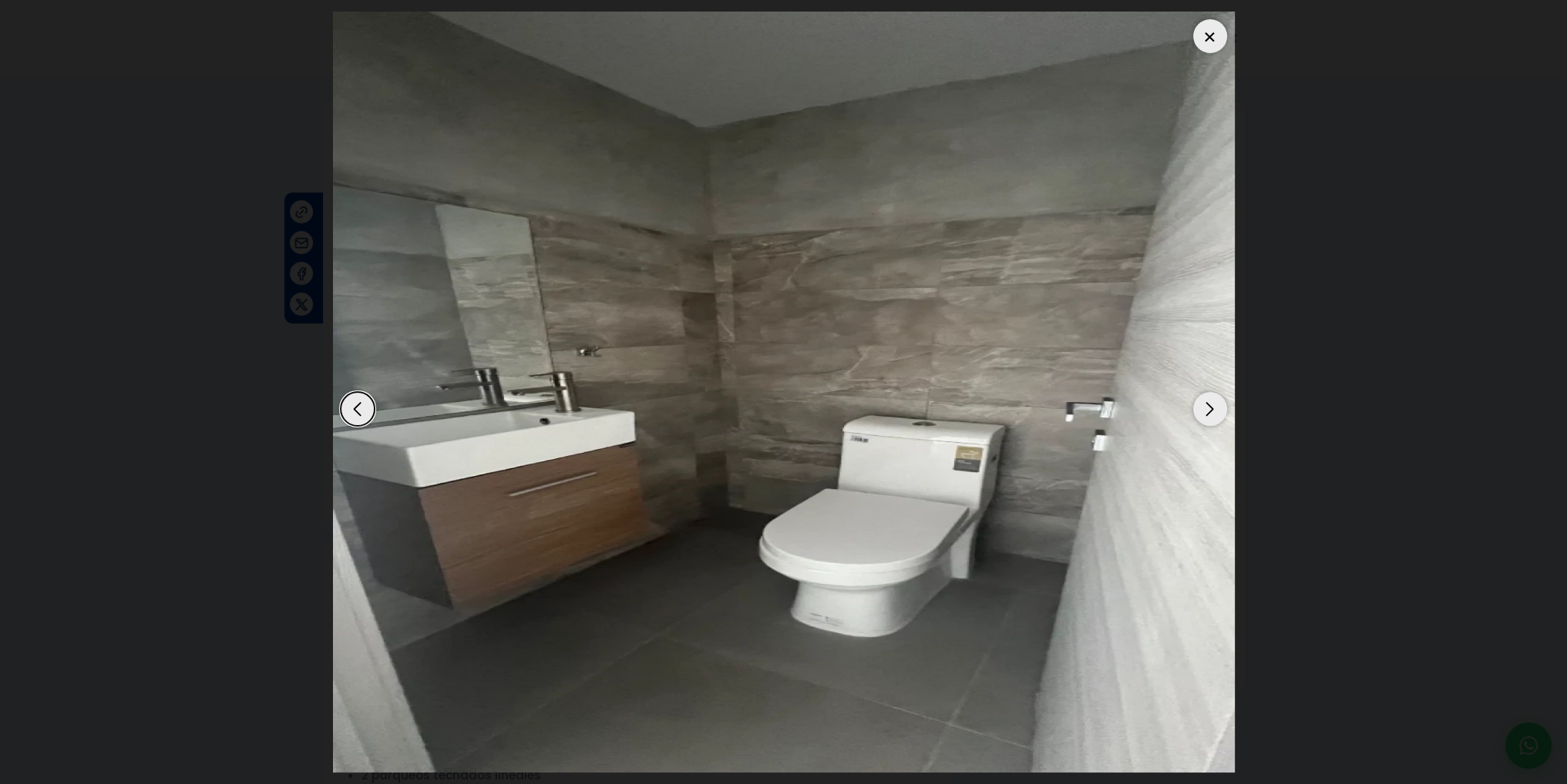
click at [1213, 422] on div "Next slide" at bounding box center [1211, 409] width 34 height 34
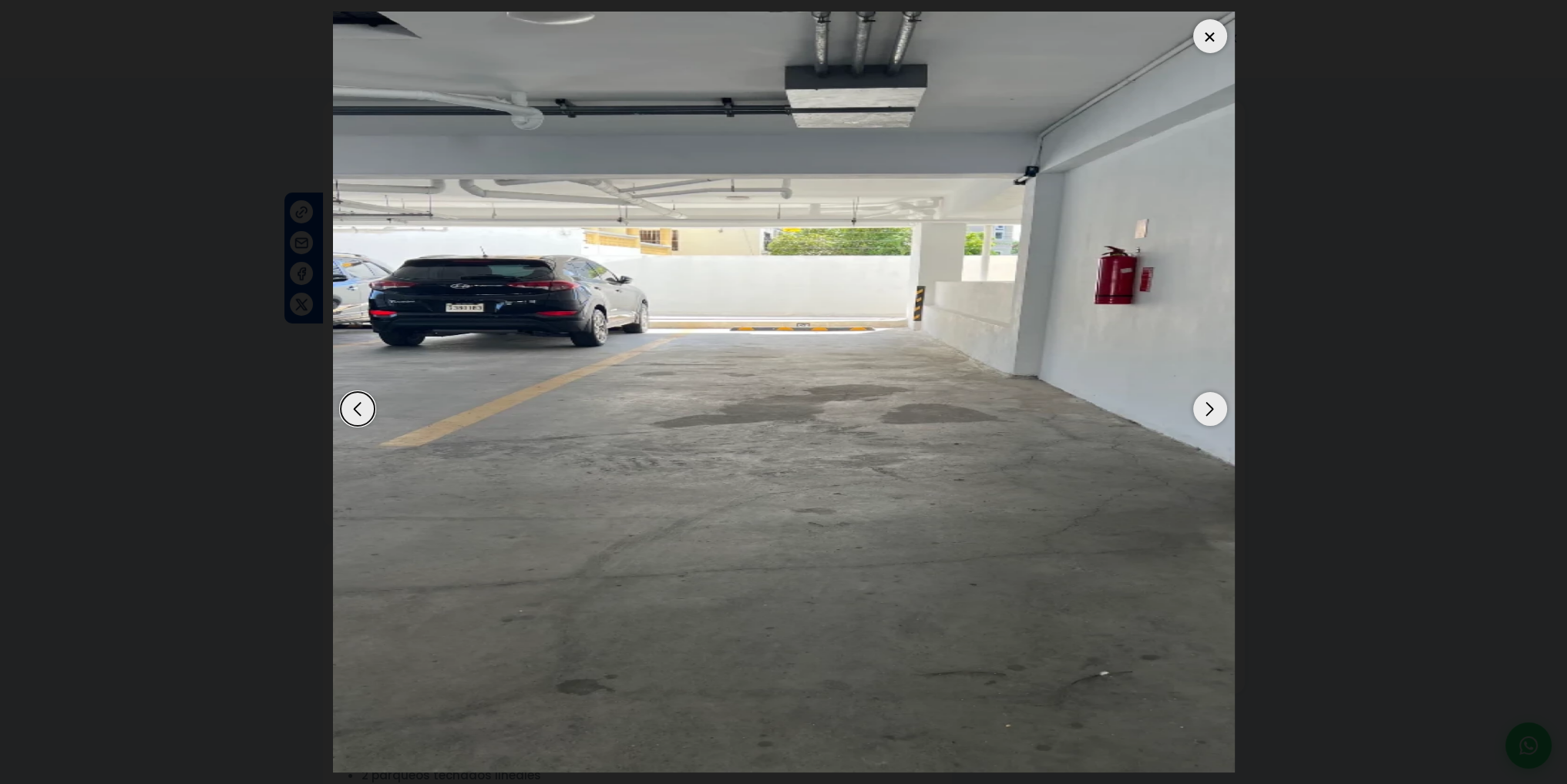
click at [1213, 422] on div "Next slide" at bounding box center [1211, 409] width 34 height 34
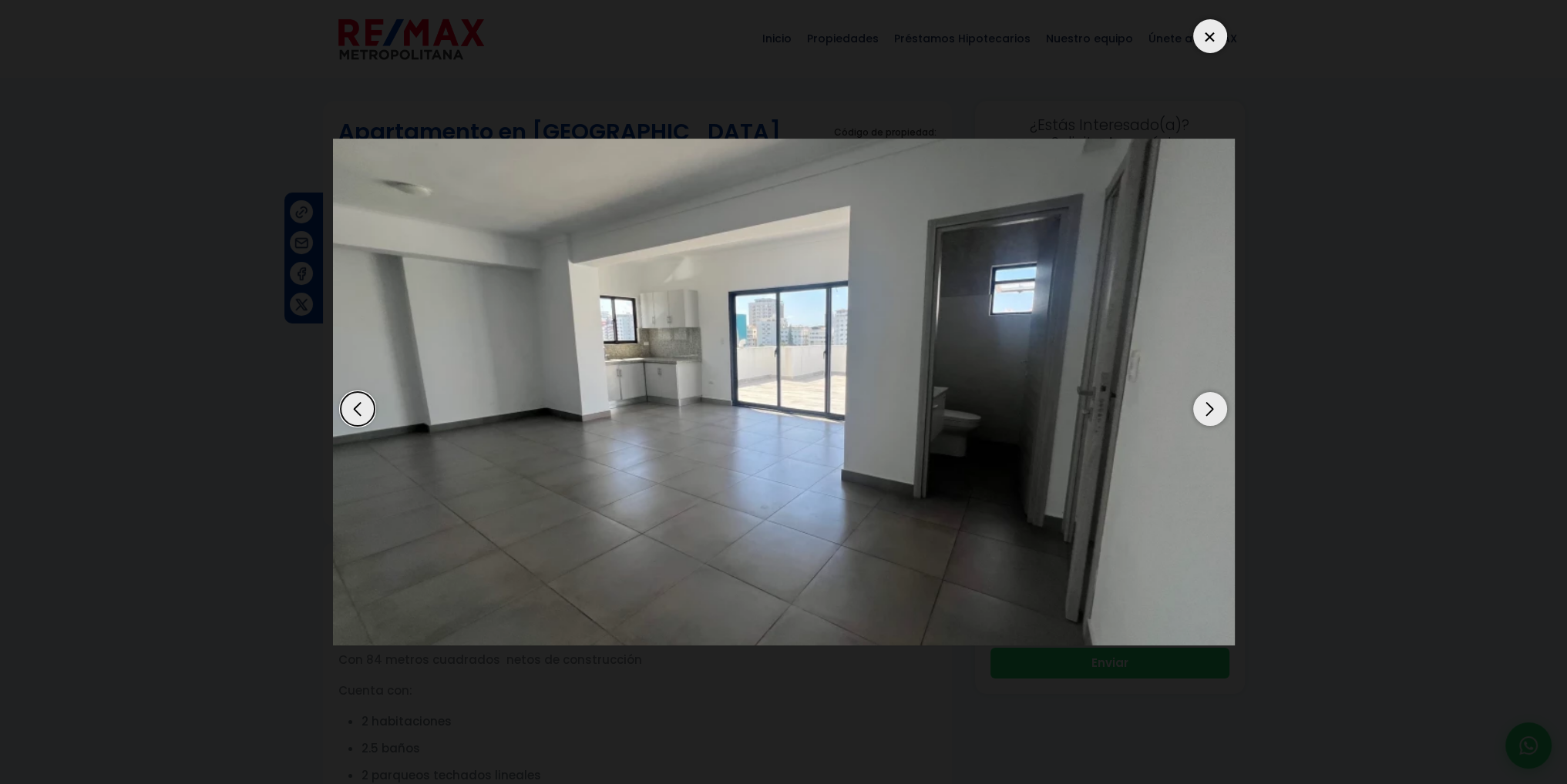
click at [1213, 422] on div "Next slide" at bounding box center [1211, 409] width 34 height 34
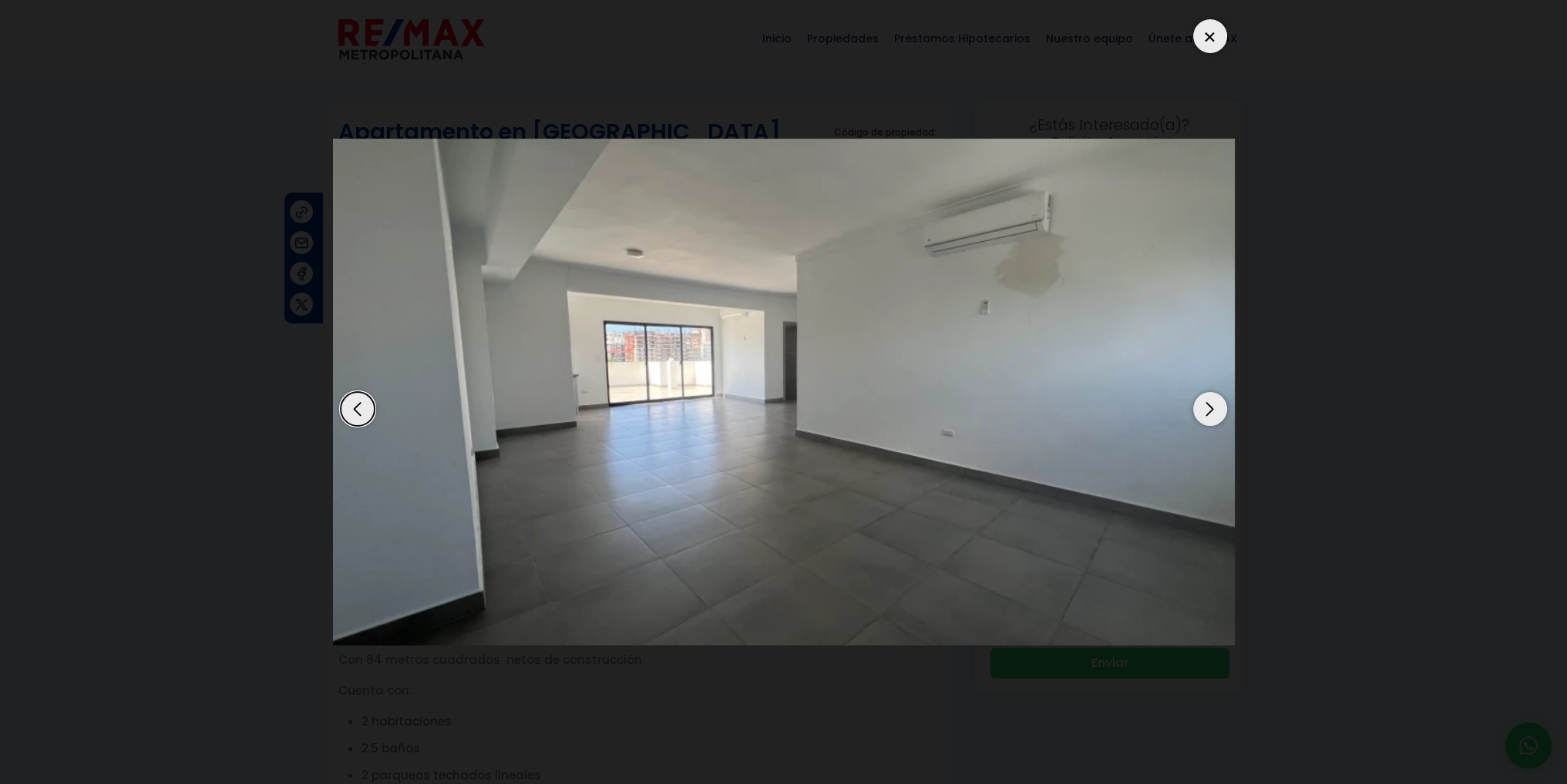
click at [1213, 422] on div "Next slide" at bounding box center [1211, 409] width 34 height 34
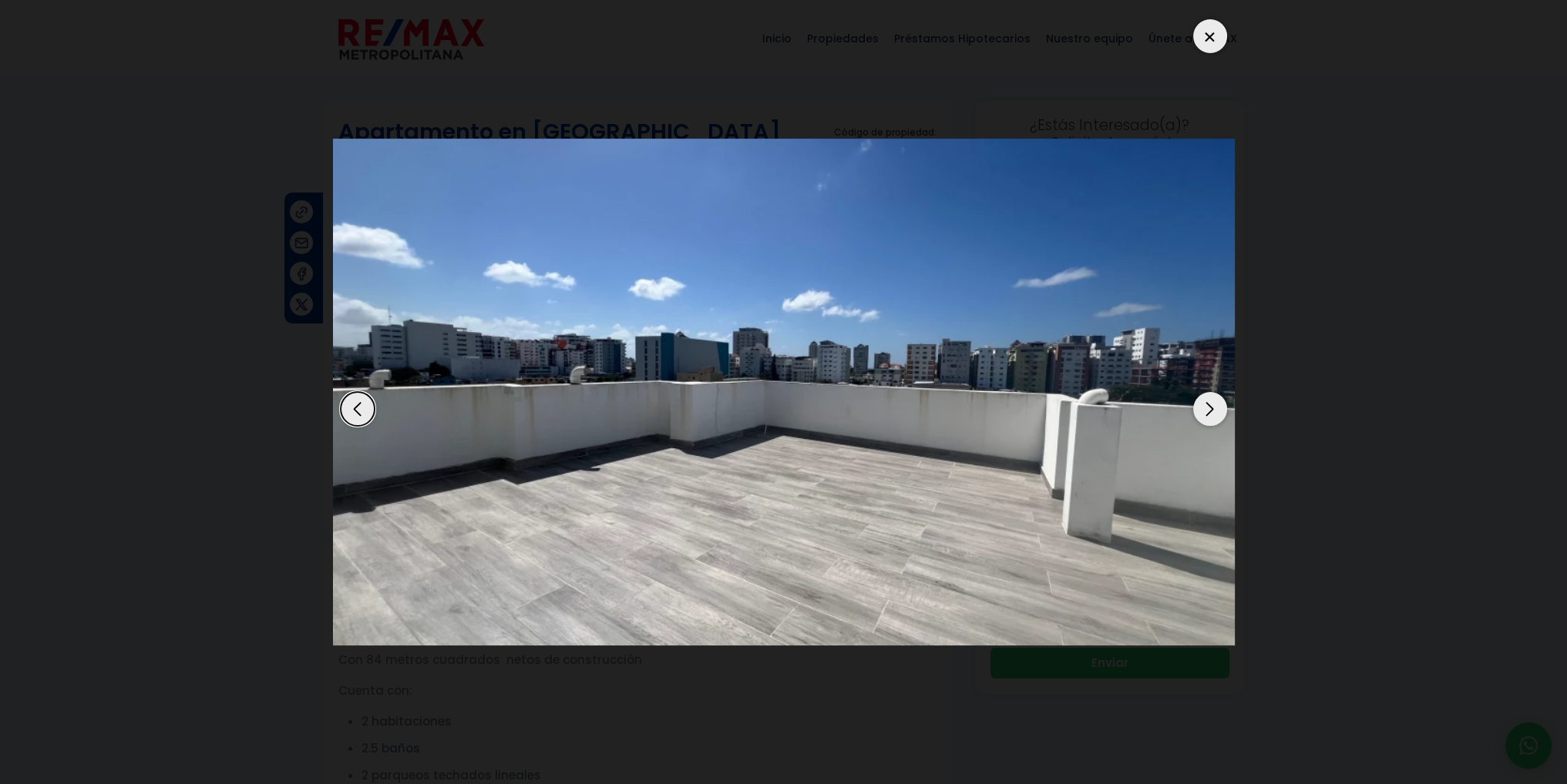
click at [1213, 422] on div "Next slide" at bounding box center [1211, 409] width 34 height 34
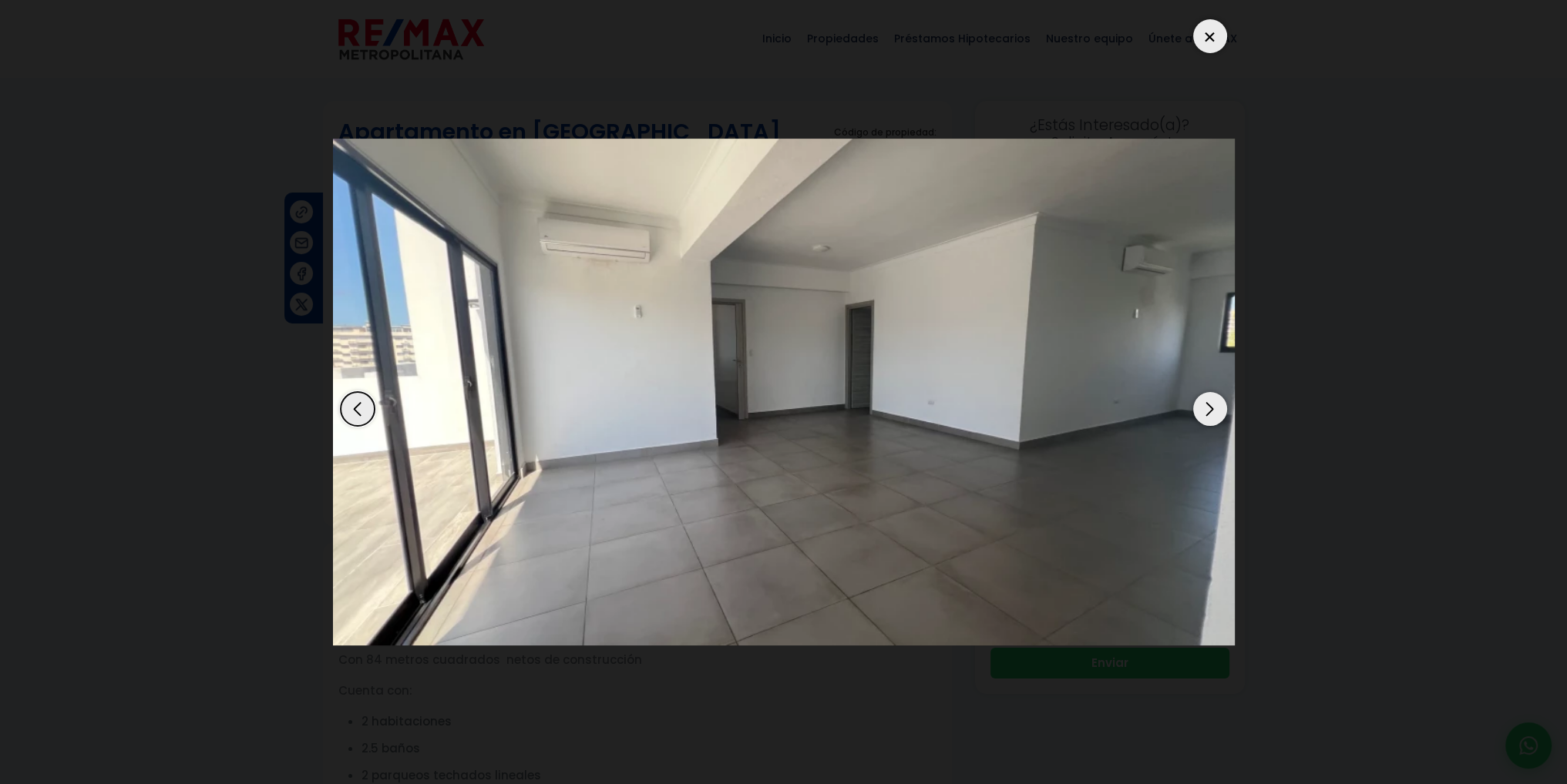
click at [1247, 424] on dialog at bounding box center [784, 392] width 925 height 784
click at [1204, 42] on div at bounding box center [1211, 36] width 34 height 34
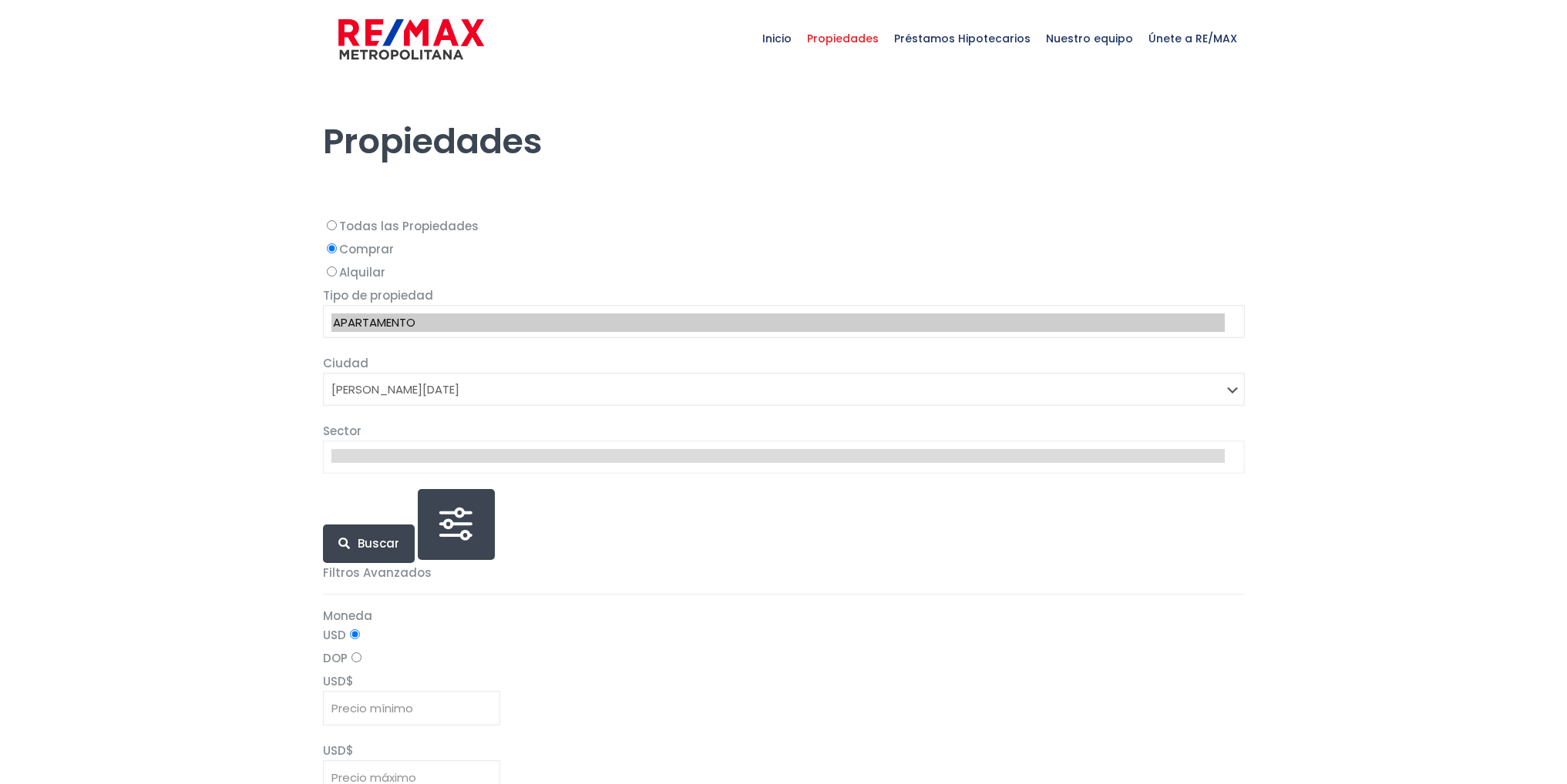
select select "1"
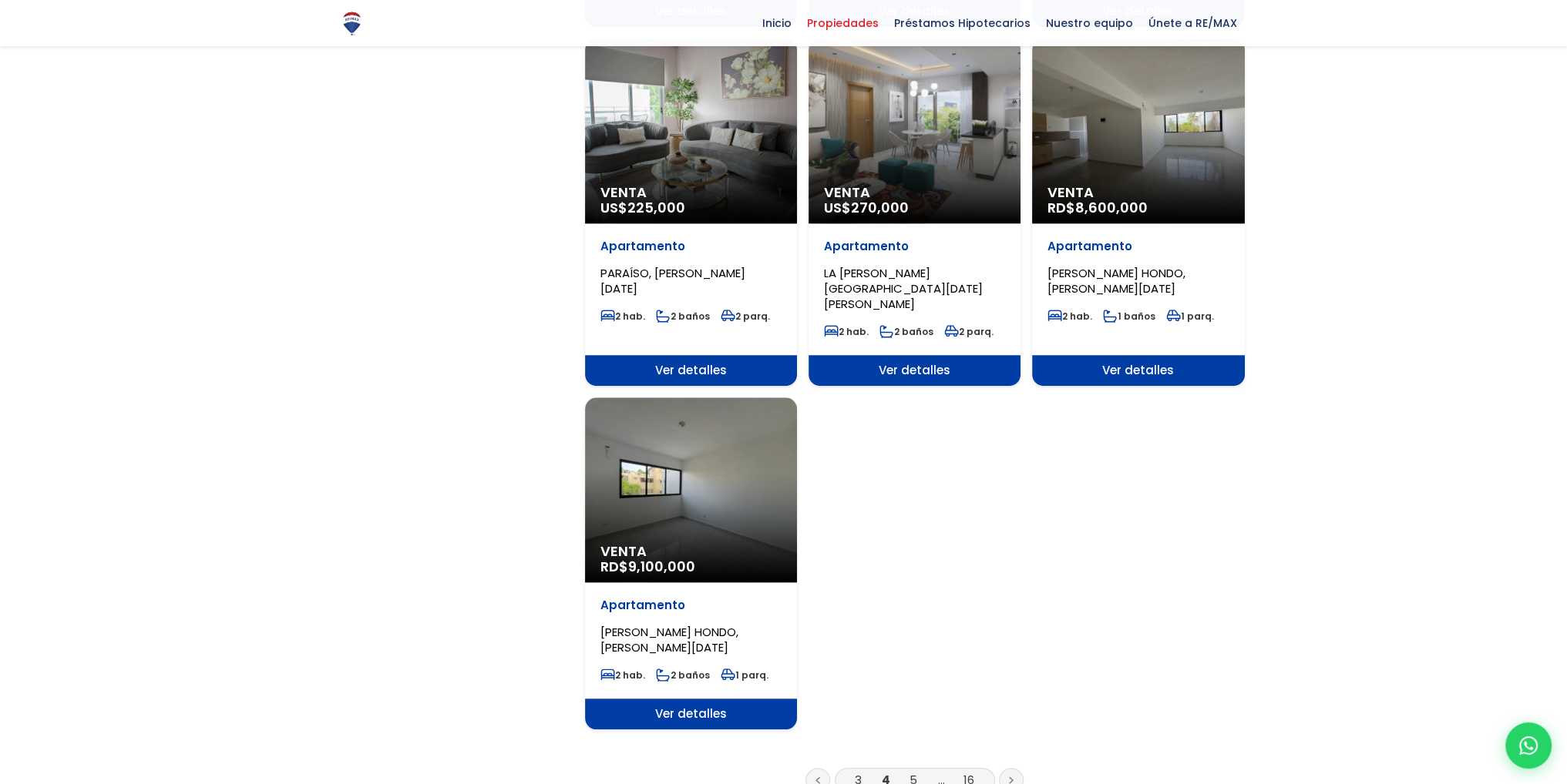
scroll to position [1695, 0]
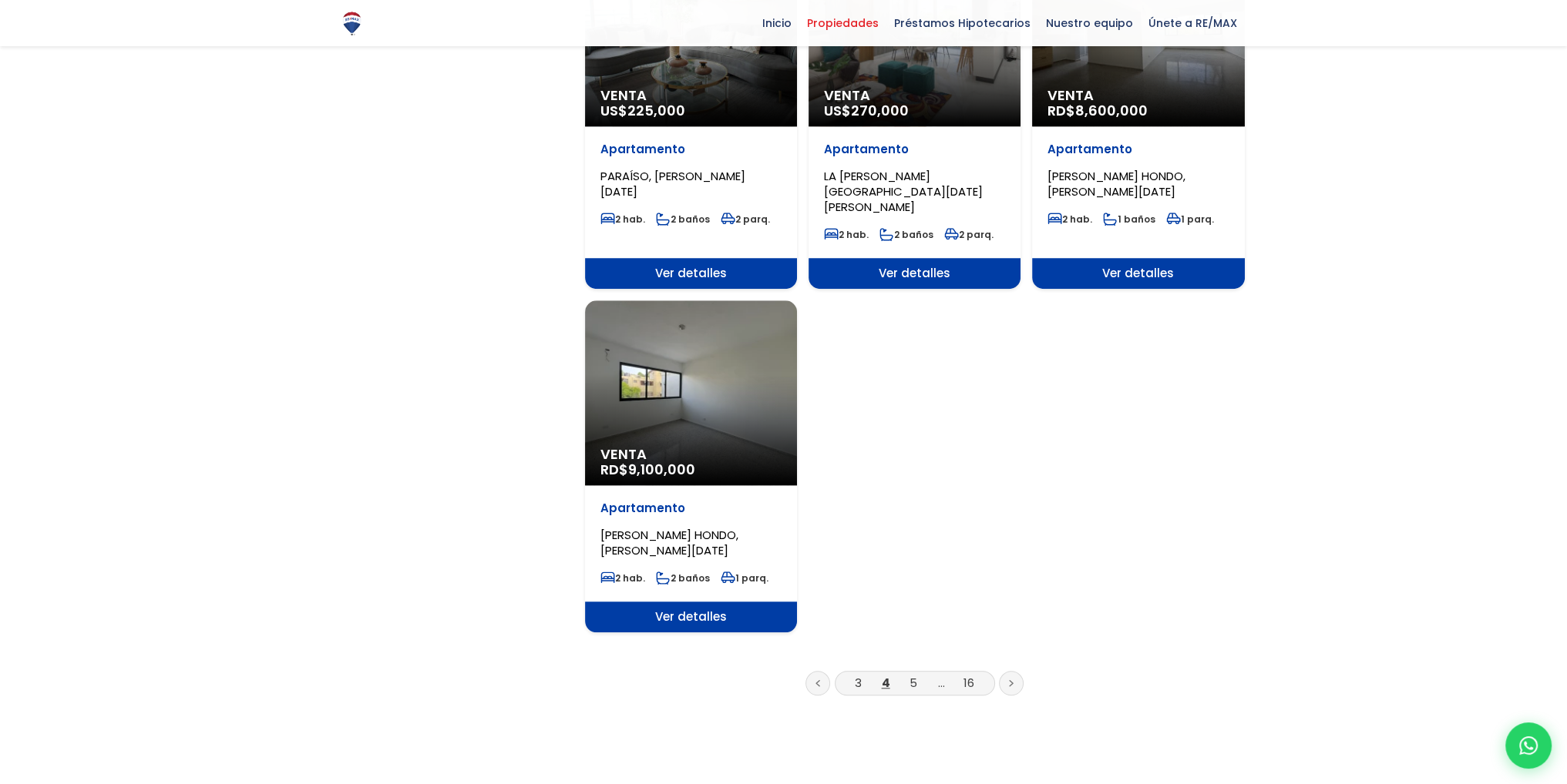
click at [915, 675] on link "5" at bounding box center [914, 683] width 8 height 16
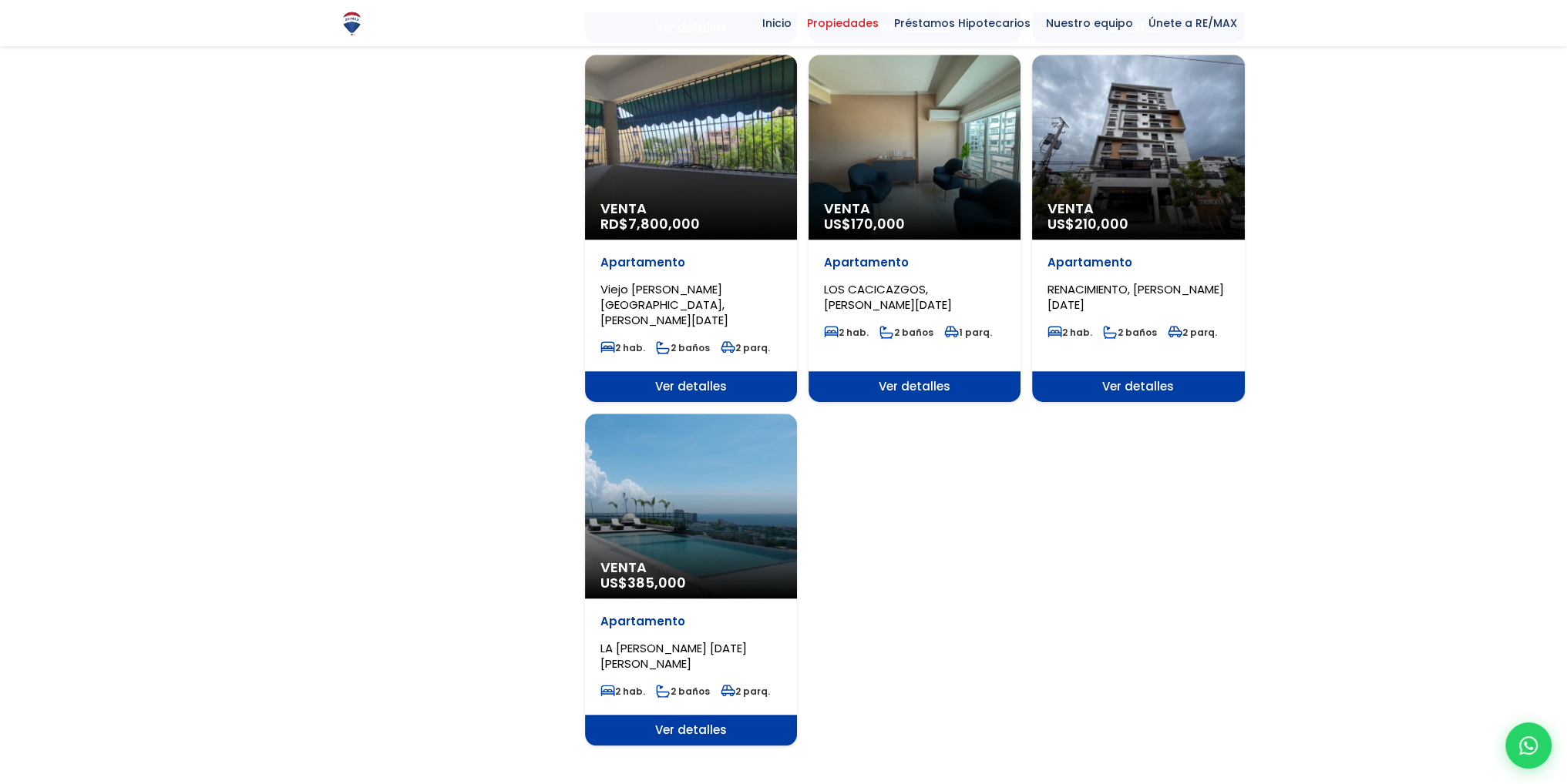
scroll to position [1773, 0]
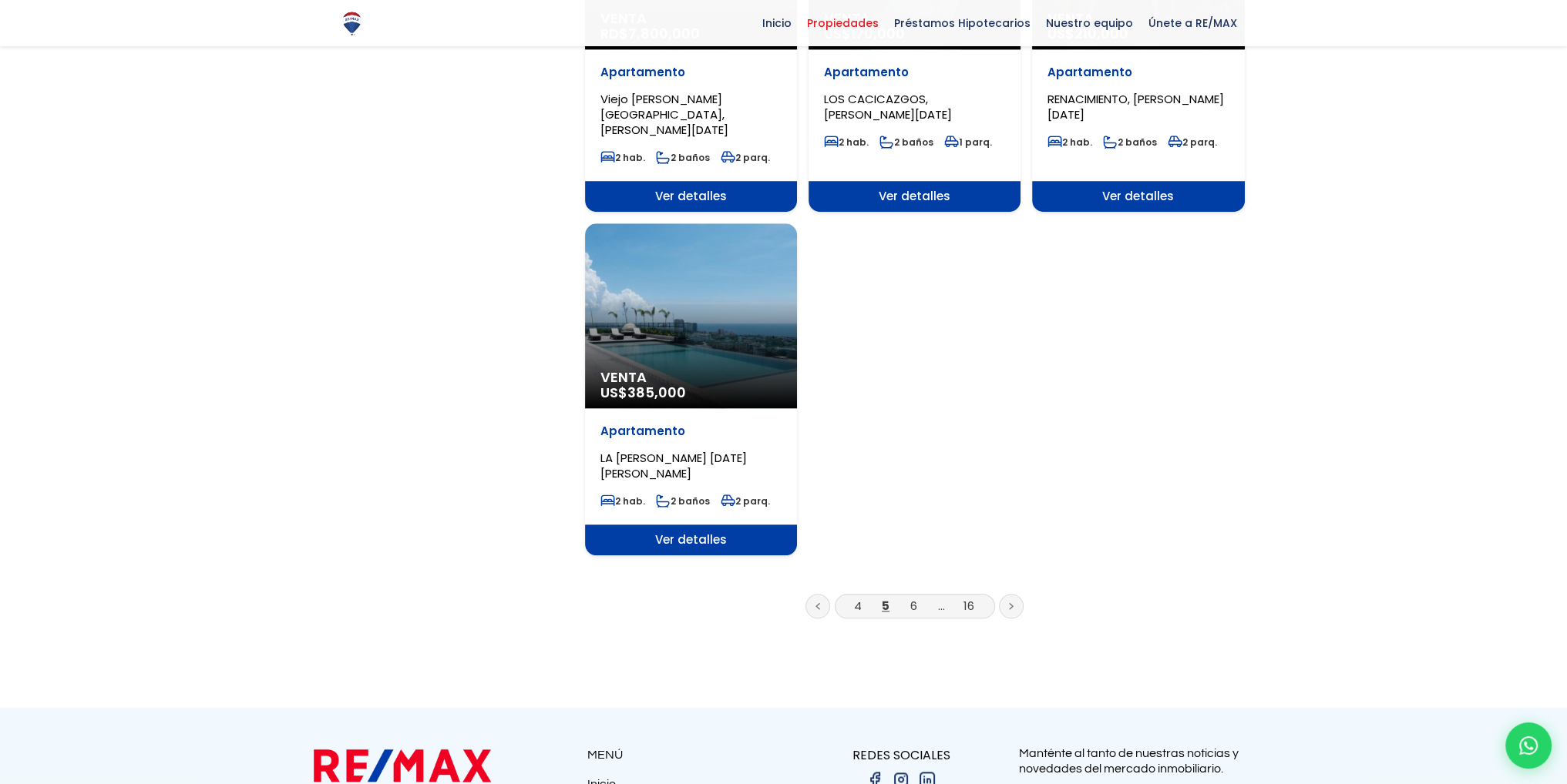
click at [912, 598] on link "6" at bounding box center [914, 606] width 7 height 16
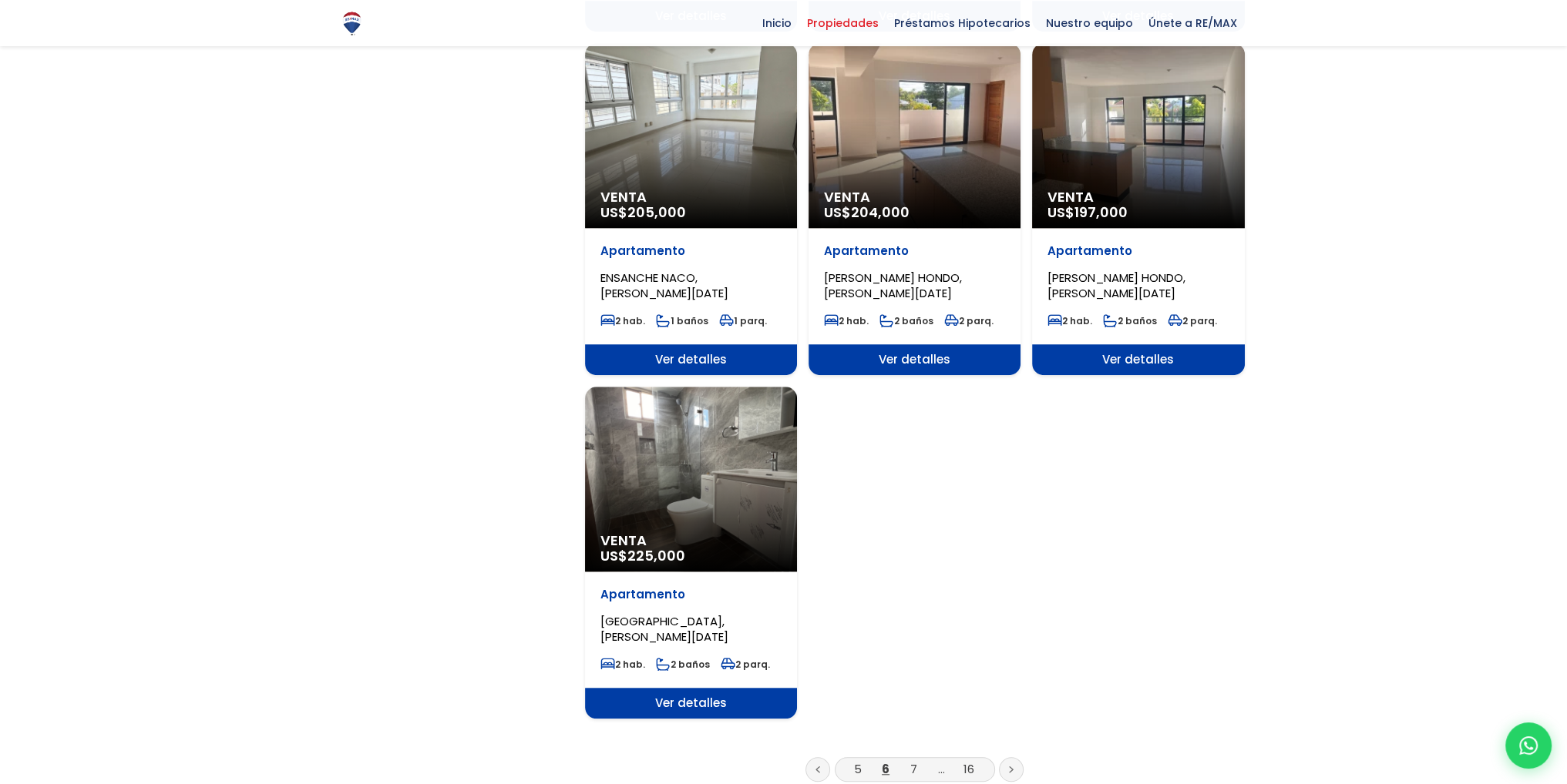
scroll to position [1618, 0]
